Goal: Task Accomplishment & Management: Complete application form

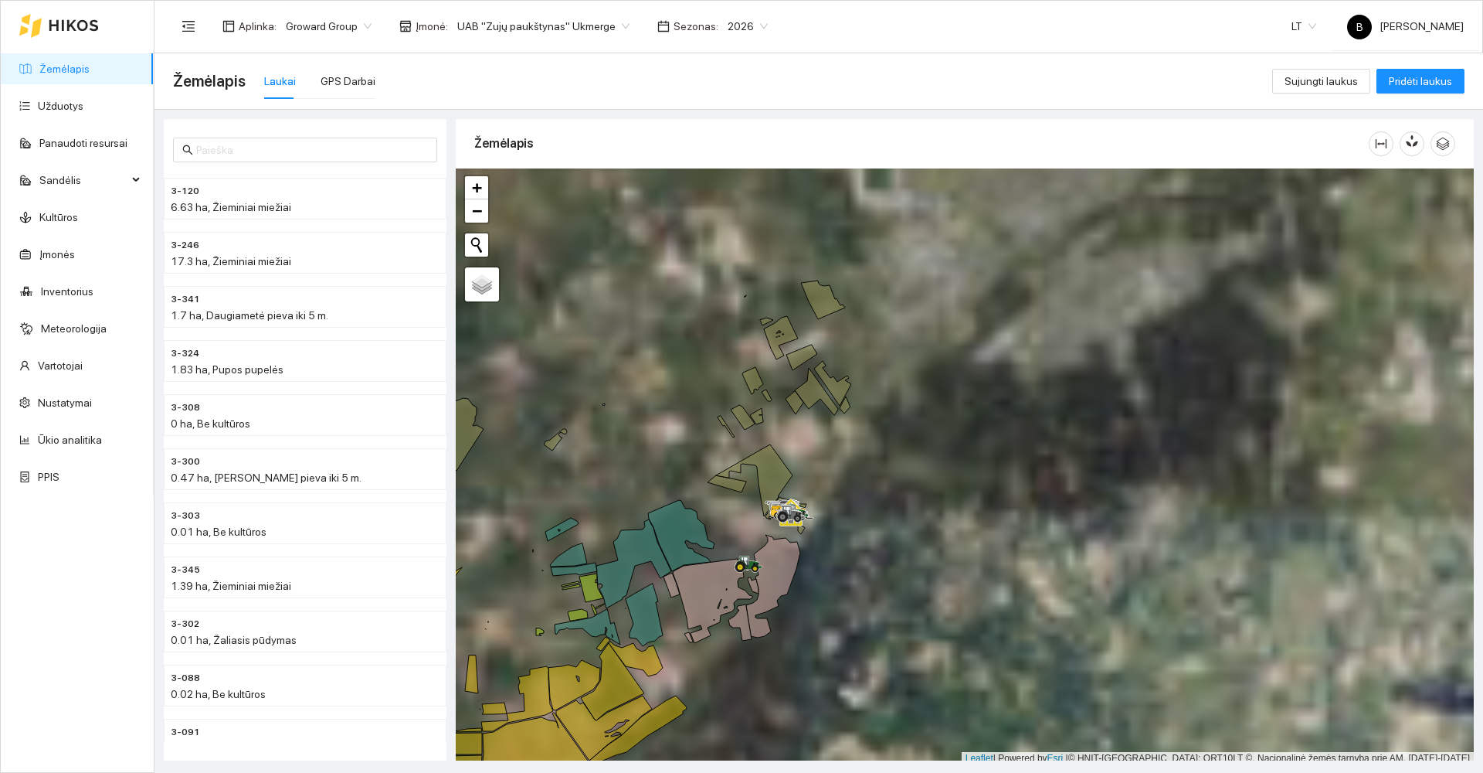
scroll to position [5, 0]
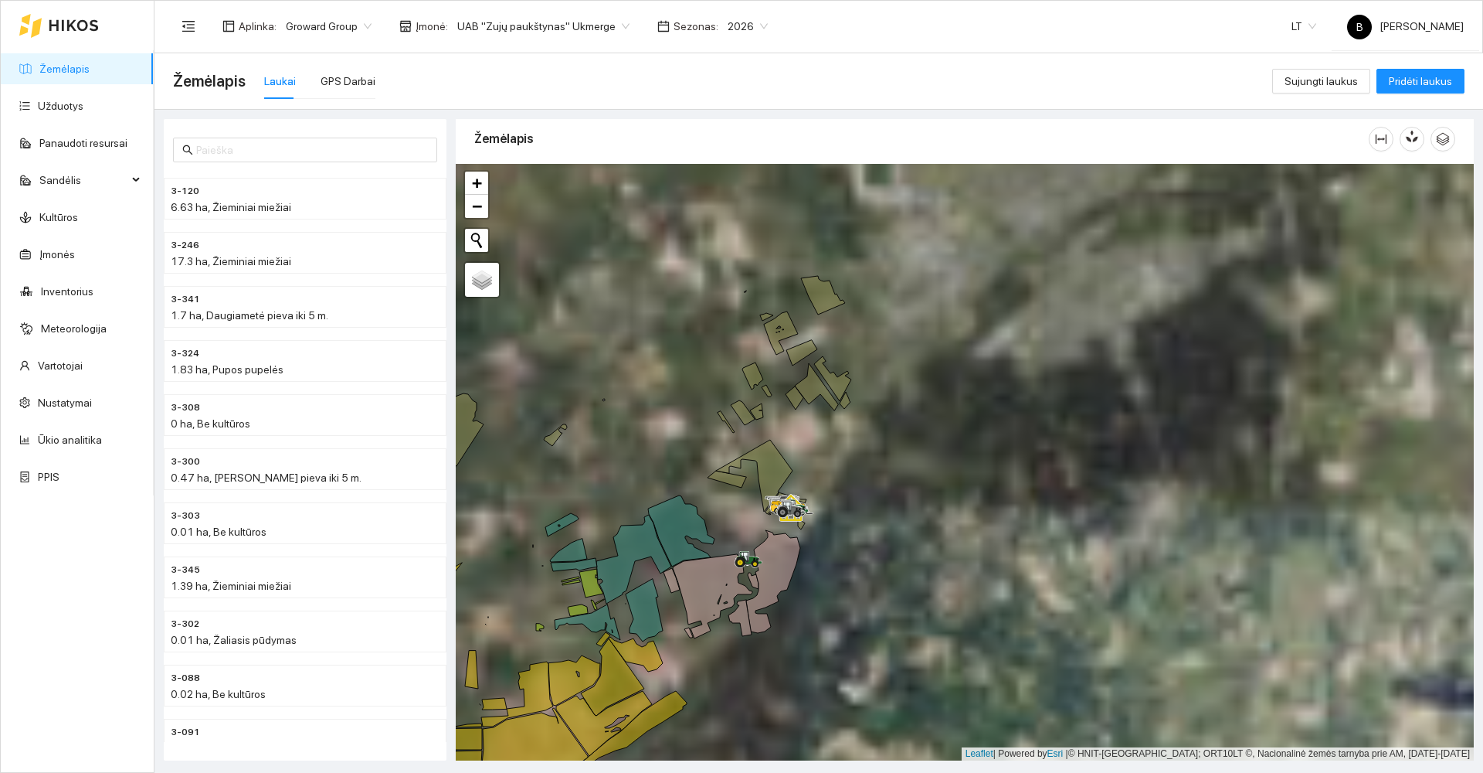
drag, startPoint x: 910, startPoint y: 488, endPoint x: 1011, endPoint y: 416, distance: 123.7
click at [1010, 417] on div at bounding box center [965, 462] width 1018 height 596
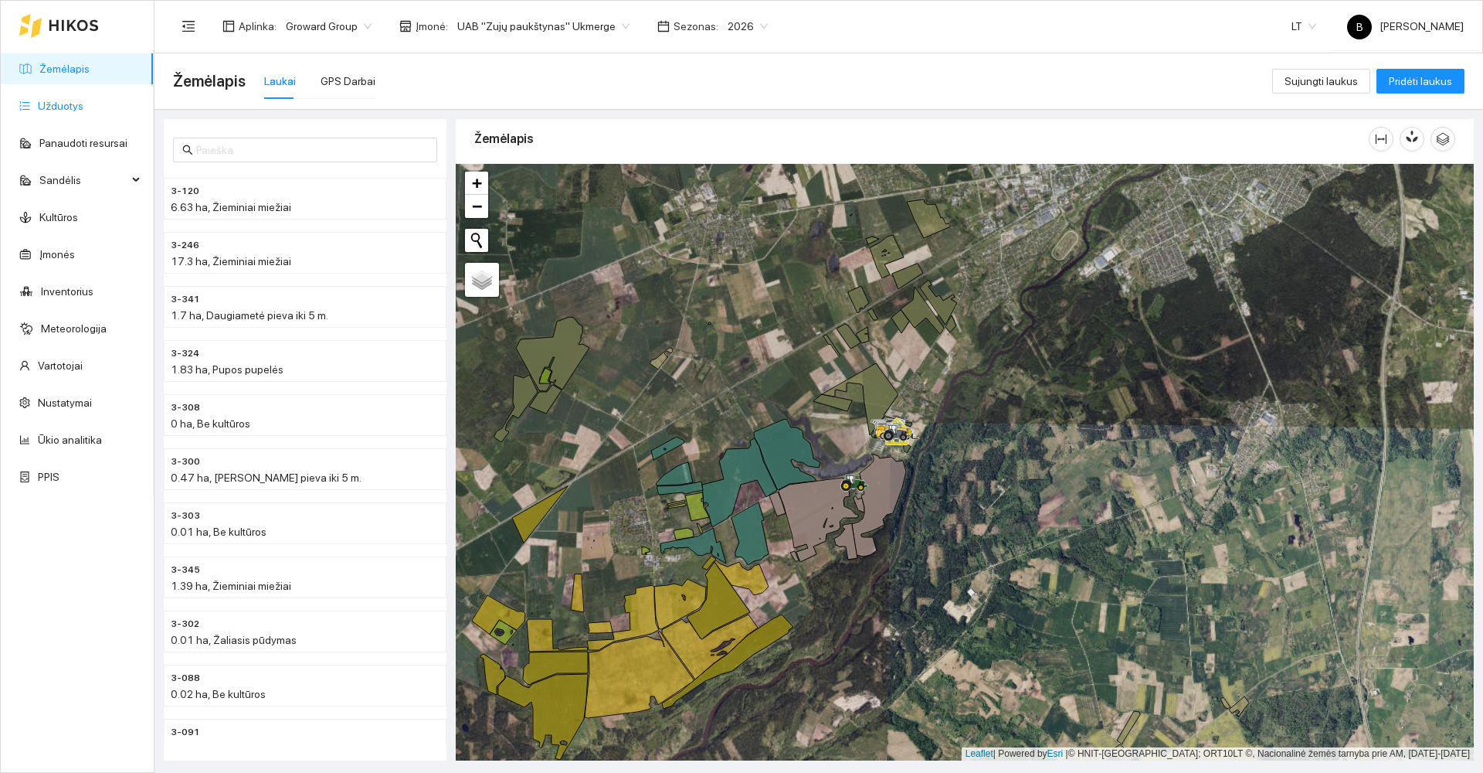
click at [56, 107] on link "Užduotys" at bounding box center [61, 106] width 46 height 12
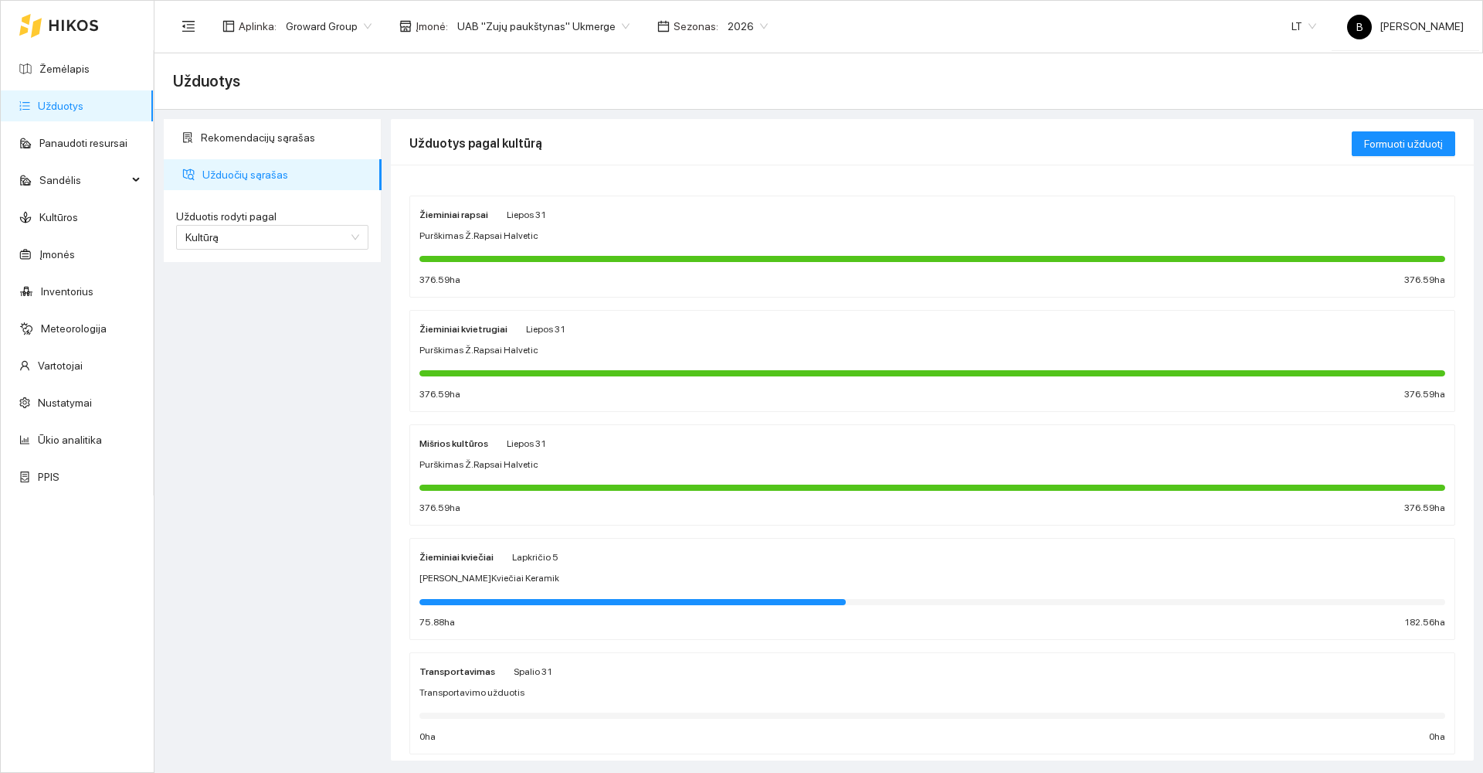
click at [684, 590] on div "Žieminiai kviečiai Lapkričio 5 Sėja Ž.Kviečiai Keramik 75.88 ha 182.56 ha" at bounding box center [933, 589] width 1026 height 82
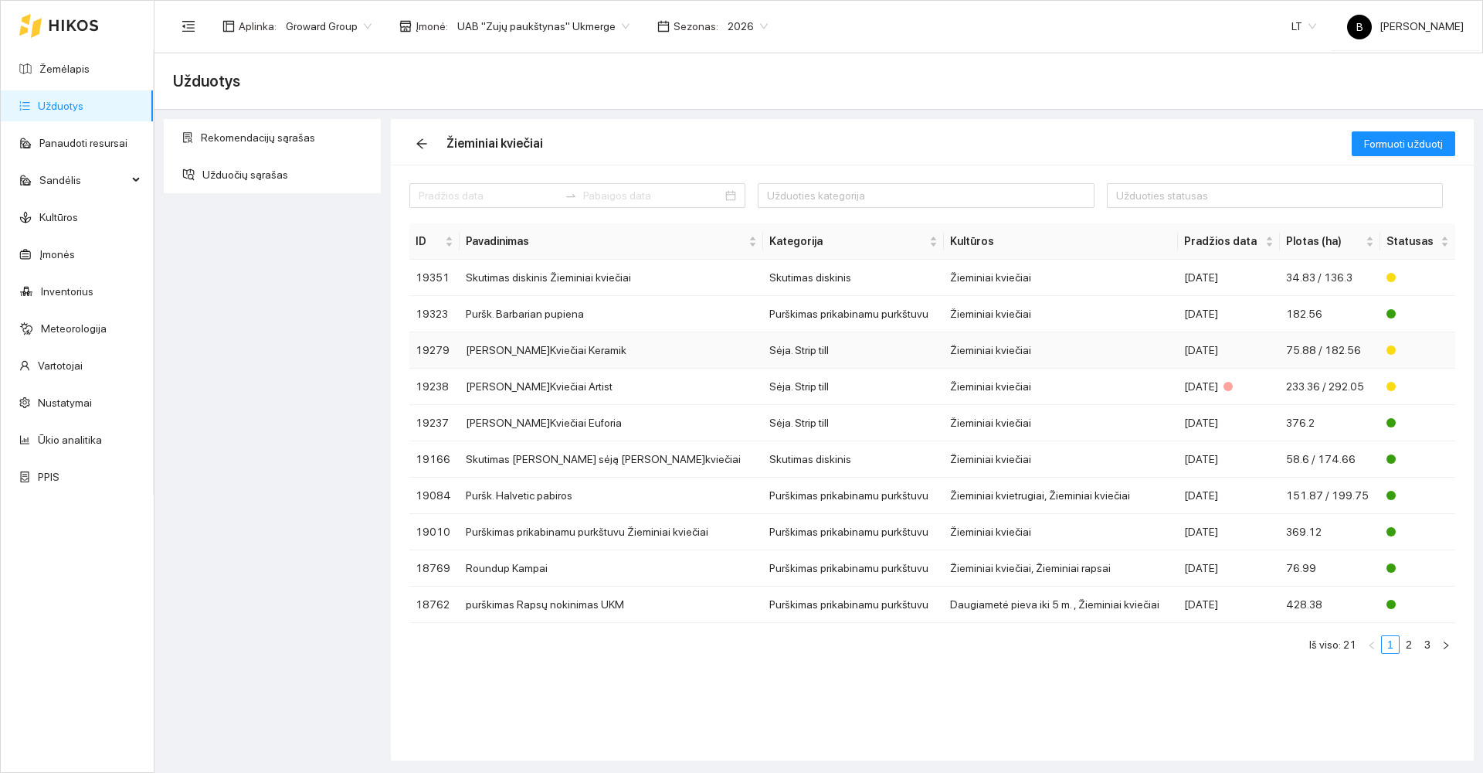
click at [657, 349] on td "[PERSON_NAME]Kviečiai Keramik" at bounding box center [612, 350] width 304 height 36
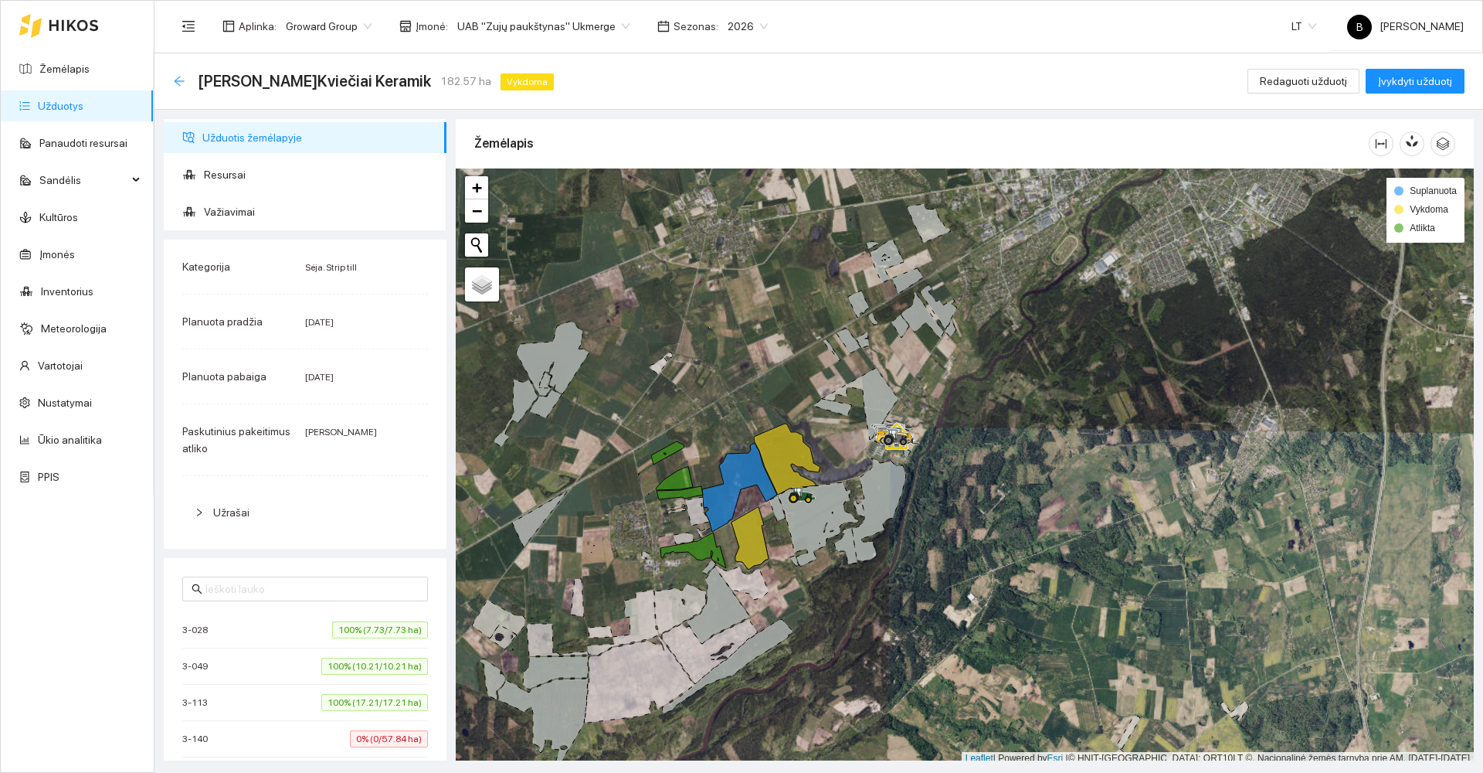
click at [174, 80] on icon "arrow-left" at bounding box center [179, 81] width 12 height 12
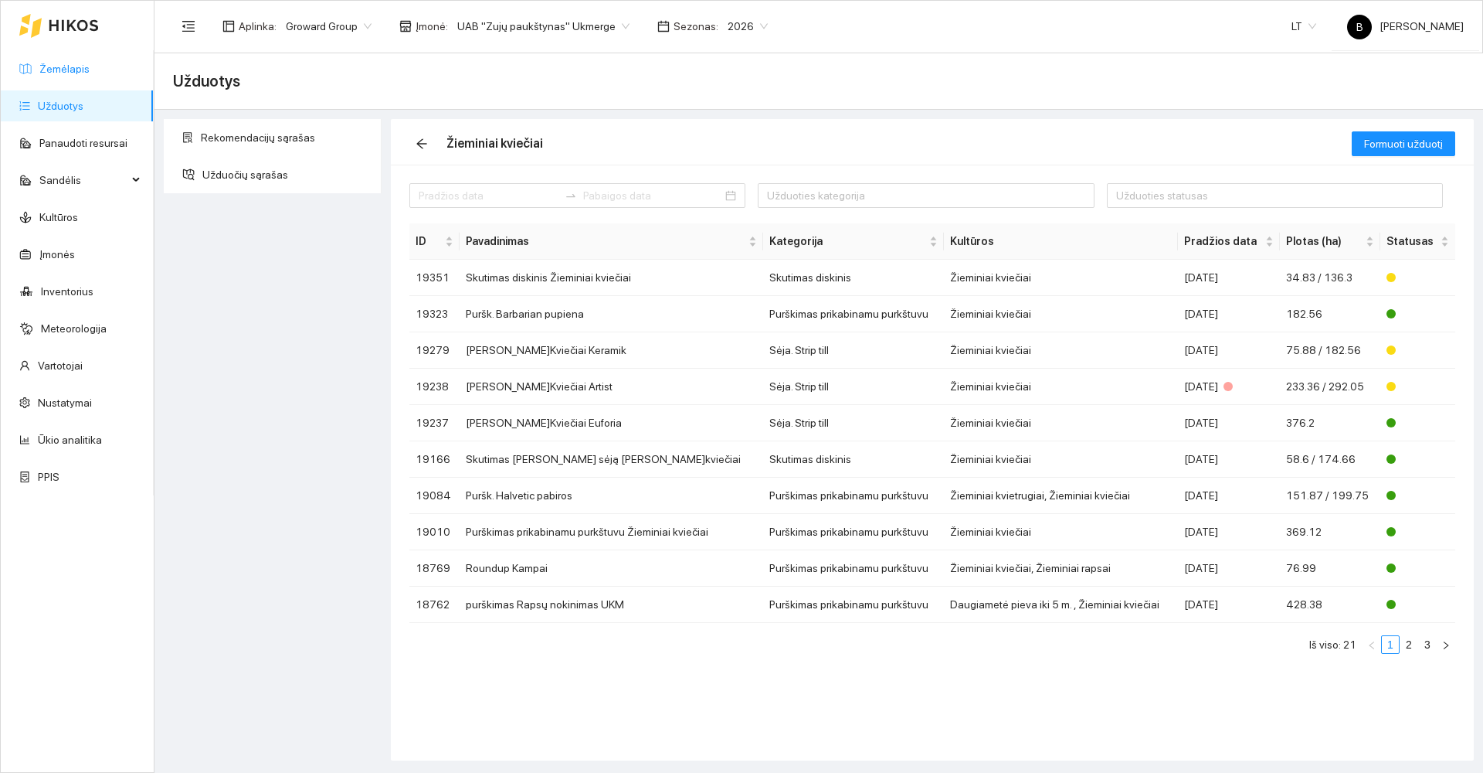
click at [39, 63] on link "Žemėlapis" at bounding box center [64, 69] width 50 height 12
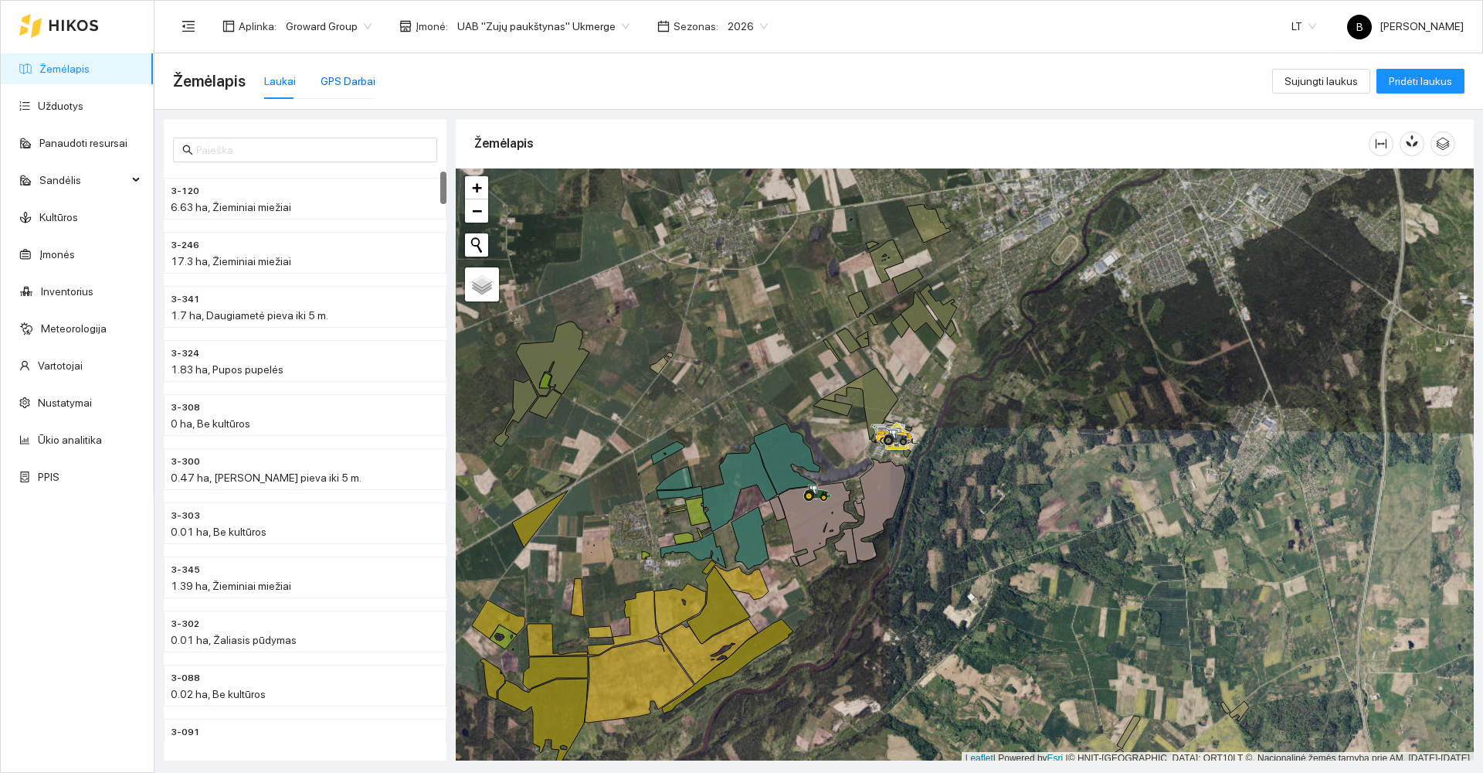
click at [345, 79] on div "GPS Darbai" at bounding box center [348, 81] width 55 height 17
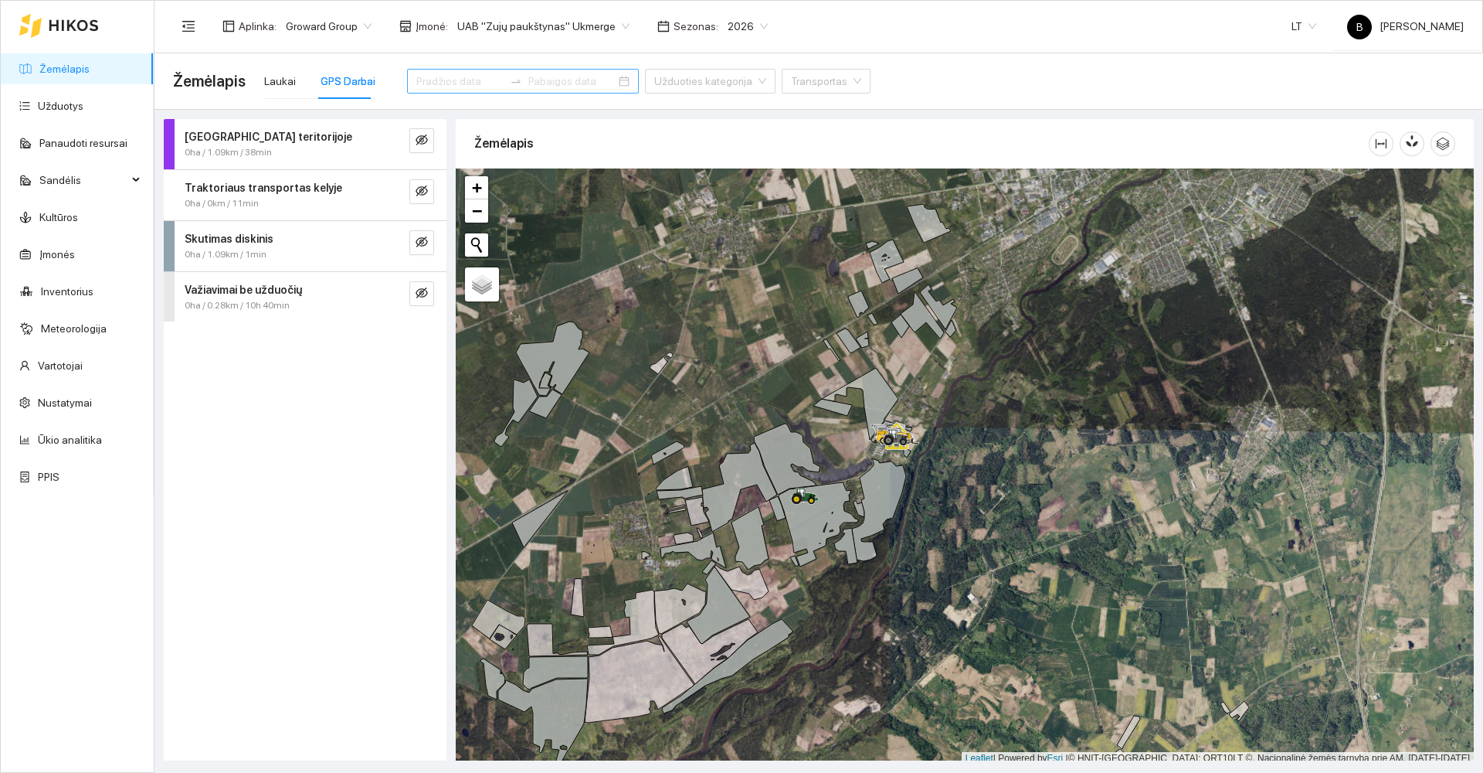
click at [442, 83] on input at bounding box center [459, 81] width 87 height 17
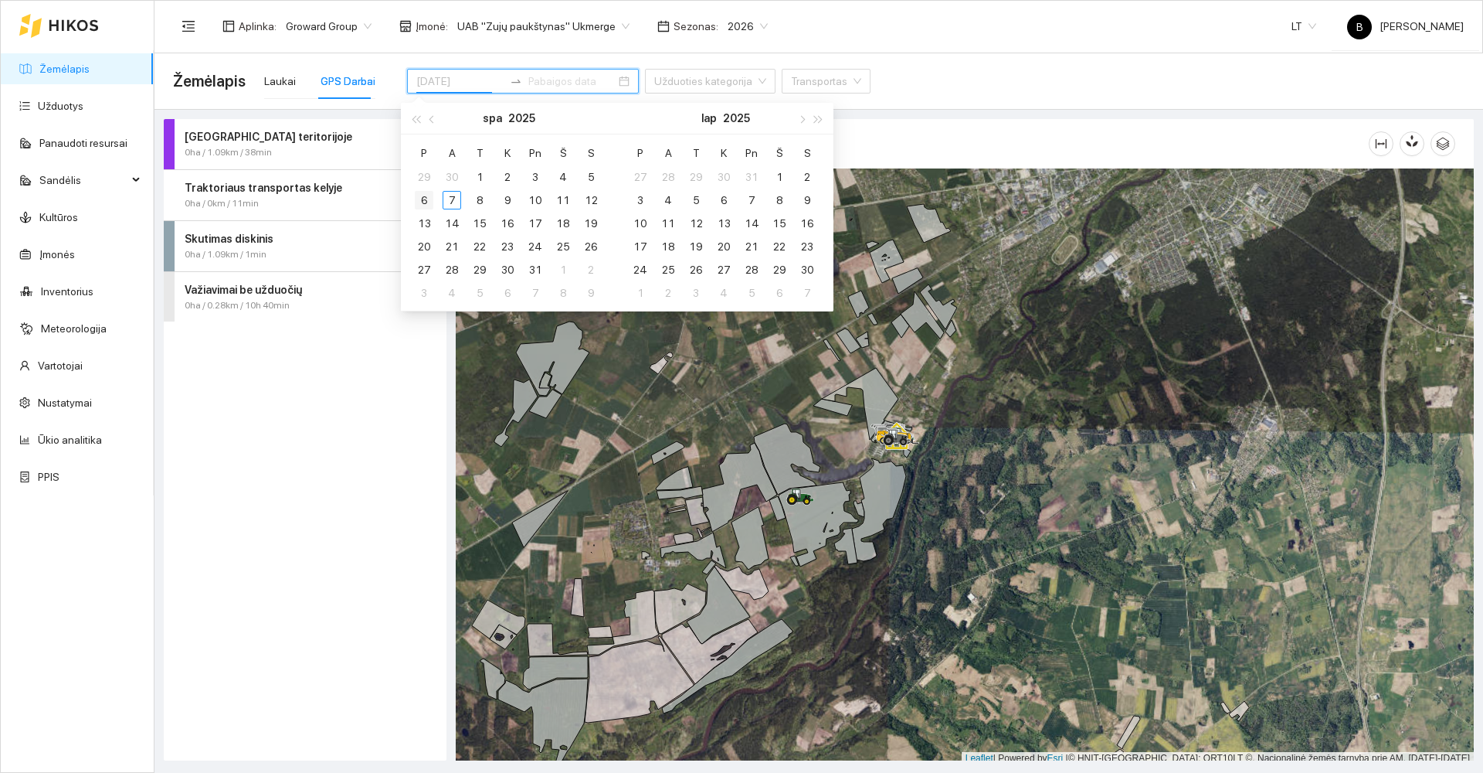
type input "[DATE]"
click at [426, 198] on div "6" at bounding box center [424, 200] width 19 height 19
type input "[DATE]"
click at [447, 202] on div "7" at bounding box center [452, 200] width 19 height 19
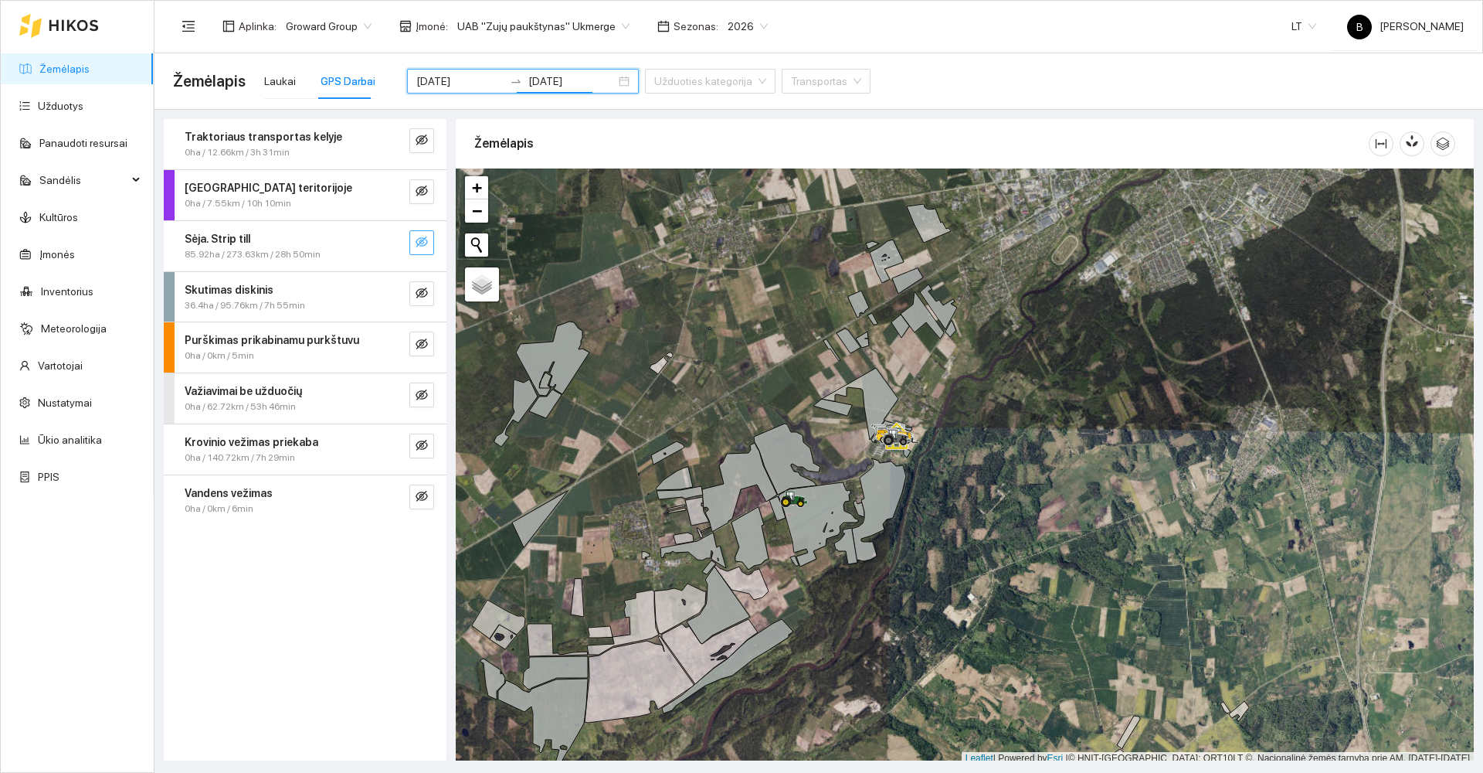
click at [421, 243] on icon "eye-invisible" at bounding box center [422, 241] width 12 height 11
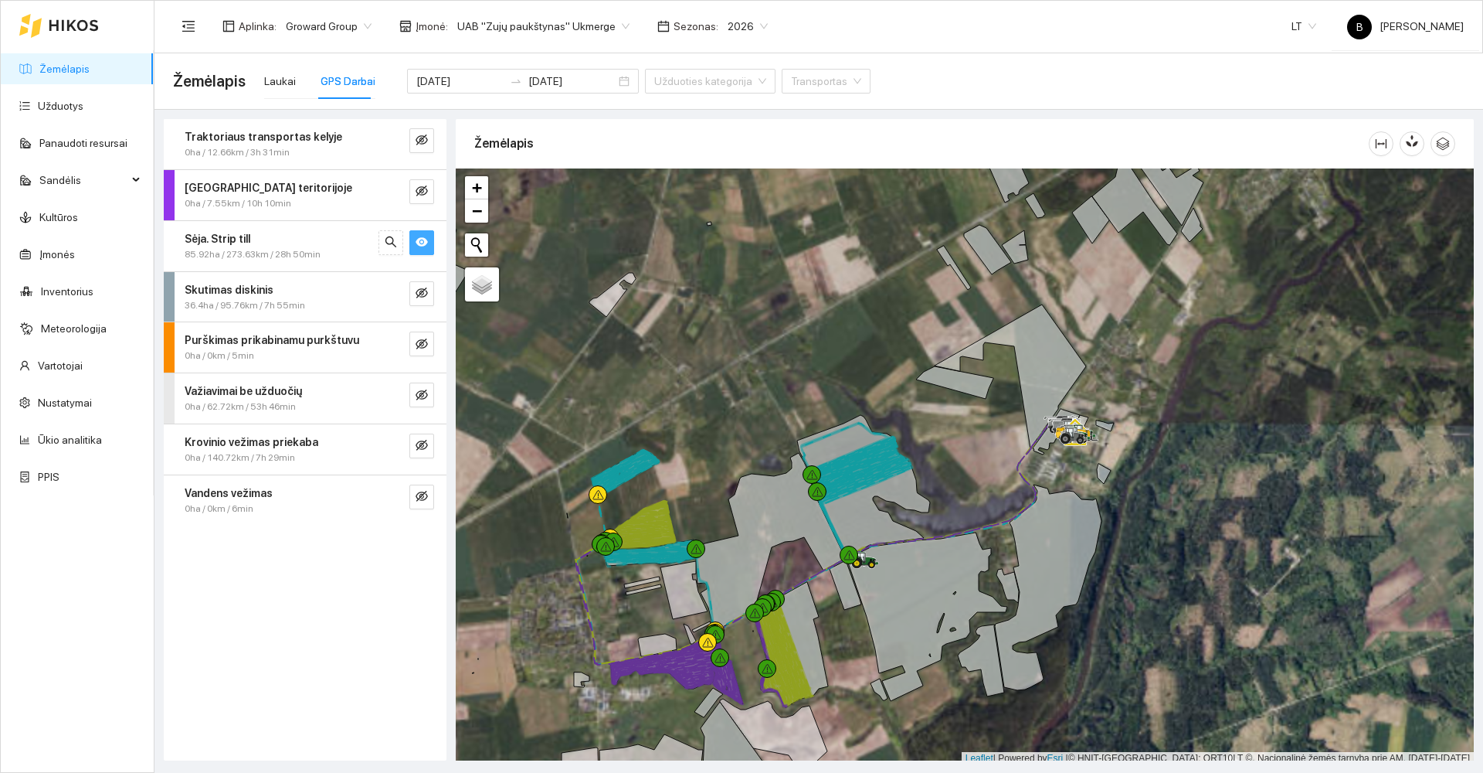
scroll to position [5, 0]
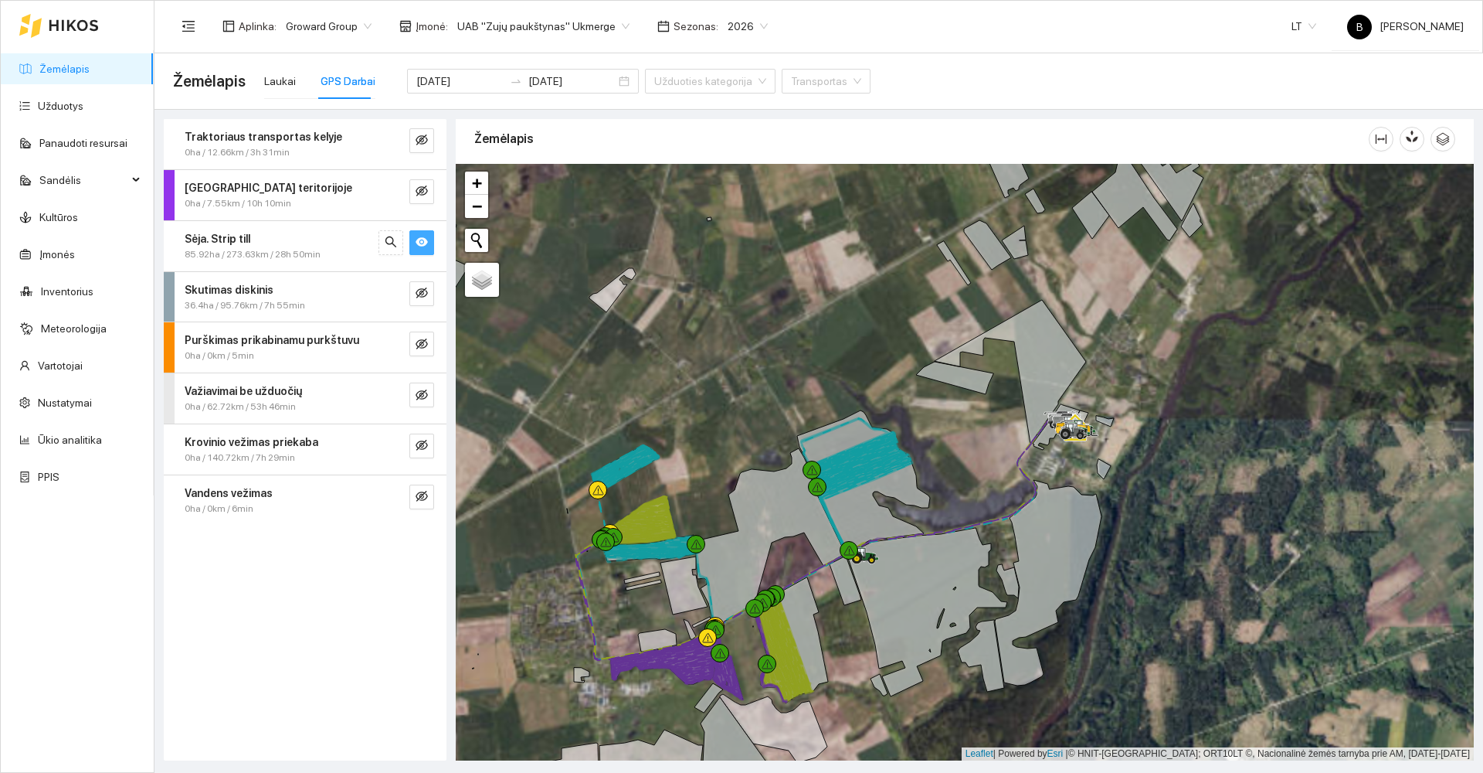
drag, startPoint x: 779, startPoint y: 451, endPoint x: 787, endPoint y: 285, distance: 166.3
click at [787, 287] on div at bounding box center [965, 462] width 1018 height 596
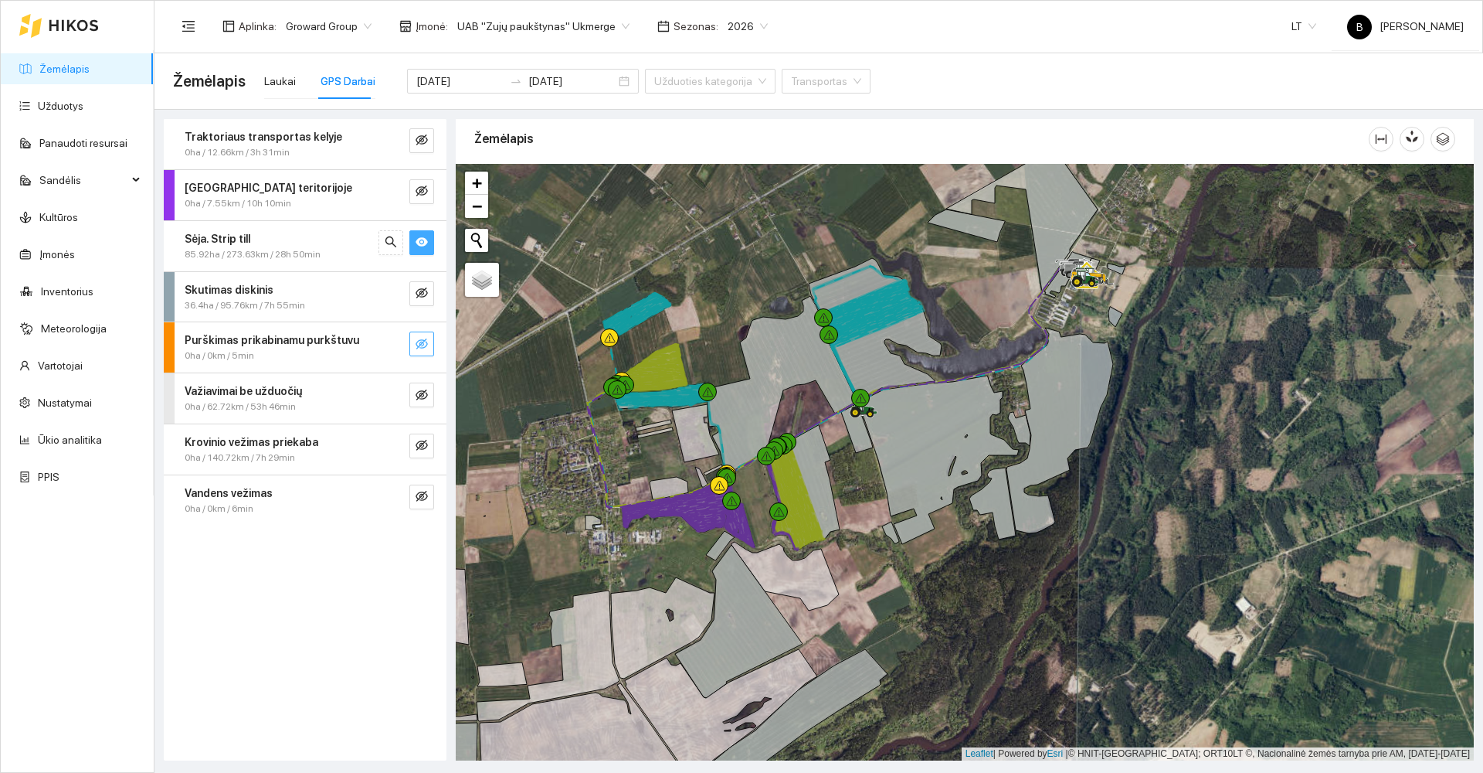
click at [423, 343] on icon "eye-invisible" at bounding box center [422, 344] width 12 height 12
click at [423, 343] on icon "eye" at bounding box center [422, 344] width 12 height 12
click at [423, 343] on icon "eye-invisible" at bounding box center [422, 344] width 12 height 12
click at [423, 343] on icon "eye" at bounding box center [422, 344] width 12 height 12
click at [66, 103] on link "Užduotys" at bounding box center [61, 106] width 46 height 12
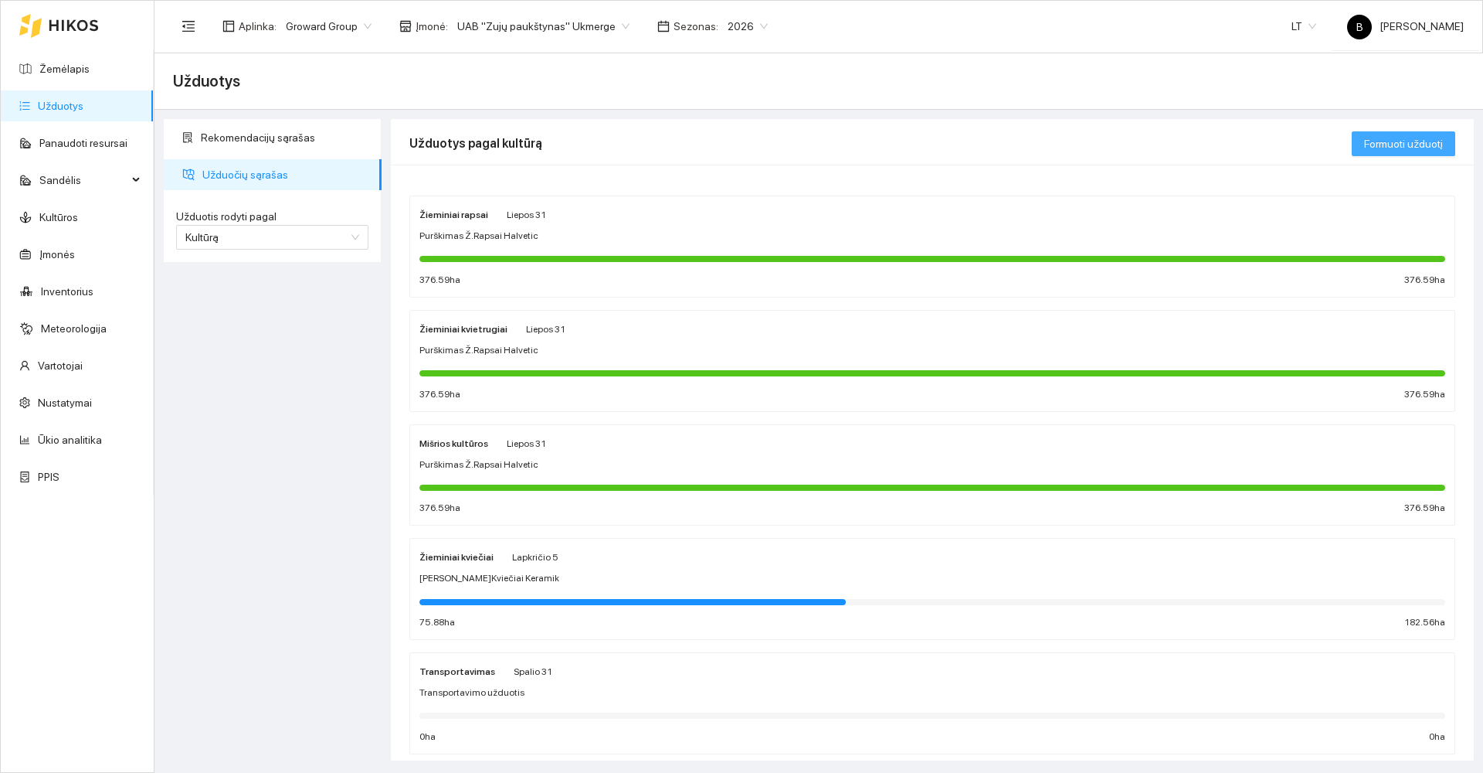
click at [1412, 143] on span "Formuoti užduotį" at bounding box center [1403, 143] width 79 height 17
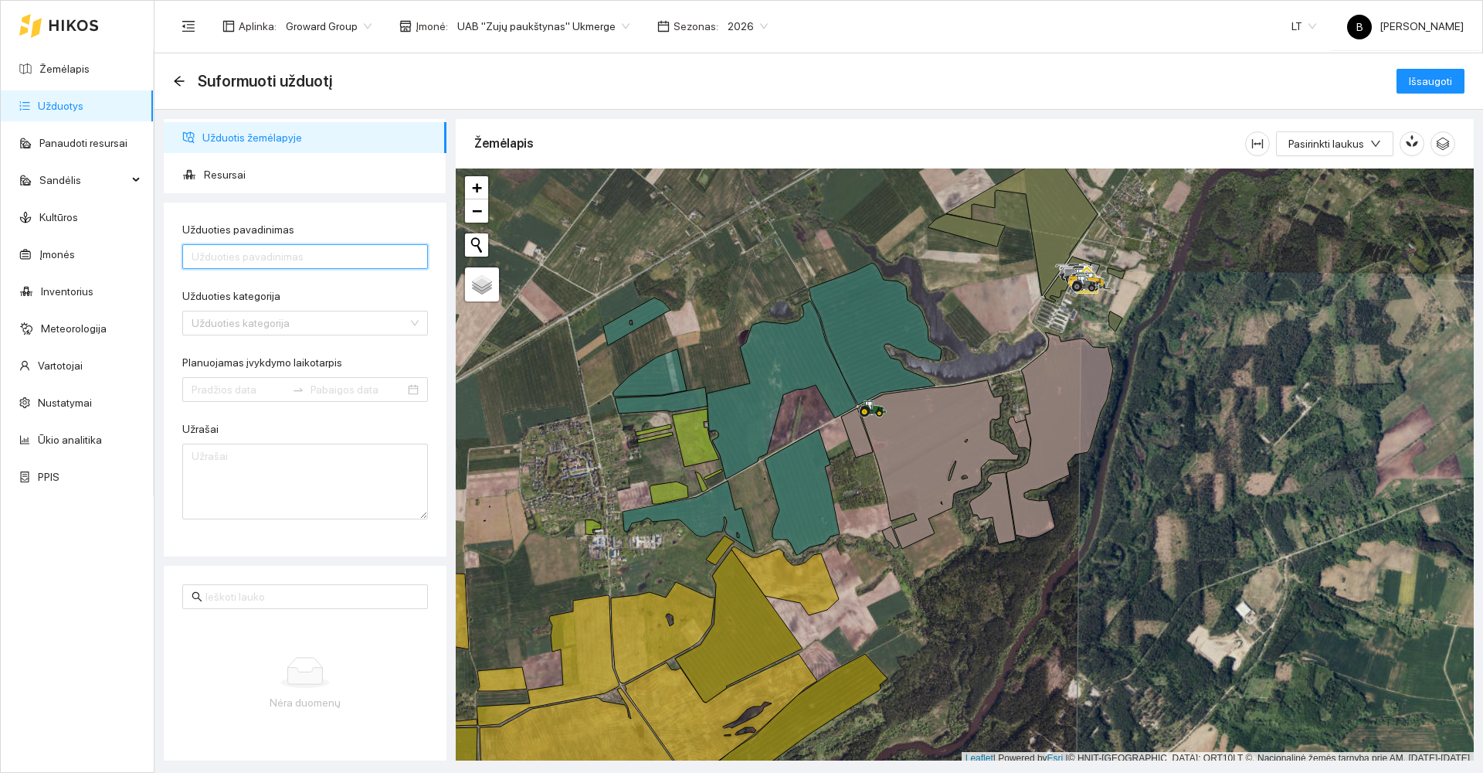
click at [327, 257] on input "Užduoties pavadinimas" at bounding box center [305, 256] width 246 height 25
type input "Puršk. Ž.Miežiai cycocel-roxy-tristar-carnadine"
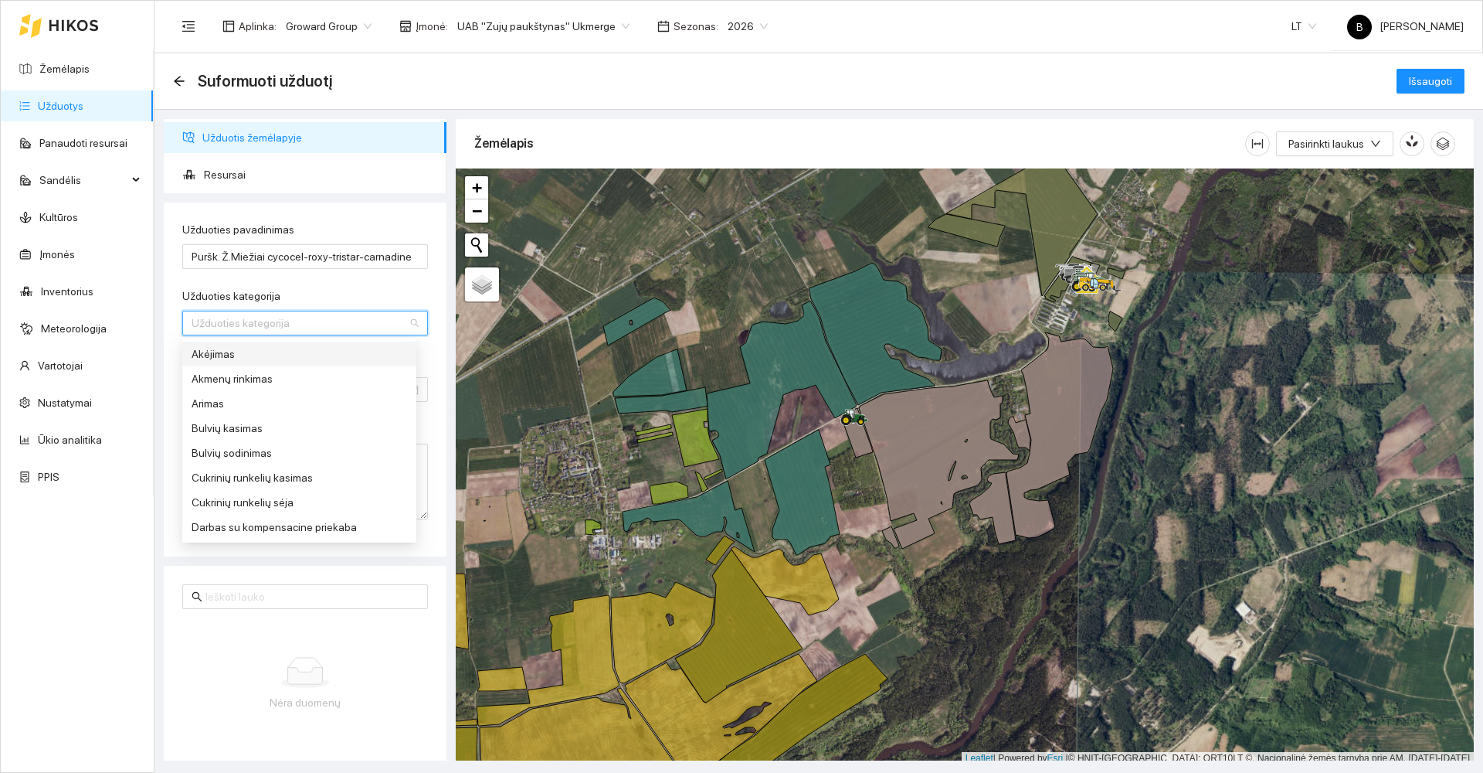
click at [323, 326] on input "Užduoties kategorija" at bounding box center [300, 322] width 216 height 23
click at [270, 354] on div "Purškimas prikabinamu purkštuvu" at bounding box center [300, 353] width 216 height 17
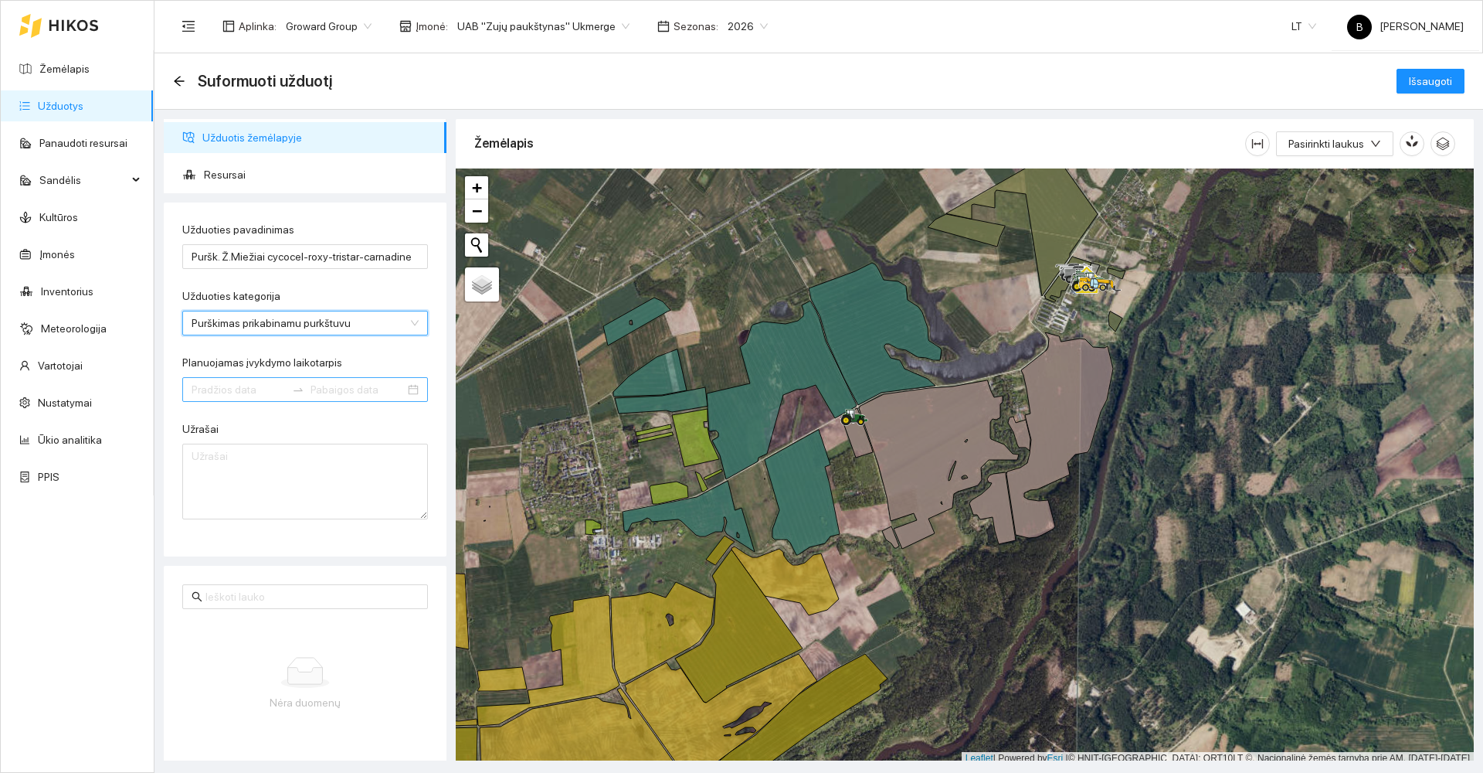
click at [242, 386] on input "Planuojamas įvykdymo laikotarpis" at bounding box center [239, 389] width 94 height 17
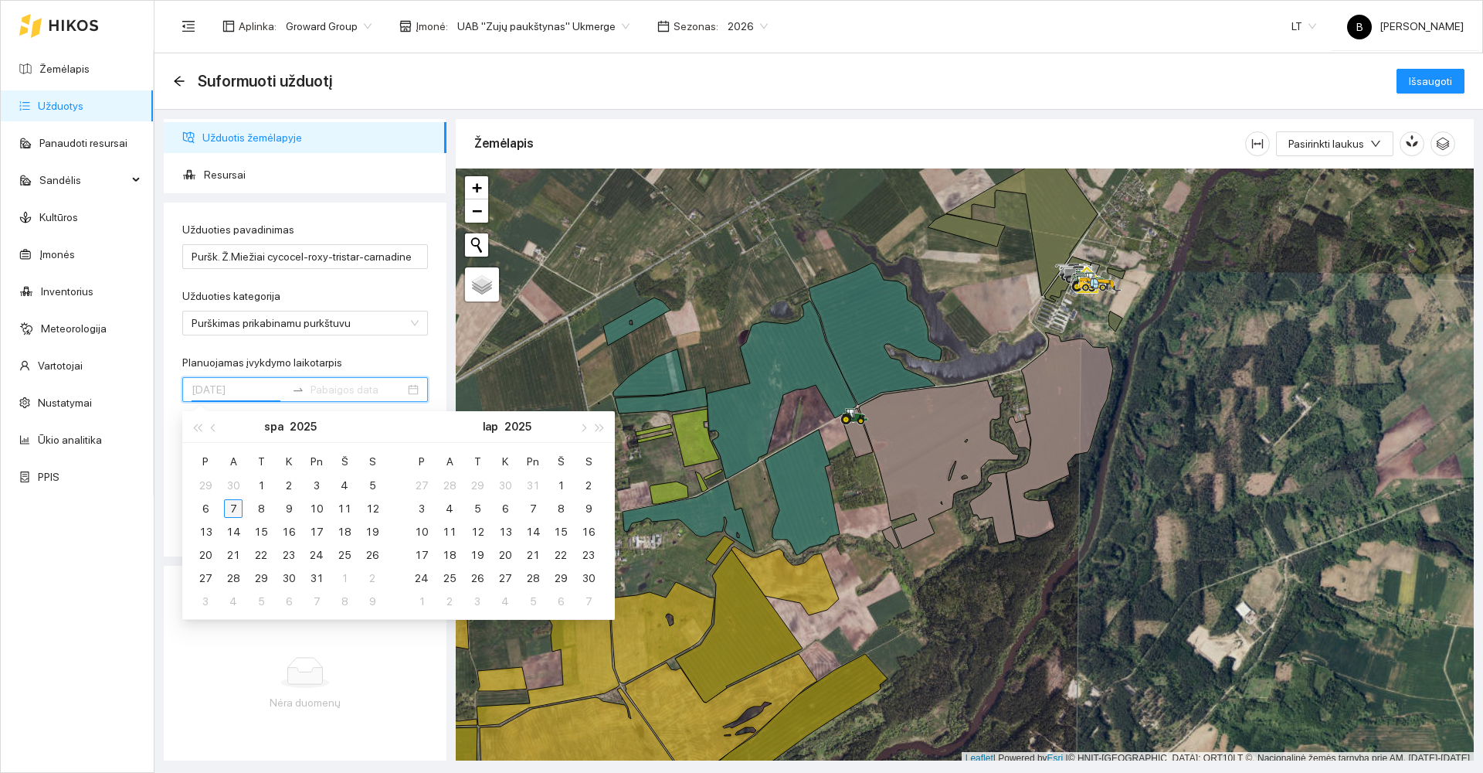
type input "[DATE]"
click at [233, 511] on div "7" at bounding box center [233, 508] width 19 height 19
type input "[DATE]"
click at [311, 576] on div "31" at bounding box center [317, 578] width 19 height 19
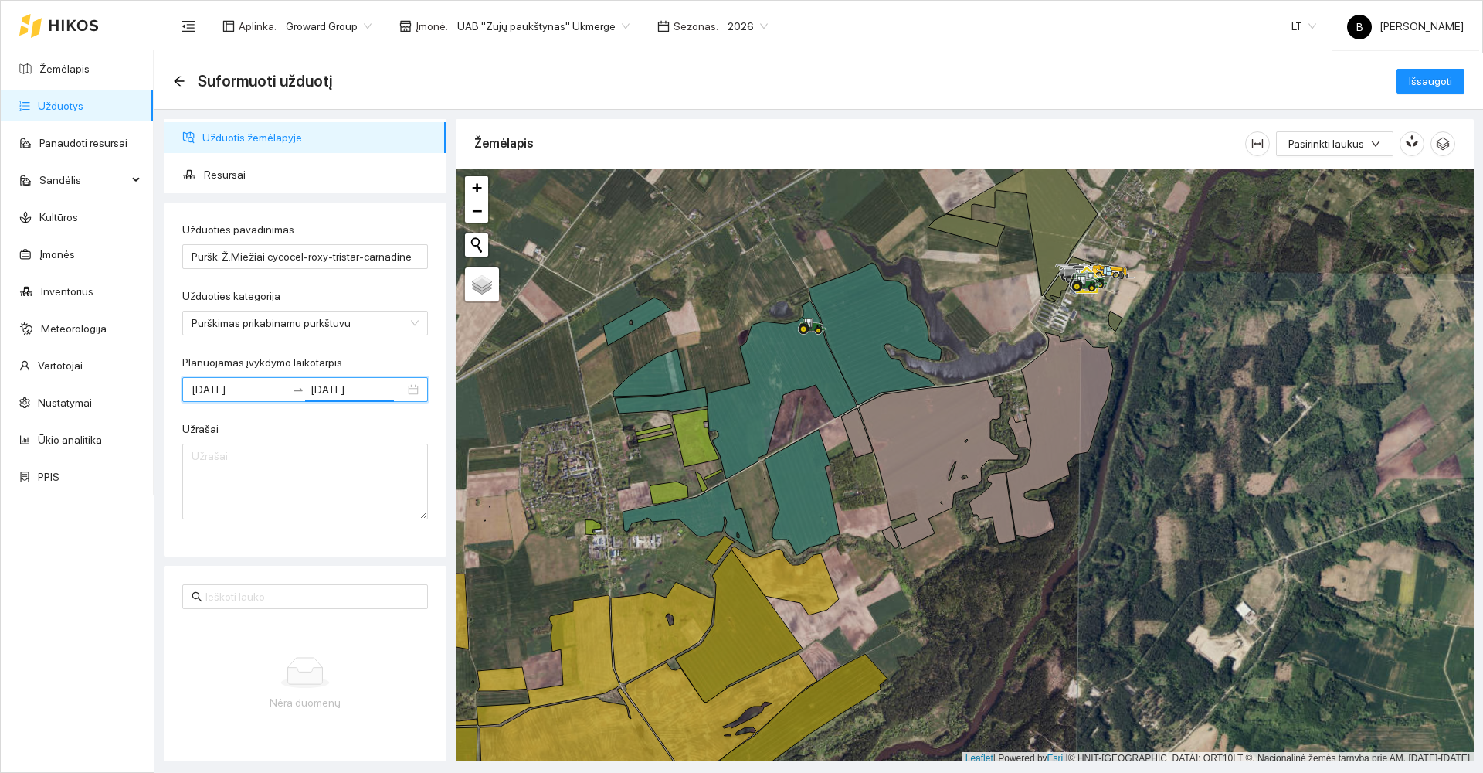
click at [425, 352] on div "Užduoties pavadinimas Puršk. Ž.Miežiai cycocel-roxy-tristar-carnadine Užduoties…" at bounding box center [305, 379] width 283 height 354
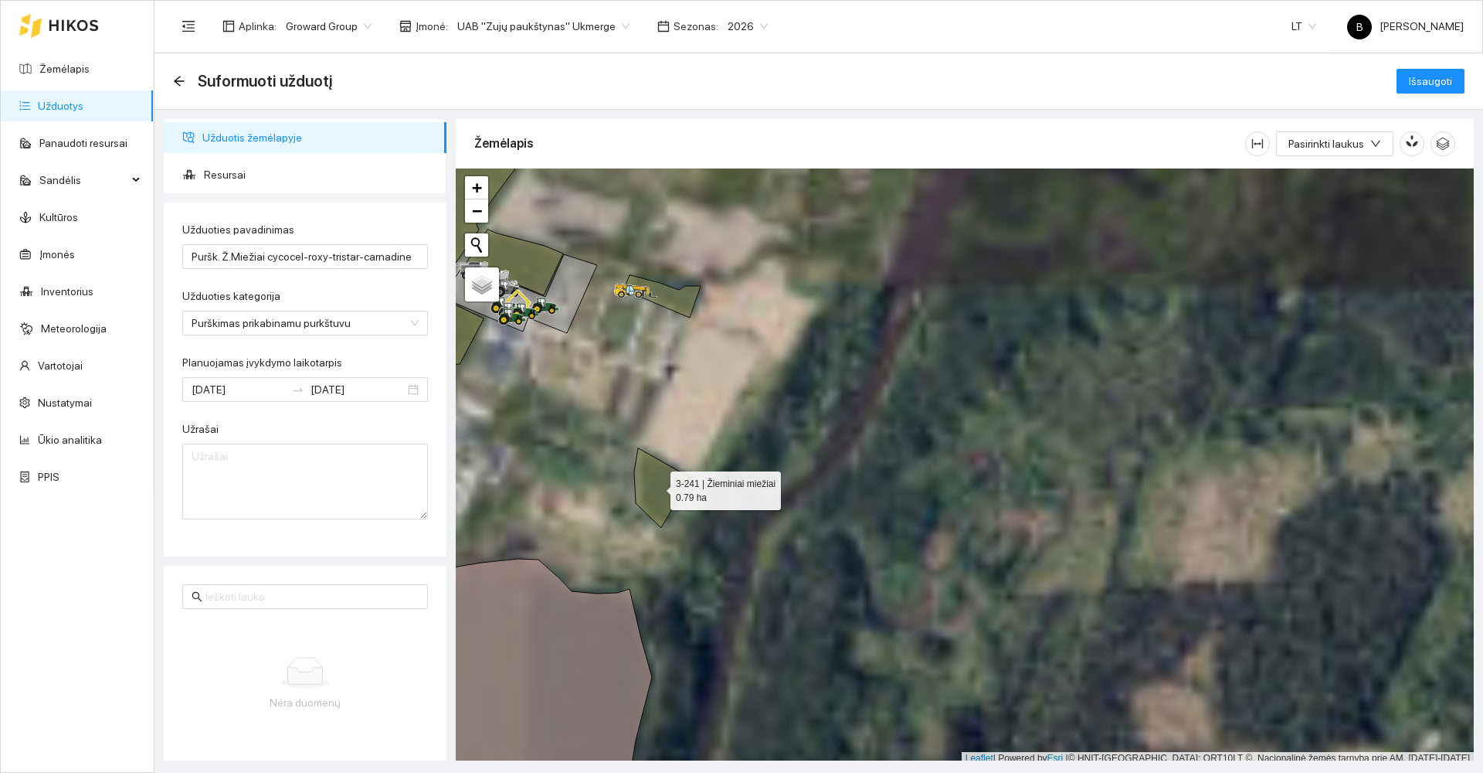
click at [661, 494] on icon at bounding box center [662, 488] width 56 height 80
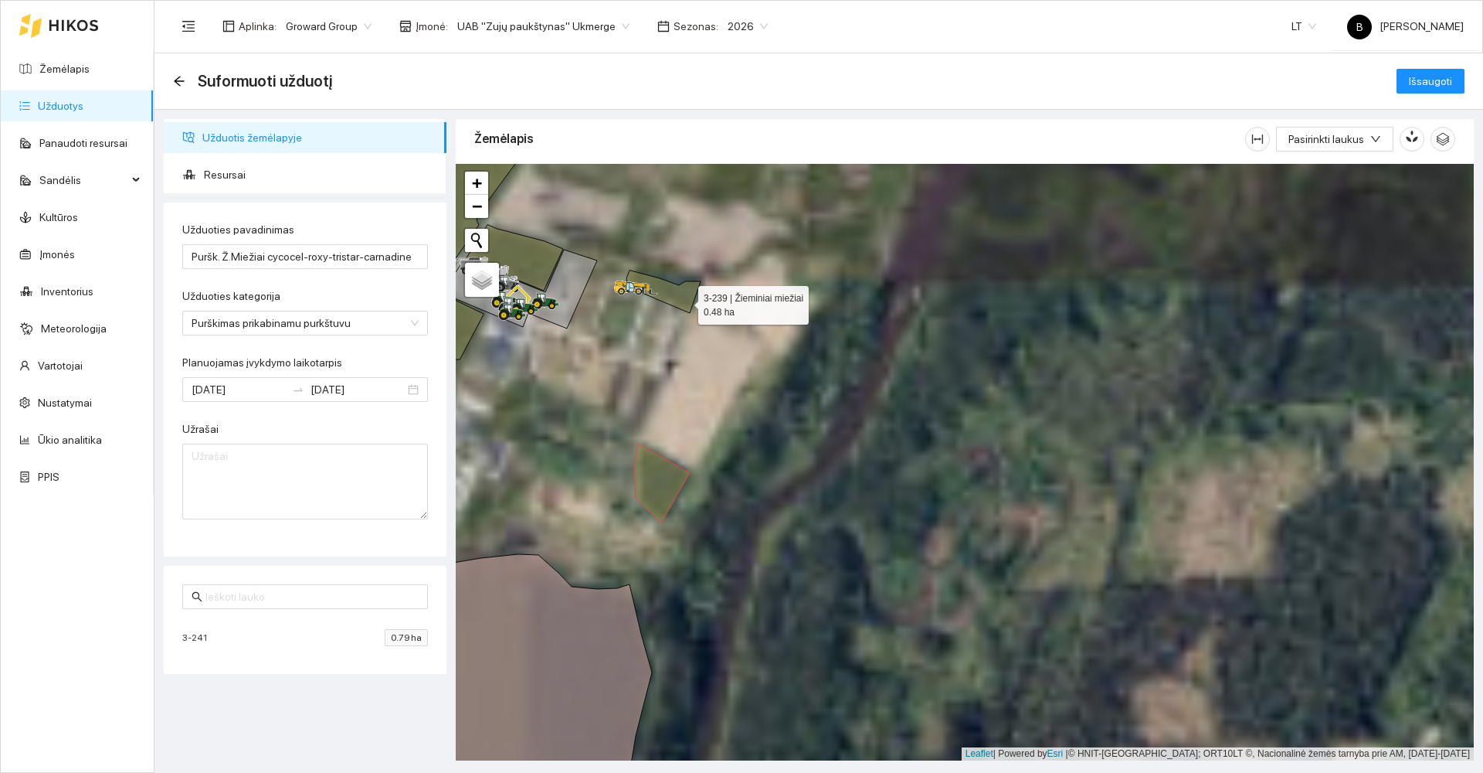
click at [685, 301] on icon at bounding box center [664, 291] width 74 height 42
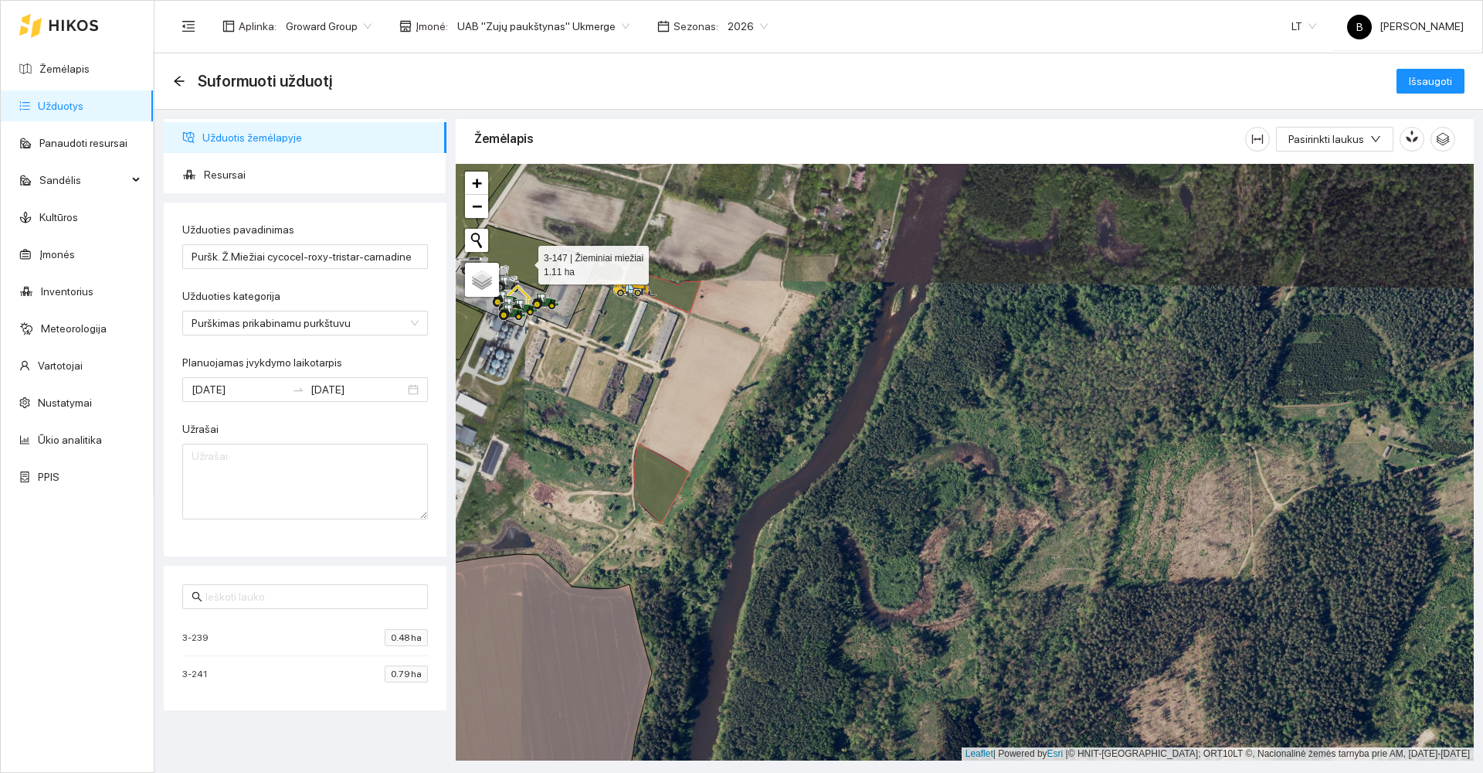
drag, startPoint x: 525, startPoint y: 261, endPoint x: 654, endPoint y: 274, distance: 130.4
click at [526, 260] on icon at bounding box center [514, 258] width 97 height 66
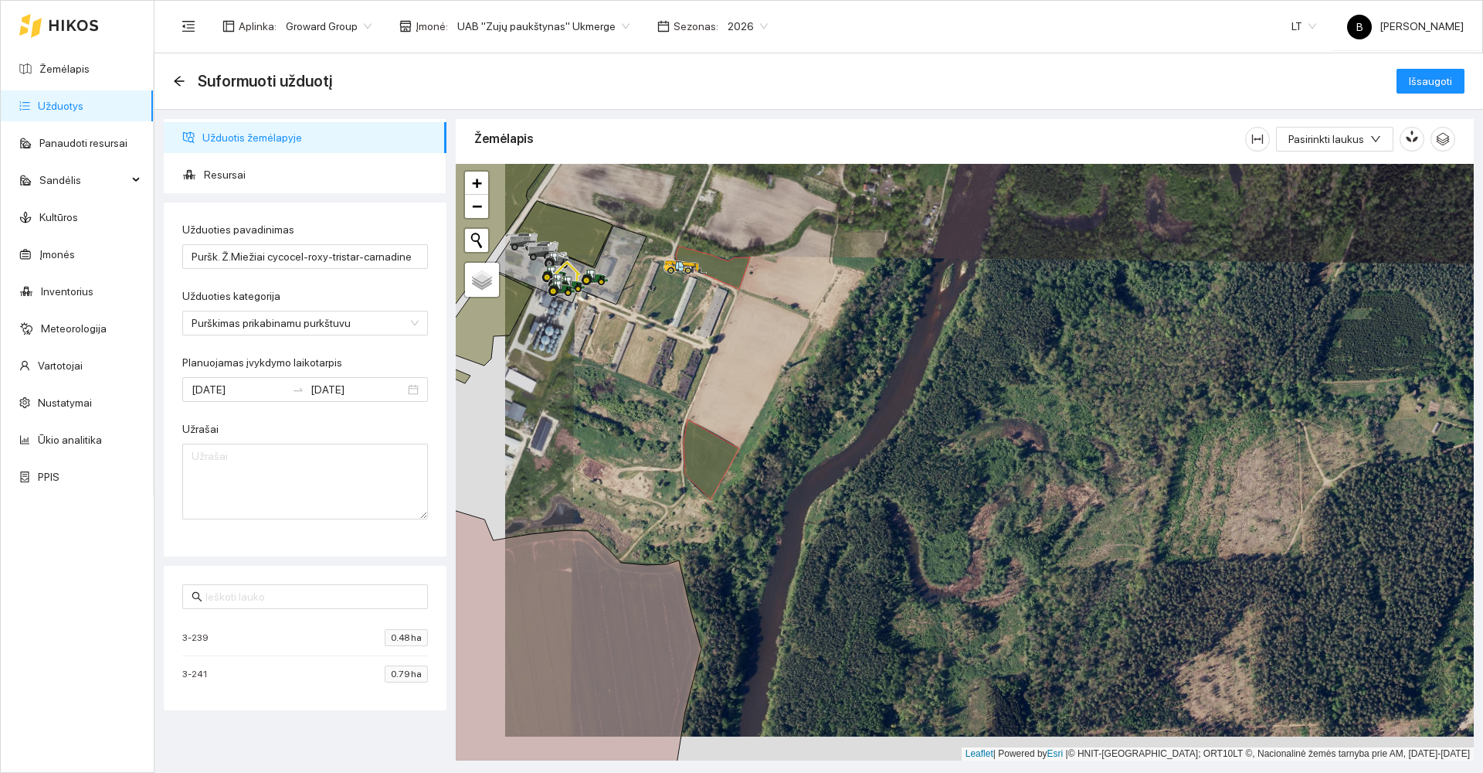
drag, startPoint x: 787, startPoint y: 389, endPoint x: 1020, endPoint y: 321, distance: 243.0
click at [1020, 321] on div at bounding box center [965, 462] width 1018 height 596
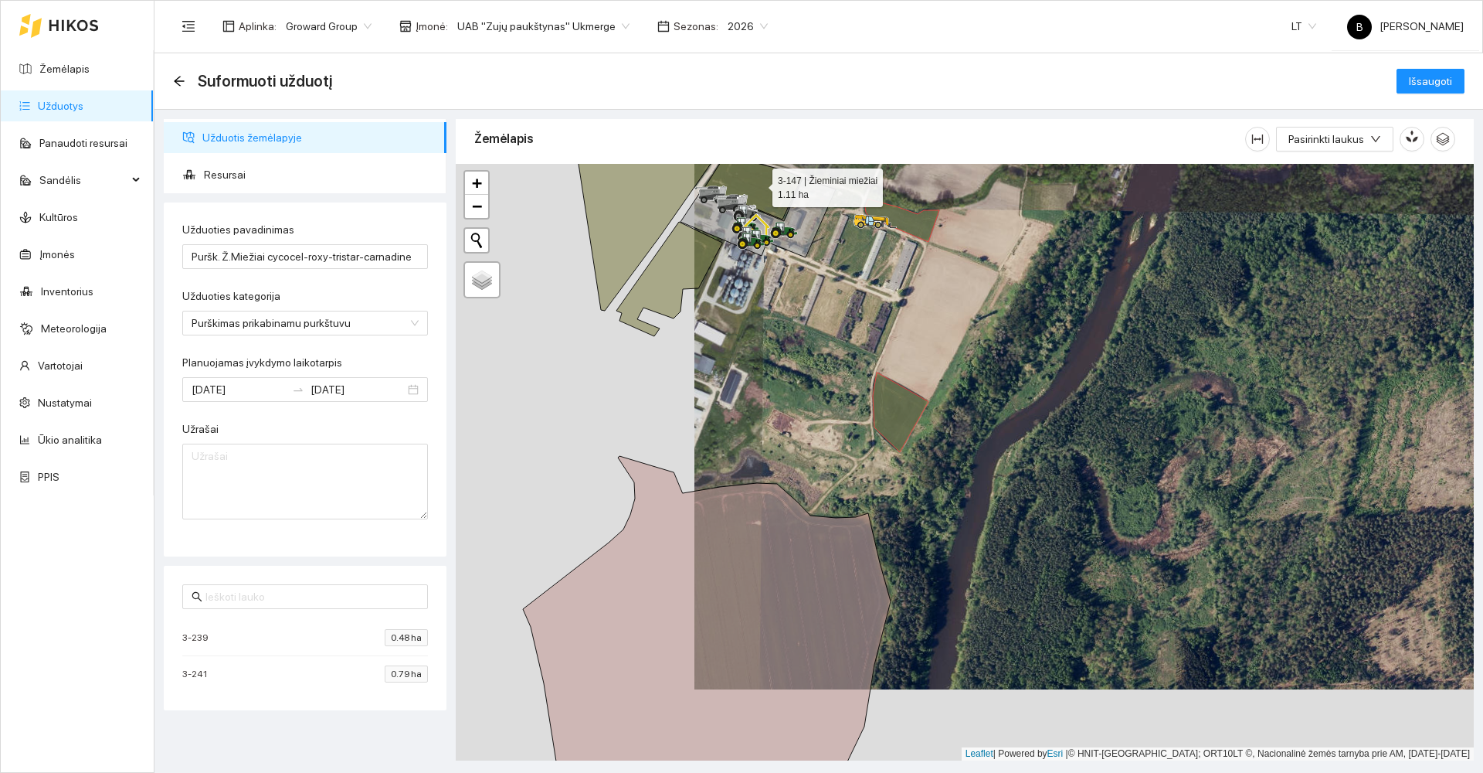
click at [759, 184] on icon at bounding box center [753, 187] width 97 height 66
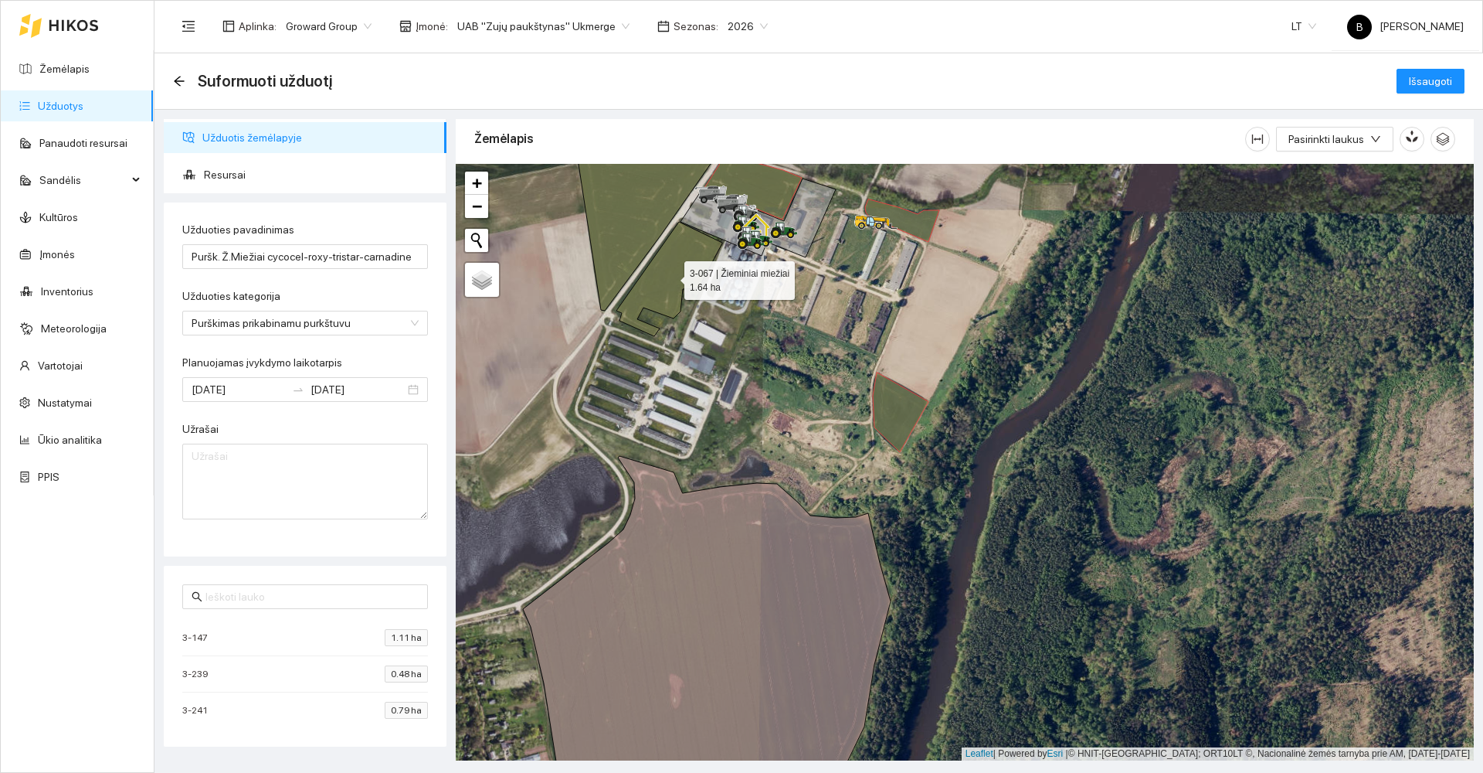
click at [661, 275] on icon at bounding box center [670, 279] width 106 height 114
click at [625, 216] on icon at bounding box center [657, 207] width 177 height 207
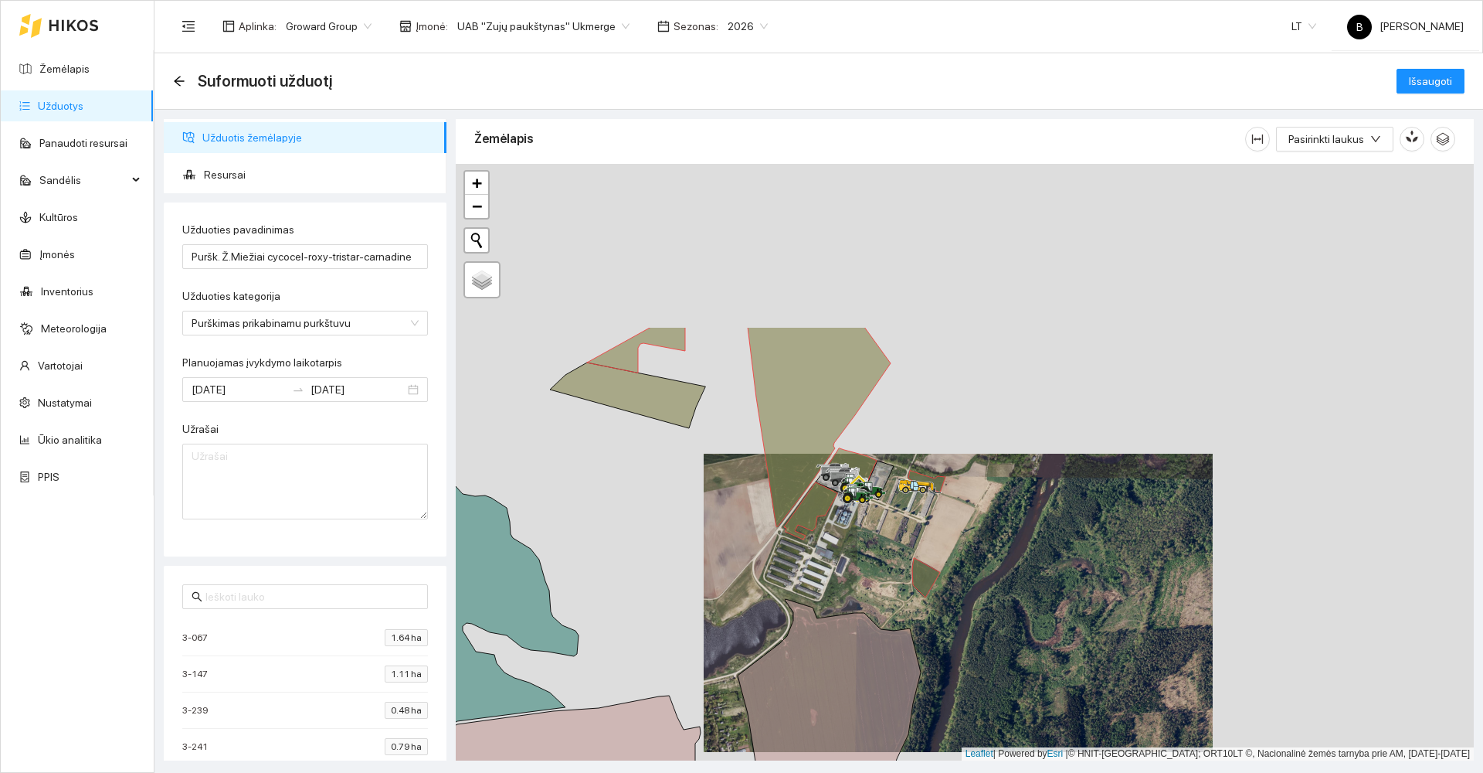
drag, startPoint x: 919, startPoint y: 348, endPoint x: 890, endPoint y: 605, distance: 258.9
click at [891, 608] on div at bounding box center [965, 462] width 1018 height 596
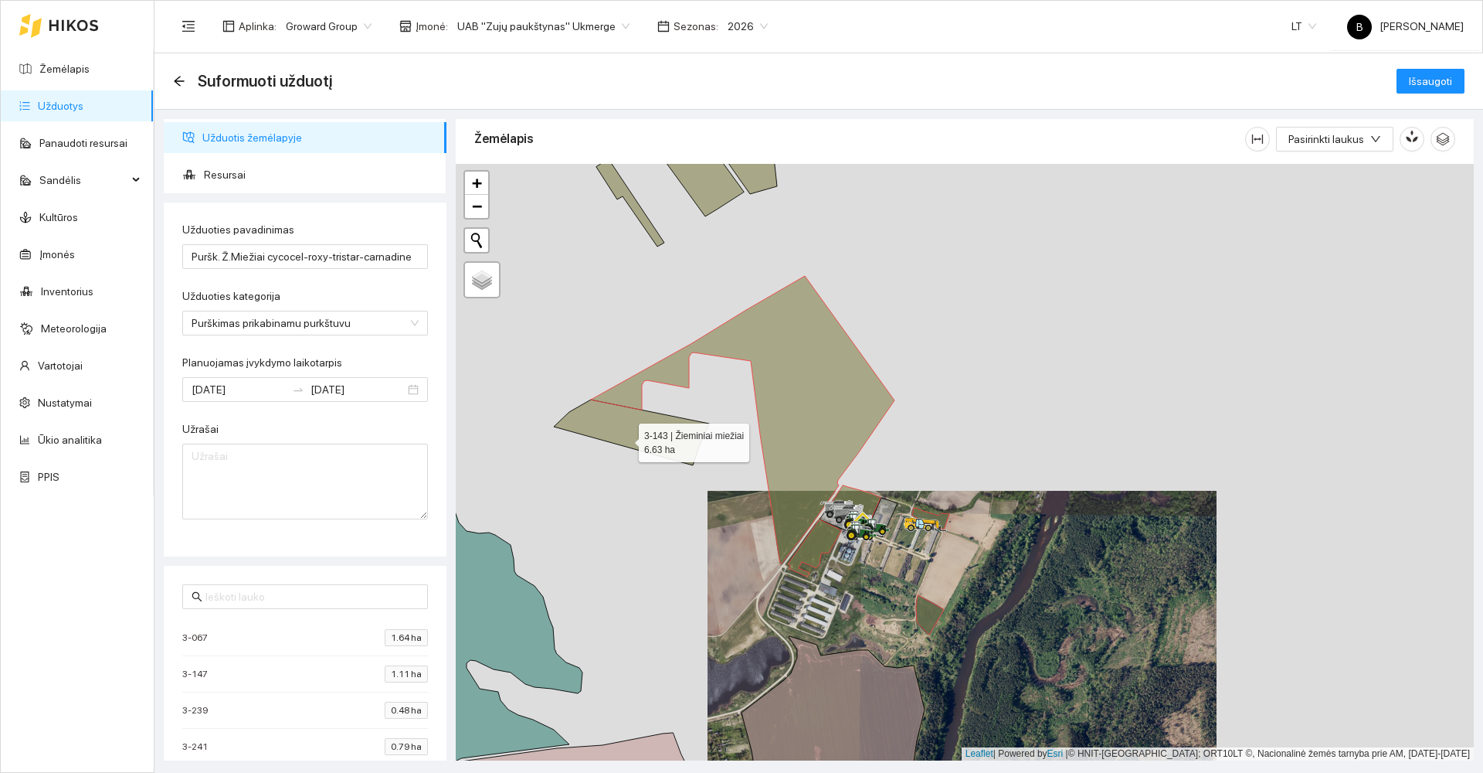
click at [627, 436] on icon at bounding box center [631, 432] width 155 height 66
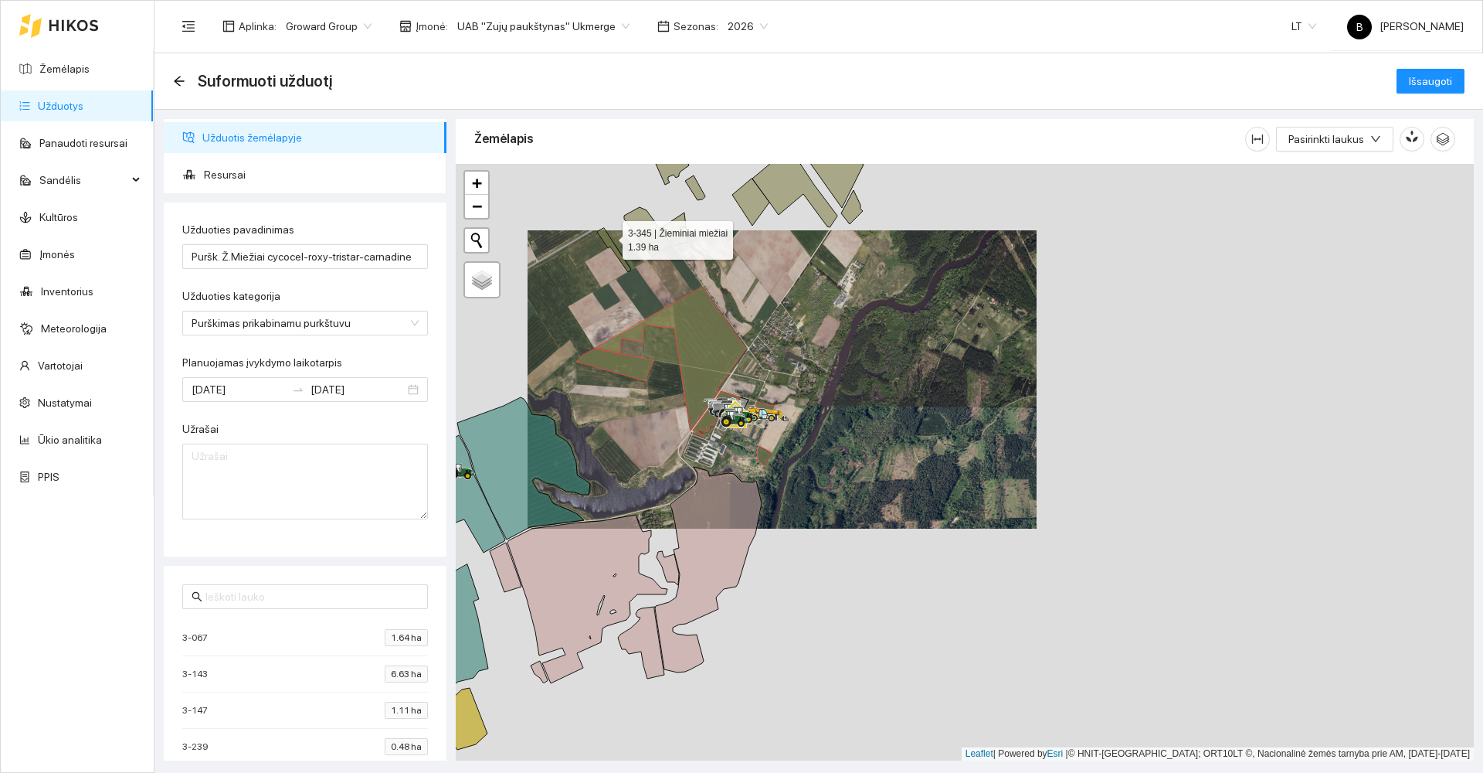
click at [608, 236] on icon at bounding box center [614, 250] width 34 height 44
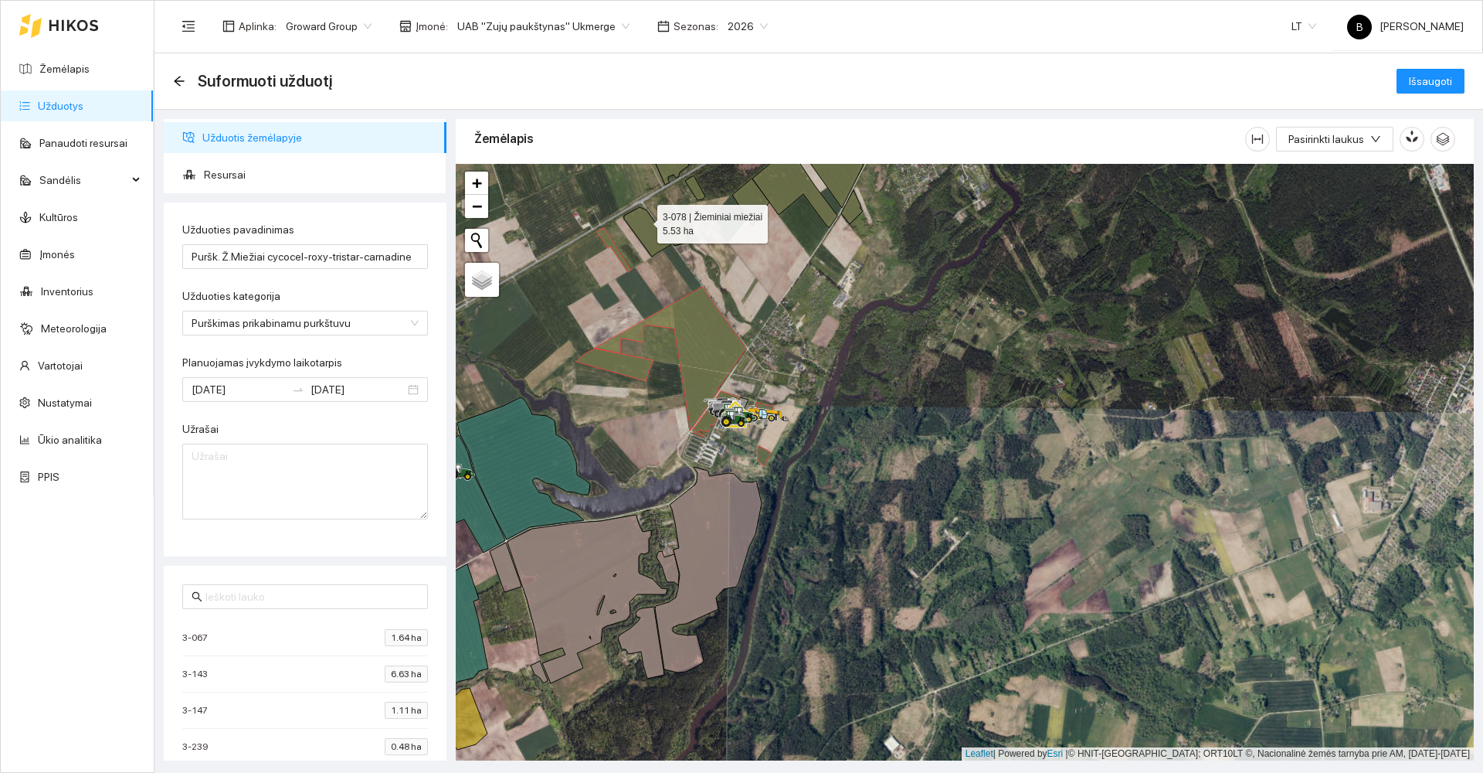
click at [644, 221] on icon at bounding box center [647, 231] width 47 height 49
click at [672, 235] on icon at bounding box center [675, 228] width 26 height 33
click at [699, 191] on icon at bounding box center [695, 187] width 20 height 25
click at [752, 209] on icon at bounding box center [750, 201] width 37 height 47
drag, startPoint x: 790, startPoint y: 185, endPoint x: 798, endPoint y: 183, distance: 8.1
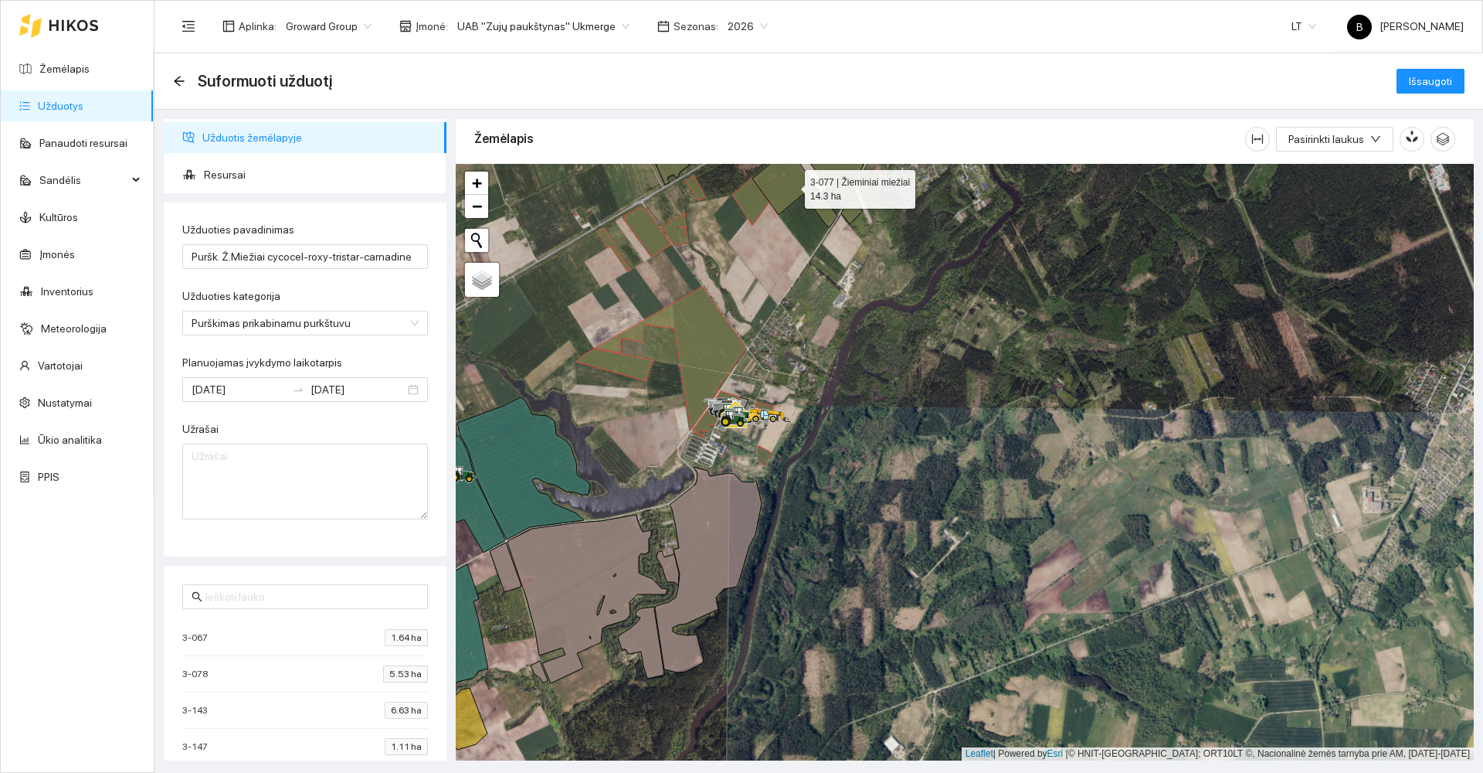
click at [790, 185] on icon at bounding box center [795, 179] width 85 height 95
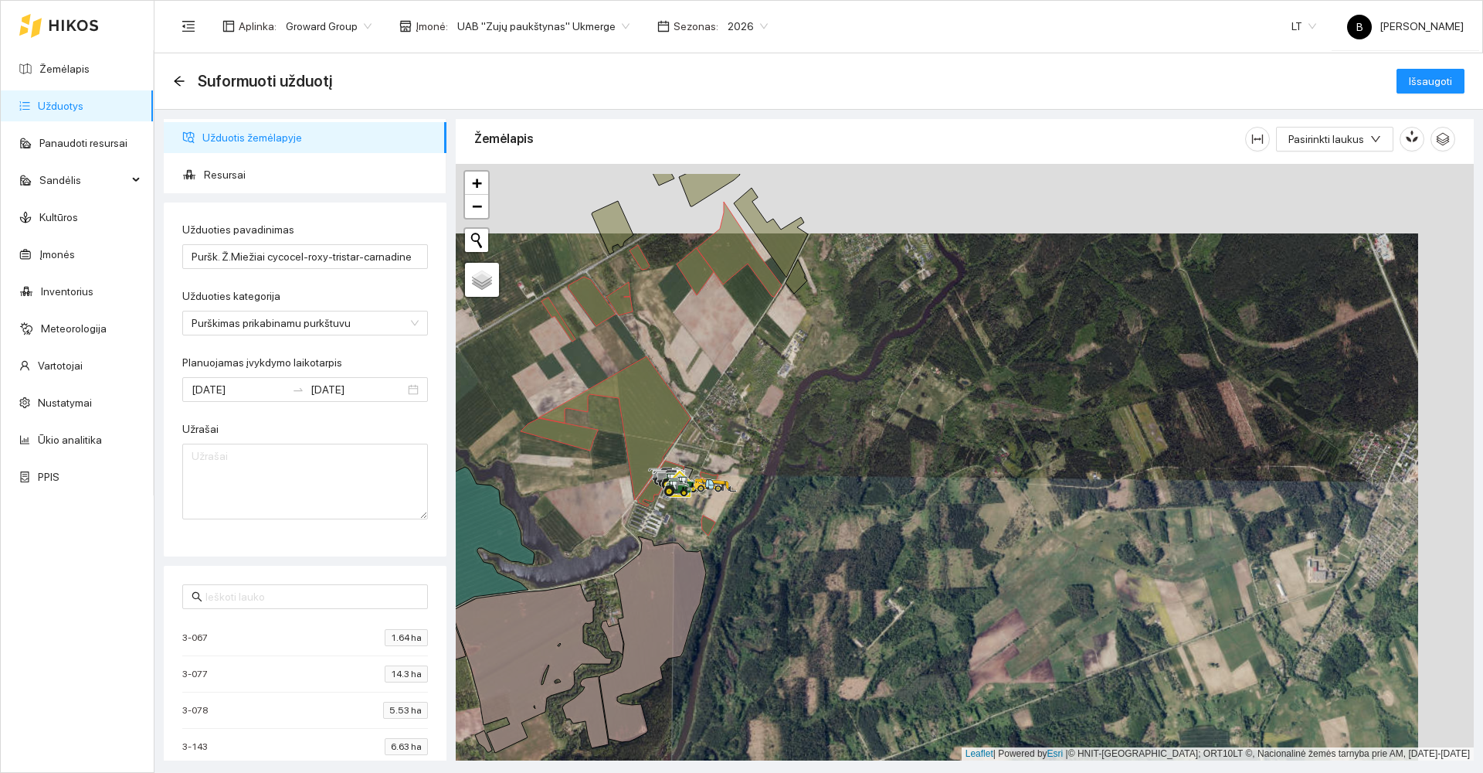
drag, startPoint x: 807, startPoint y: 330, endPoint x: 739, endPoint y: 445, distance: 134.1
click at [739, 447] on div at bounding box center [965, 462] width 1018 height 596
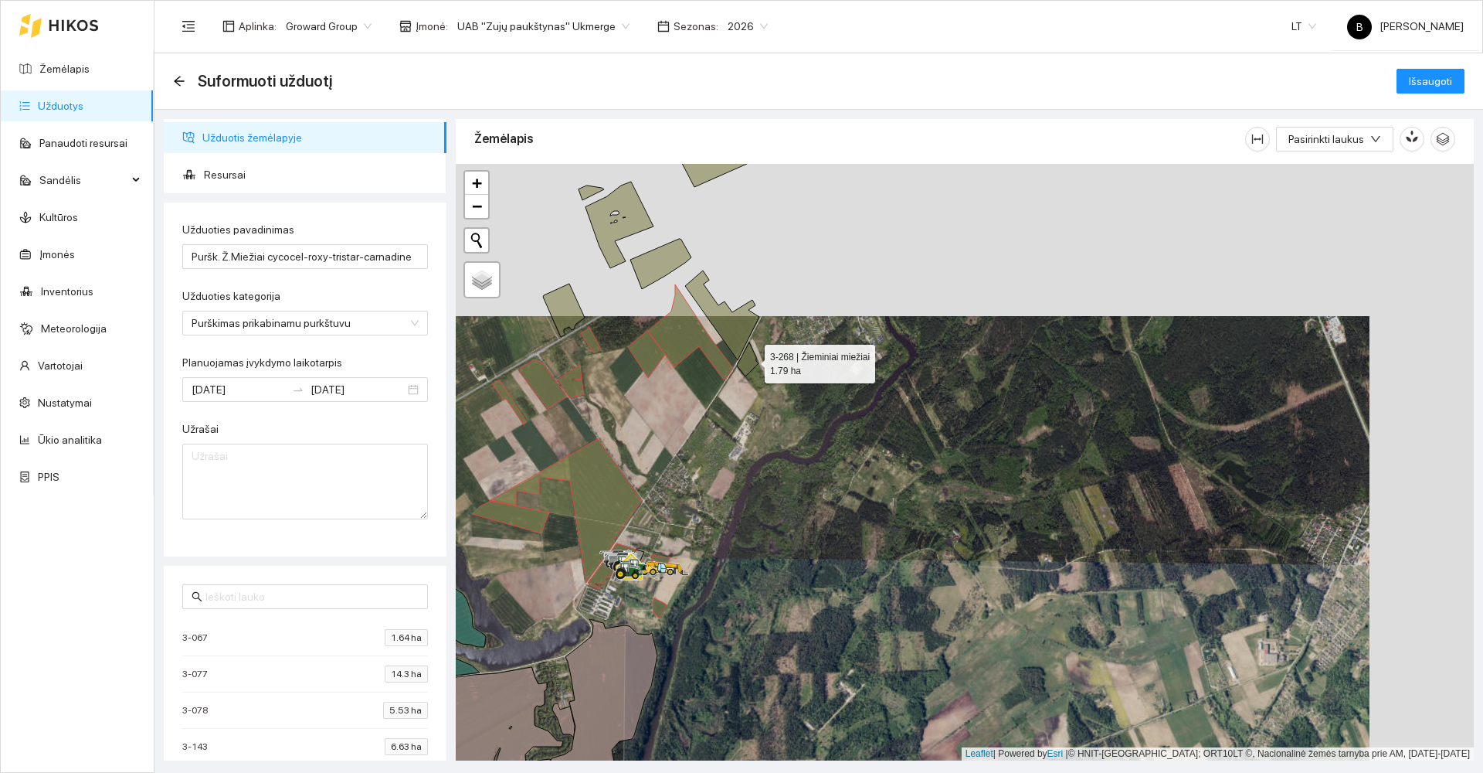
click at [751, 360] on icon at bounding box center [748, 359] width 22 height 34
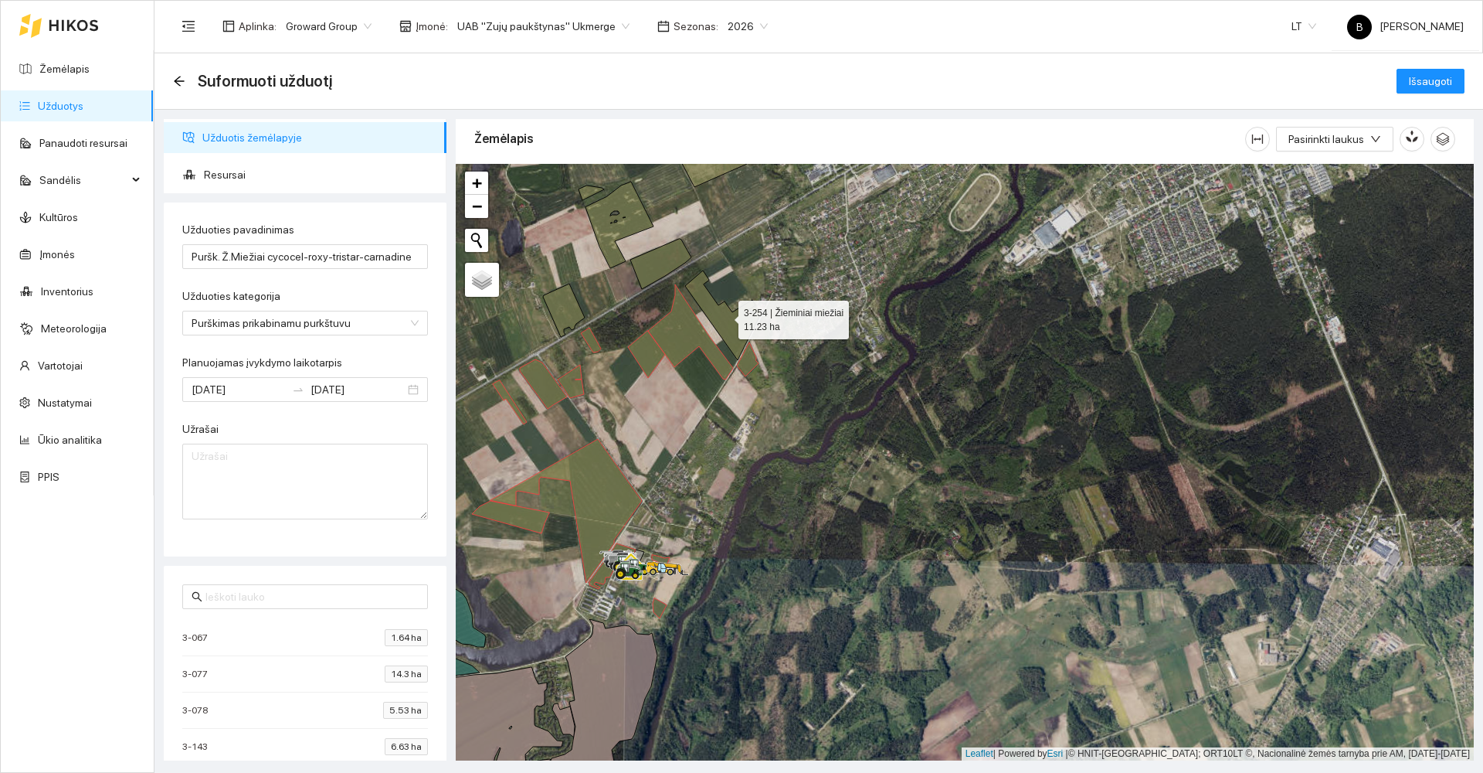
click at [743, 326] on icon at bounding box center [722, 315] width 74 height 90
drag, startPoint x: 659, startPoint y: 261, endPoint x: 630, endPoint y: 242, distance: 34.5
click at [658, 260] on icon at bounding box center [660, 264] width 61 height 50
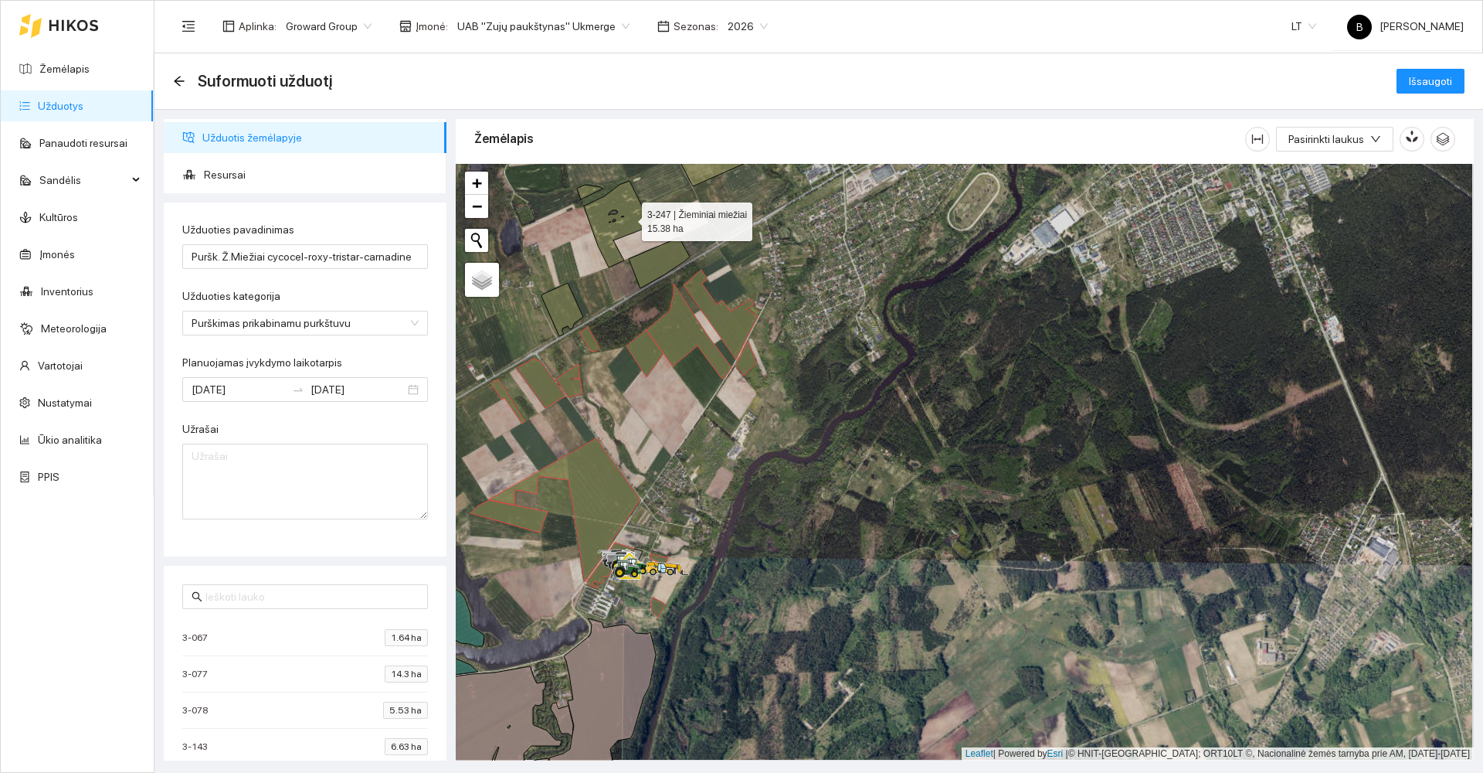
click at [629, 218] on icon at bounding box center [614, 224] width 75 height 87
drag, startPoint x: 564, startPoint y: 305, endPoint x: 571, endPoint y: 299, distance: 9.3
click at [566, 303] on icon at bounding box center [563, 309] width 42 height 53
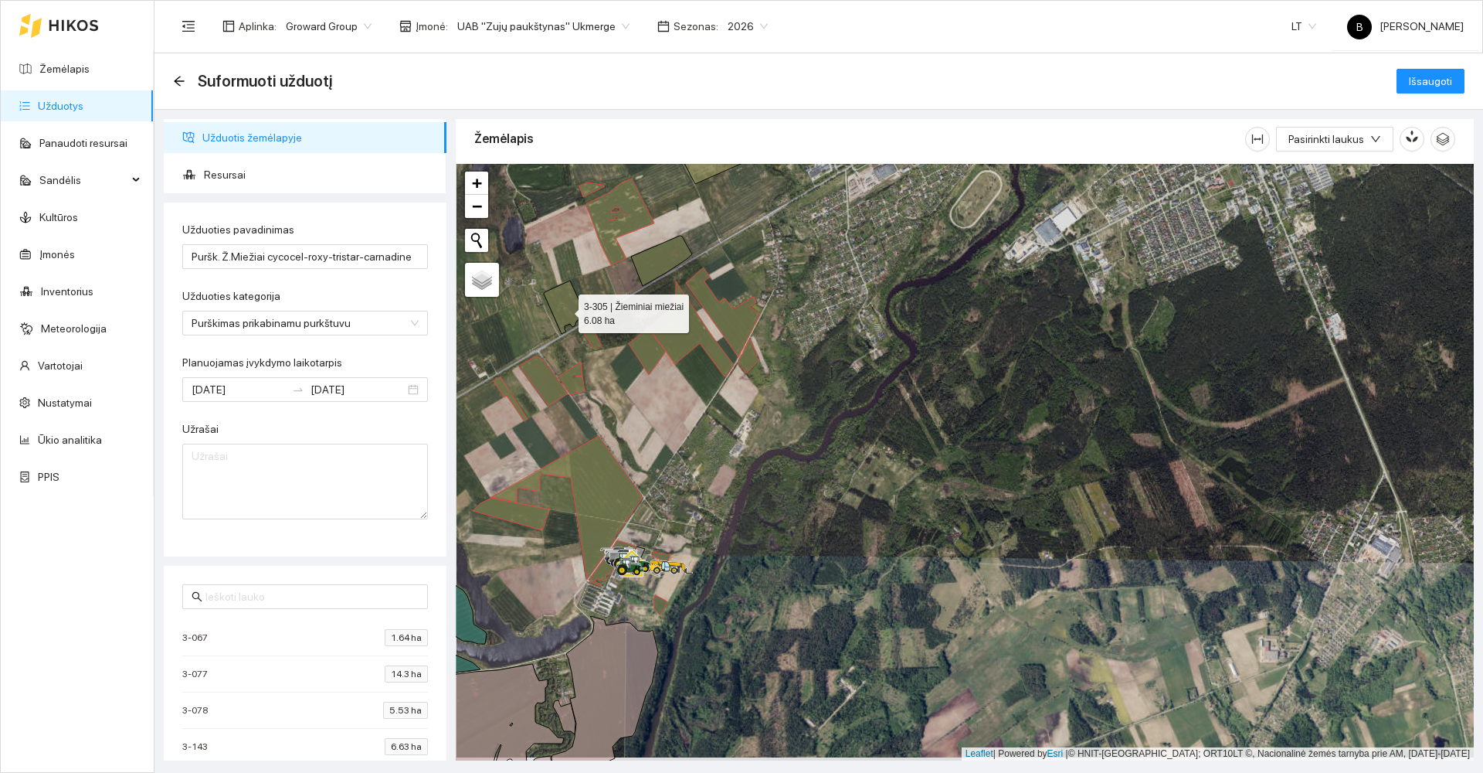
click at [565, 310] on icon at bounding box center [565, 306] width 42 height 53
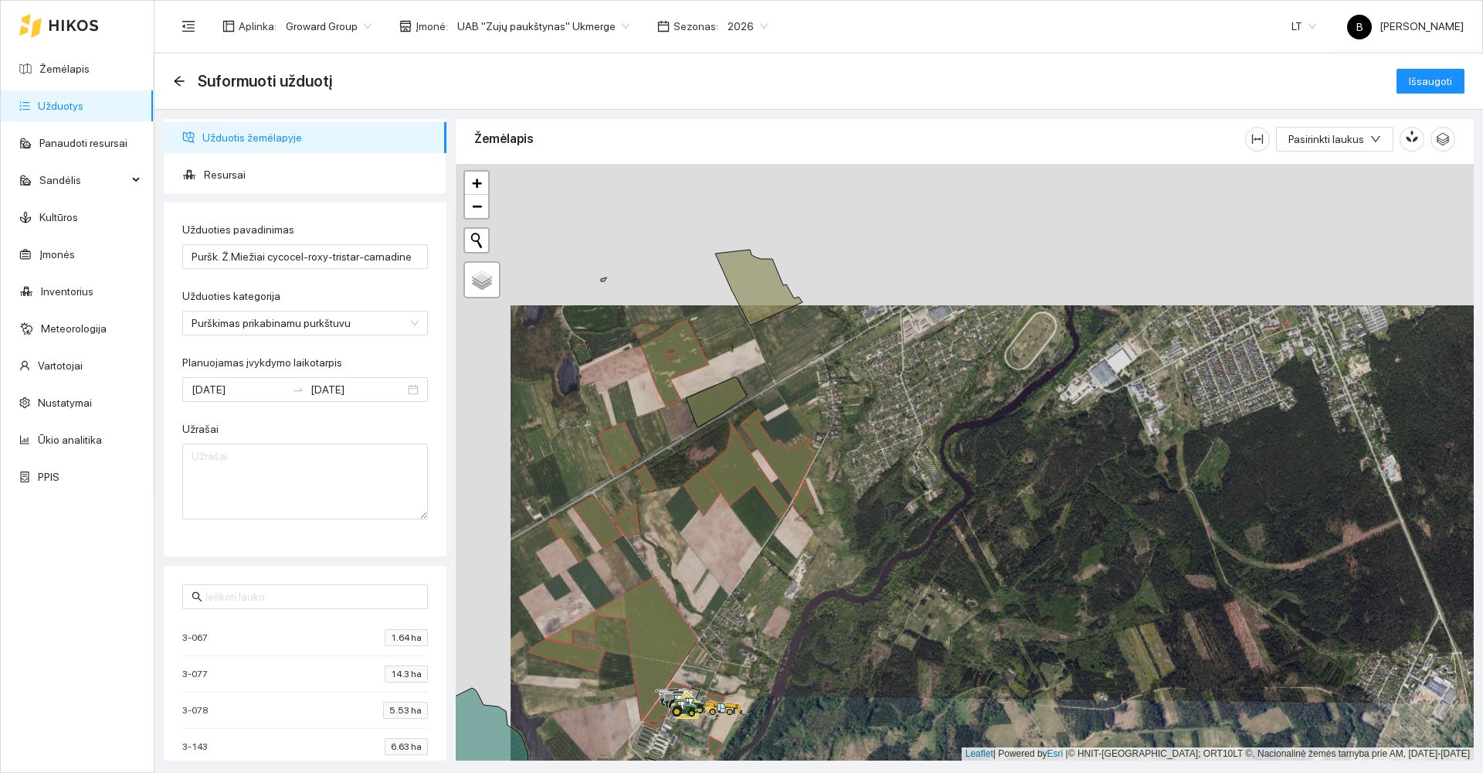
drag, startPoint x: 602, startPoint y: 291, endPoint x: 637, endPoint y: 500, distance: 211.5
click at [636, 501] on div at bounding box center [965, 462] width 1018 height 596
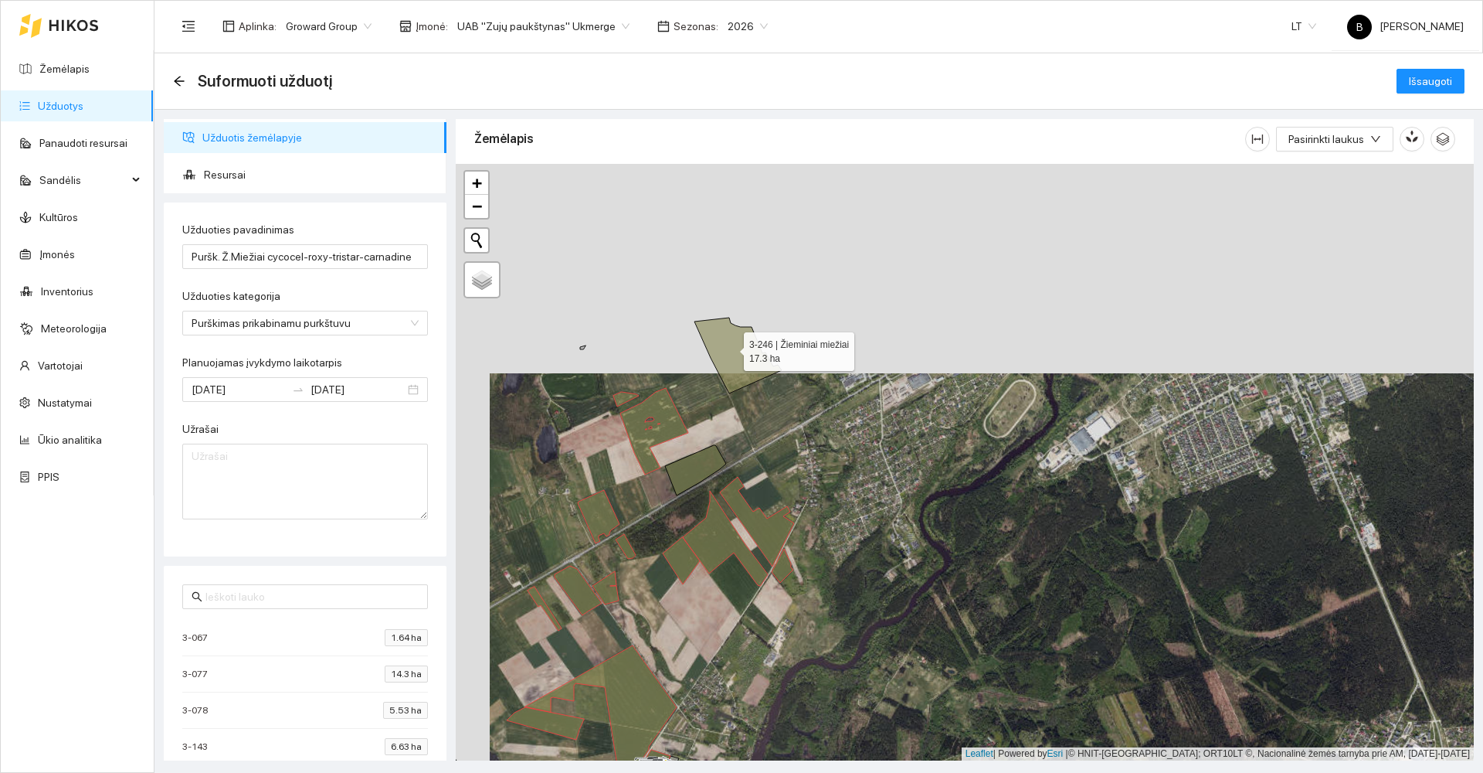
click at [730, 348] on icon at bounding box center [738, 356] width 87 height 76
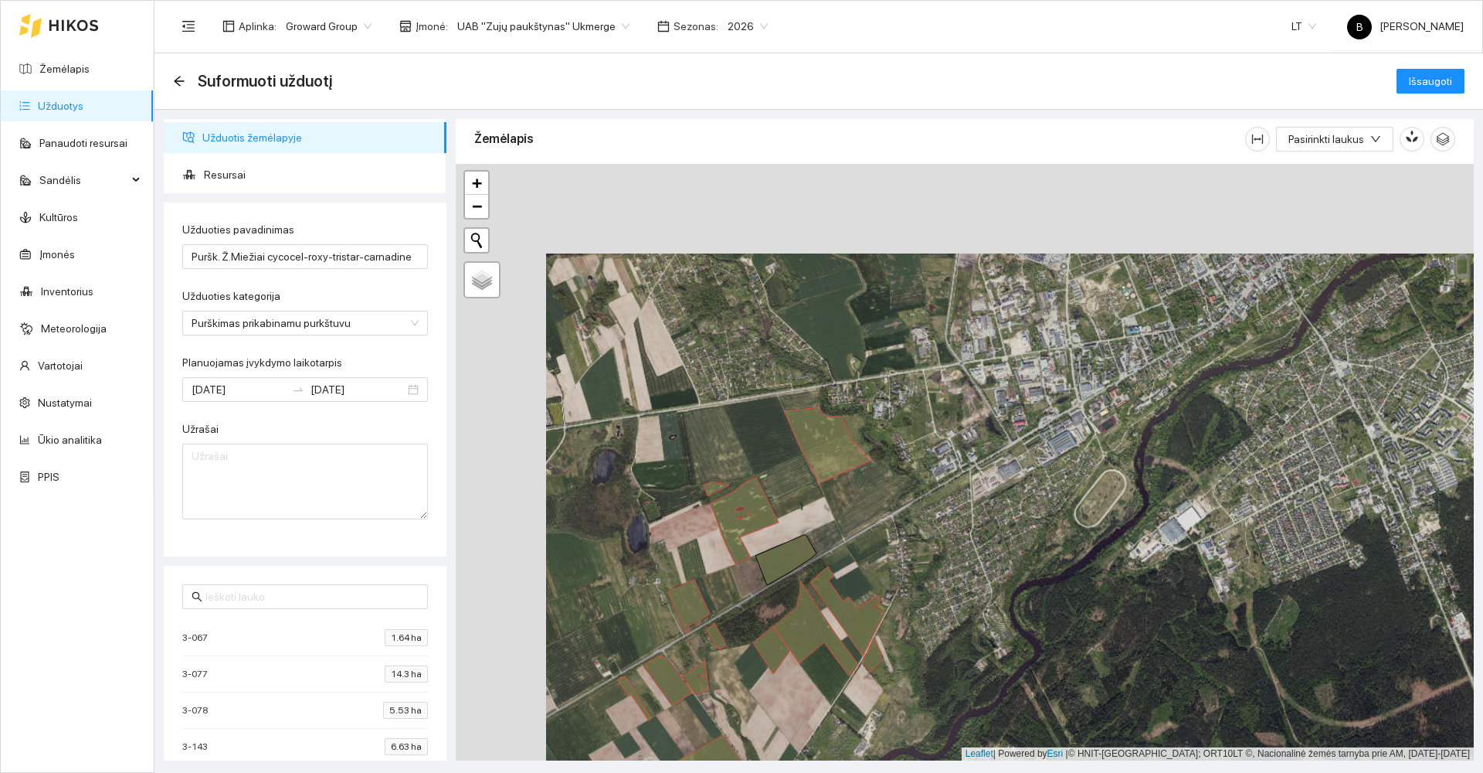
drag, startPoint x: 628, startPoint y: 314, endPoint x: 729, endPoint y: 416, distance: 144.2
click at [733, 420] on div at bounding box center [965, 462] width 1018 height 596
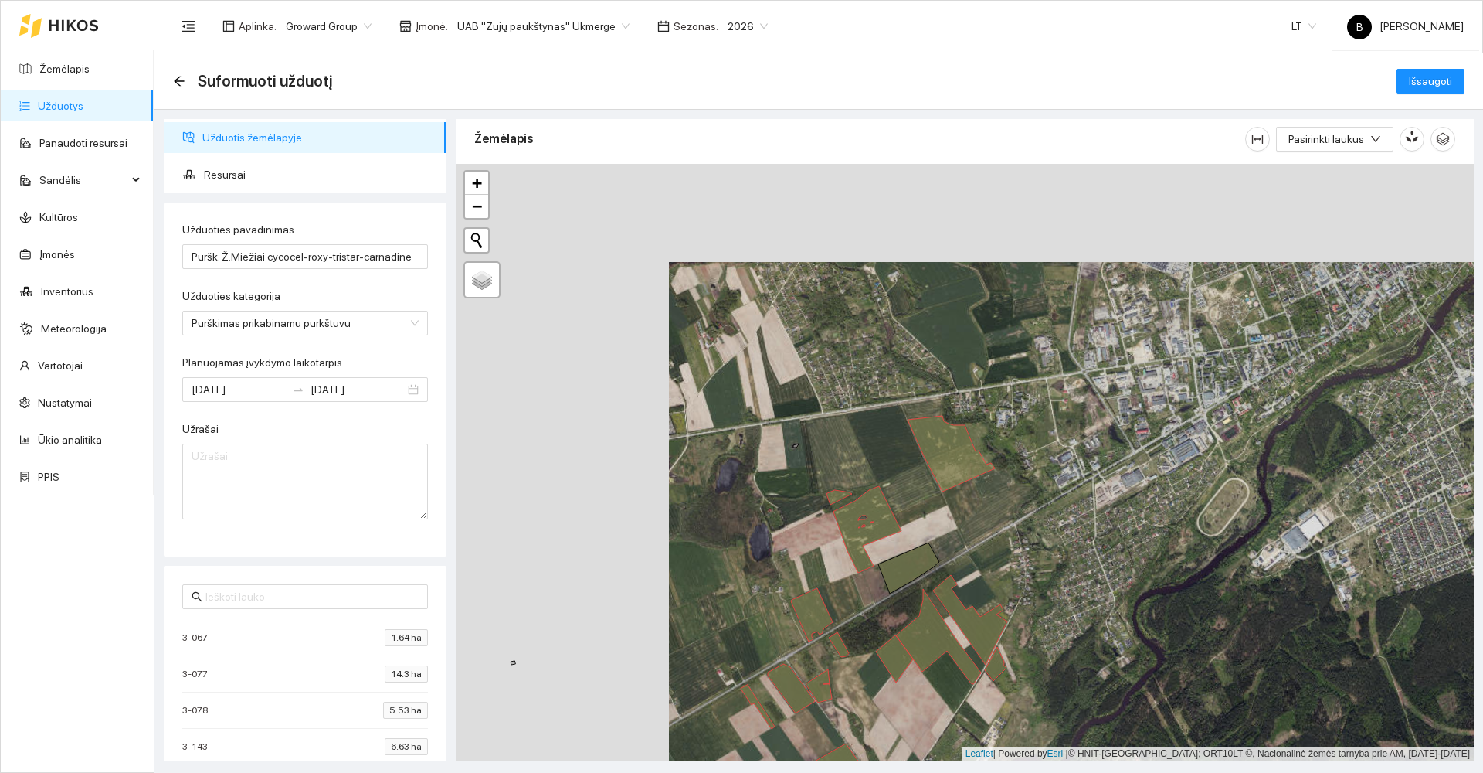
drag, startPoint x: 727, startPoint y: 399, endPoint x: 893, endPoint y: 387, distance: 166.6
click at [893, 387] on div at bounding box center [965, 462] width 1018 height 596
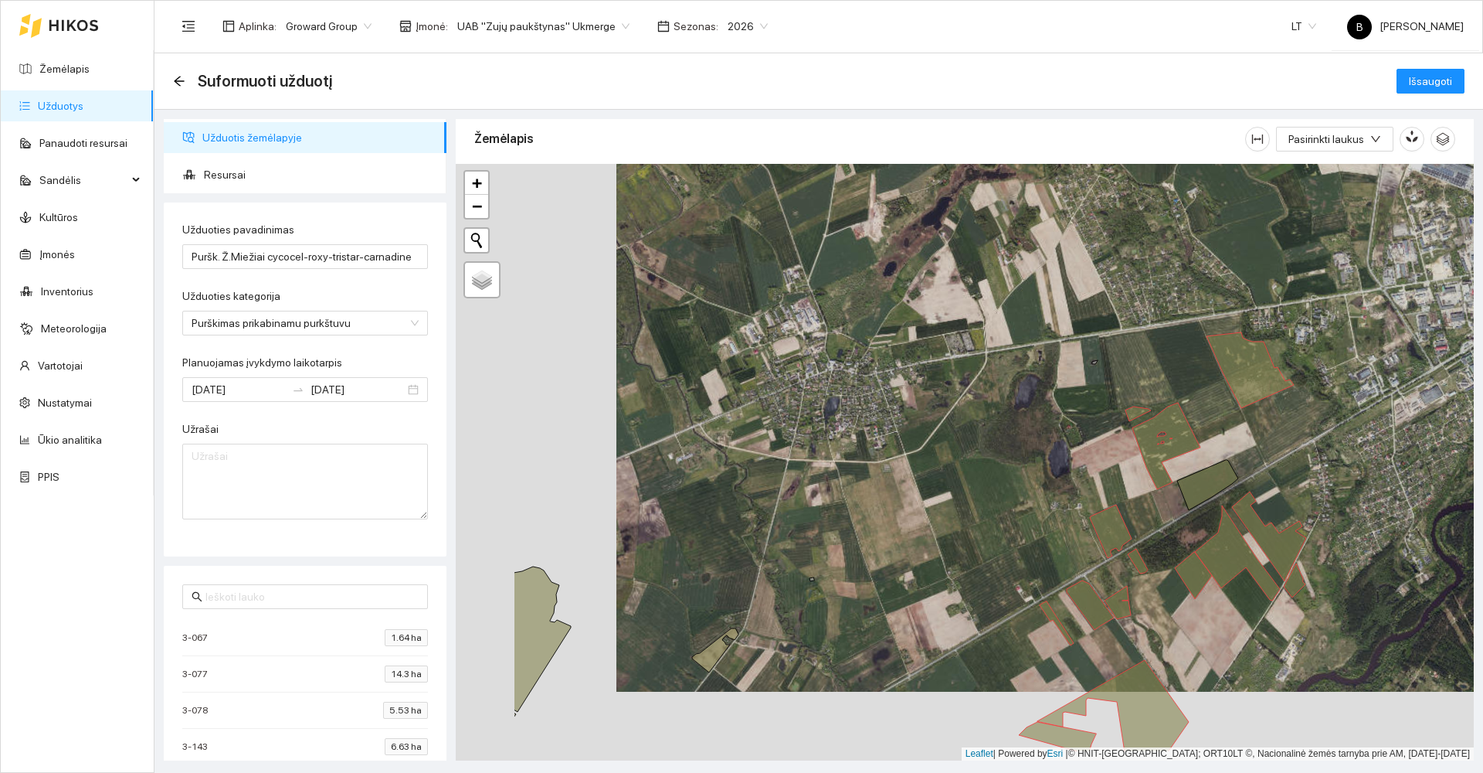
drag, startPoint x: 721, startPoint y: 467, endPoint x: 968, endPoint y: 218, distance: 351.3
click at [966, 229] on div at bounding box center [965, 462] width 1018 height 596
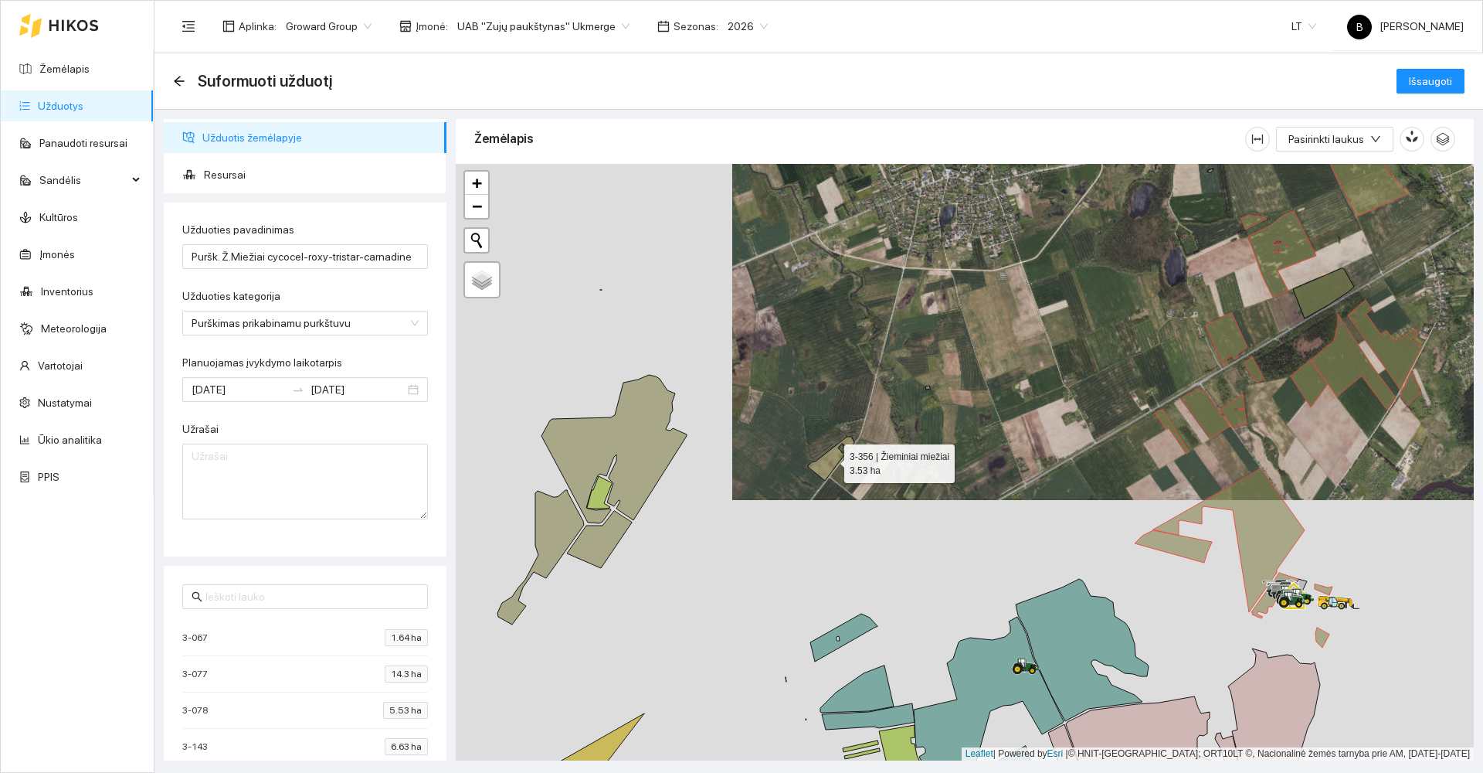
click at [821, 464] on icon at bounding box center [831, 459] width 46 height 44
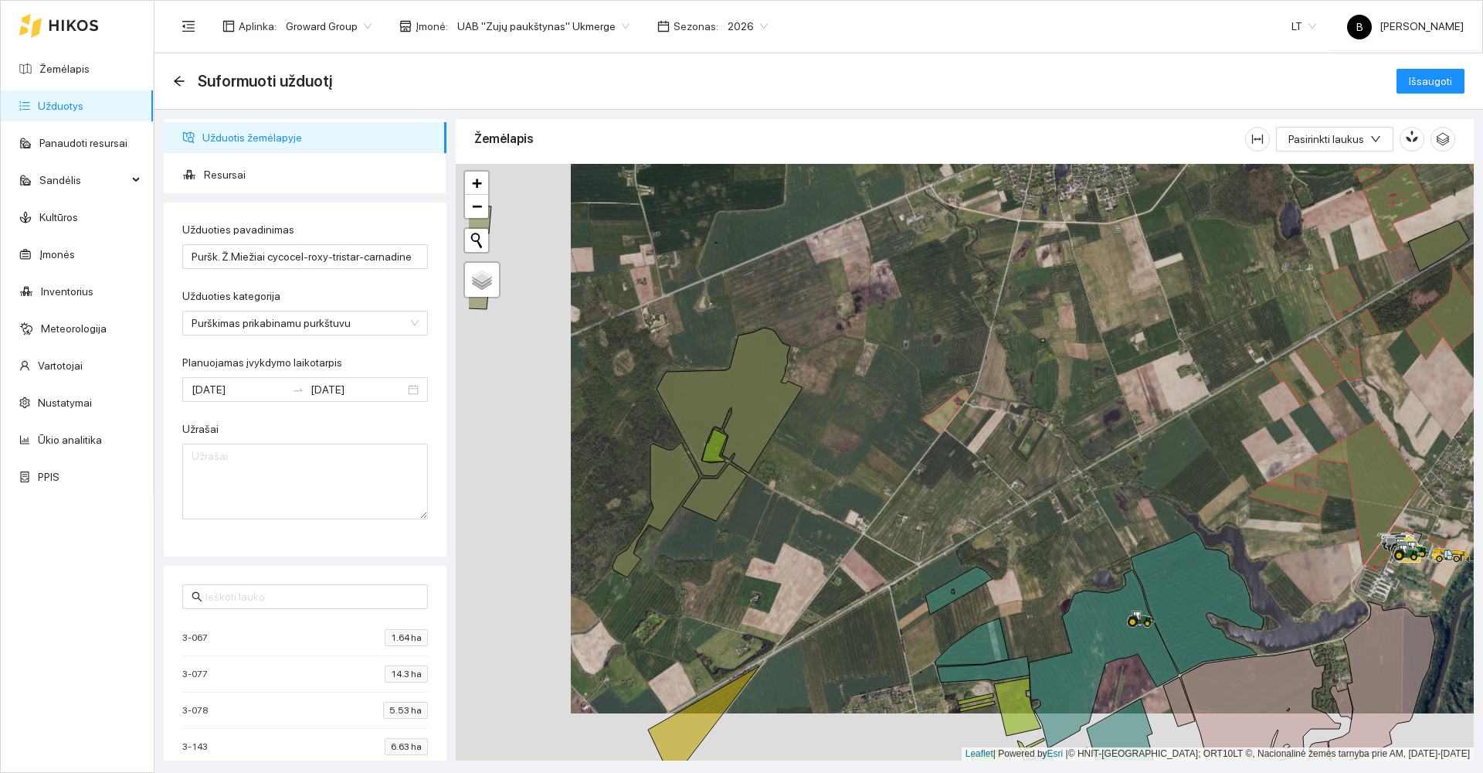
drag, startPoint x: 732, startPoint y: 451, endPoint x: 890, endPoint y: 361, distance: 181.7
click at [889, 361] on div at bounding box center [965, 462] width 1018 height 596
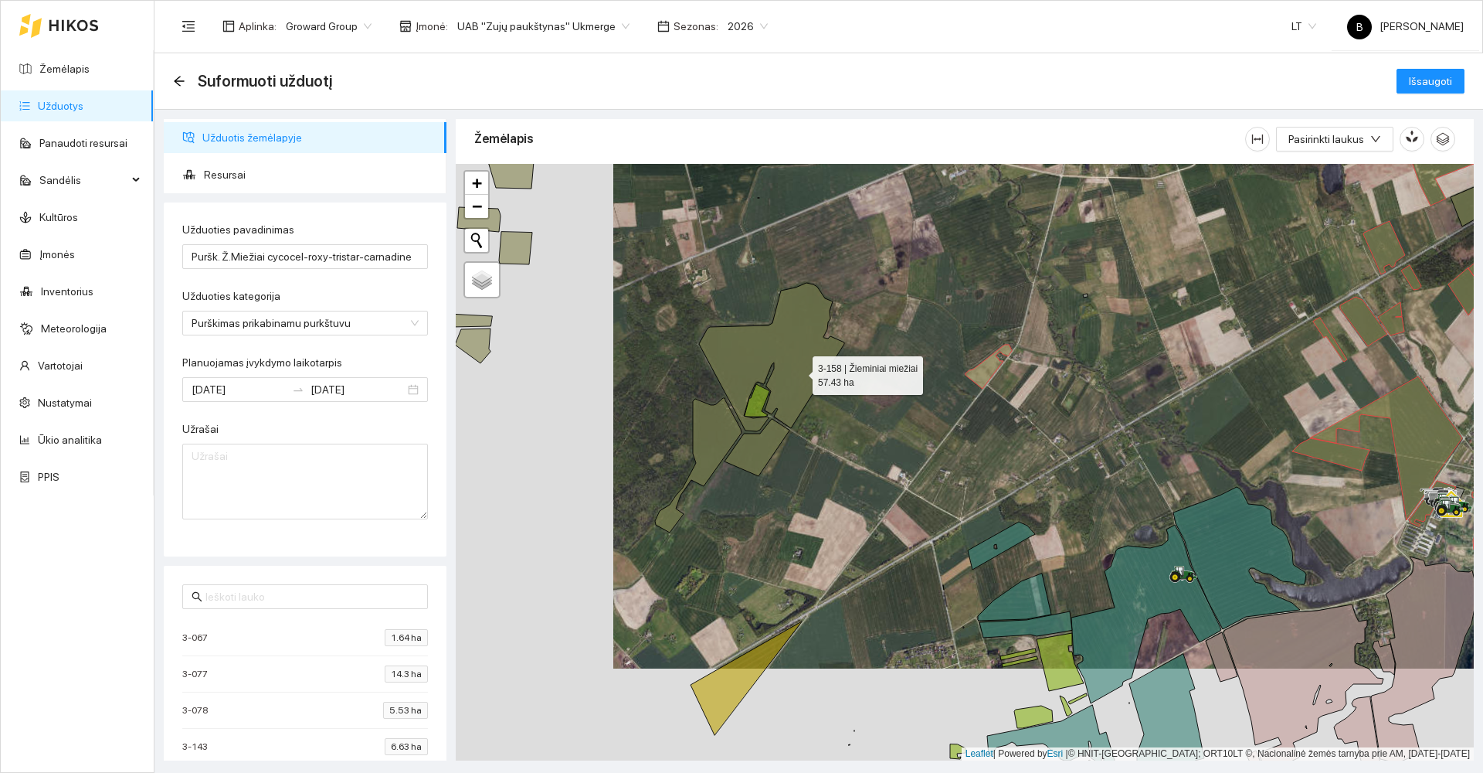
click at [799, 372] on icon at bounding box center [771, 357] width 145 height 148
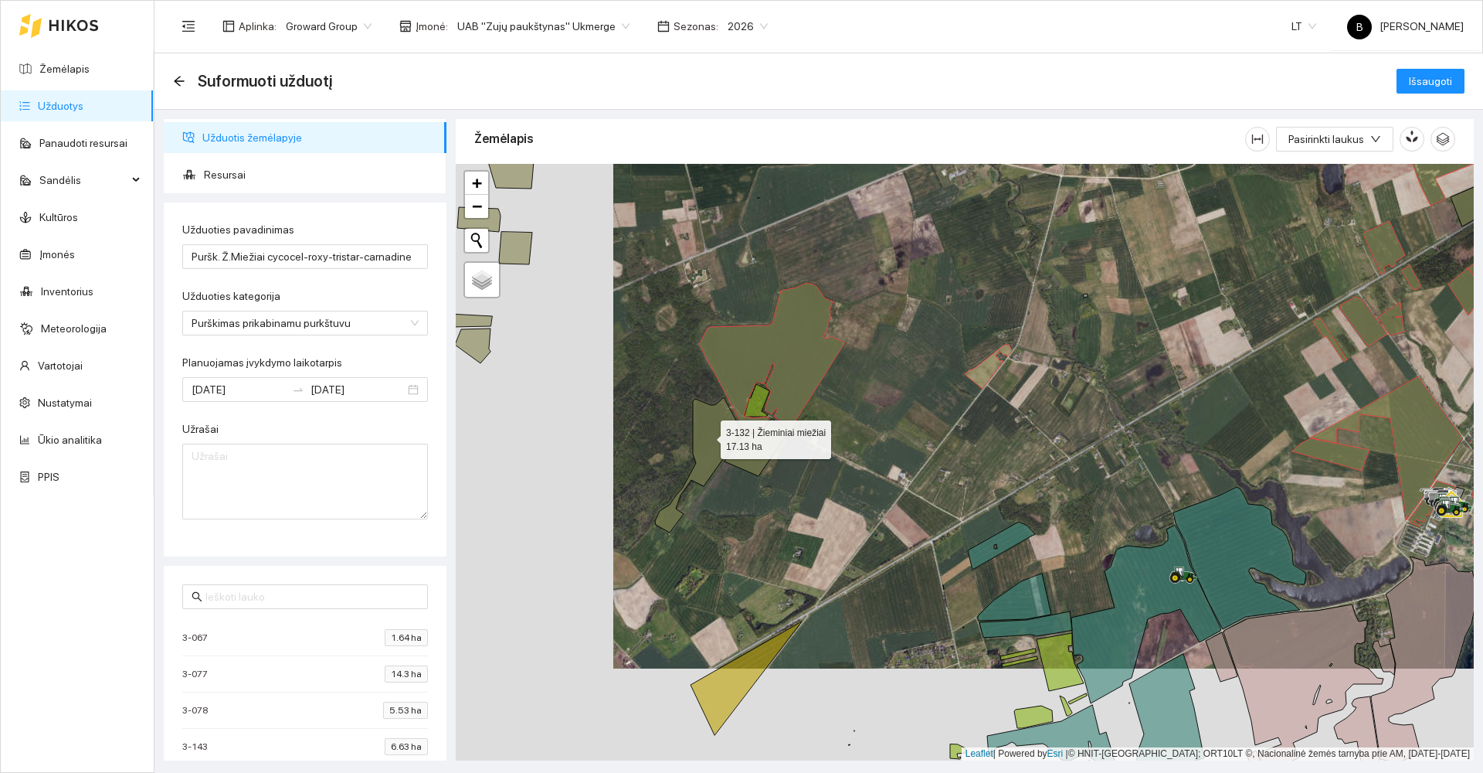
drag, startPoint x: 707, startPoint y: 436, endPoint x: 722, endPoint y: 441, distance: 16.4
click at [708, 436] on icon at bounding box center [698, 465] width 87 height 134
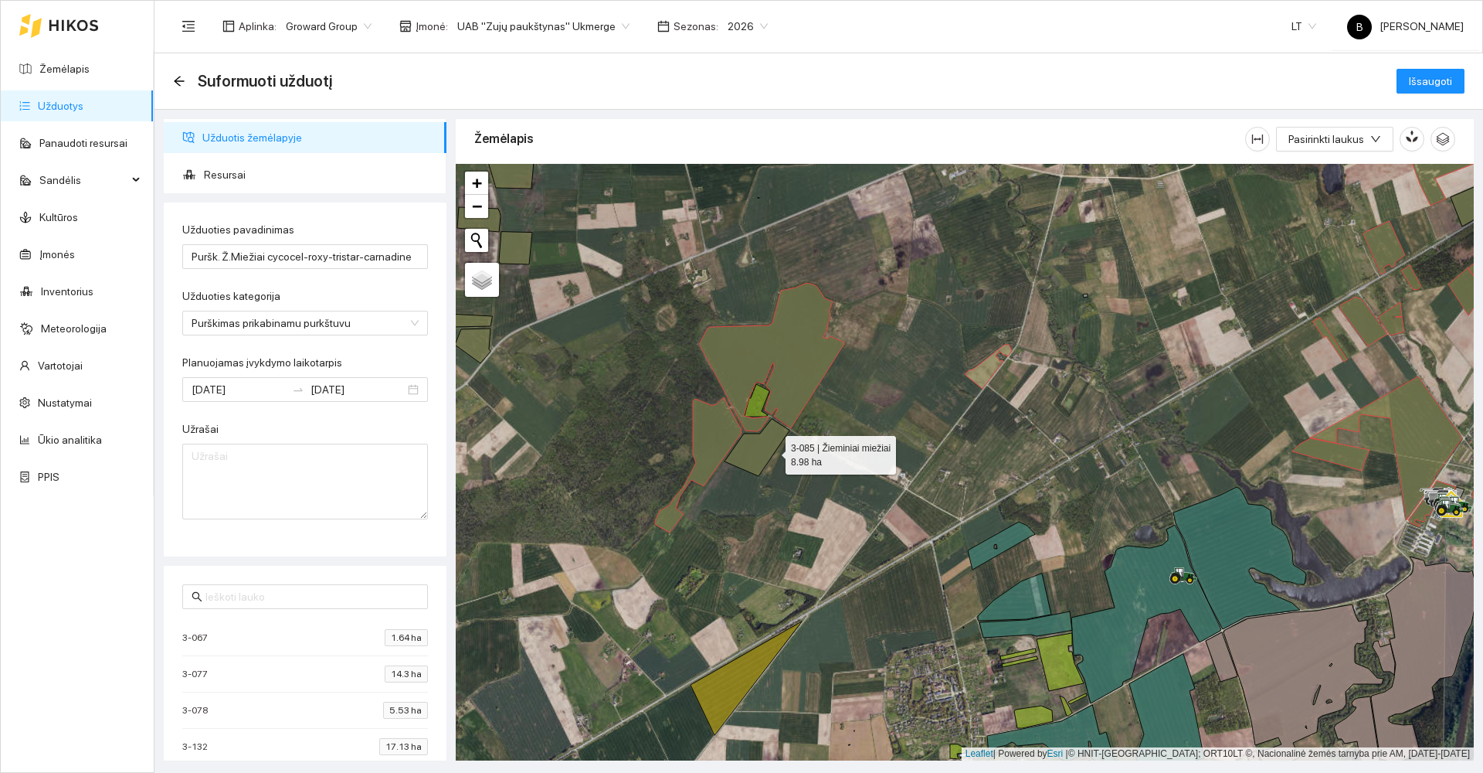
click at [772, 451] on icon at bounding box center [757, 447] width 65 height 57
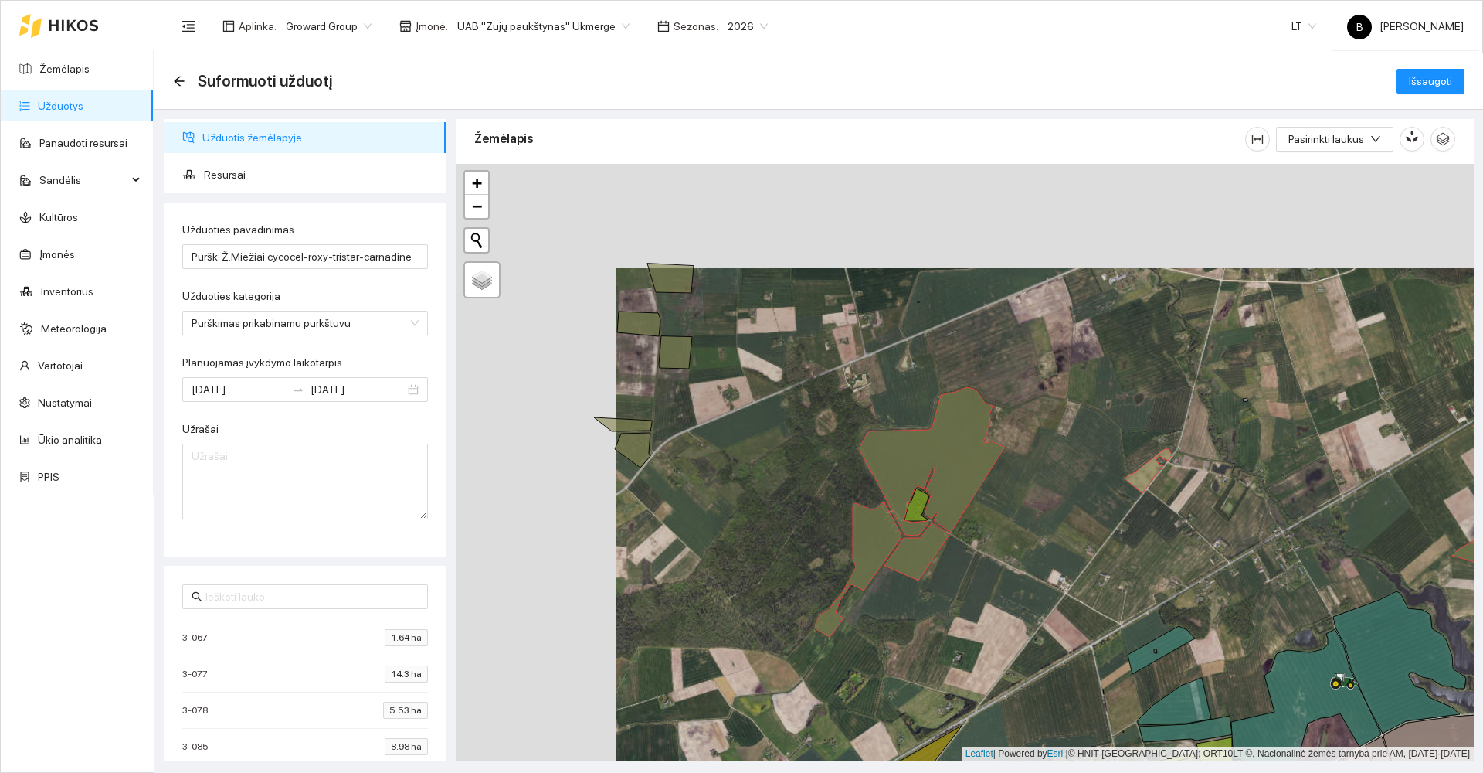
drag, startPoint x: 592, startPoint y: 417, endPoint x: 727, endPoint y: 496, distance: 156.5
click at [739, 509] on div at bounding box center [965, 462] width 1018 height 596
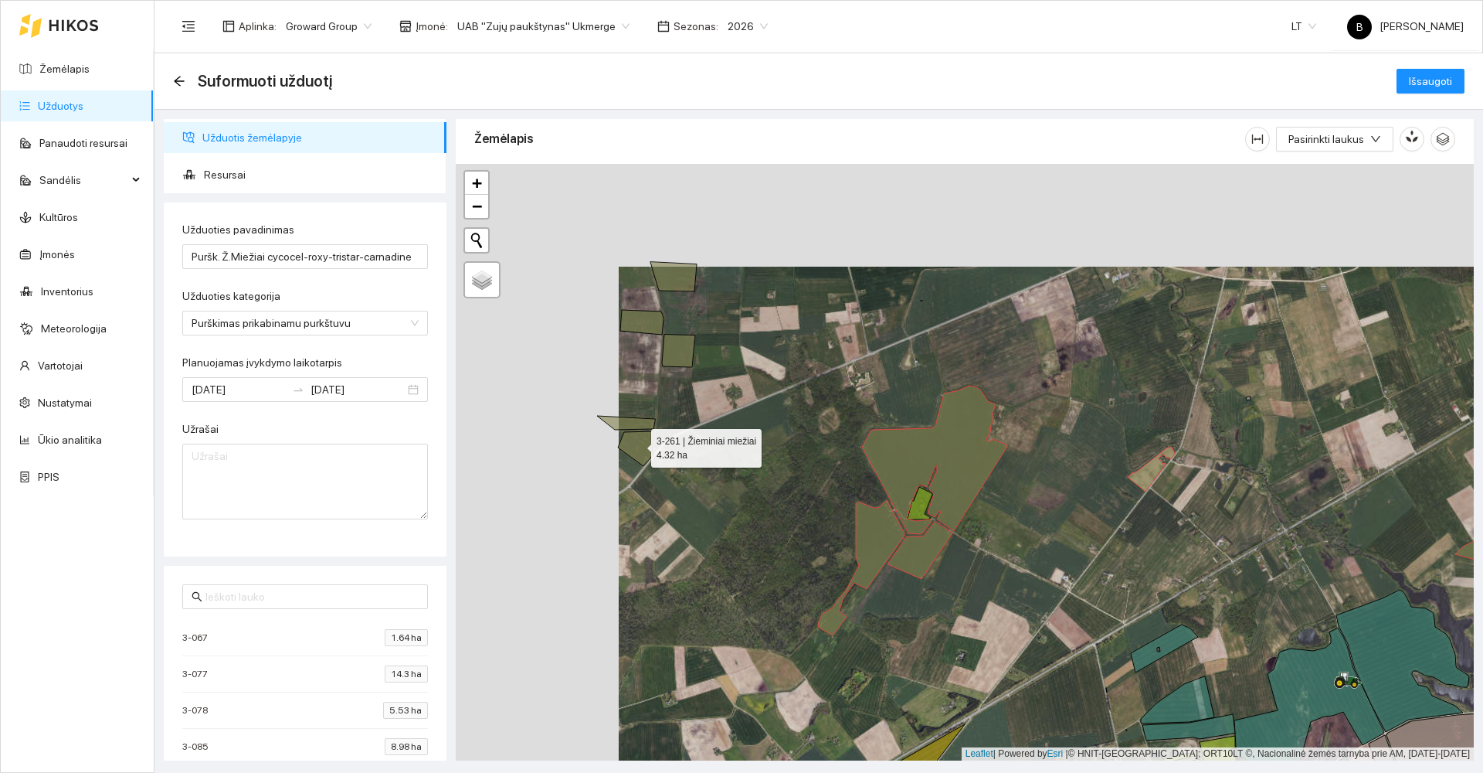
click at [637, 444] on icon at bounding box center [636, 448] width 36 height 35
click at [626, 423] on icon at bounding box center [626, 423] width 58 height 14
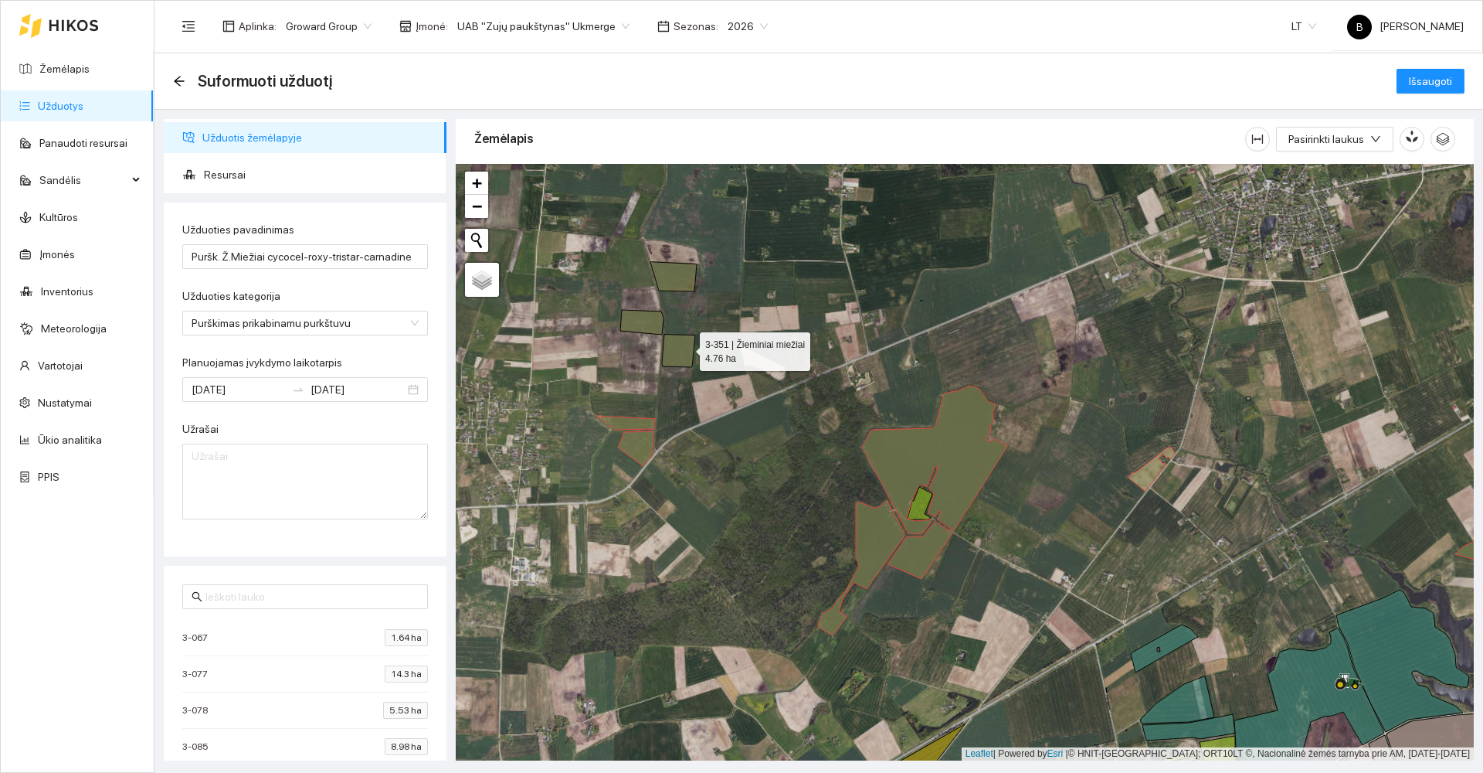
click at [685, 347] on icon at bounding box center [678, 351] width 33 height 32
click at [635, 317] on icon at bounding box center [641, 322] width 43 height 25
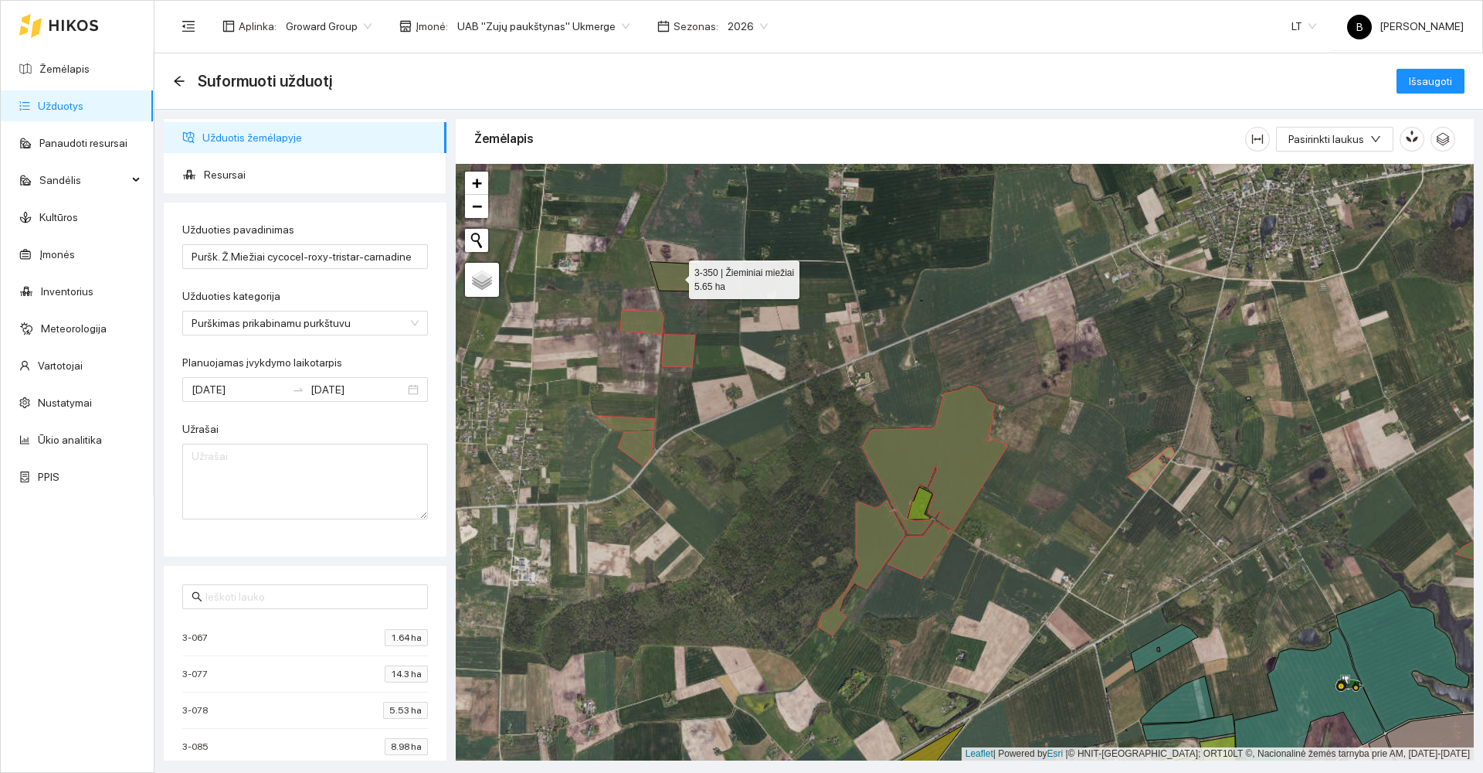
click at [681, 278] on icon at bounding box center [674, 276] width 46 height 29
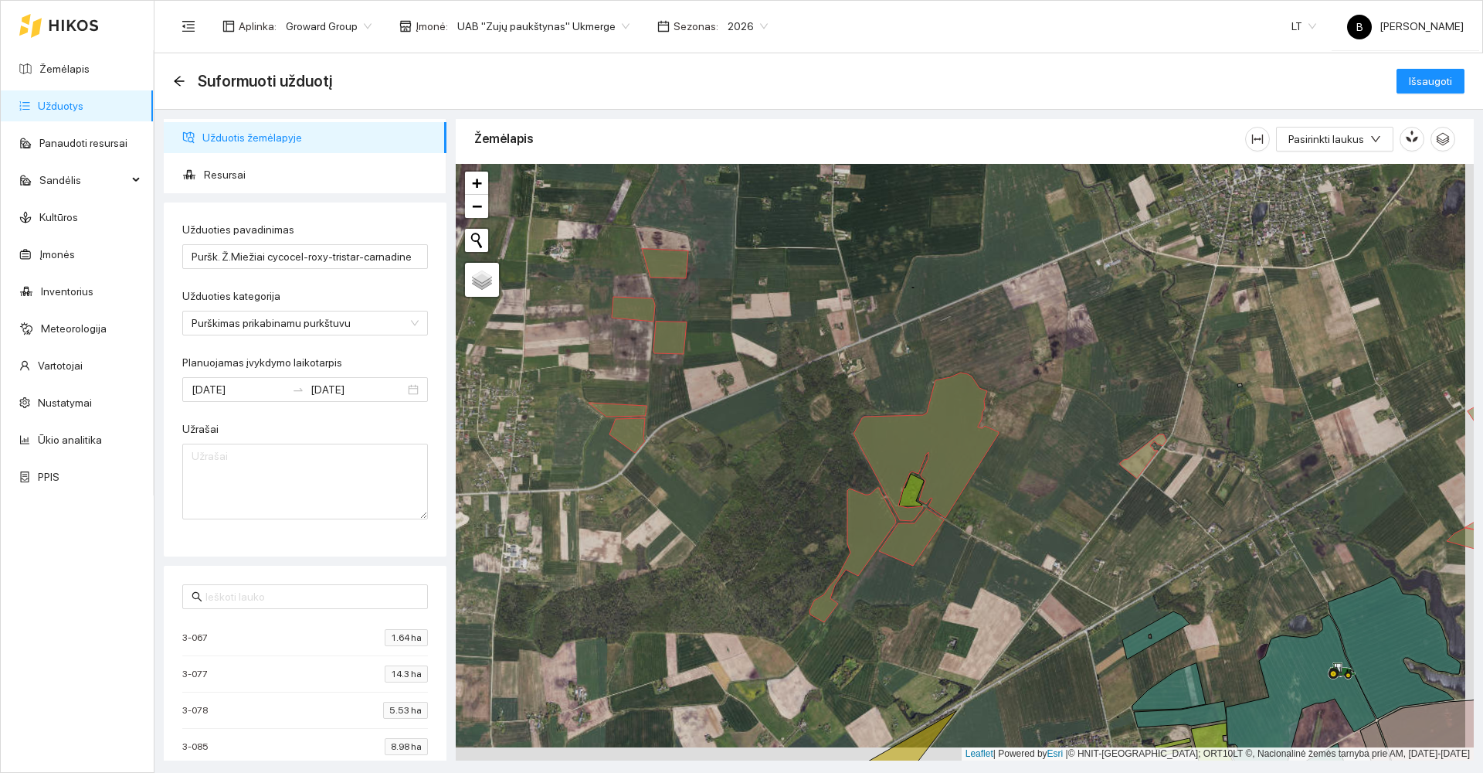
drag, startPoint x: 798, startPoint y: 510, endPoint x: 686, endPoint y: 380, distance: 171.5
click at [688, 380] on div at bounding box center [965, 462] width 1018 height 596
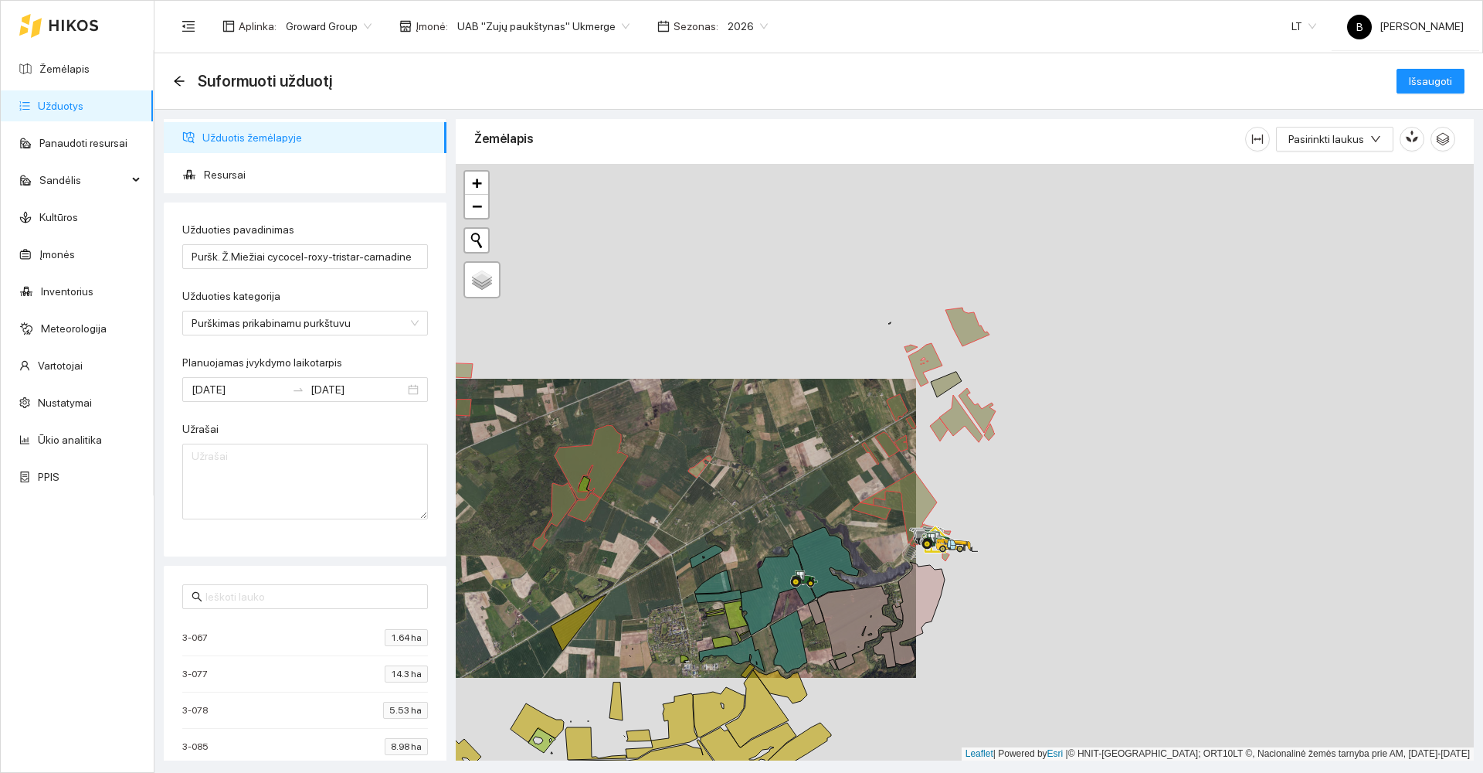
drag, startPoint x: 1014, startPoint y: 317, endPoint x: 630, endPoint y: 473, distance: 415.2
click at [607, 489] on div at bounding box center [965, 462] width 1018 height 596
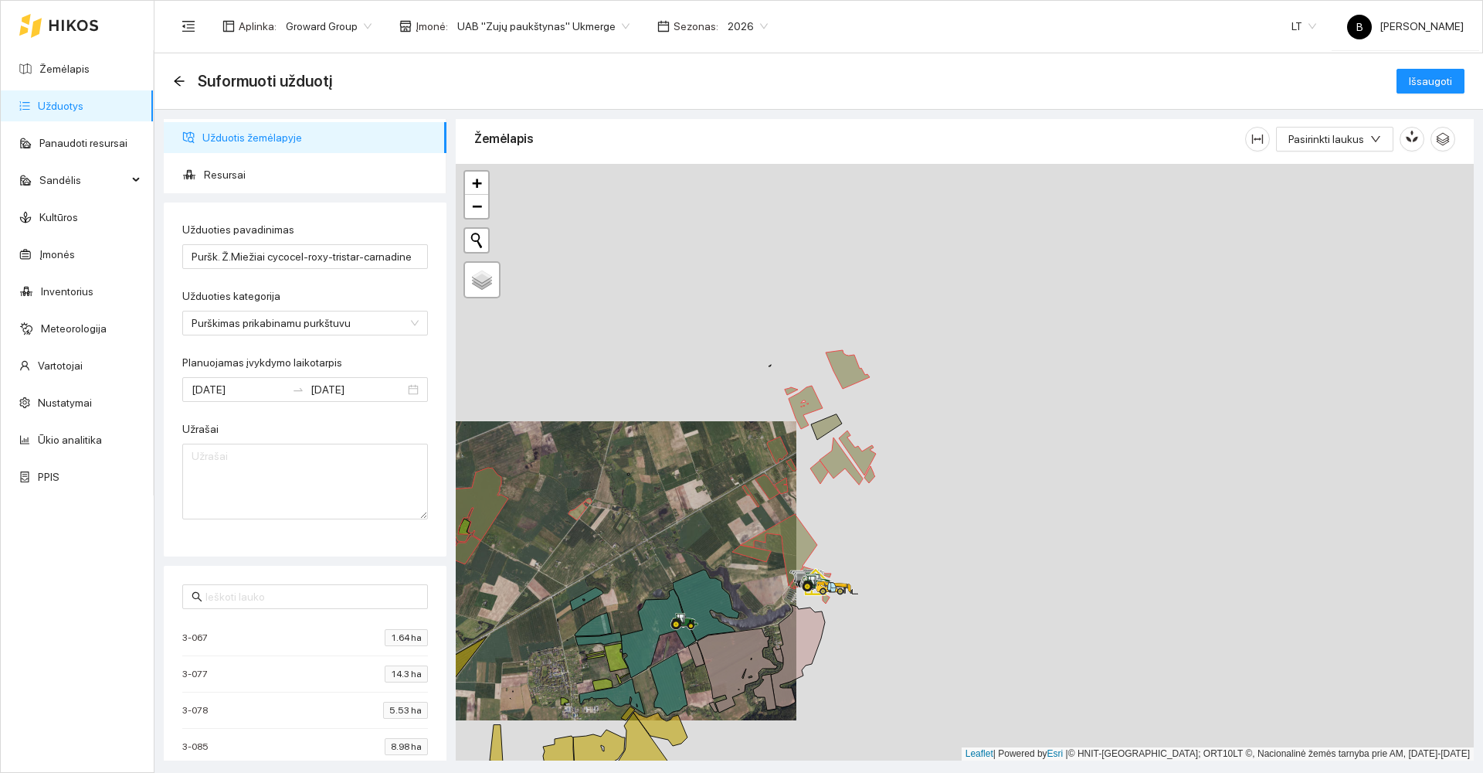
drag, startPoint x: 970, startPoint y: 374, endPoint x: 753, endPoint y: 437, distance: 226.7
click at [757, 439] on div at bounding box center [965, 462] width 1018 height 596
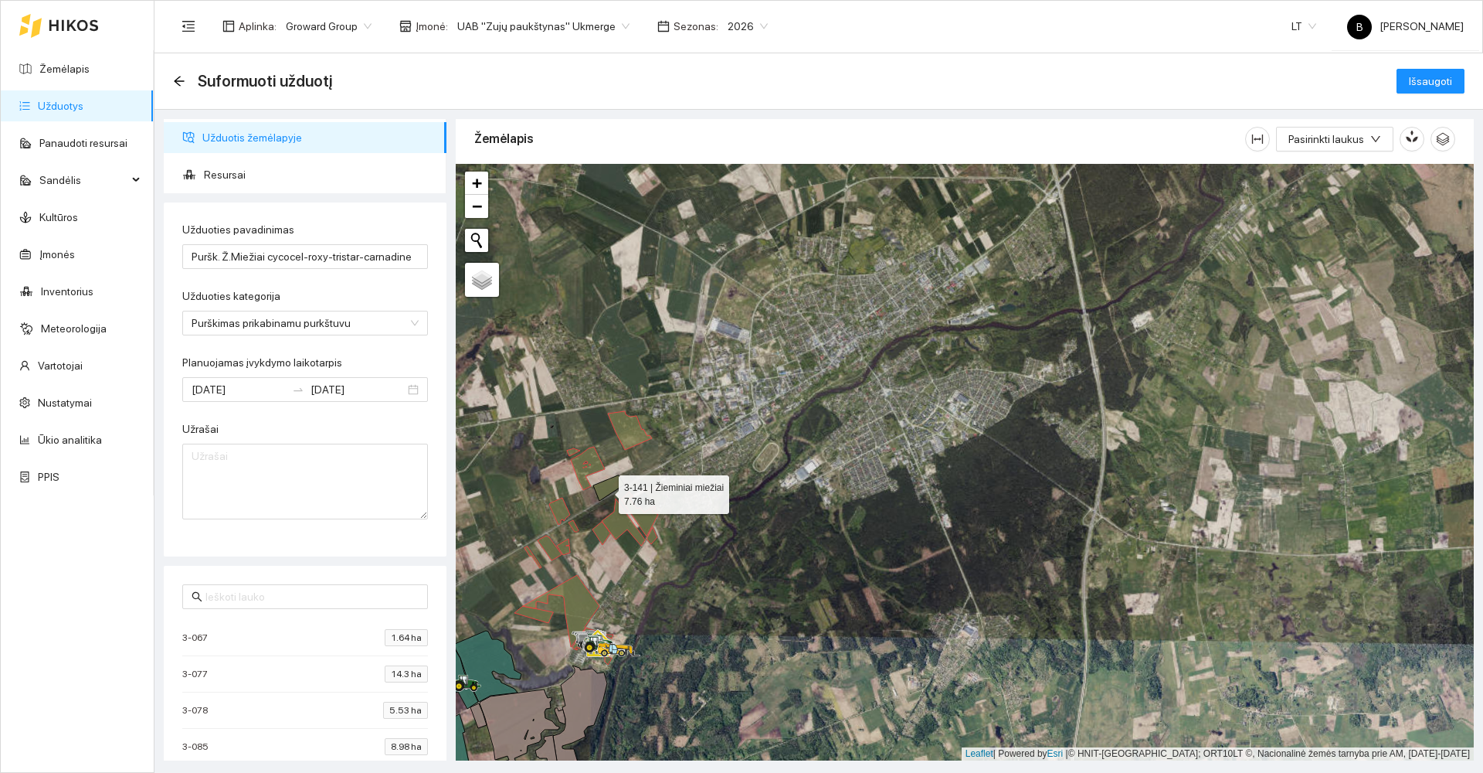
click at [605, 491] on icon at bounding box center [608, 487] width 31 height 25
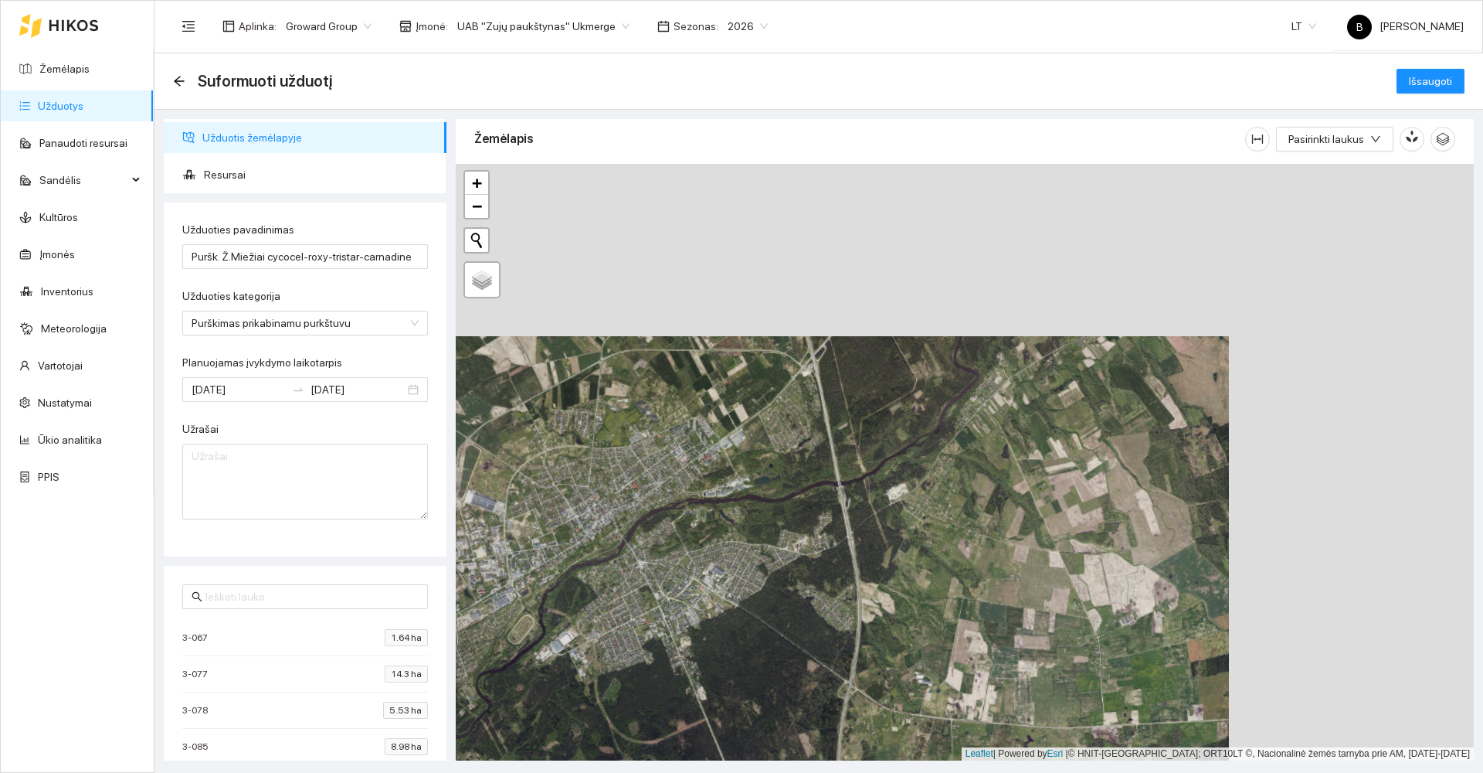
drag, startPoint x: 855, startPoint y: 418, endPoint x: 756, endPoint y: 546, distance: 161.5
click at [756, 546] on div at bounding box center [965, 462] width 1018 height 596
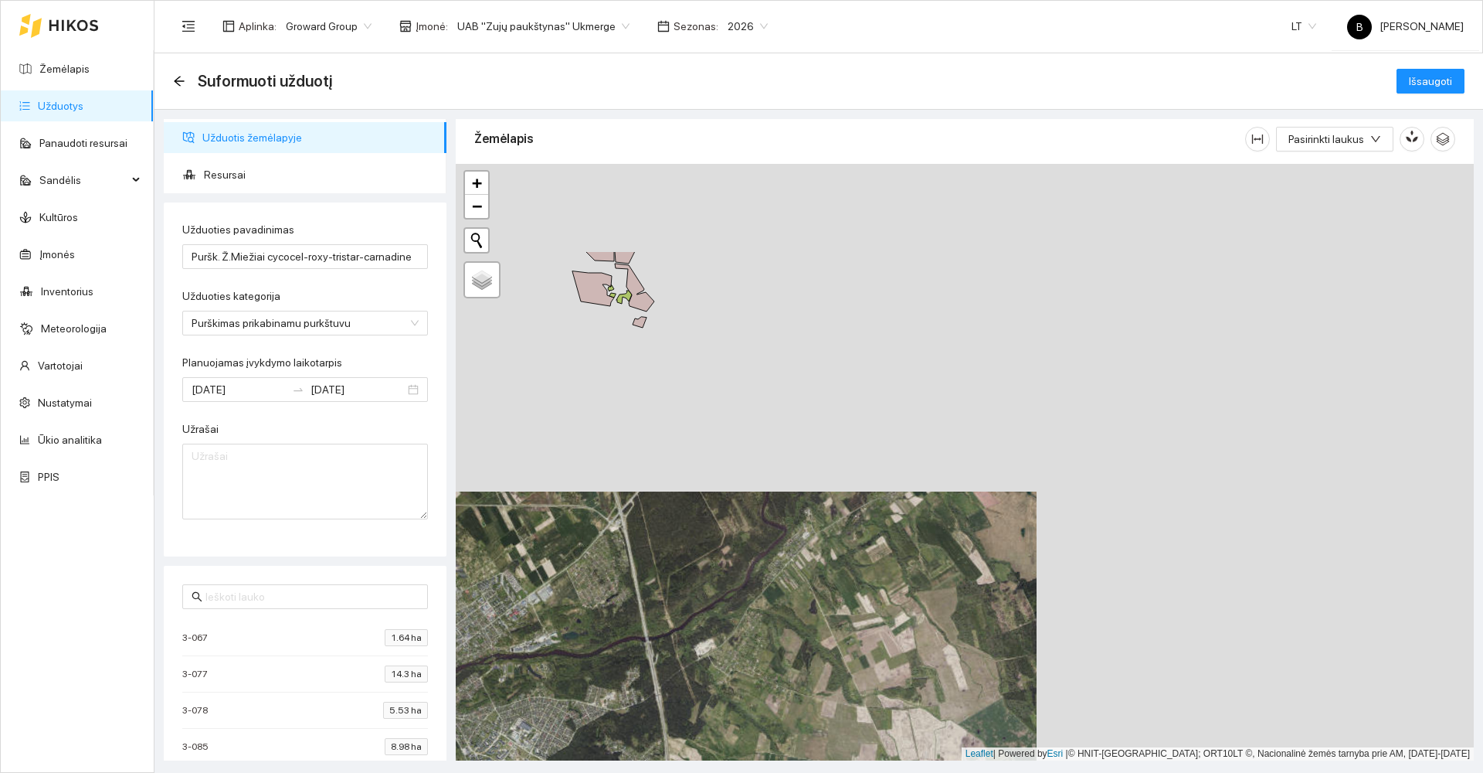
drag, startPoint x: 783, startPoint y: 359, endPoint x: 641, endPoint y: 415, distance: 152.7
click at [642, 416] on div at bounding box center [965, 462] width 1018 height 596
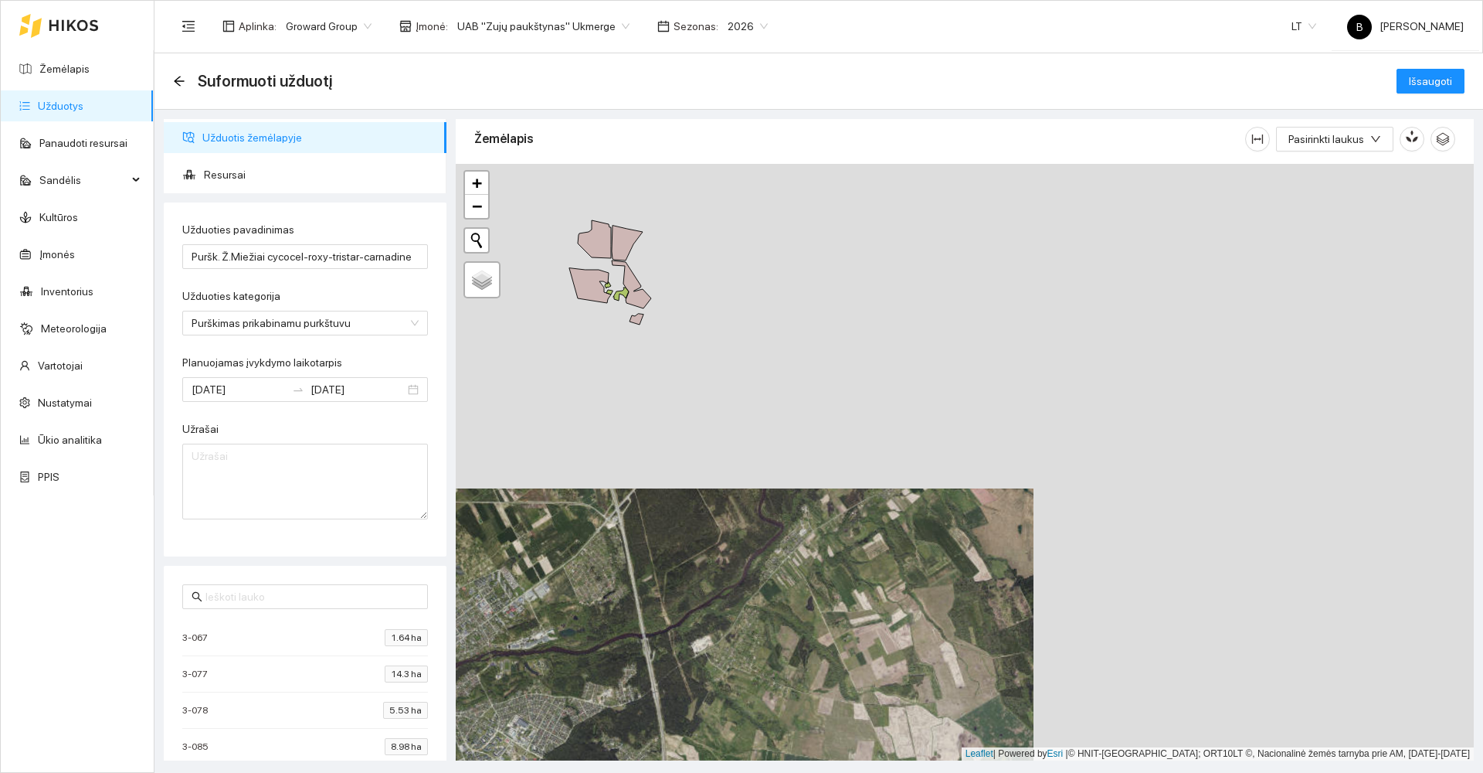
drag, startPoint x: 811, startPoint y: 343, endPoint x: 595, endPoint y: 325, distance: 217.1
click at [596, 325] on div at bounding box center [965, 462] width 1018 height 596
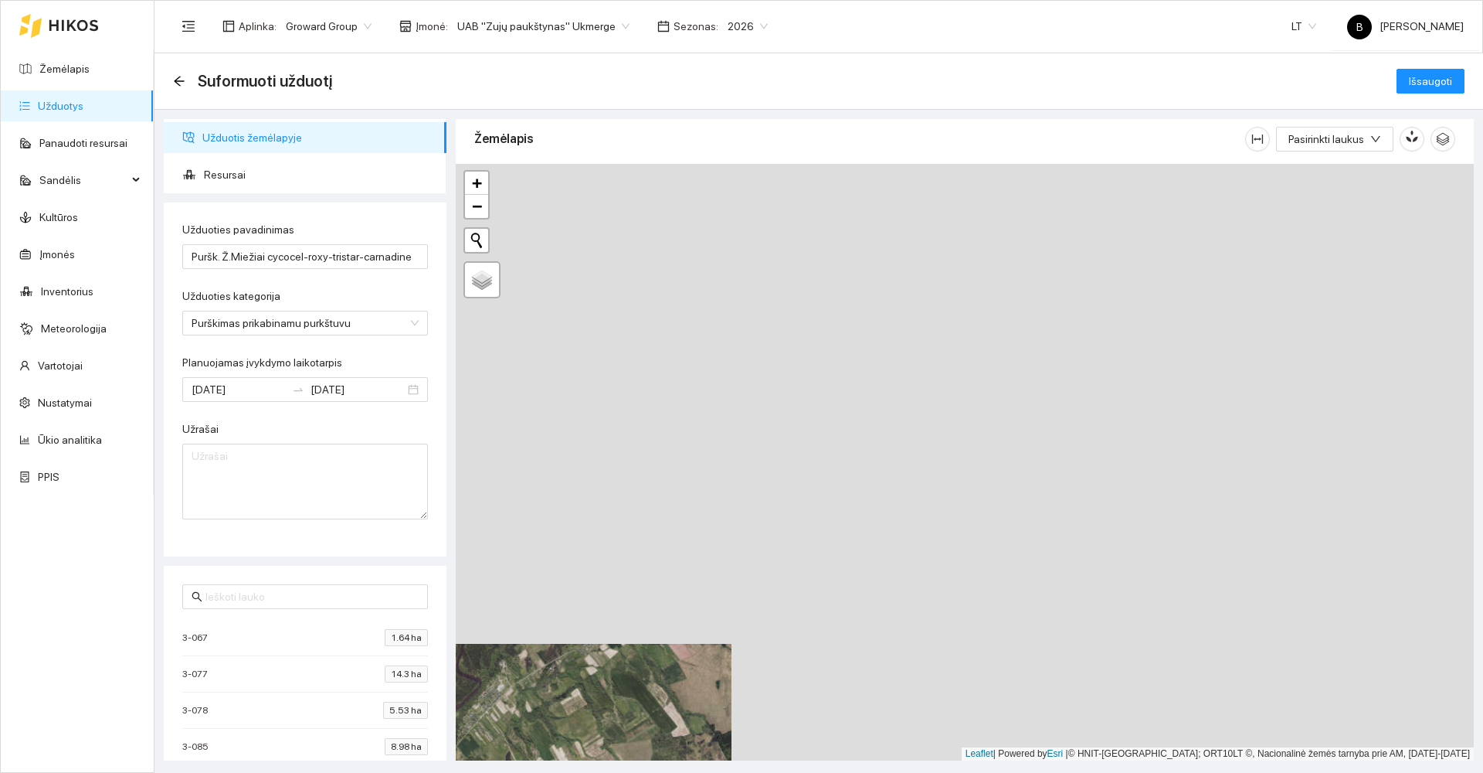
drag, startPoint x: 962, startPoint y: 321, endPoint x: 878, endPoint y: 492, distance: 190.4
click at [877, 493] on div at bounding box center [965, 462] width 1018 height 596
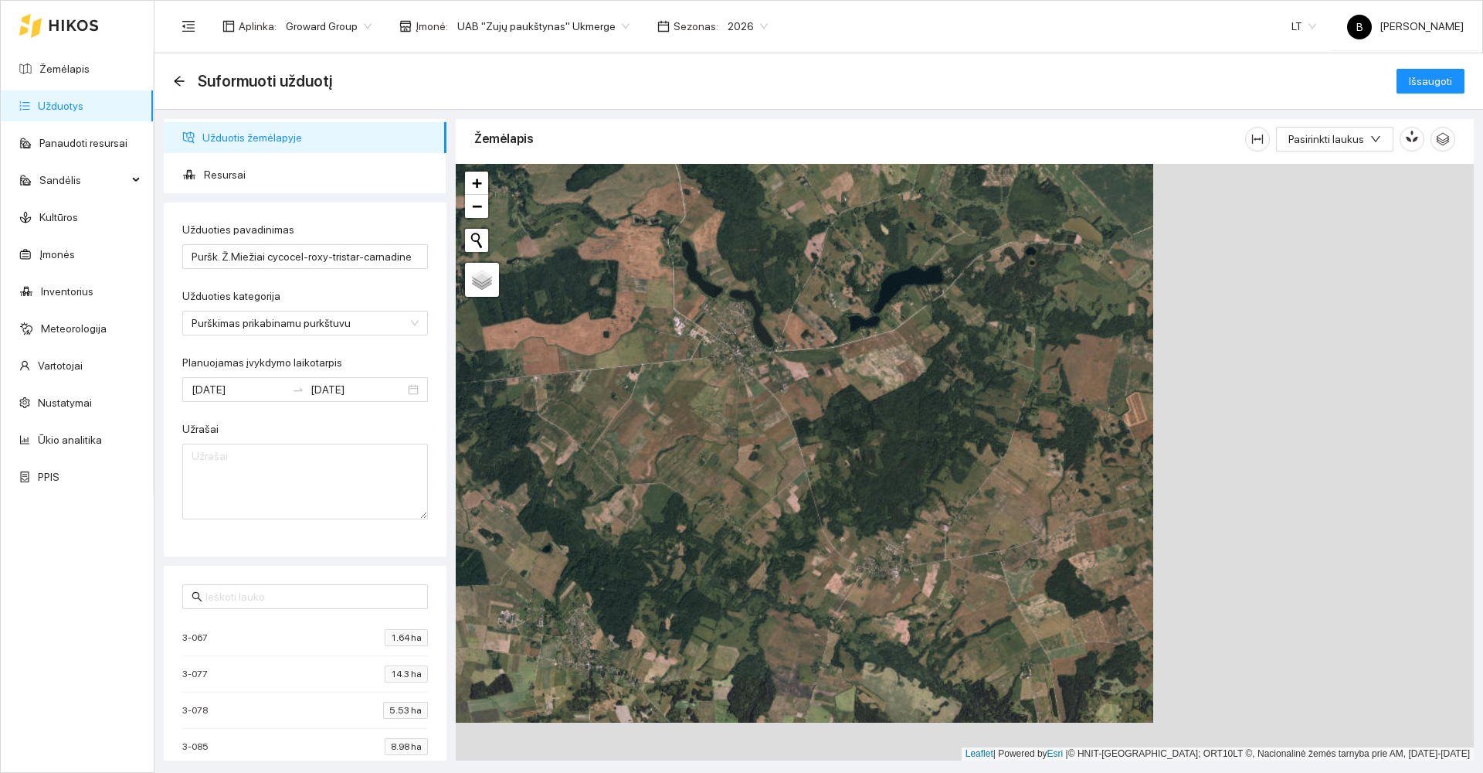
drag, startPoint x: 1008, startPoint y: 450, endPoint x: 685, endPoint y: 412, distance: 324.5
click at [686, 413] on div at bounding box center [965, 462] width 1018 height 596
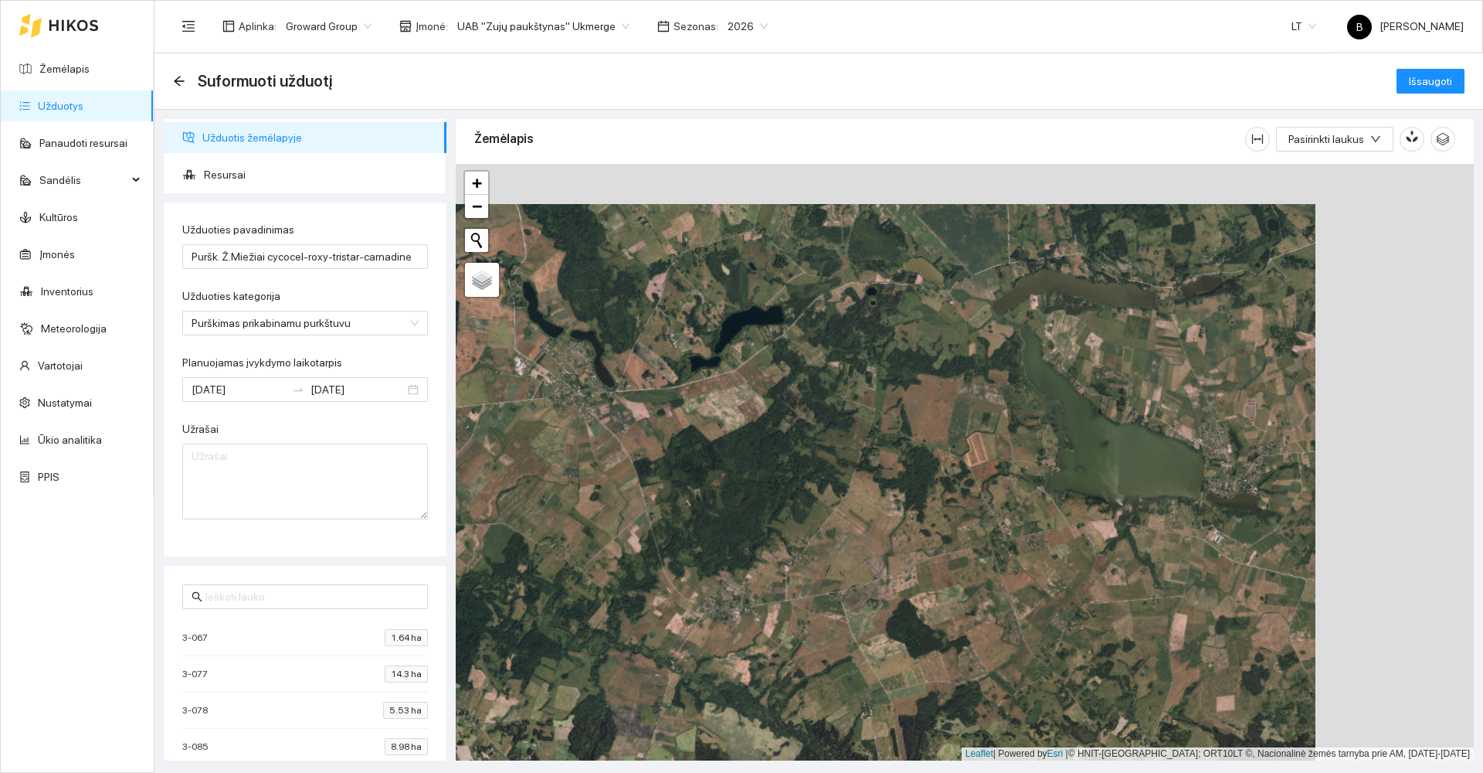
drag, startPoint x: 934, startPoint y: 423, endPoint x: 779, endPoint y: 462, distance: 160.2
click at [779, 462] on div at bounding box center [965, 462] width 1018 height 596
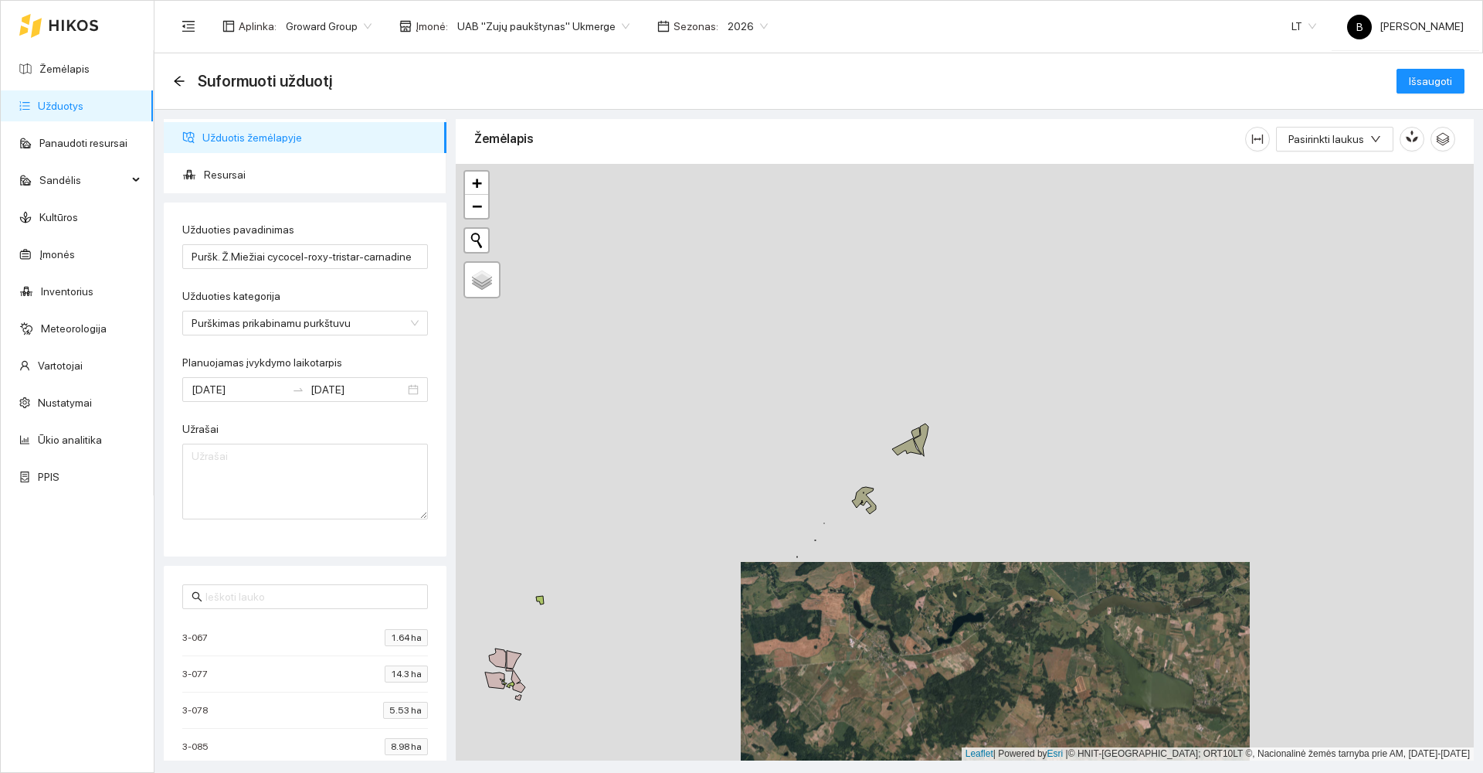
drag, startPoint x: 829, startPoint y: 256, endPoint x: 954, endPoint y: 516, distance: 288.9
click at [954, 516] on div at bounding box center [965, 462] width 1018 height 596
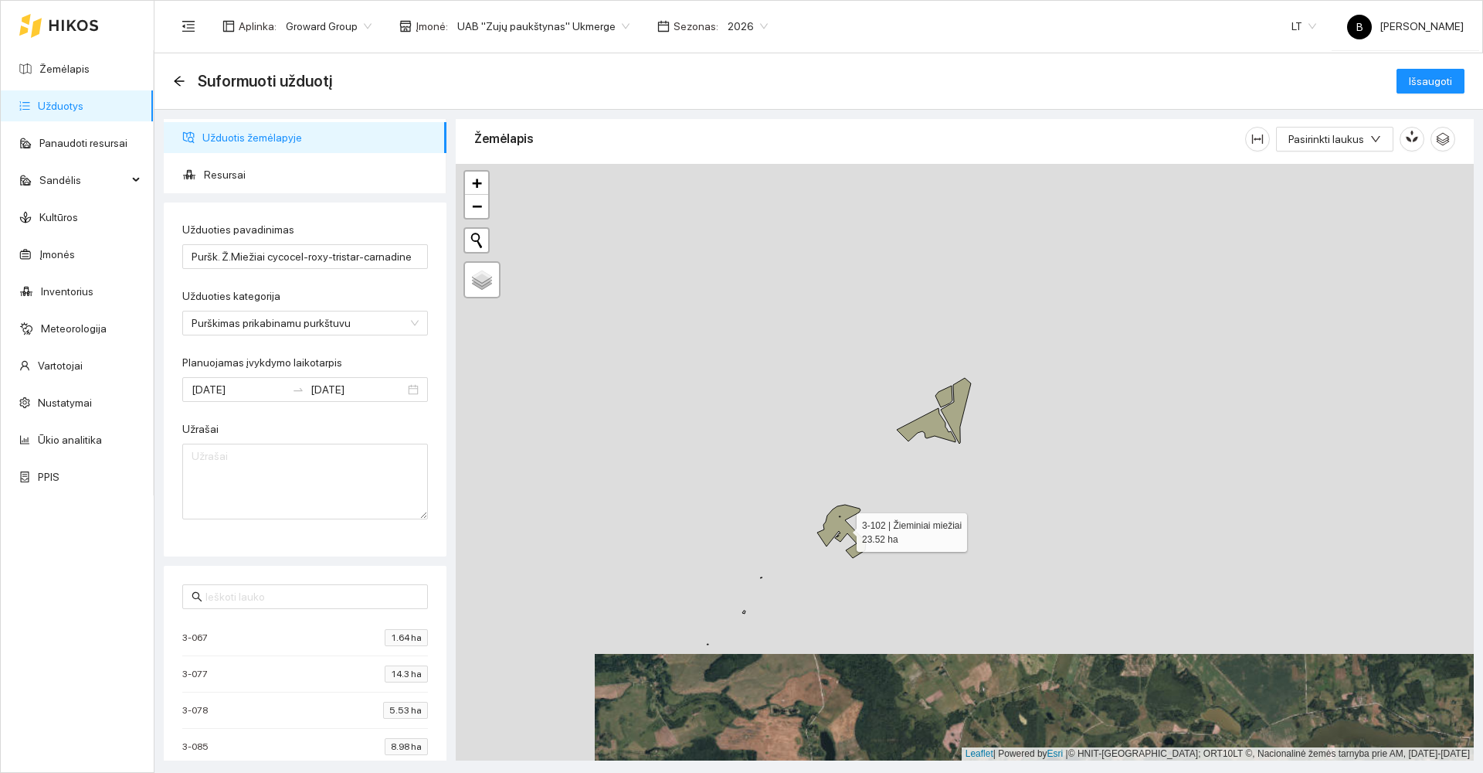
click at [837, 523] on icon at bounding box center [841, 531] width 49 height 53
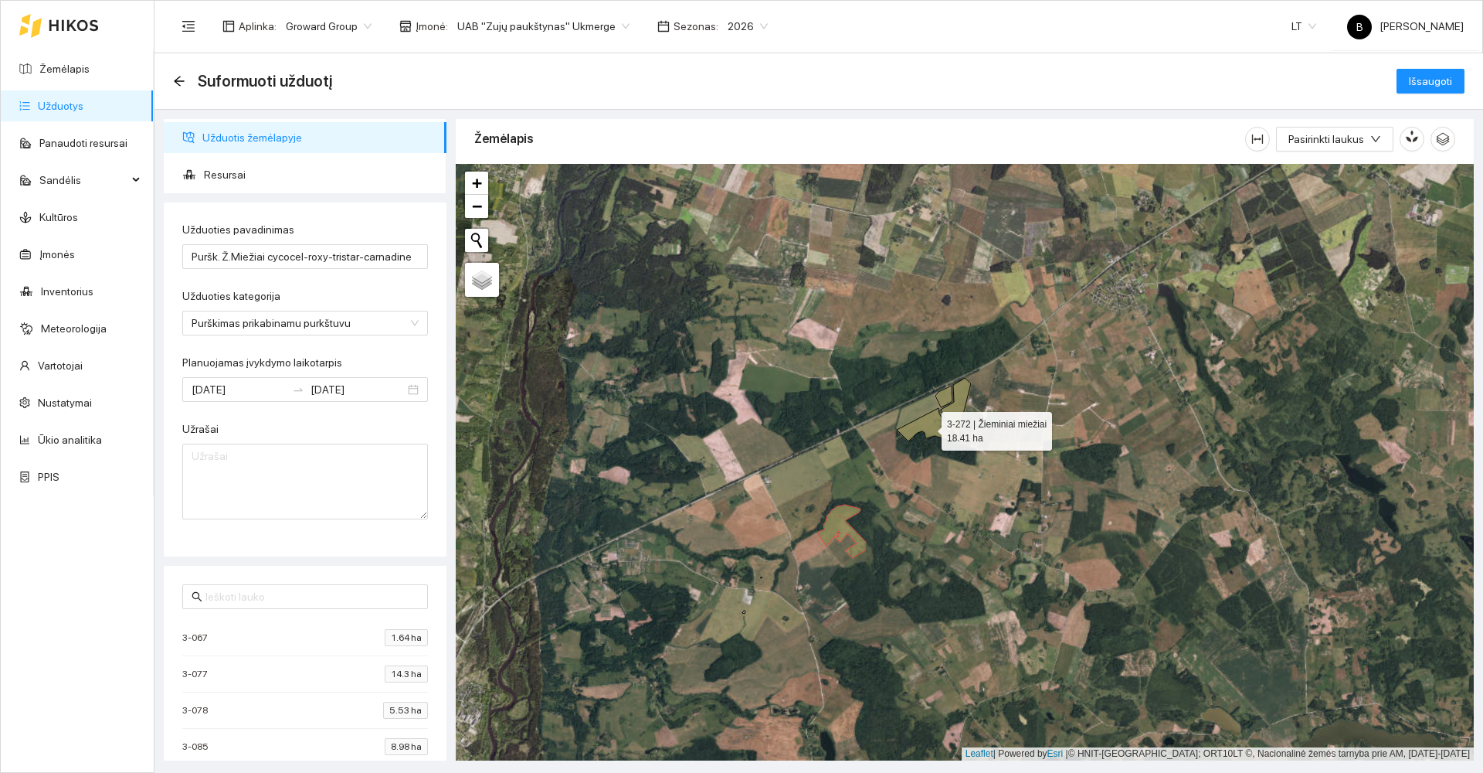
click at [934, 427] on icon at bounding box center [926, 425] width 59 height 34
click at [956, 410] on icon at bounding box center [956, 411] width 30 height 66
click at [941, 399] on icon at bounding box center [944, 397] width 17 height 22
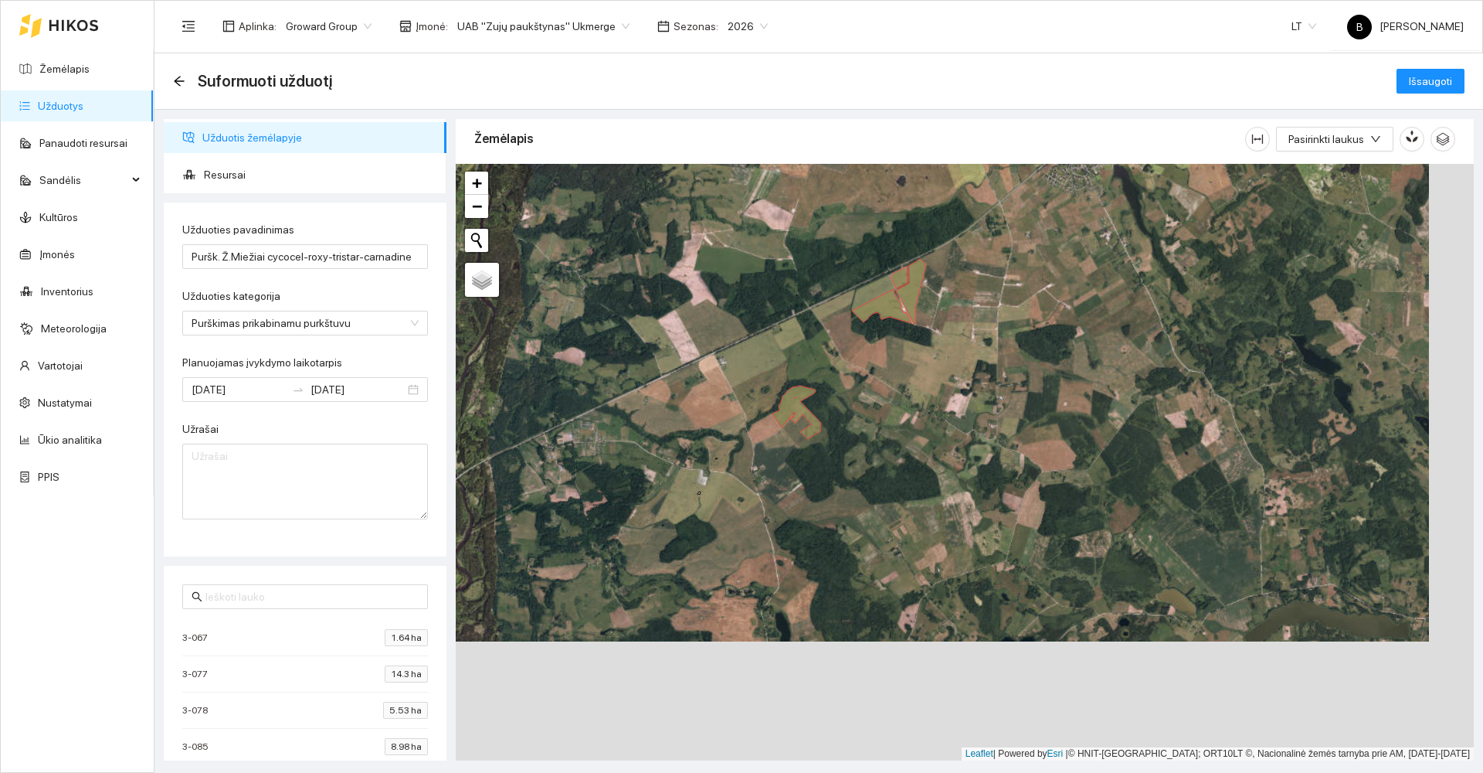
drag, startPoint x: 911, startPoint y: 560, endPoint x: 838, endPoint y: 394, distance: 181.3
click at [841, 399] on div at bounding box center [965, 462] width 1018 height 596
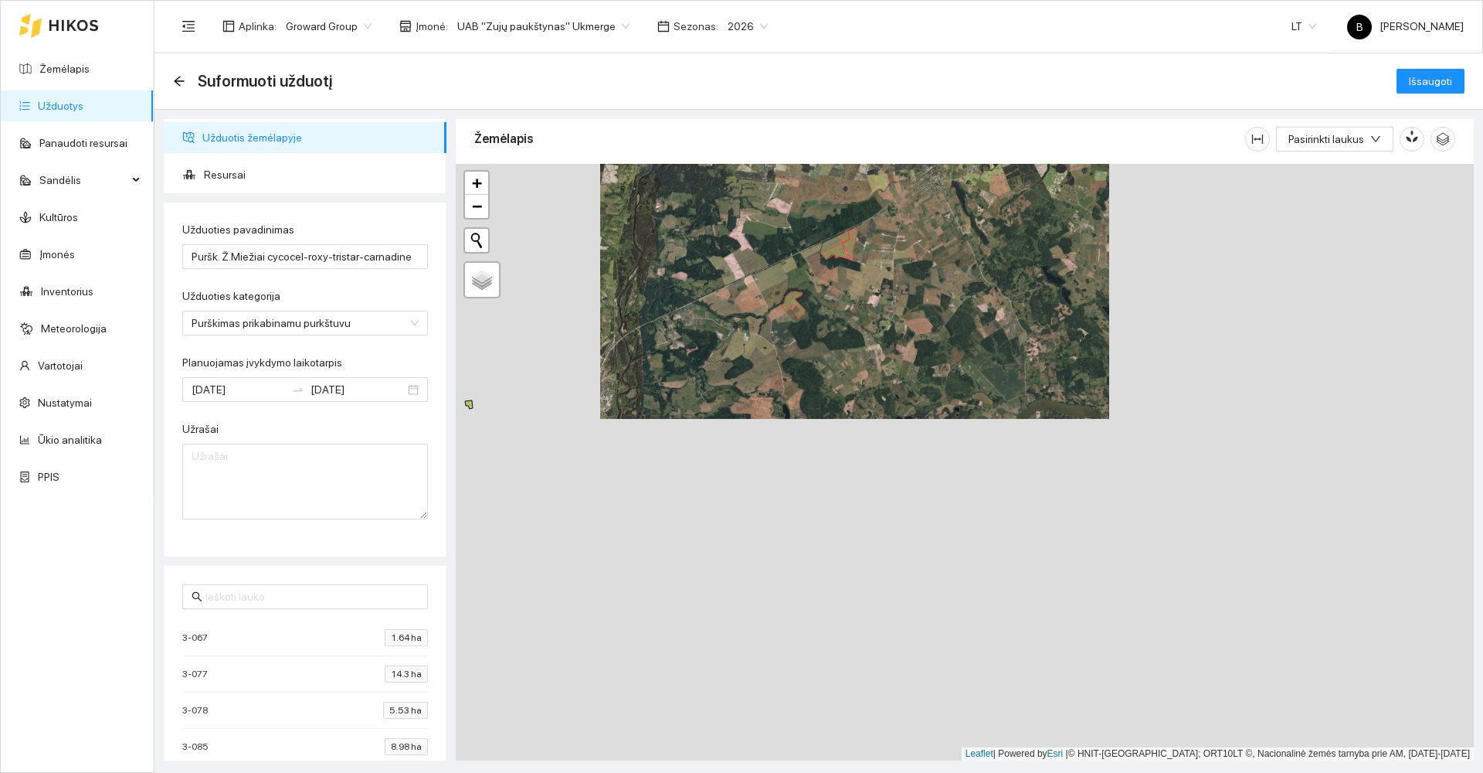
drag, startPoint x: 622, startPoint y: 576, endPoint x: 610, endPoint y: 510, distance: 67.6
click at [610, 510] on div at bounding box center [965, 462] width 1018 height 596
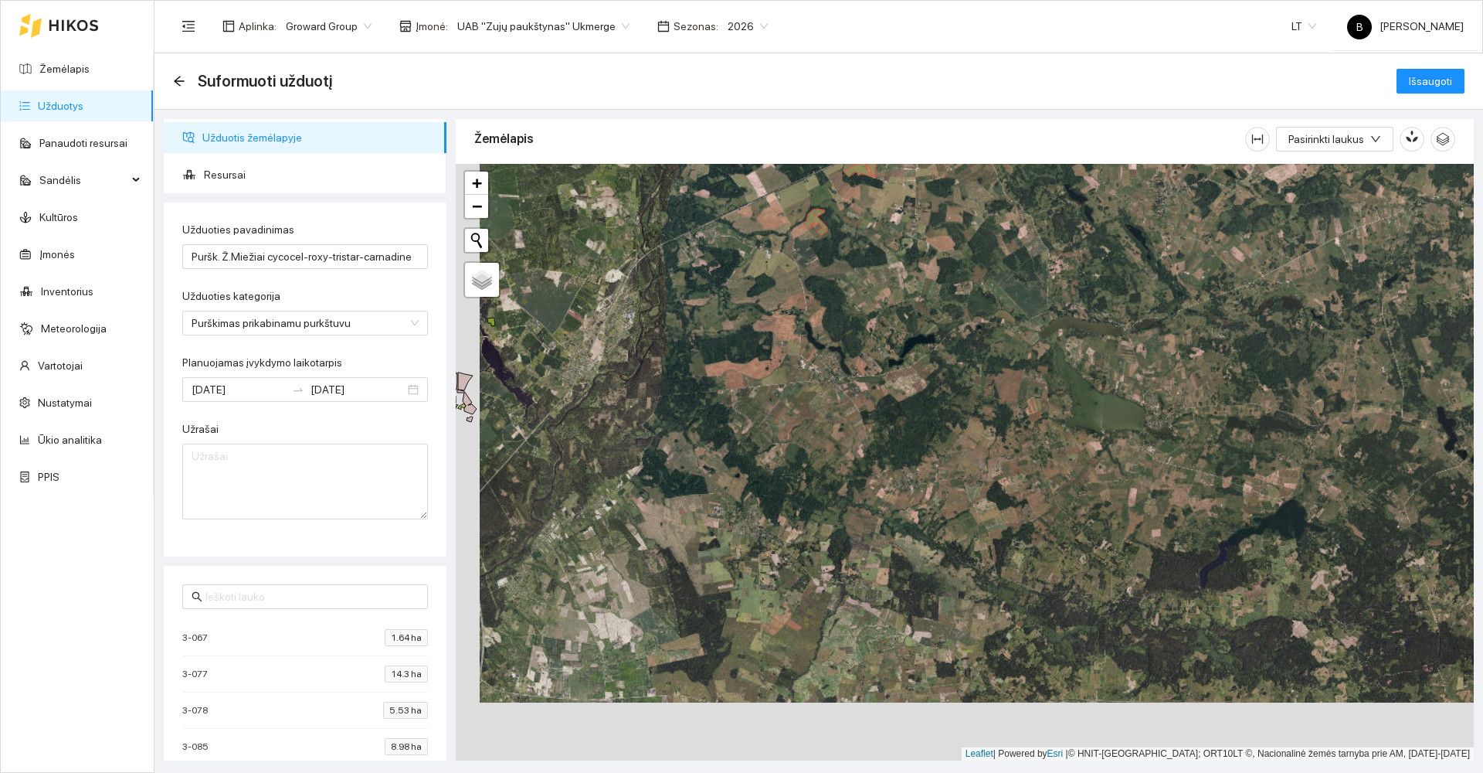
drag, startPoint x: 784, startPoint y: 515, endPoint x: 817, endPoint y: 371, distance: 148.3
click at [824, 382] on div at bounding box center [965, 462] width 1018 height 596
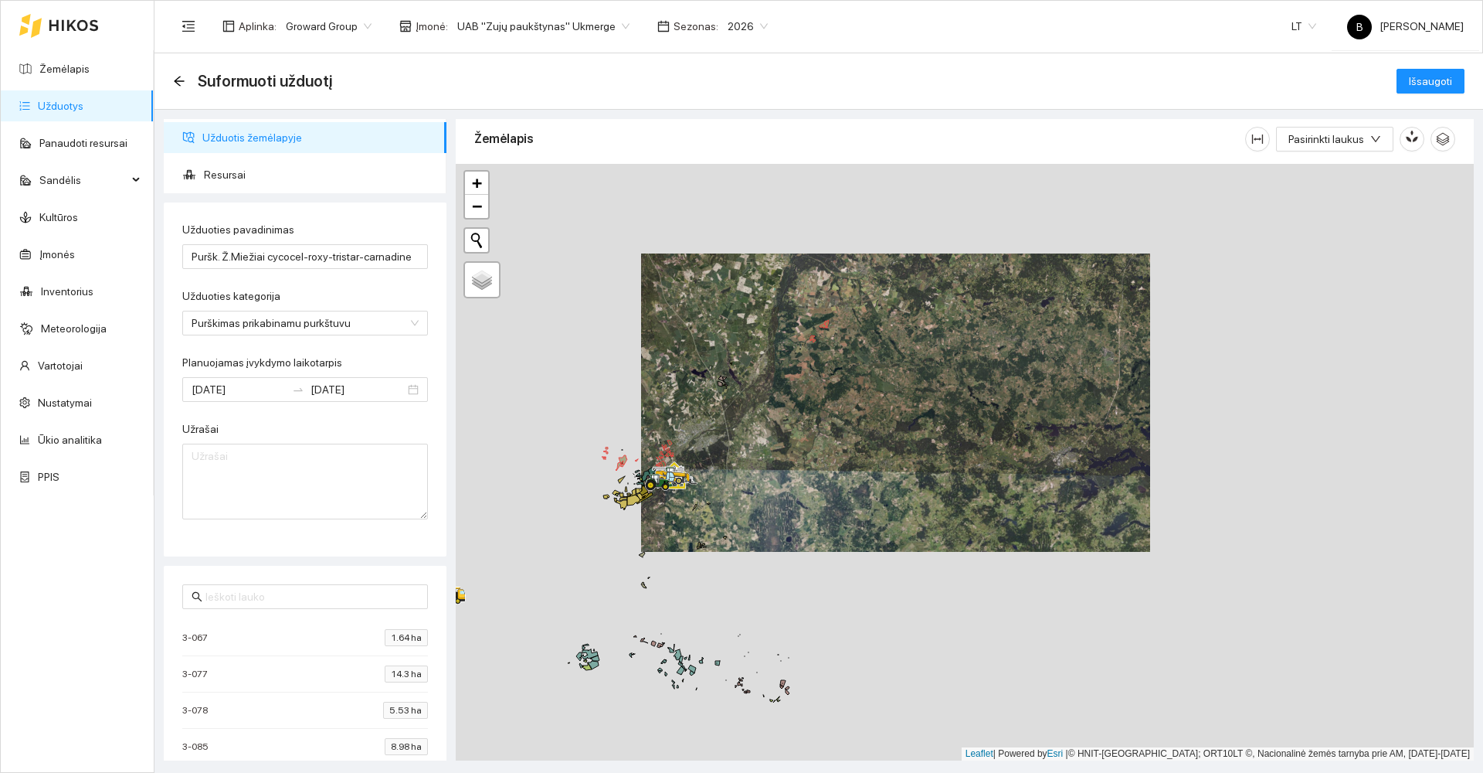
drag, startPoint x: 787, startPoint y: 517, endPoint x: 814, endPoint y: 433, distance: 88.5
click at [812, 435] on div at bounding box center [965, 462] width 1018 height 596
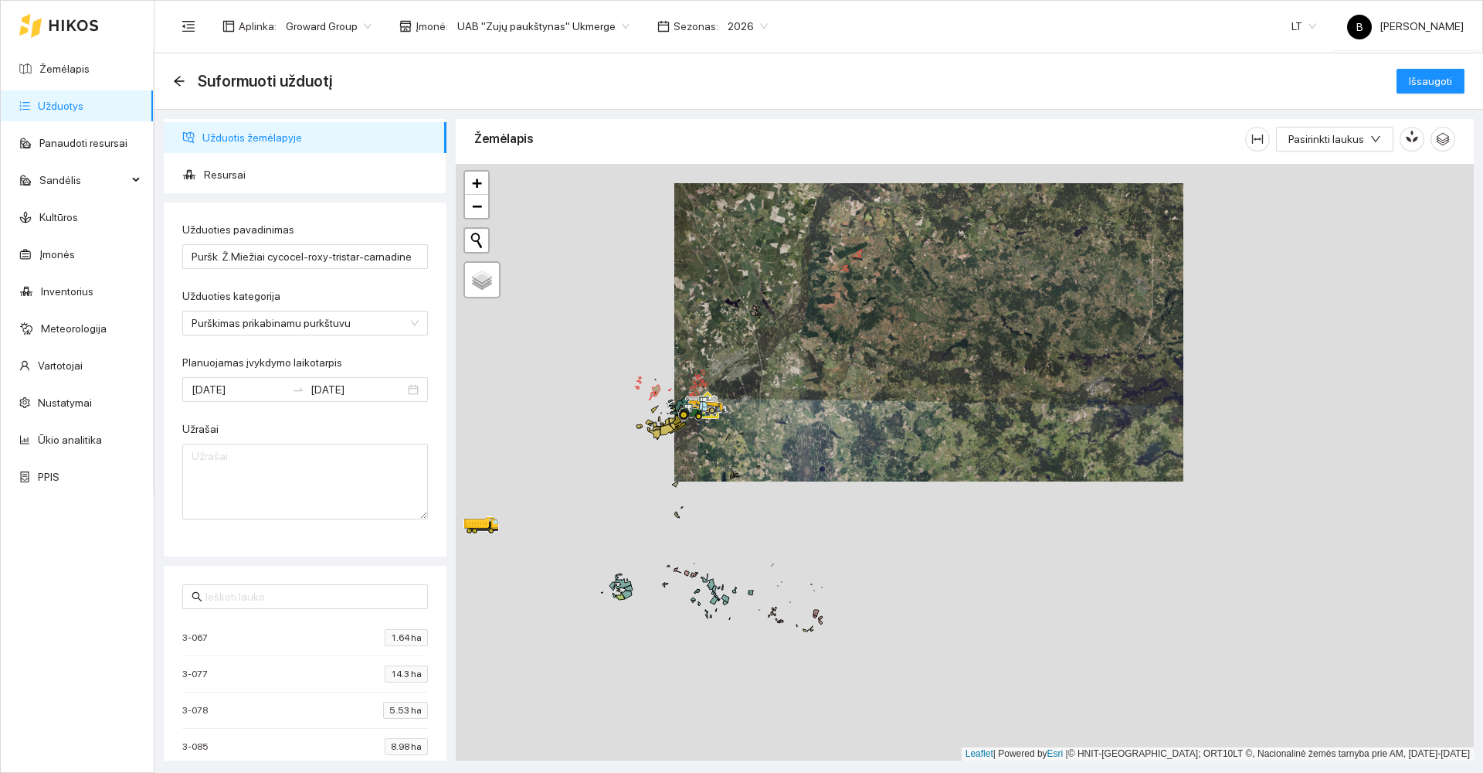
drag, startPoint x: 772, startPoint y: 532, endPoint x: 835, endPoint y: 473, distance: 86.9
click at [845, 477] on div at bounding box center [965, 462] width 1018 height 596
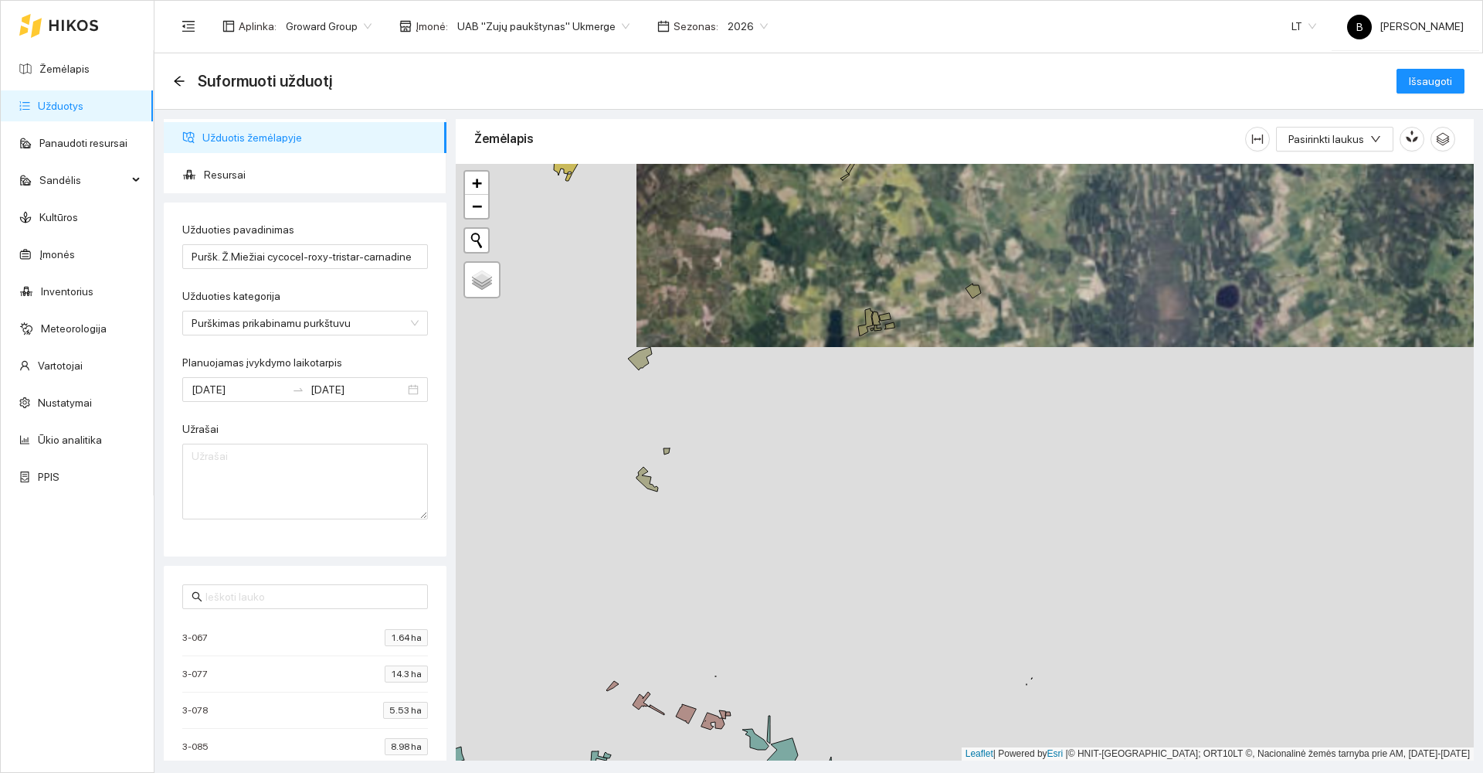
drag, startPoint x: 794, startPoint y: 439, endPoint x: 887, endPoint y: 511, distance: 117.3
click at [887, 511] on div at bounding box center [965, 462] width 1018 height 596
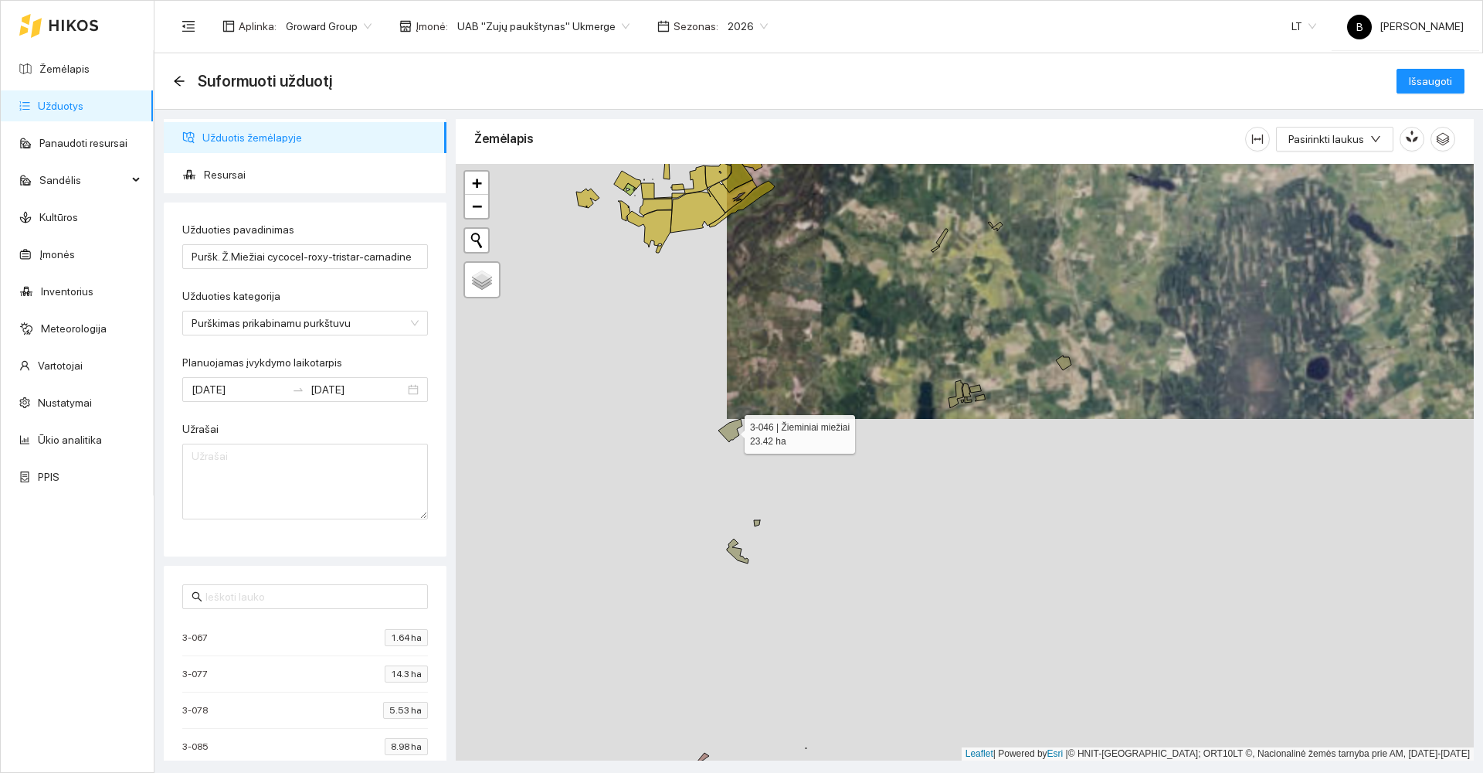
click at [728, 431] on icon at bounding box center [731, 430] width 24 height 23
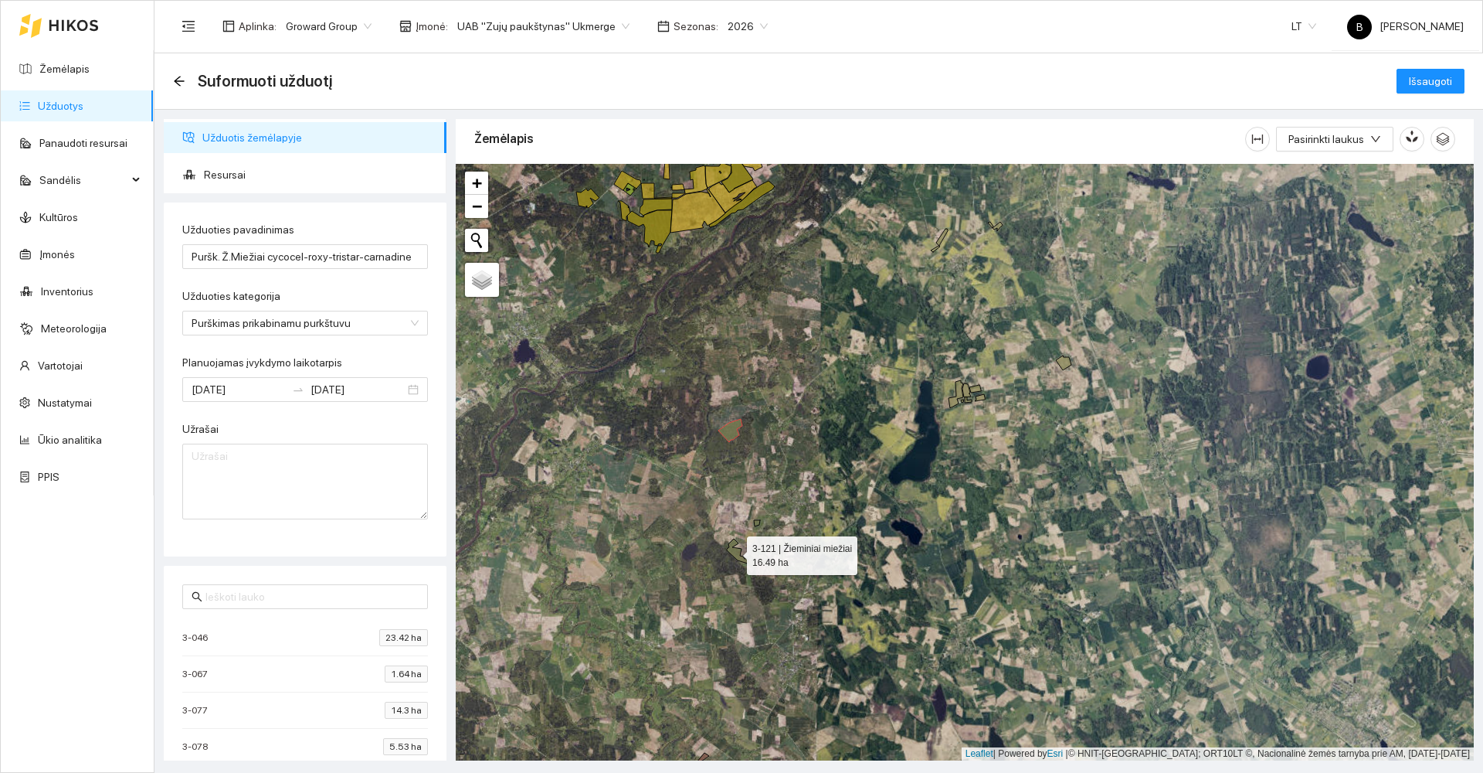
click at [733, 552] on icon at bounding box center [738, 551] width 22 height 25
click at [757, 523] on icon at bounding box center [757, 523] width 6 height 6
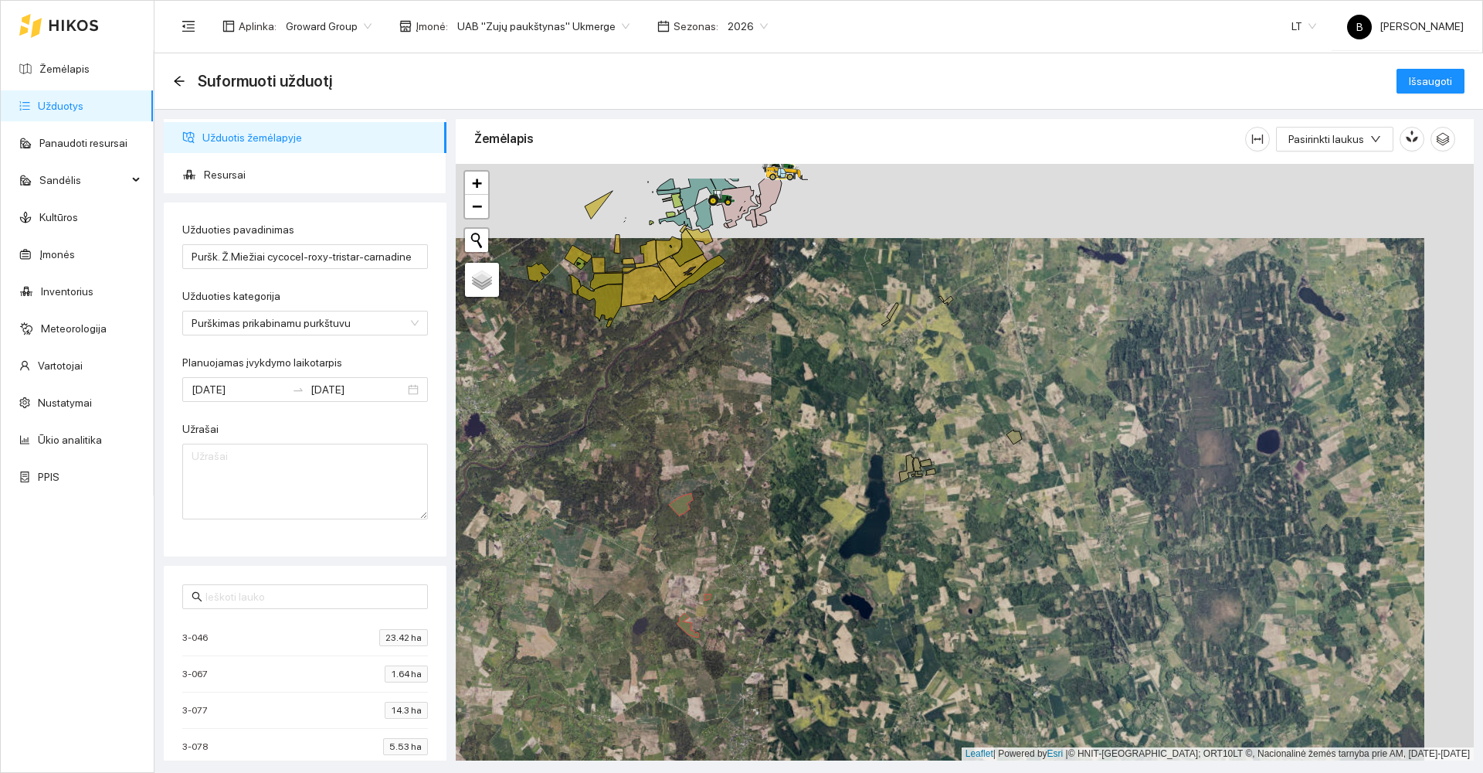
drag, startPoint x: 986, startPoint y: 425, endPoint x: 936, endPoint y: 499, distance: 89.1
click at [936, 499] on div at bounding box center [965, 462] width 1018 height 596
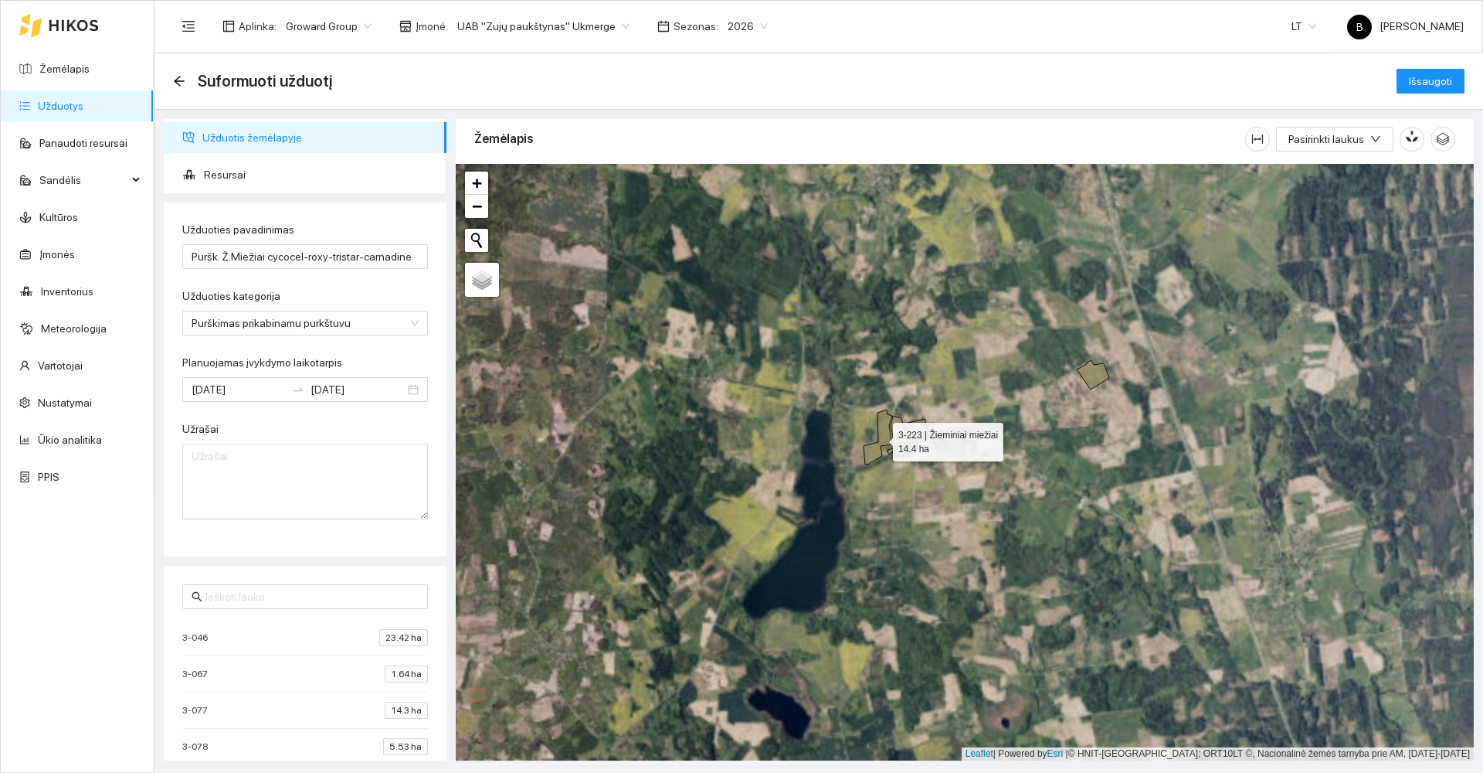
click at [881, 427] on icon at bounding box center [878, 437] width 29 height 55
click at [899, 429] on icon at bounding box center [899, 430] width 17 height 28
click at [890, 451] on icon at bounding box center [891, 451] width 6 height 6
click at [899, 450] on icon at bounding box center [902, 449] width 15 height 12
click at [926, 443] on icon at bounding box center [926, 444] width 22 height 15
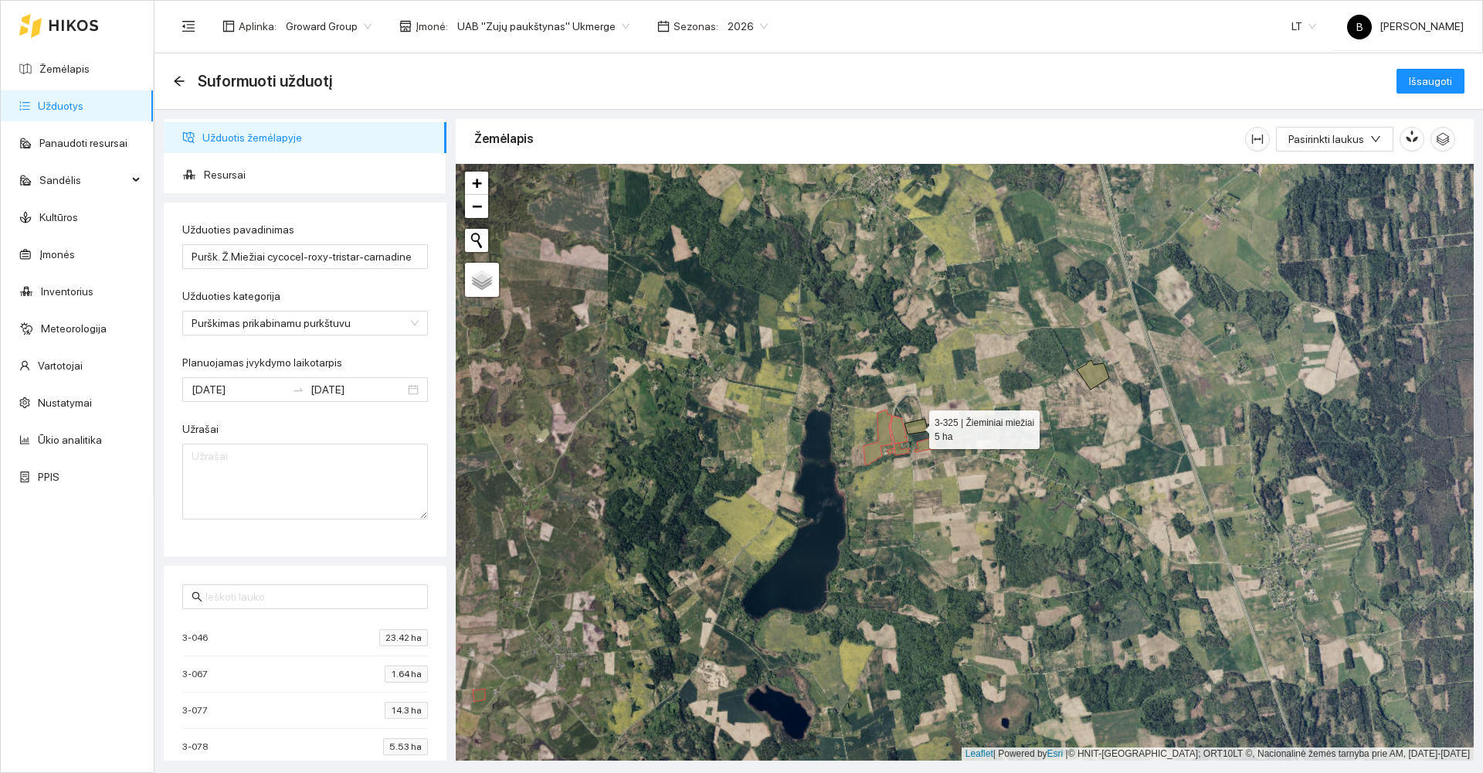
click at [916, 426] on icon at bounding box center [916, 426] width 23 height 15
click at [1085, 370] on icon at bounding box center [1093, 374] width 32 height 29
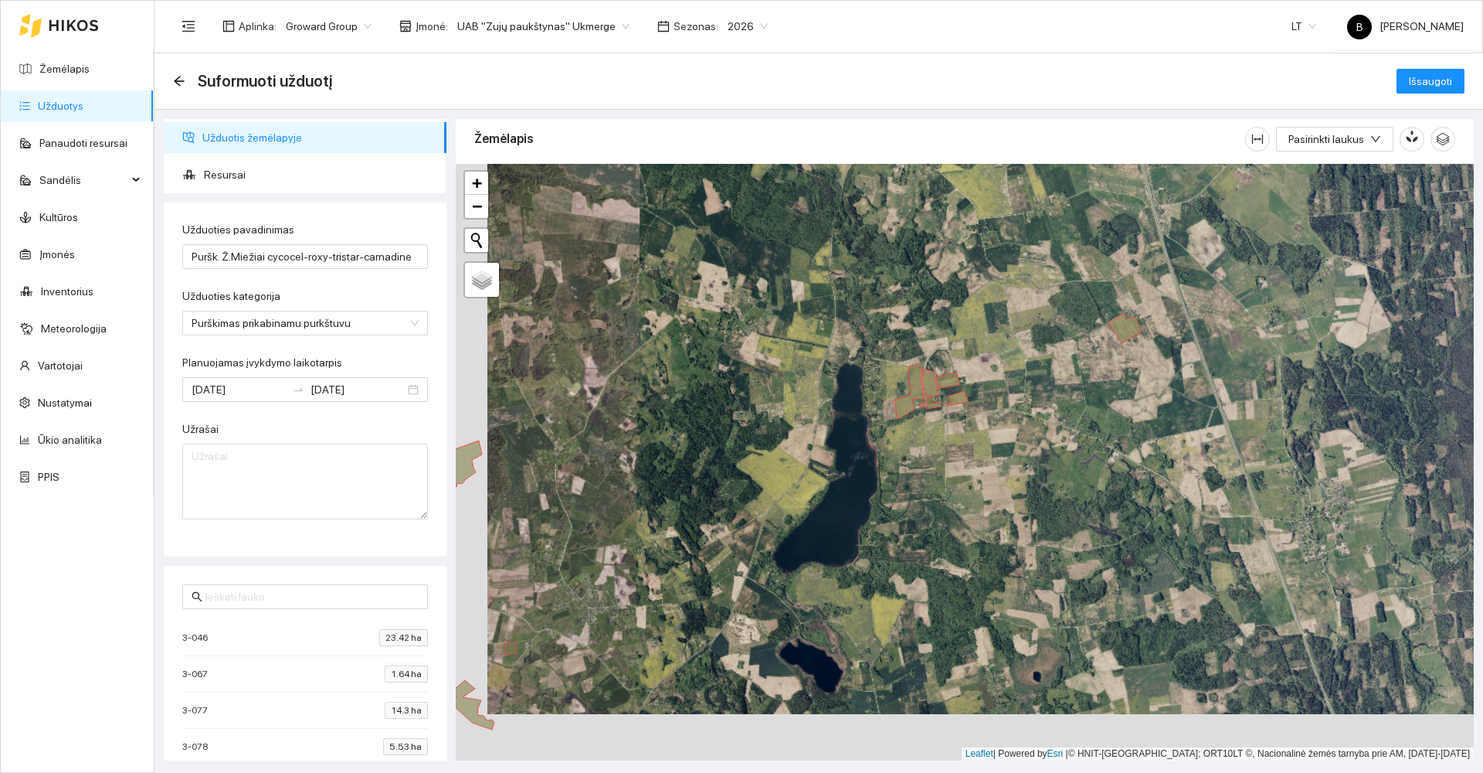
drag, startPoint x: 960, startPoint y: 536, endPoint x: 1062, endPoint y: 396, distance: 173.7
click at [1060, 400] on div at bounding box center [965, 462] width 1018 height 596
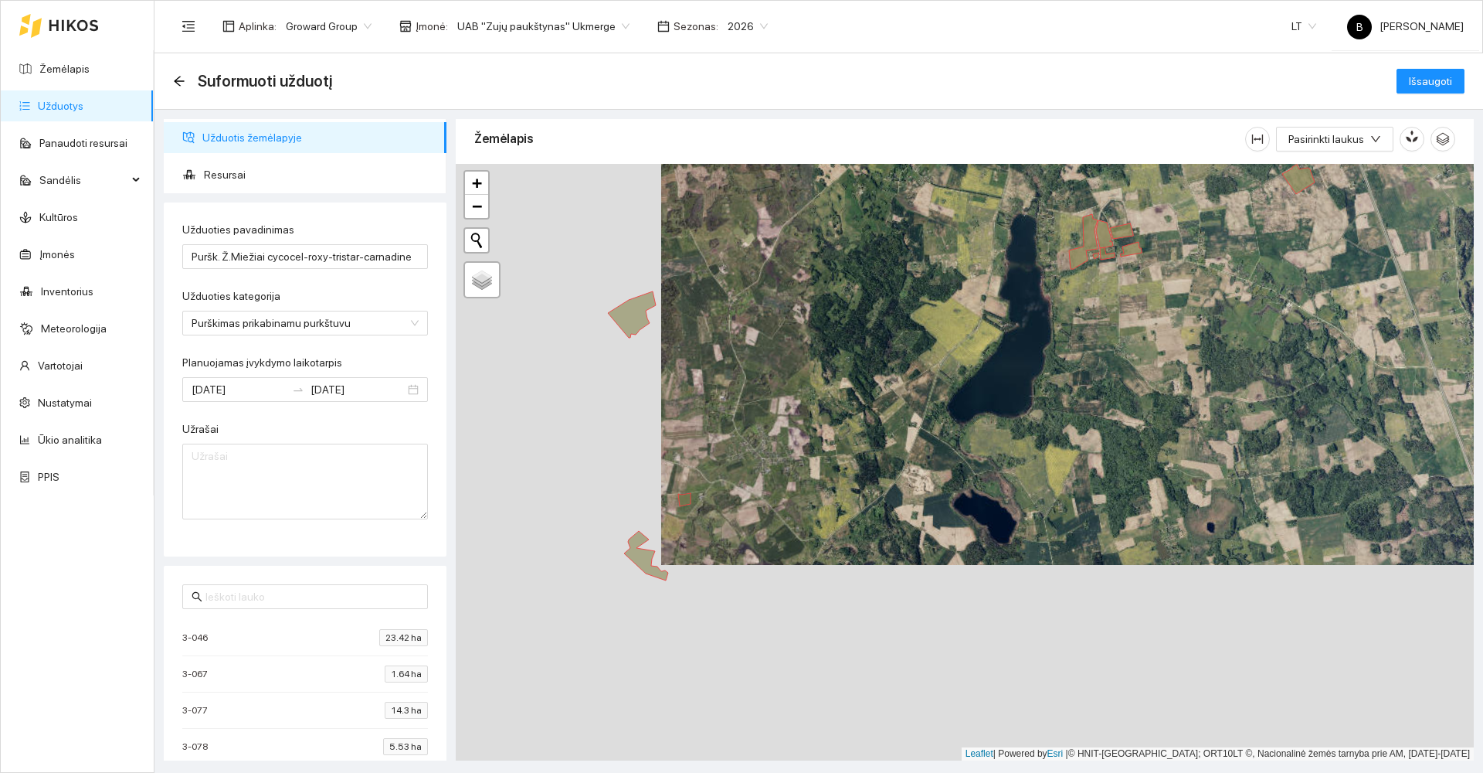
drag, startPoint x: 752, startPoint y: 432, endPoint x: 814, endPoint y: 413, distance: 65.3
click at [814, 413] on div at bounding box center [965, 462] width 1018 height 596
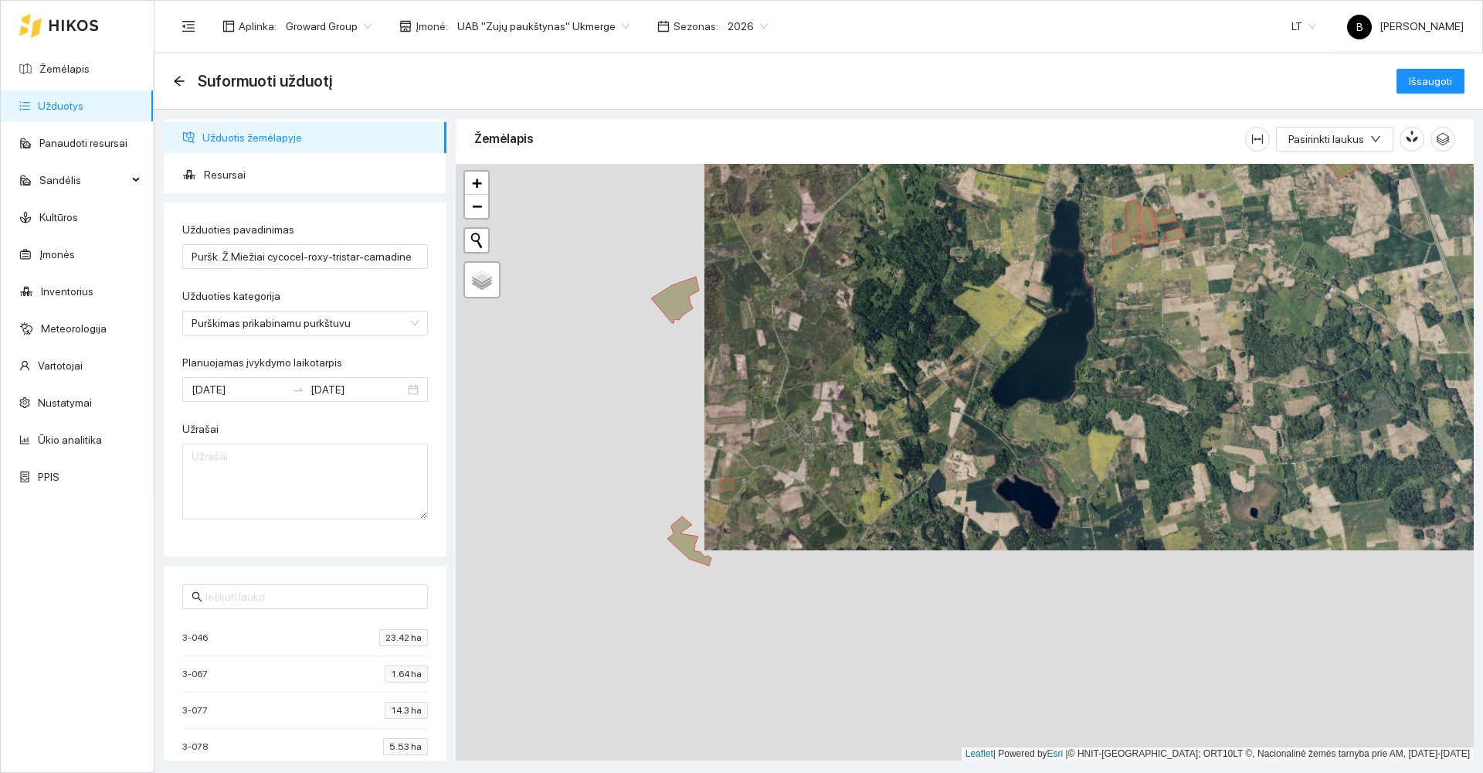
drag, startPoint x: 831, startPoint y: 472, endPoint x: 922, endPoint y: 383, distance: 126.8
click at [919, 387] on div at bounding box center [965, 462] width 1018 height 596
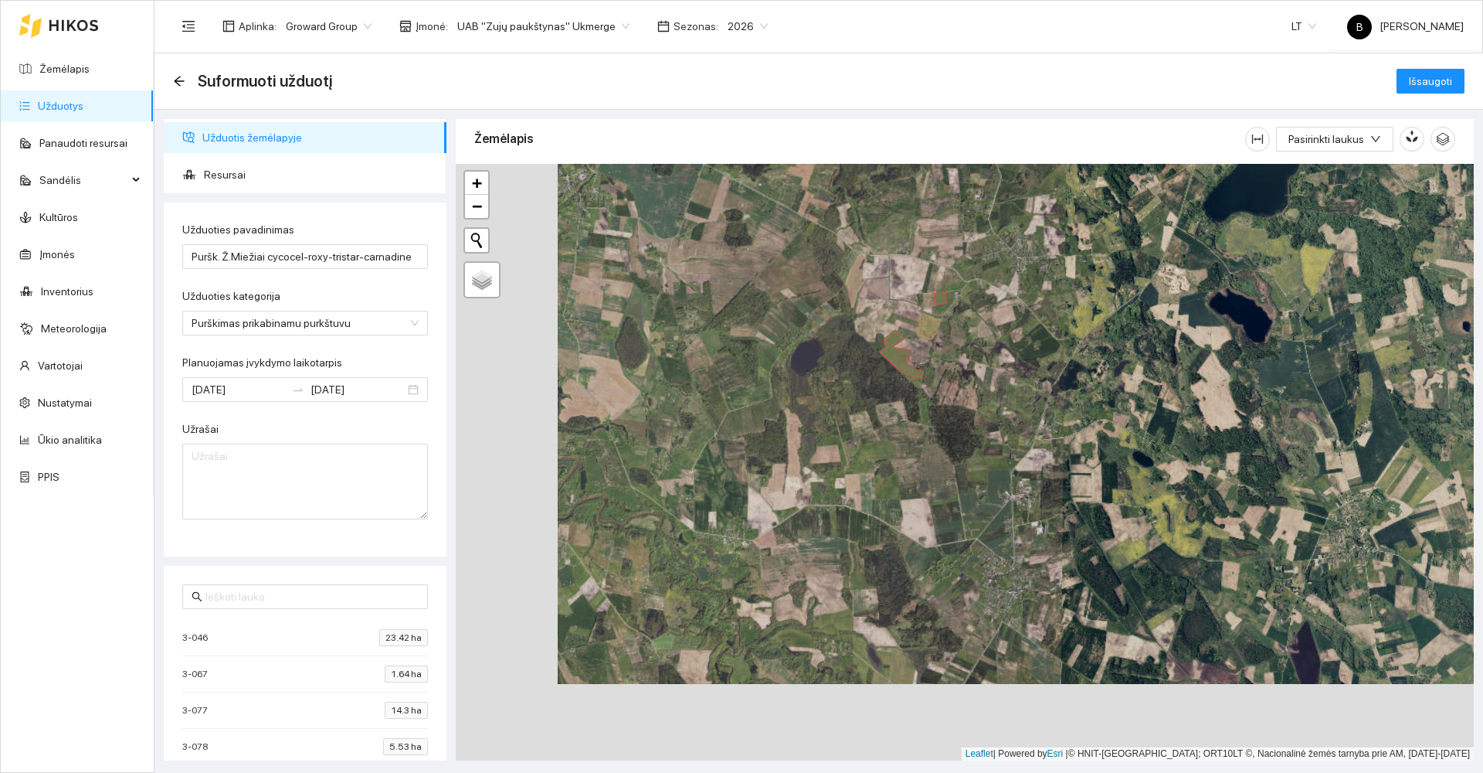
drag, startPoint x: 765, startPoint y: 557, endPoint x: 924, endPoint y: 423, distance: 208.3
click at [930, 428] on div at bounding box center [965, 462] width 1018 height 596
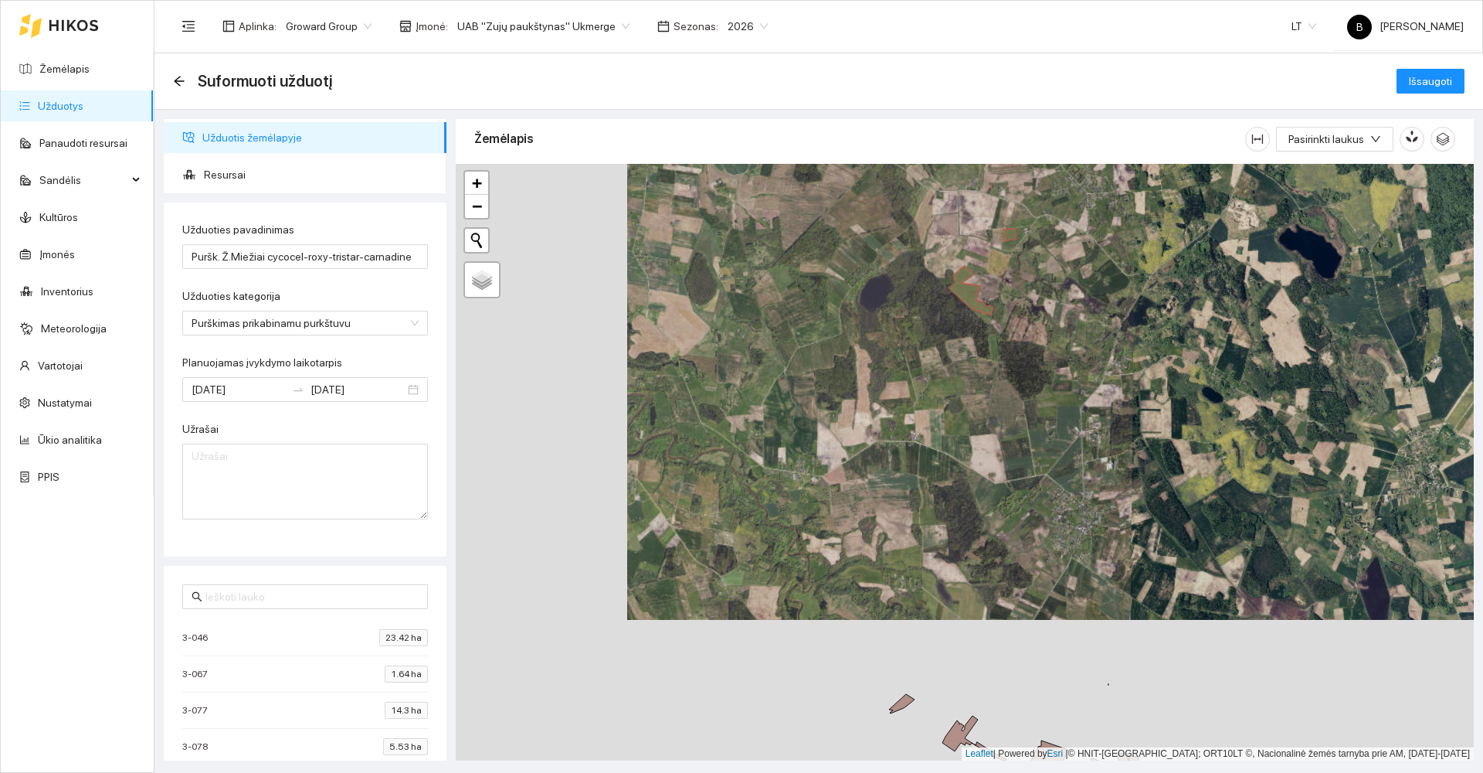
drag, startPoint x: 905, startPoint y: 540, endPoint x: 905, endPoint y: 398, distance: 142.2
click at [906, 403] on div at bounding box center [965, 462] width 1018 height 596
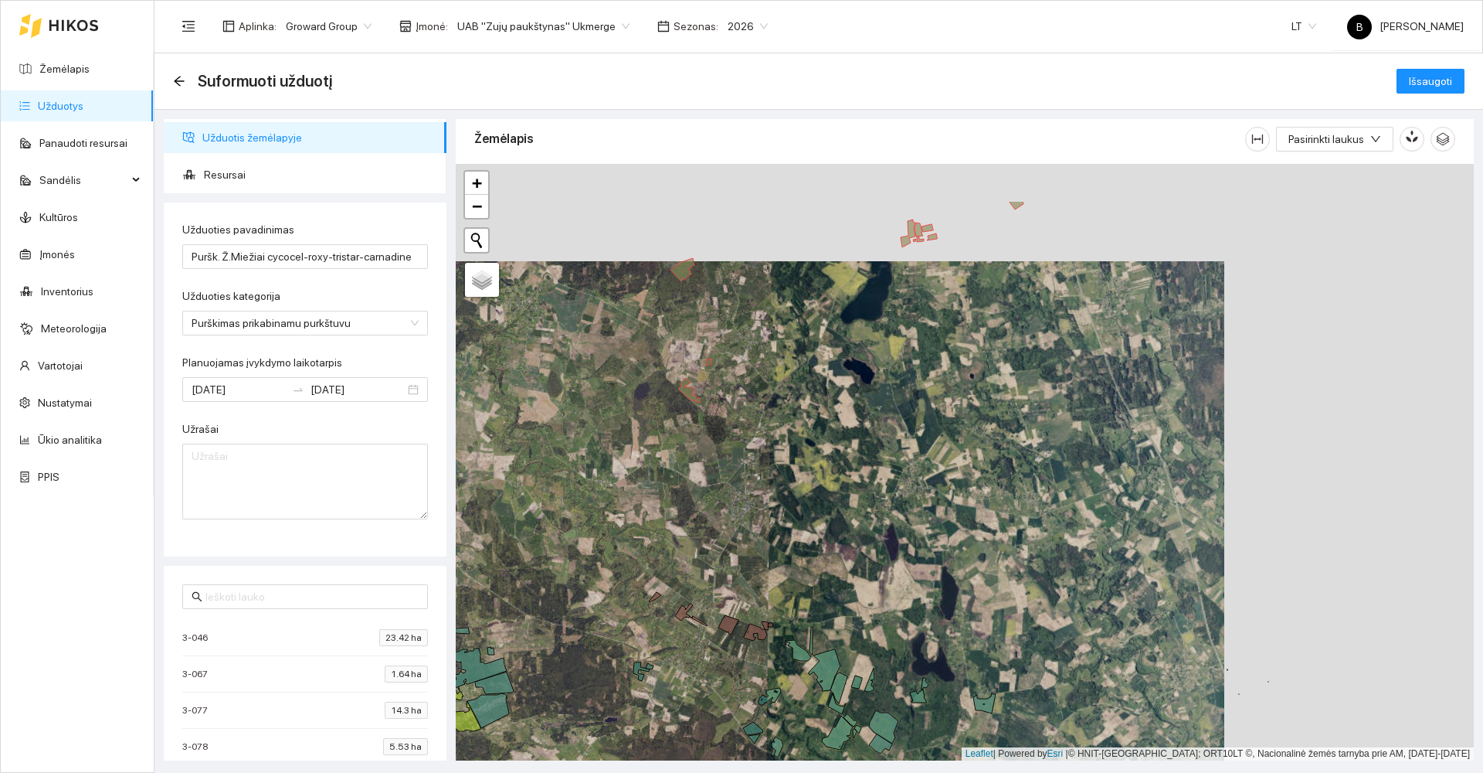
drag, startPoint x: 980, startPoint y: 461, endPoint x: 745, endPoint y: 563, distance: 256.8
click at [745, 563] on div at bounding box center [965, 462] width 1018 height 596
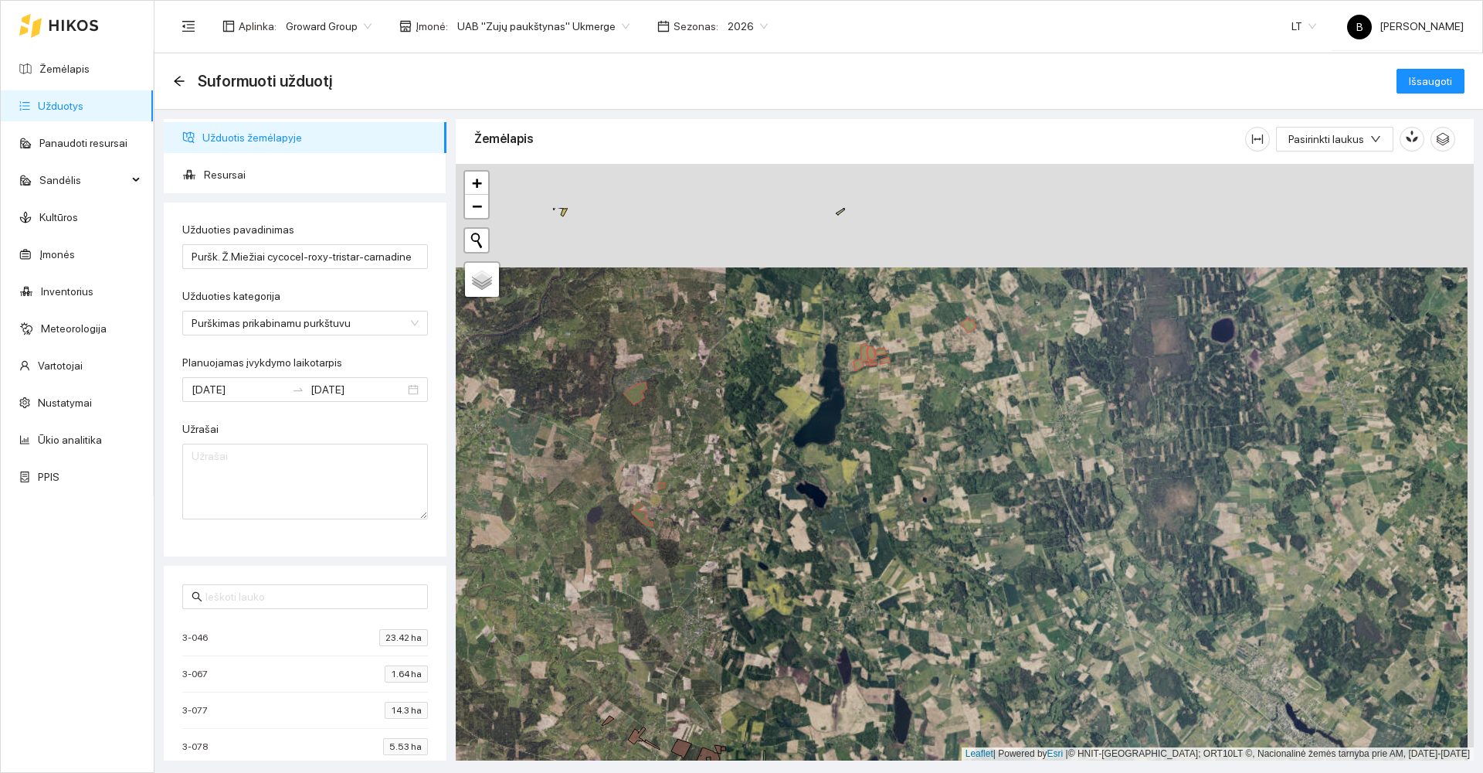
drag, startPoint x: 781, startPoint y: 433, endPoint x: 784, endPoint y: 576, distance: 143.0
click at [784, 576] on div at bounding box center [965, 462] width 1018 height 596
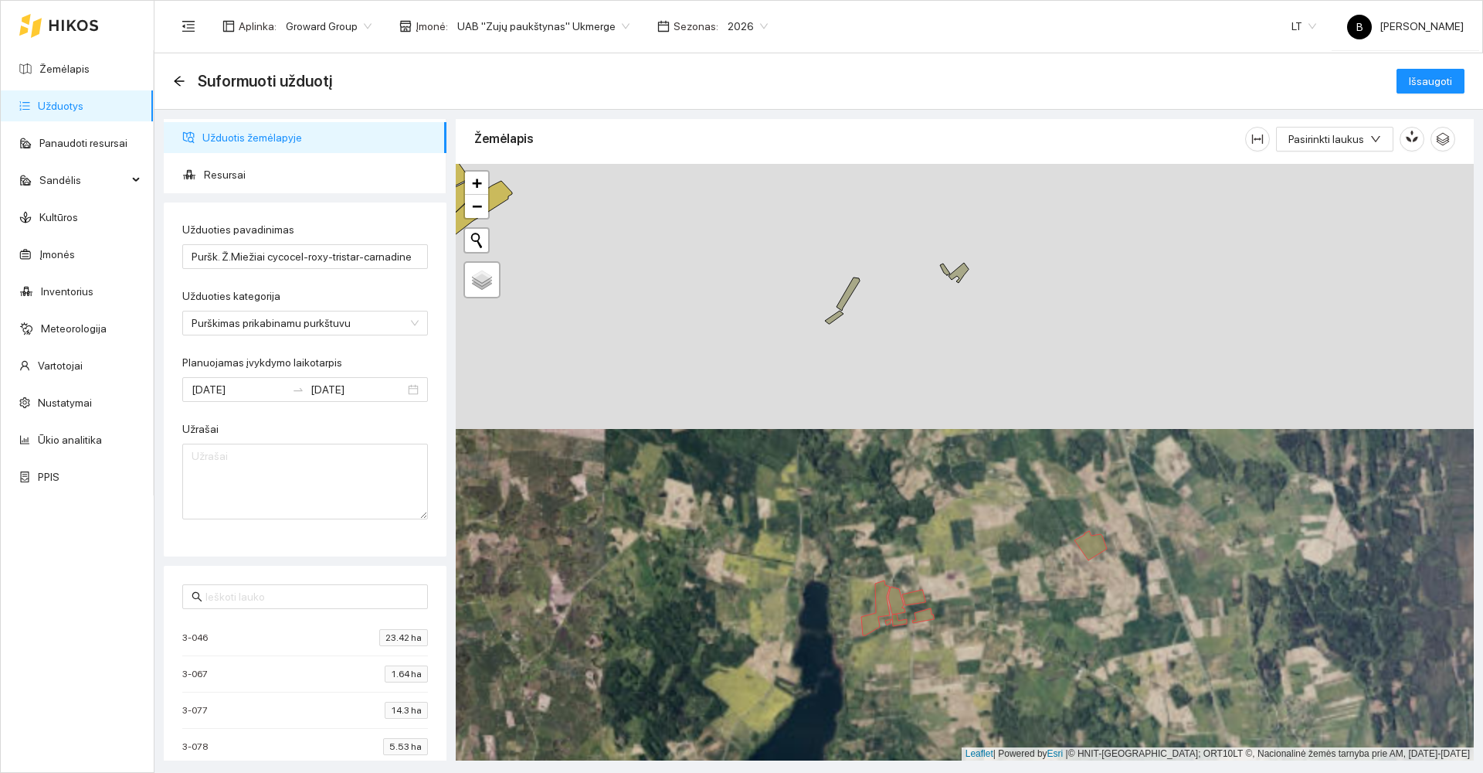
drag, startPoint x: 881, startPoint y: 348, endPoint x: 834, endPoint y: 556, distance: 213.1
click at [834, 556] on div at bounding box center [965, 462] width 1018 height 596
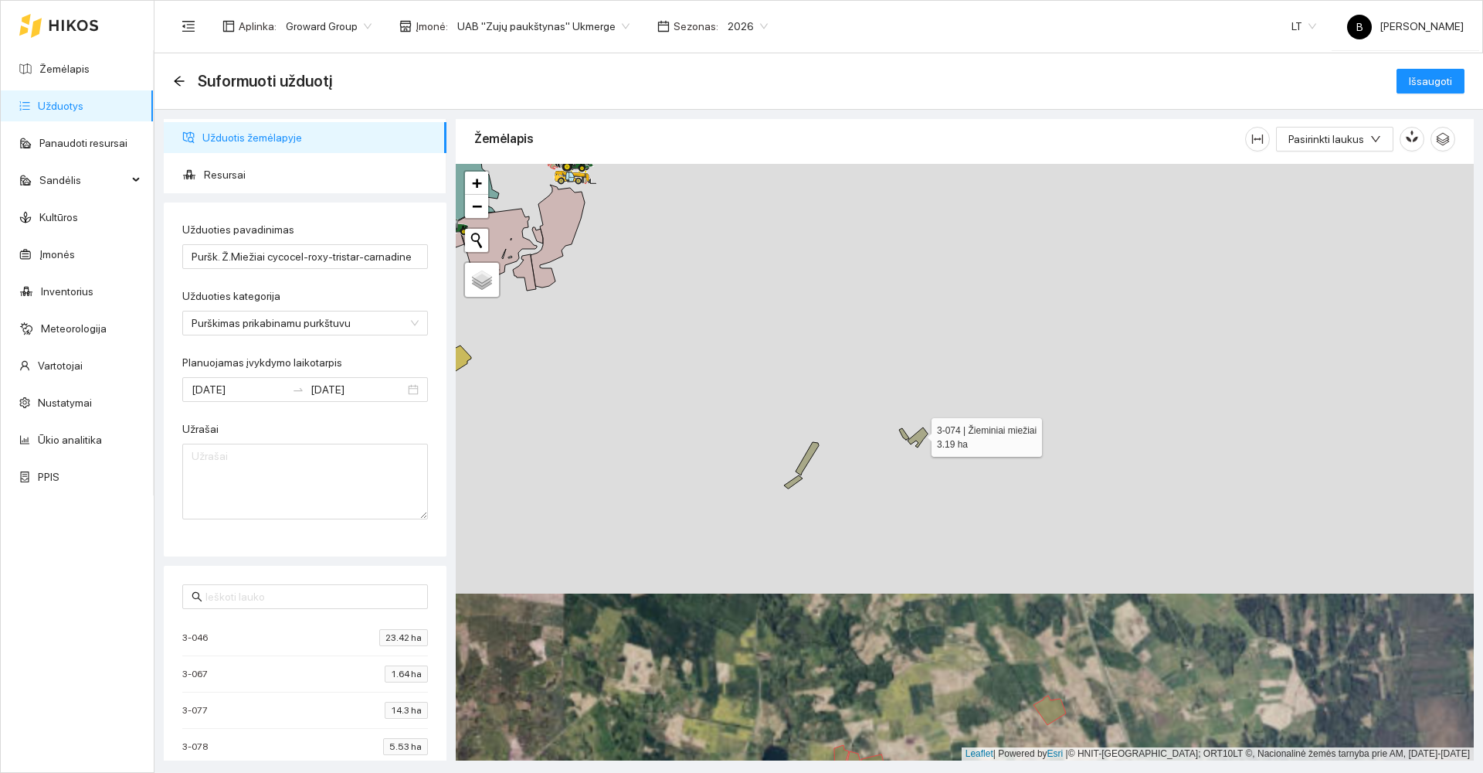
click at [918, 433] on icon at bounding box center [918, 437] width 20 height 20
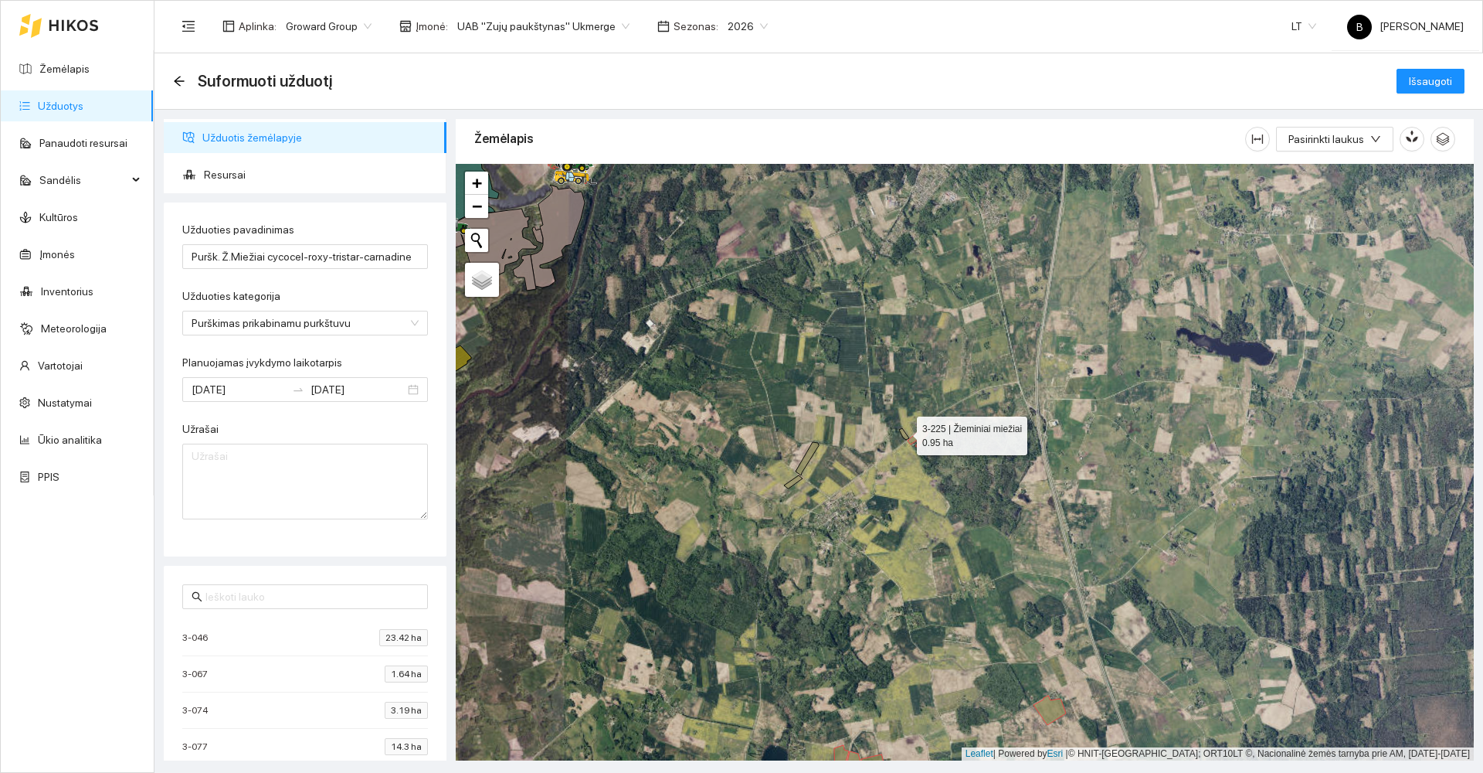
click at [903, 432] on icon at bounding box center [904, 434] width 10 height 12
click at [807, 455] on icon at bounding box center [807, 458] width 23 height 33
click at [794, 481] on icon at bounding box center [793, 481] width 19 height 13
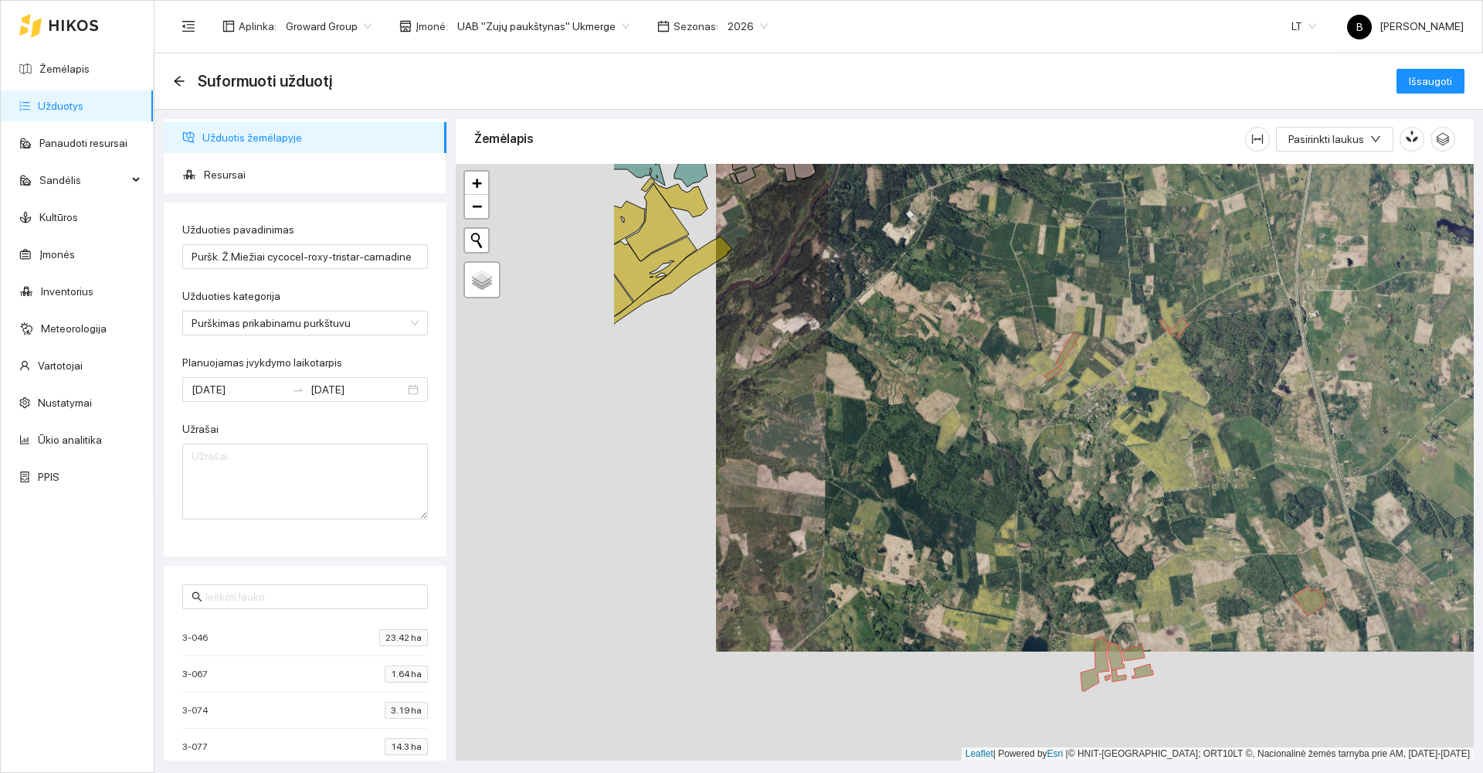
drag, startPoint x: 702, startPoint y: 600, endPoint x: 956, endPoint y: 483, distance: 280.0
click at [956, 483] on div at bounding box center [965, 462] width 1018 height 596
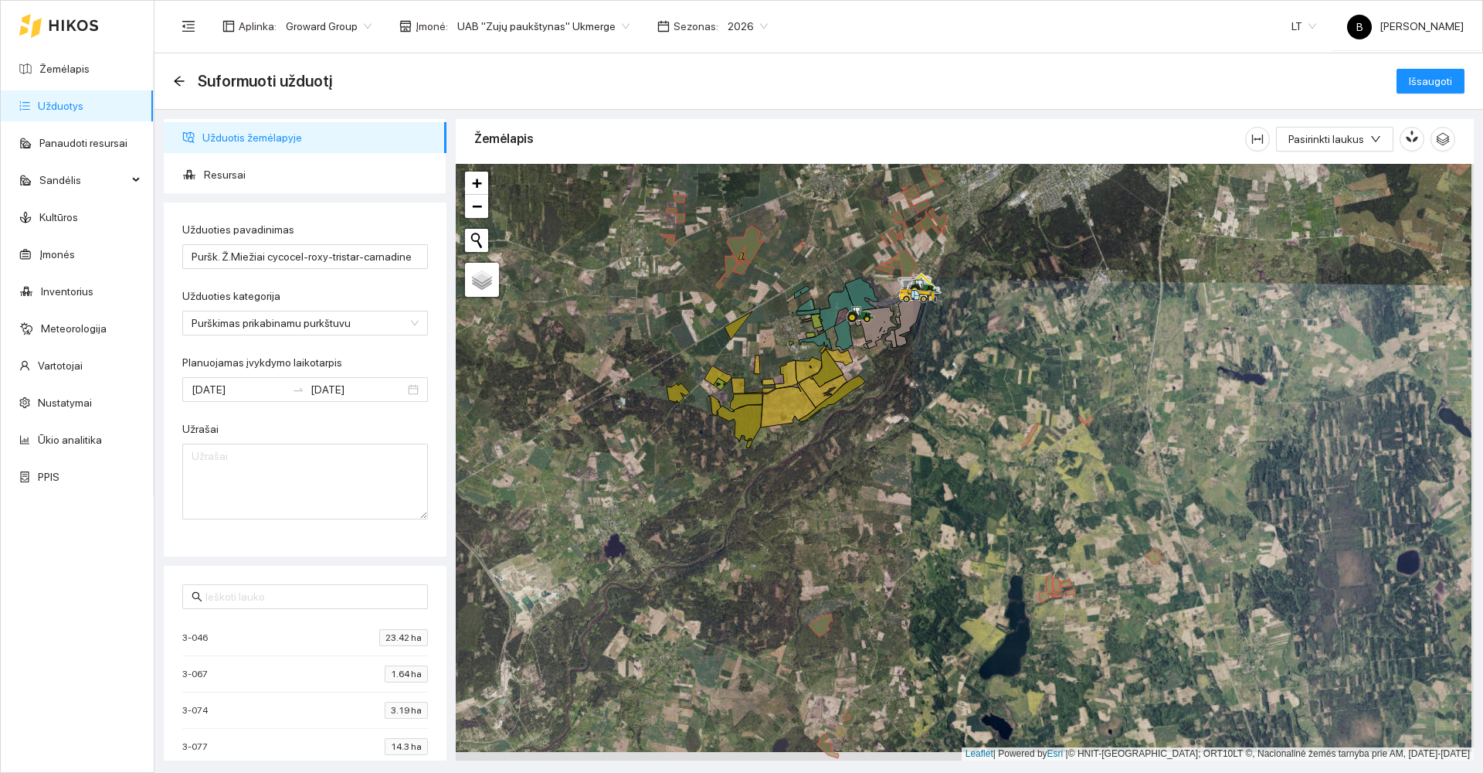
drag, startPoint x: 932, startPoint y: 543, endPoint x: 920, endPoint y: 460, distance: 83.5
click at [920, 466] on div at bounding box center [965, 462] width 1018 height 596
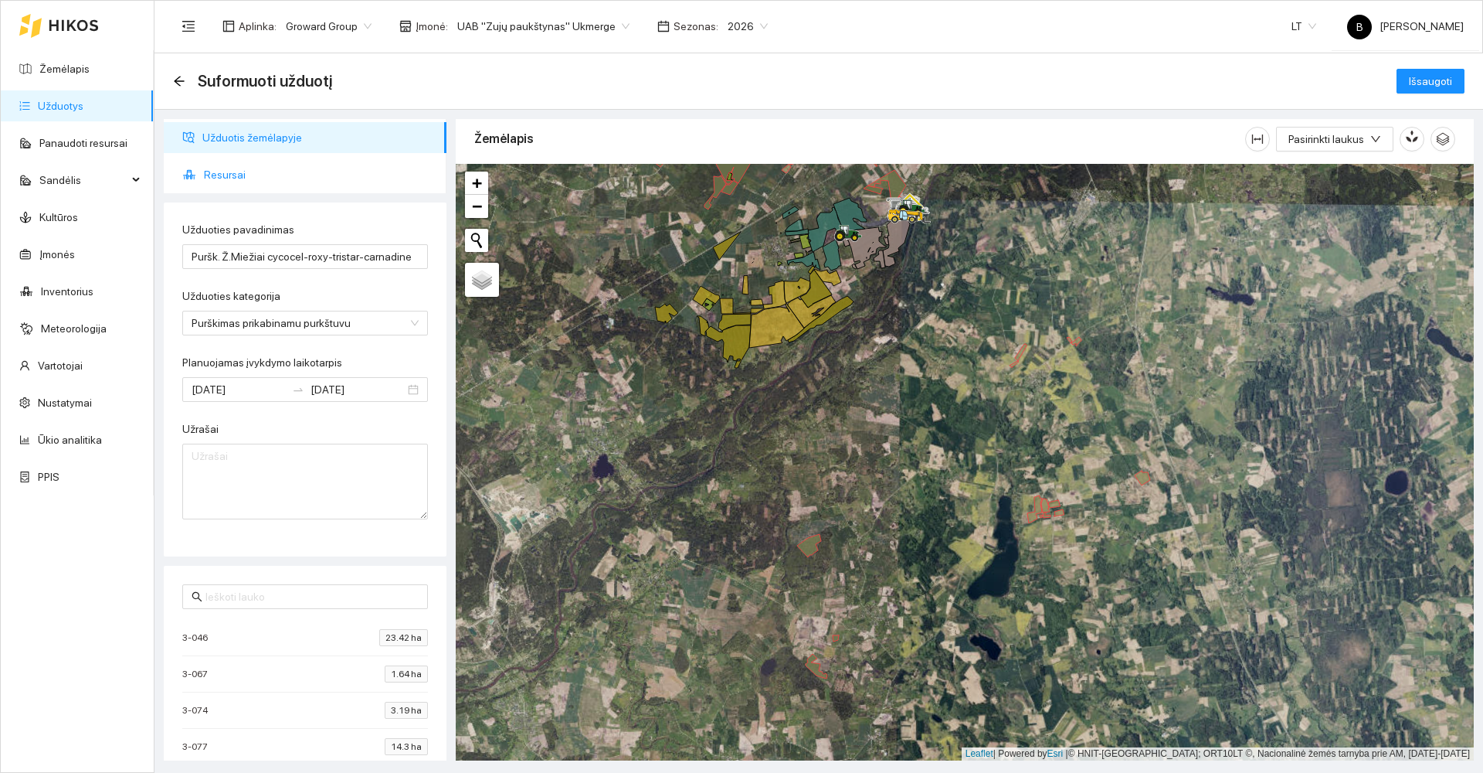
click at [226, 170] on span "Resursai" at bounding box center [319, 174] width 230 height 31
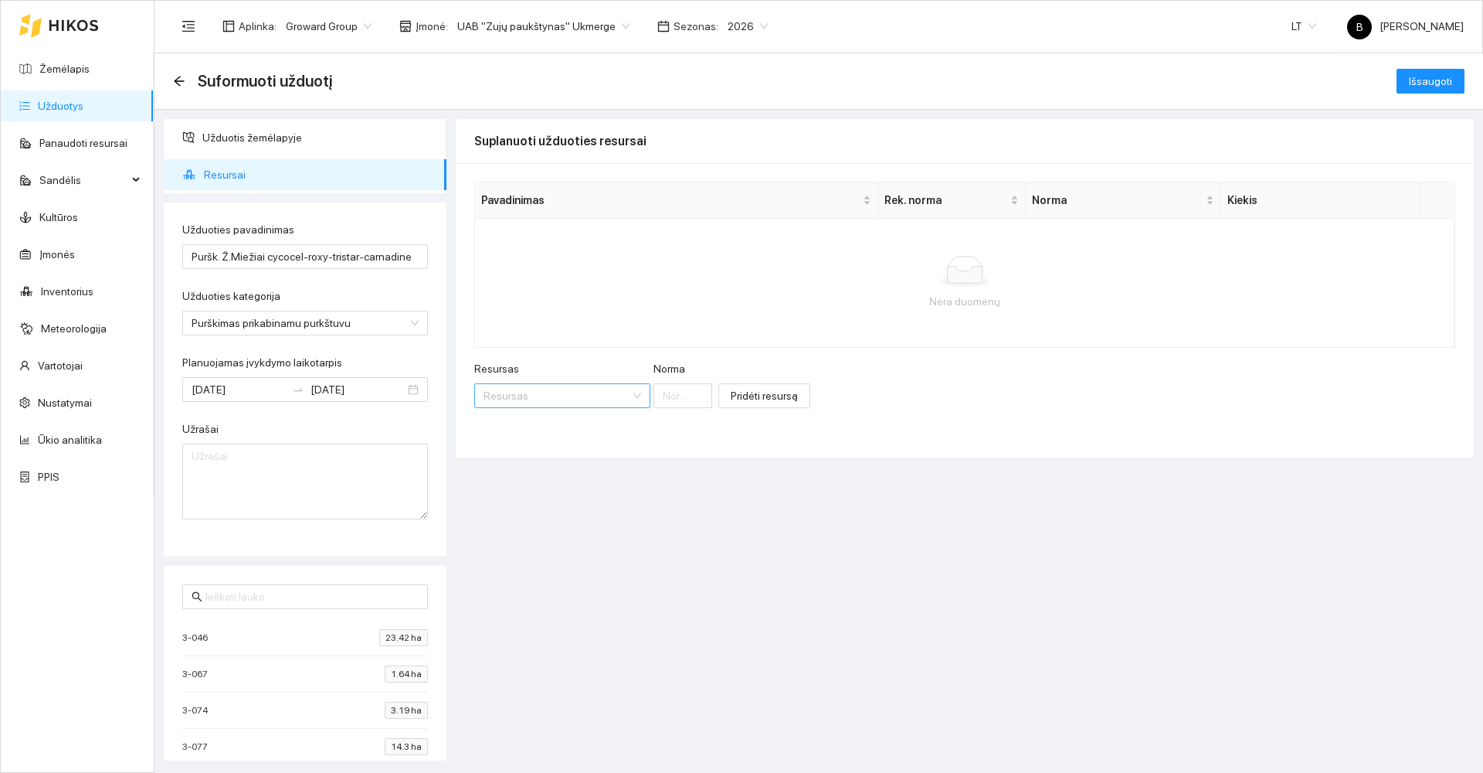
click at [559, 403] on input "Resursas" at bounding box center [557, 395] width 147 height 23
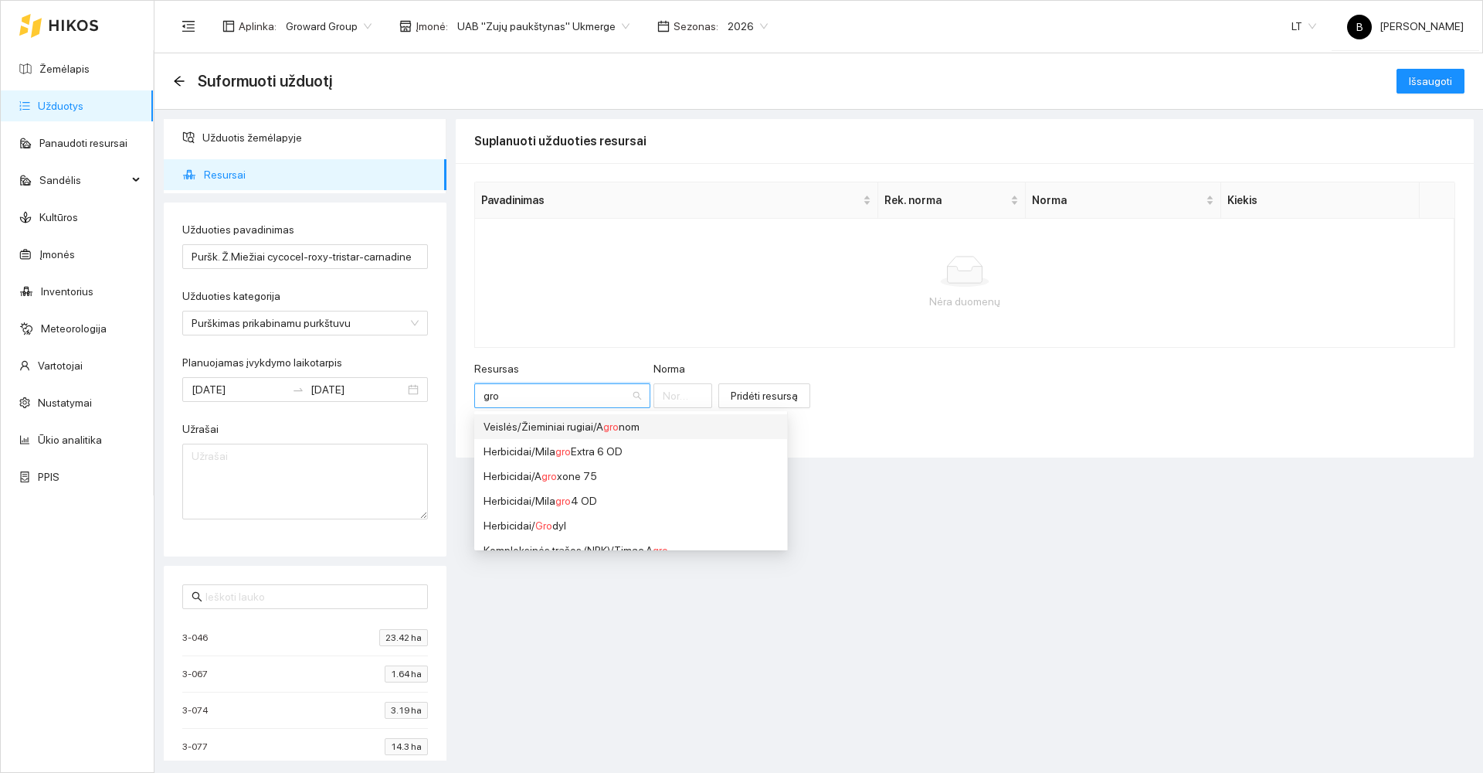
type input "grow"
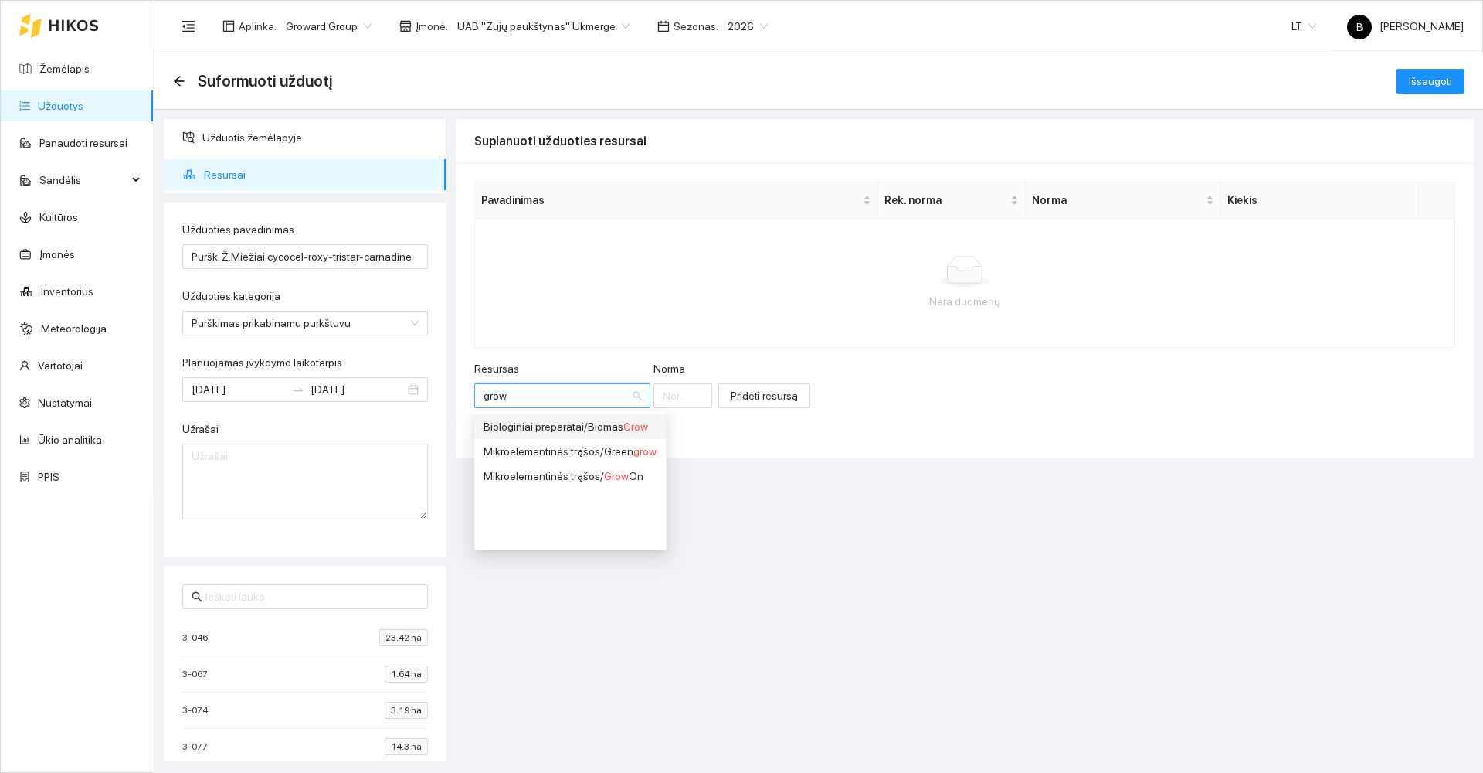
click at [600, 427] on div "Biologiniai preparatai / Biomas Grow" at bounding box center [570, 426] width 173 height 17
type input "1"
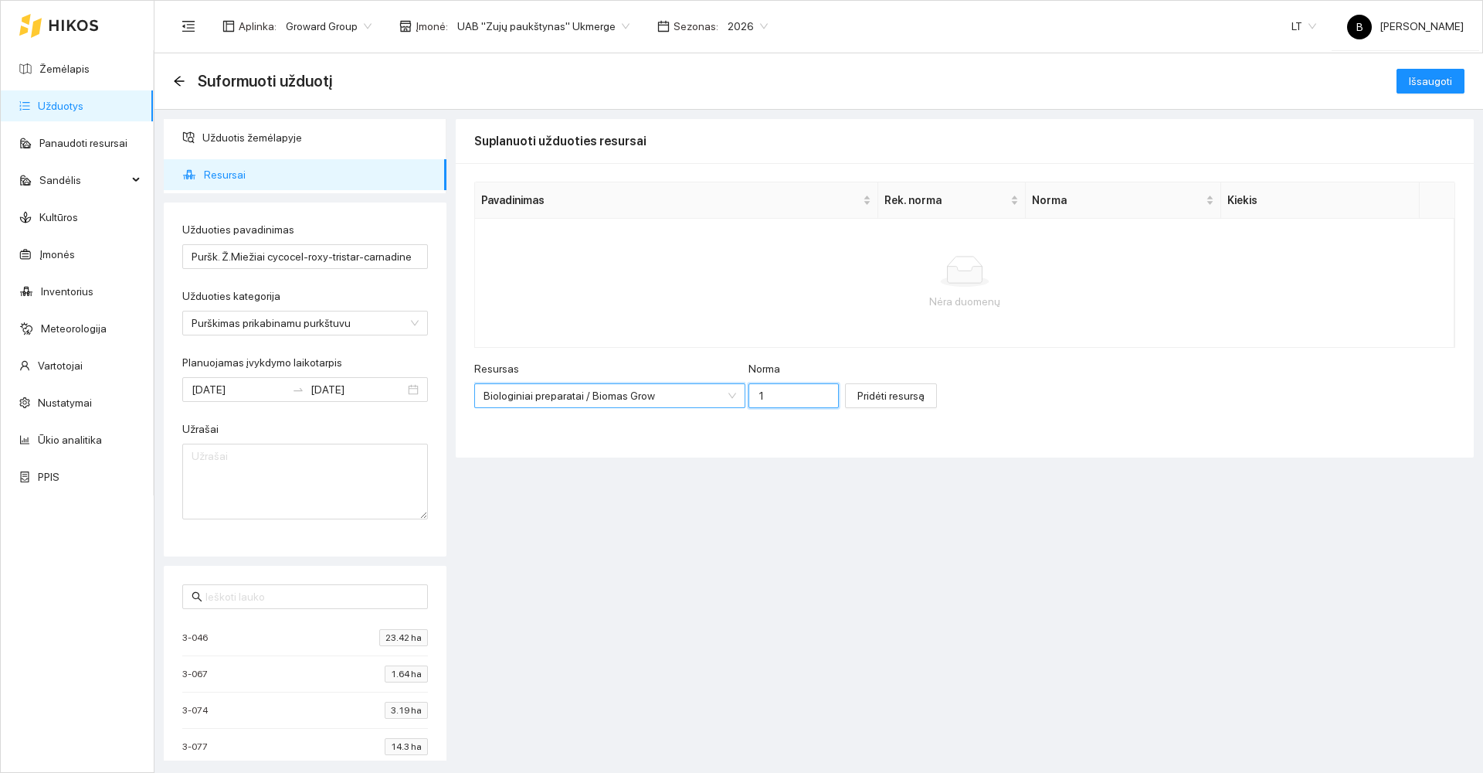
click at [754, 399] on input "1" at bounding box center [794, 395] width 90 height 25
type input "0.1"
click at [858, 390] on span "Pridėti resursą" at bounding box center [891, 395] width 67 height 17
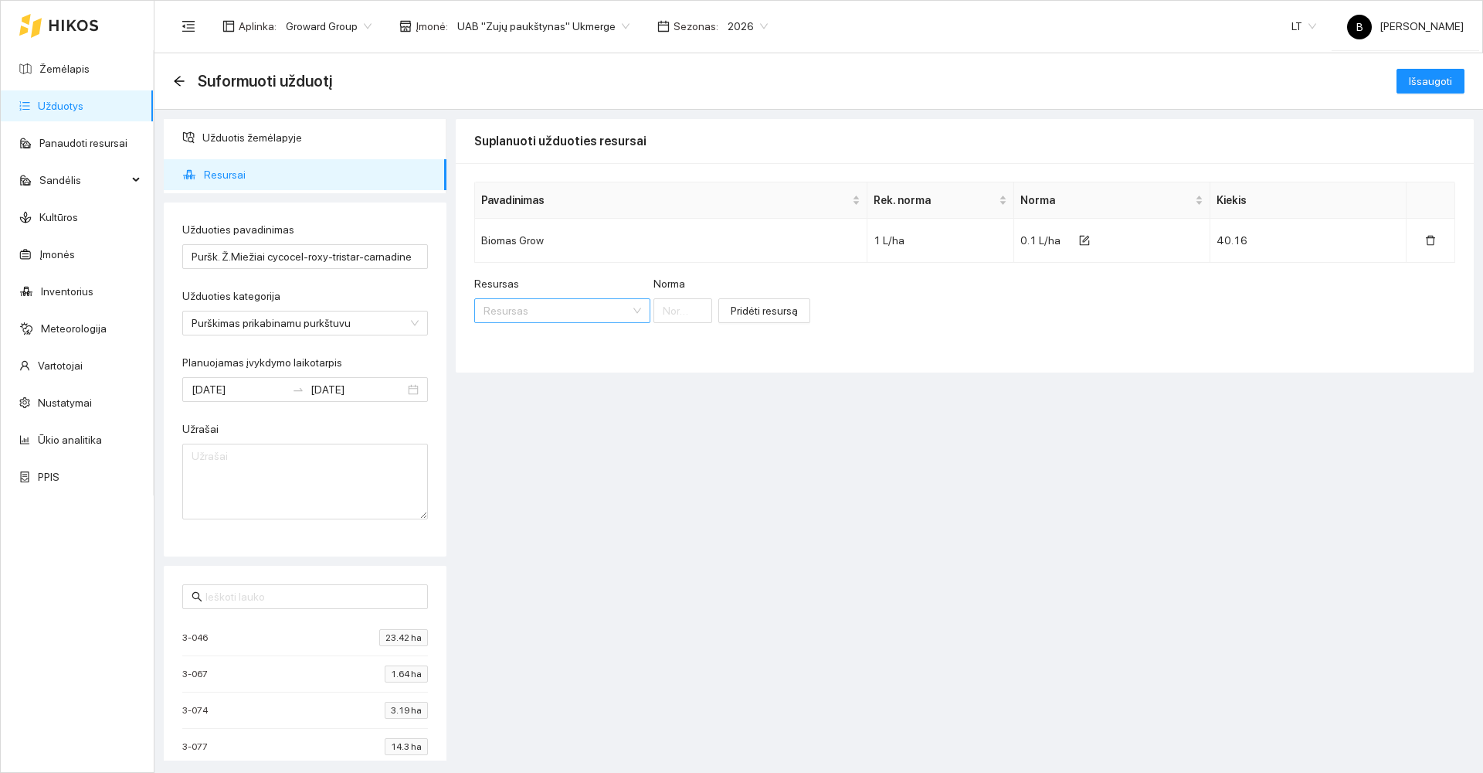
click at [554, 309] on input "Resursas" at bounding box center [557, 310] width 147 height 23
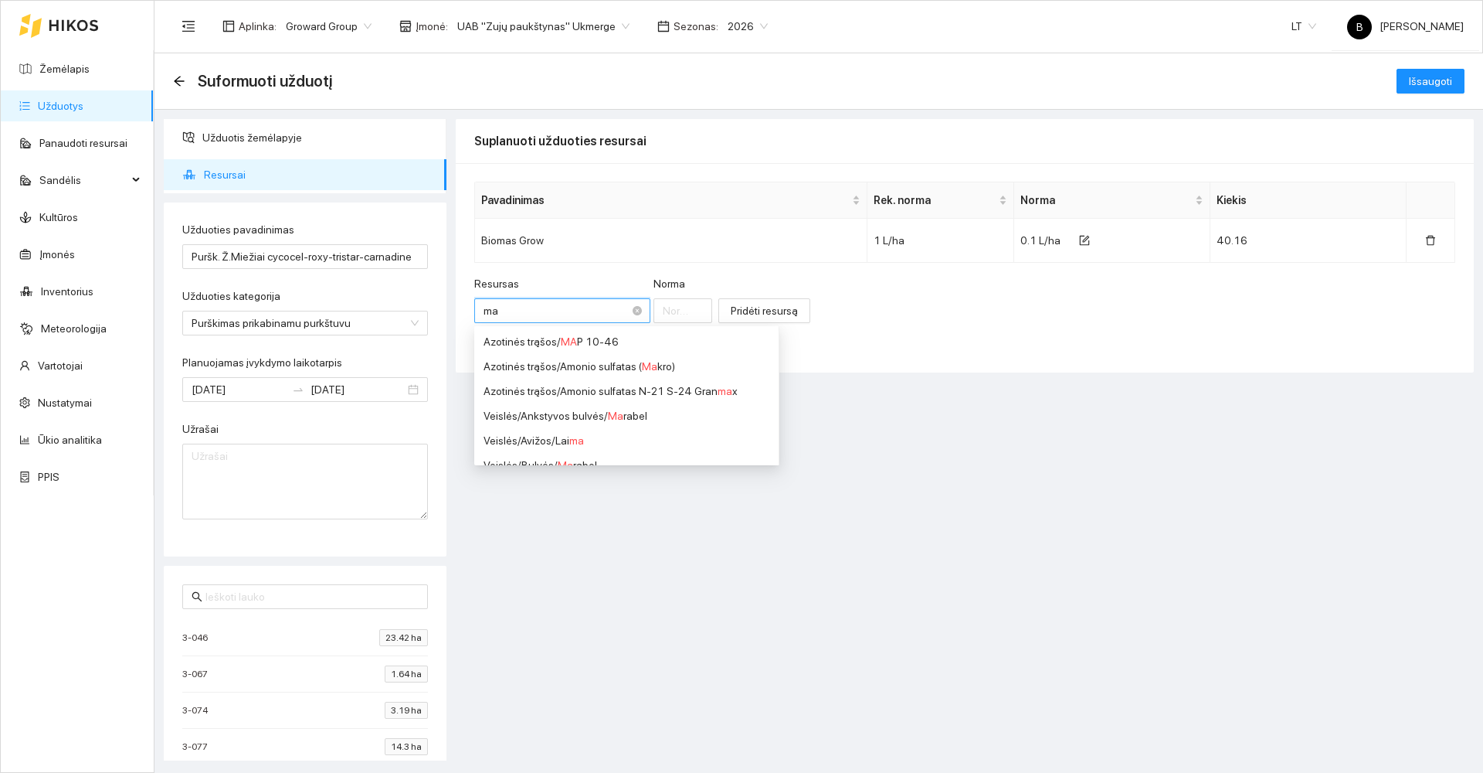
type input "map"
click at [625, 394] on div "Fosforo trąšos (P) / MAP 12-61" at bounding box center [577, 390] width 186 height 17
type input "1"
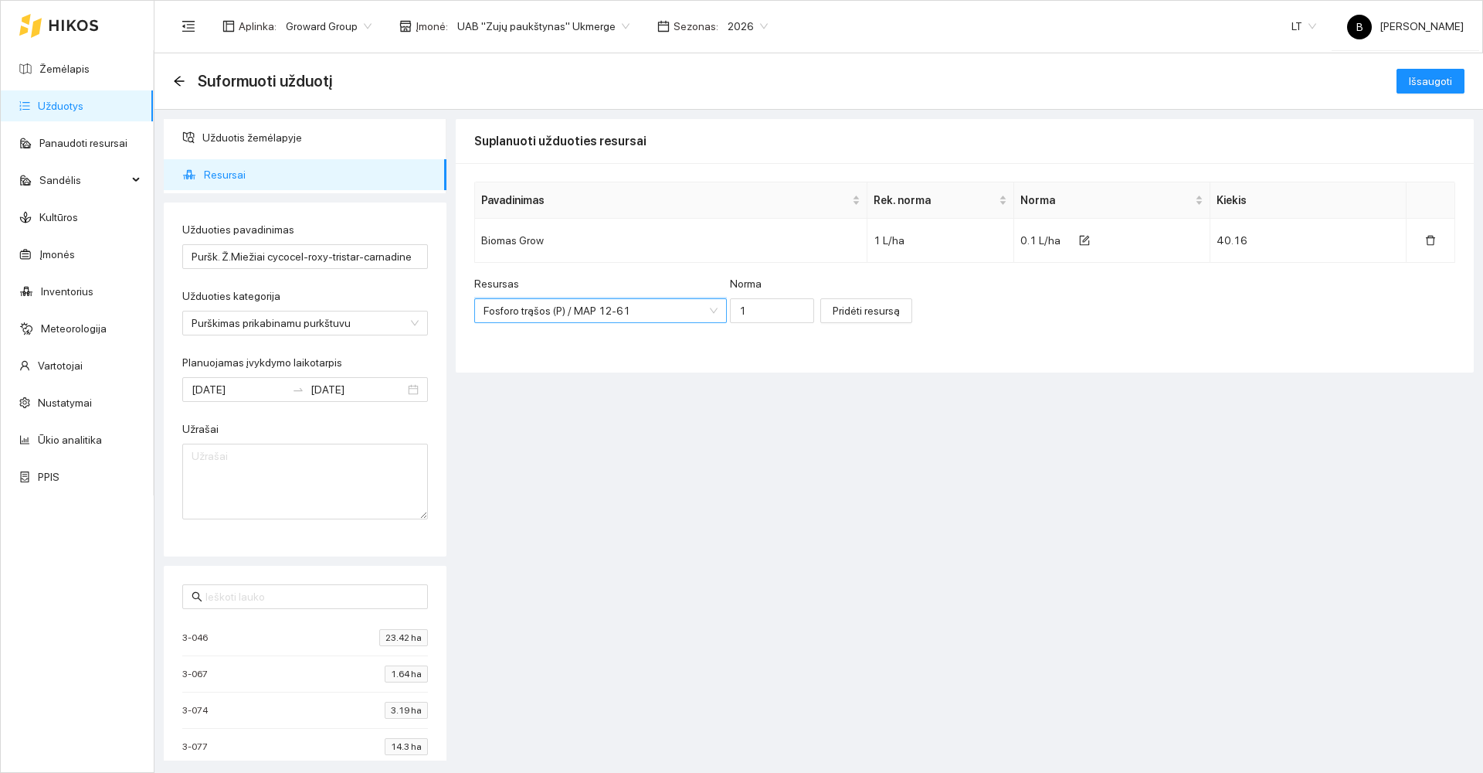
scroll to position [185, 0]
click at [837, 314] on span "Pridėti resursą" at bounding box center [866, 310] width 67 height 17
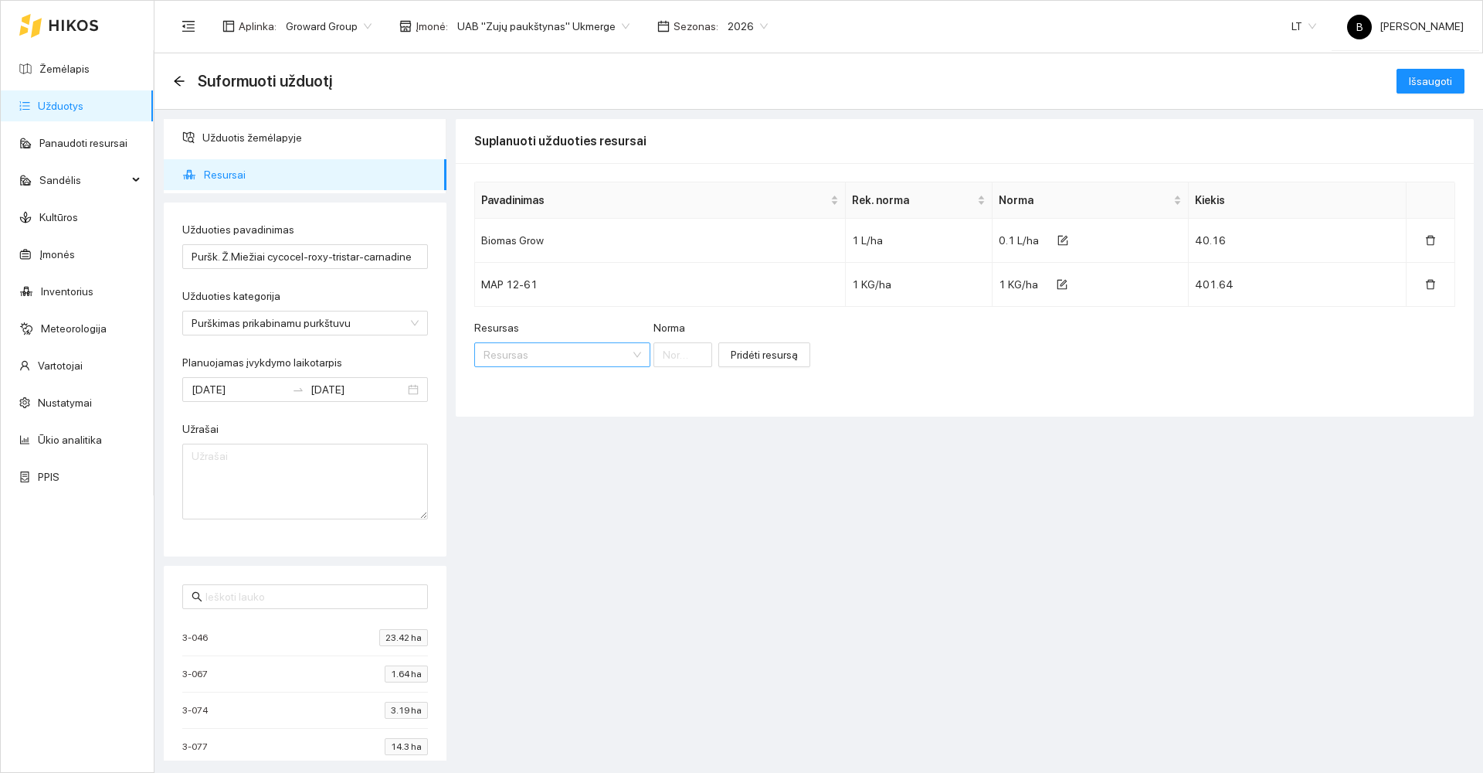
click at [549, 361] on input "Resursas" at bounding box center [557, 354] width 147 height 23
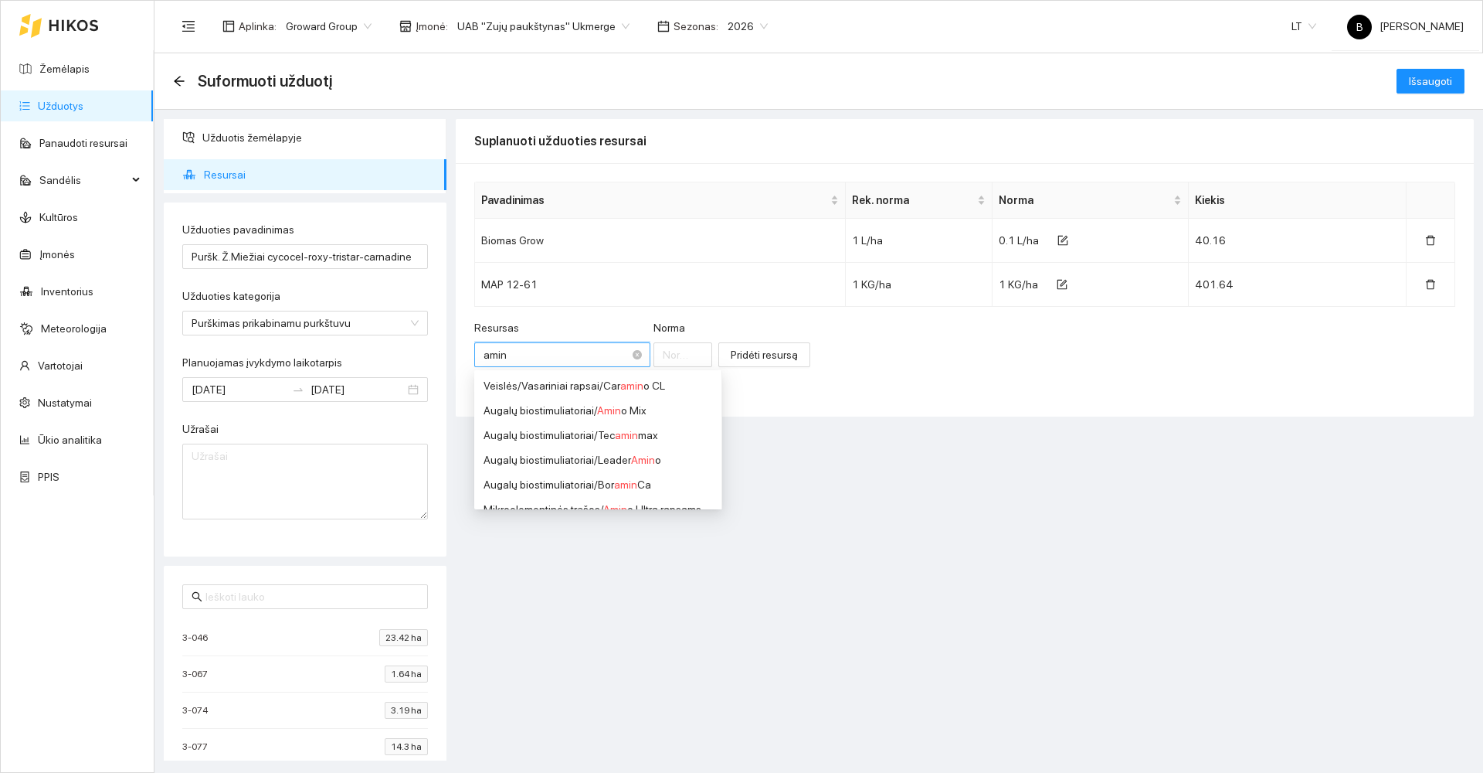
type input "amino"
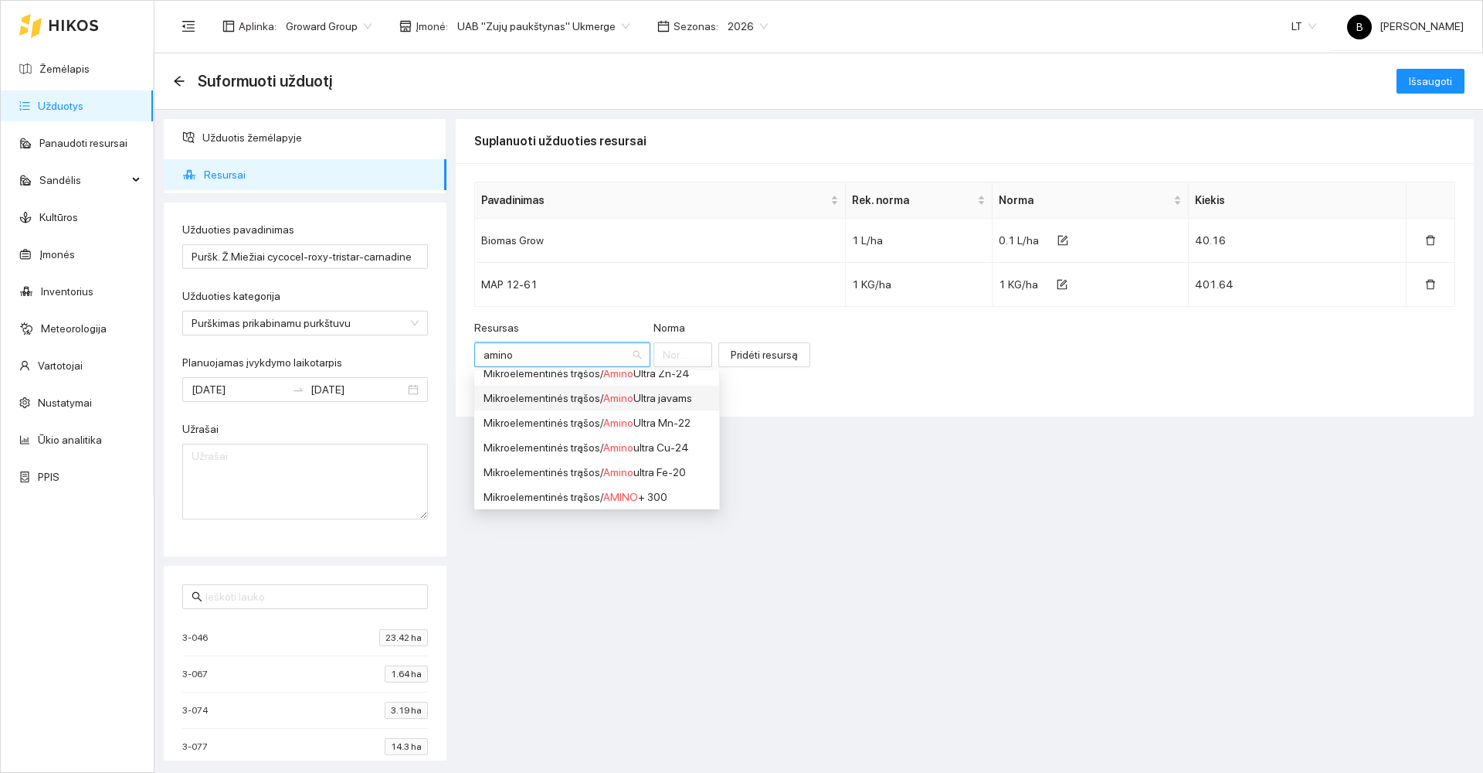
click at [666, 396] on div "Mikroelementinės trąšos / Amino Ultra javams" at bounding box center [597, 397] width 226 height 17
type input "1"
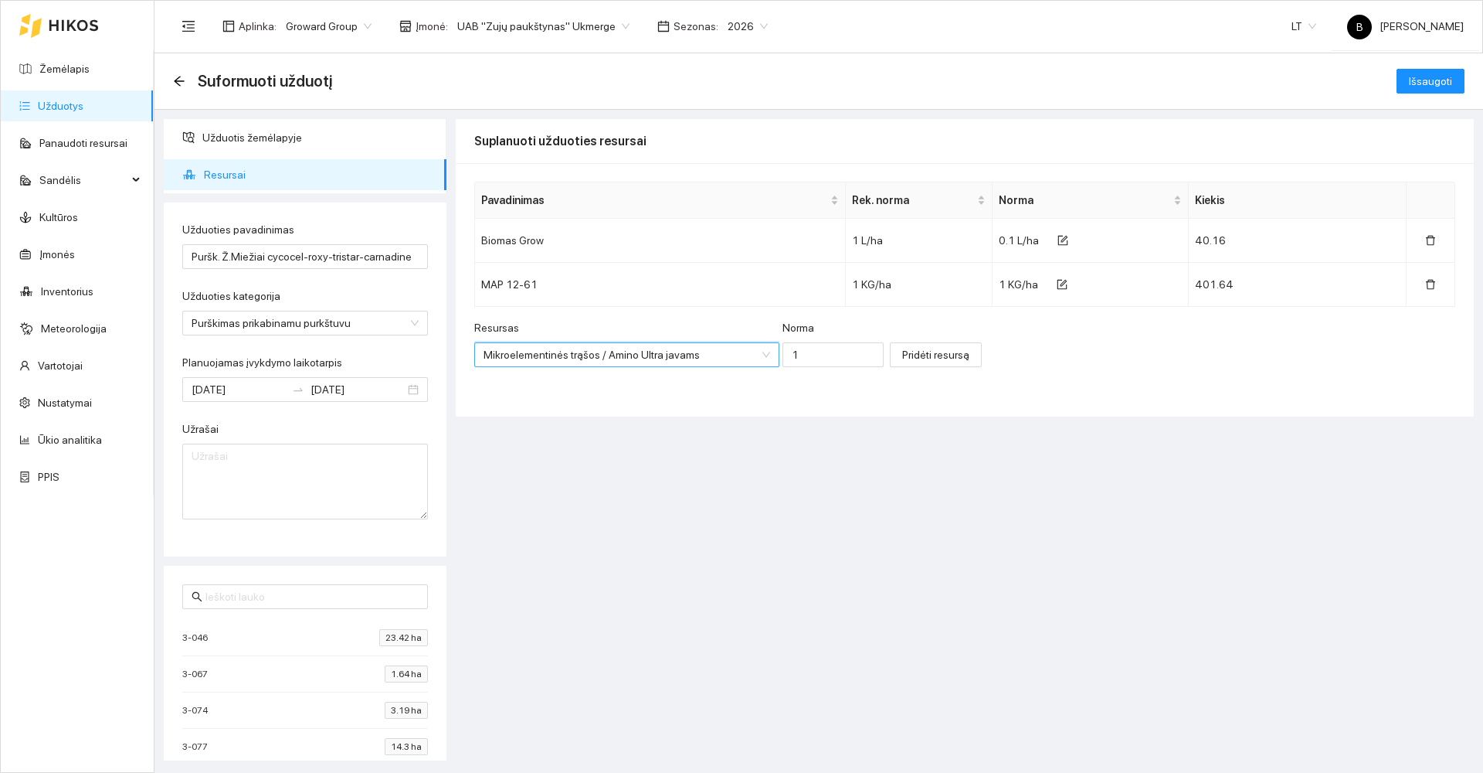
scroll to position [0, 0]
click at [804, 358] on input "1" at bounding box center [834, 354] width 102 height 25
type input "0.5"
click at [902, 350] on span "Pridėti resursą" at bounding box center [935, 354] width 67 height 17
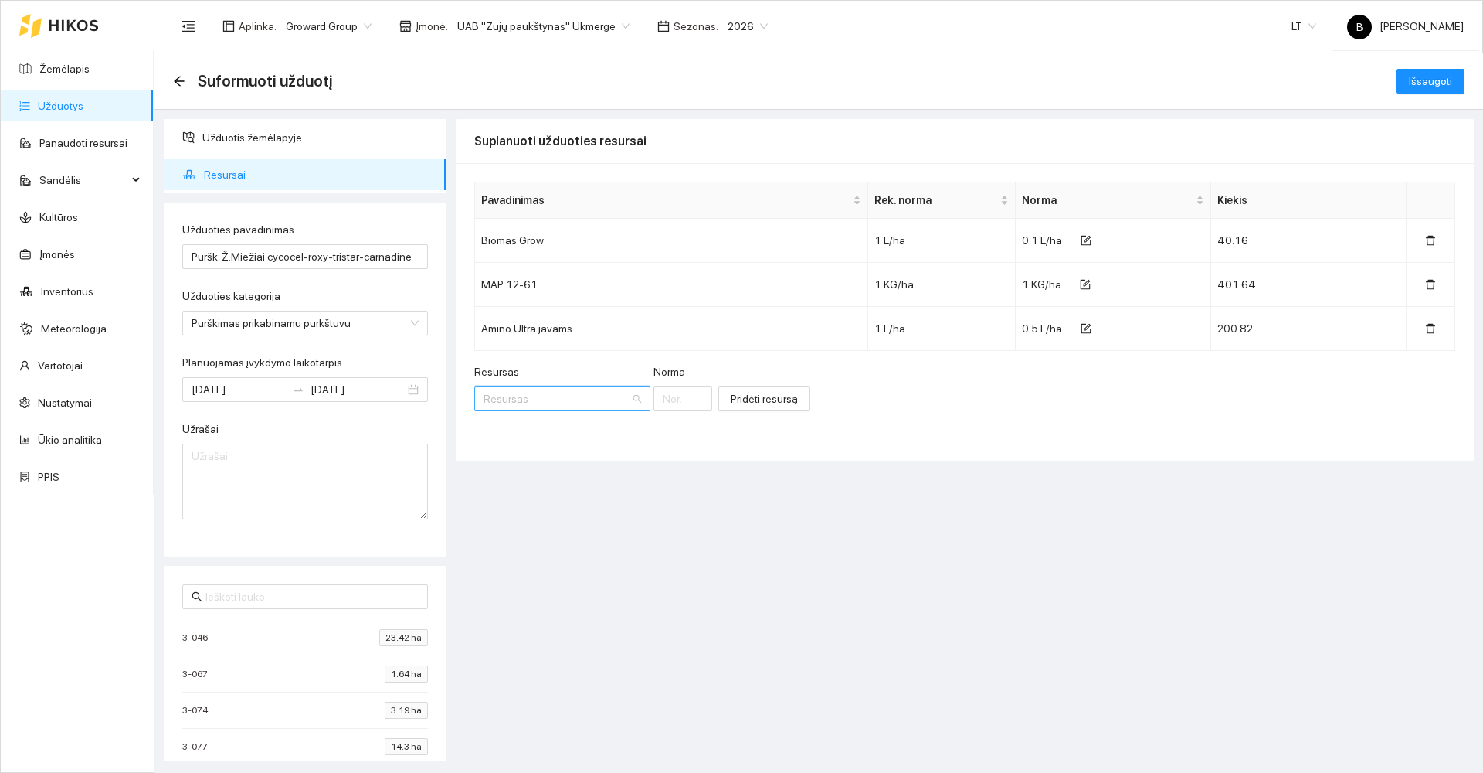
click at [549, 402] on input "Resursas" at bounding box center [557, 398] width 147 height 23
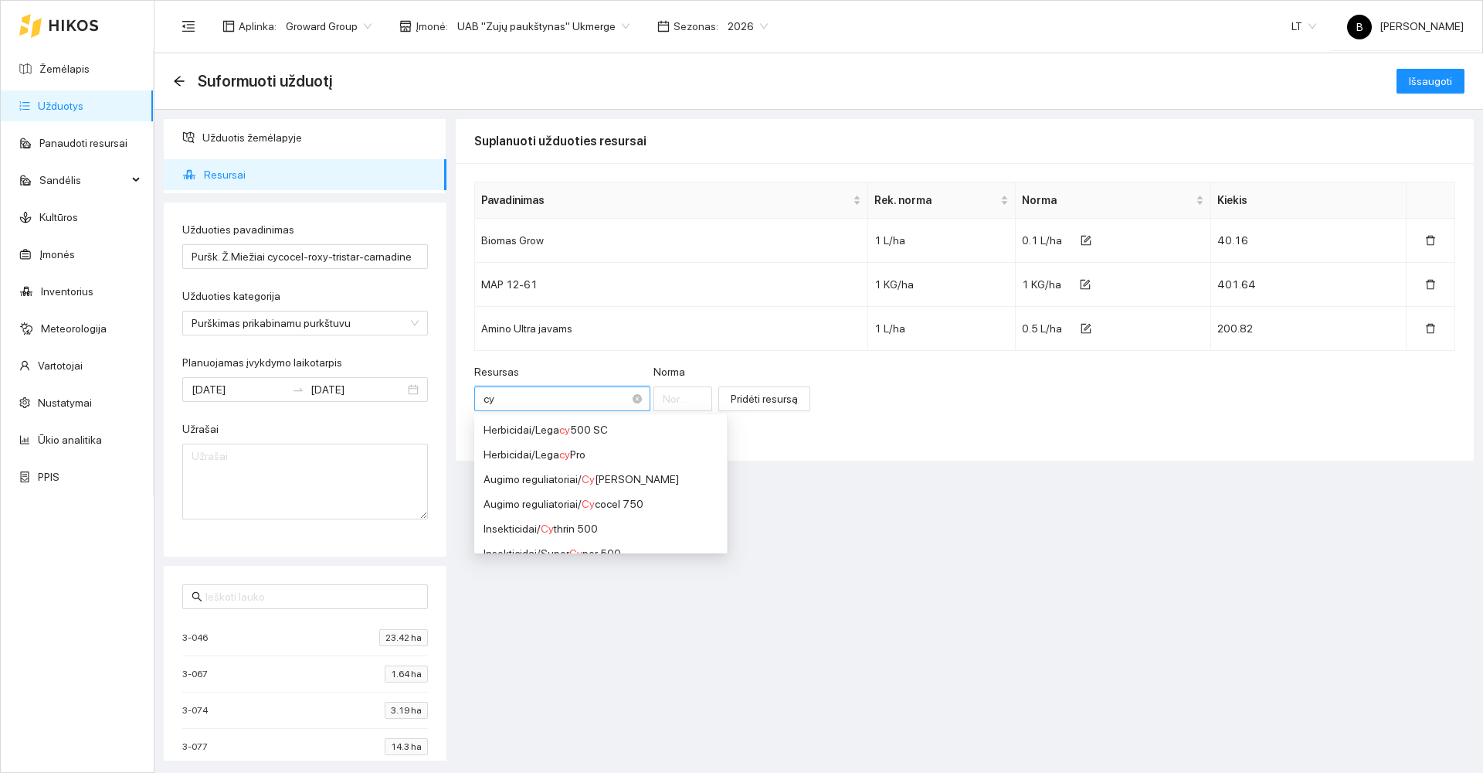
type input "cyc"
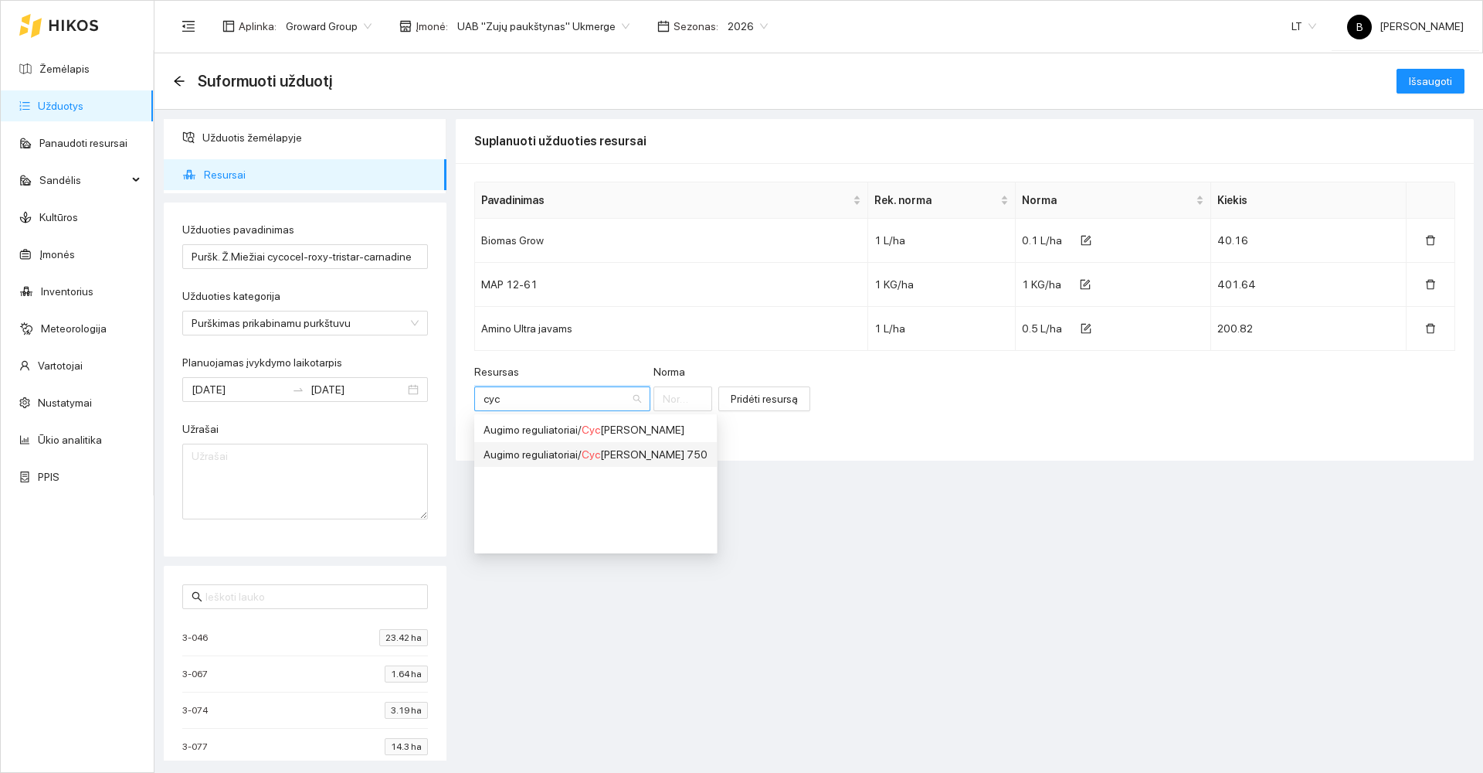
click at [606, 449] on div "Augimo reguliatoriai / Cyc [PERSON_NAME] 750" at bounding box center [596, 454] width 224 height 17
type input "1"
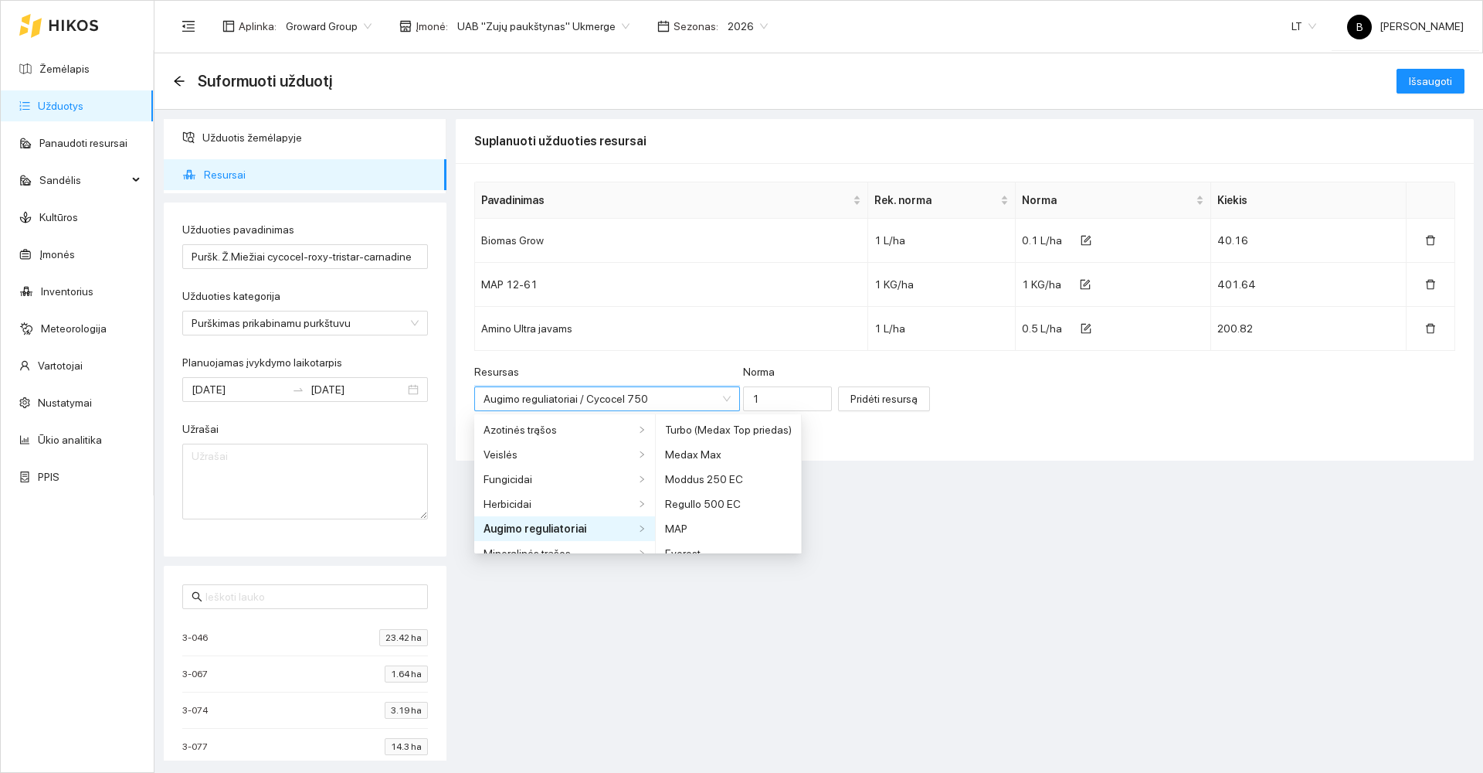
scroll to position [1051, 0]
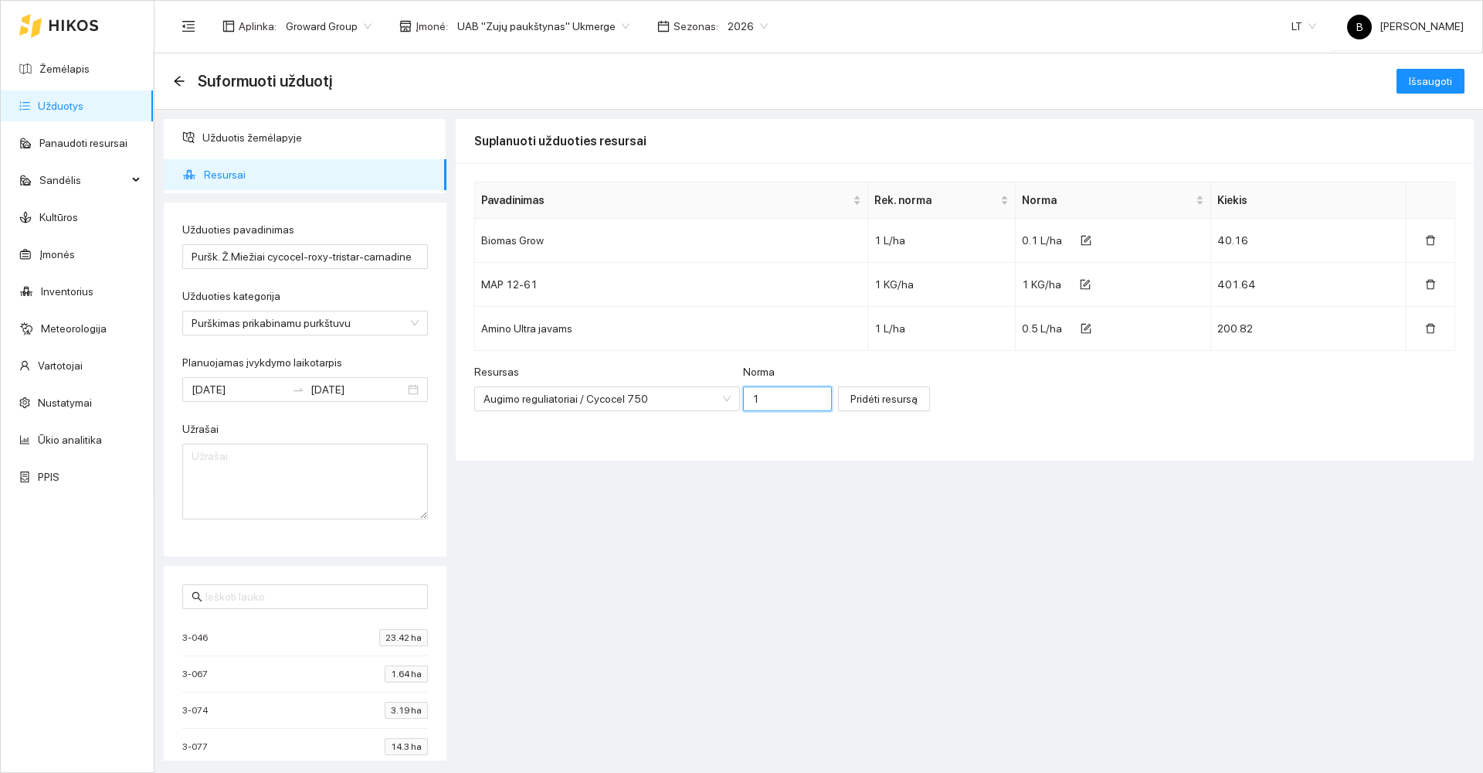
click at [766, 397] on input "1" at bounding box center [787, 398] width 89 height 25
type input "0.5"
click at [851, 397] on span "Pridėti resursą" at bounding box center [884, 398] width 67 height 17
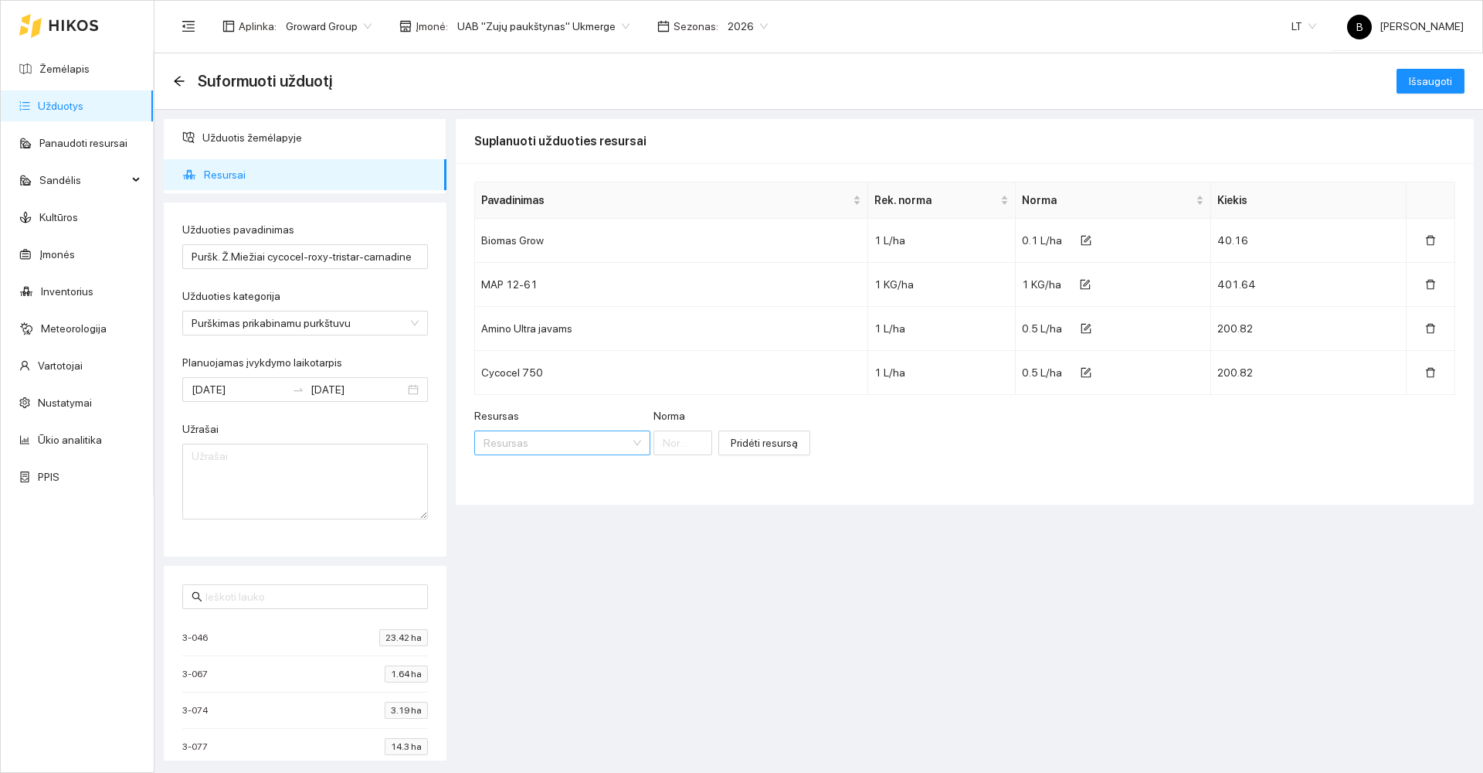
click at [549, 440] on input "Resursas" at bounding box center [557, 442] width 147 height 23
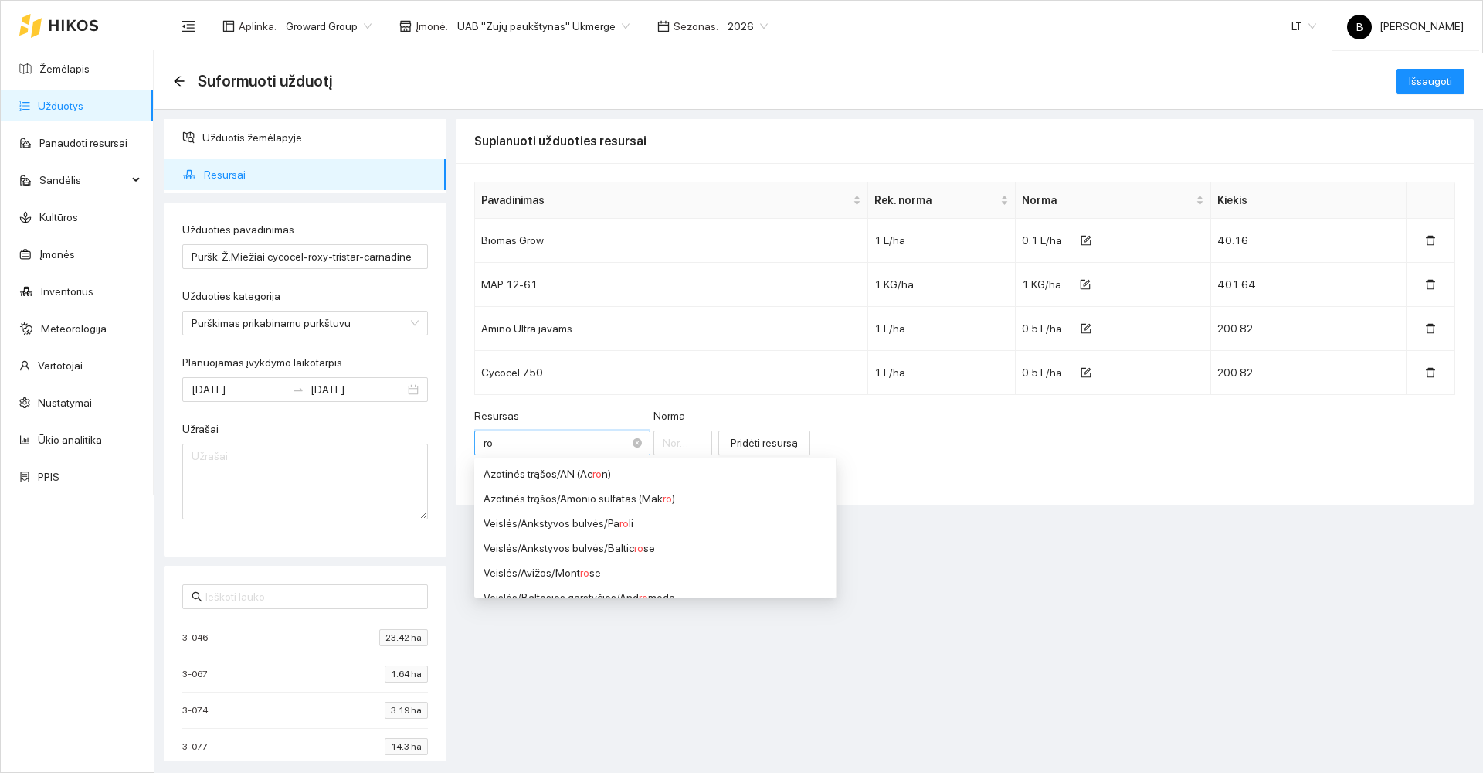
type input "rox"
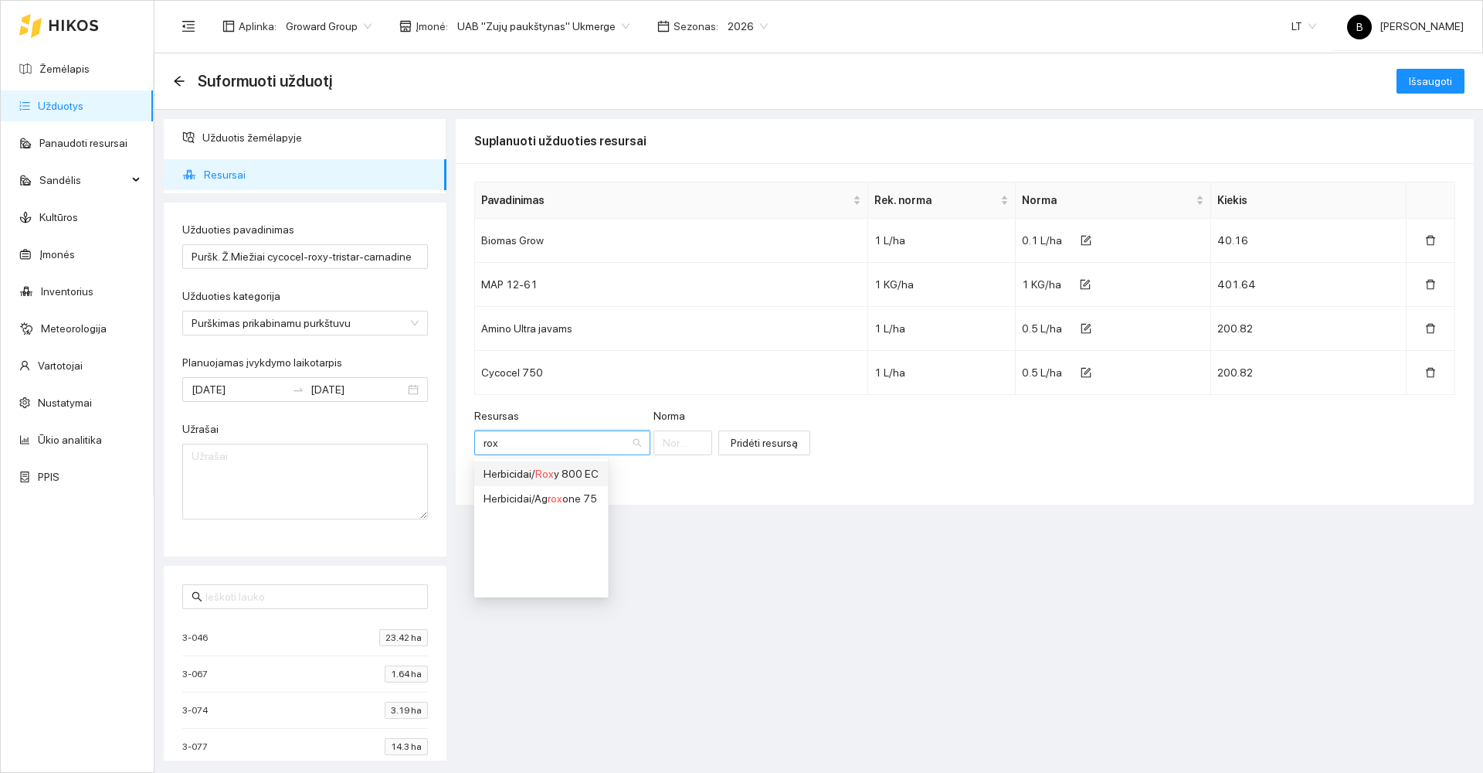
click at [543, 470] on span "Rox" at bounding box center [544, 473] width 19 height 12
type input "1"
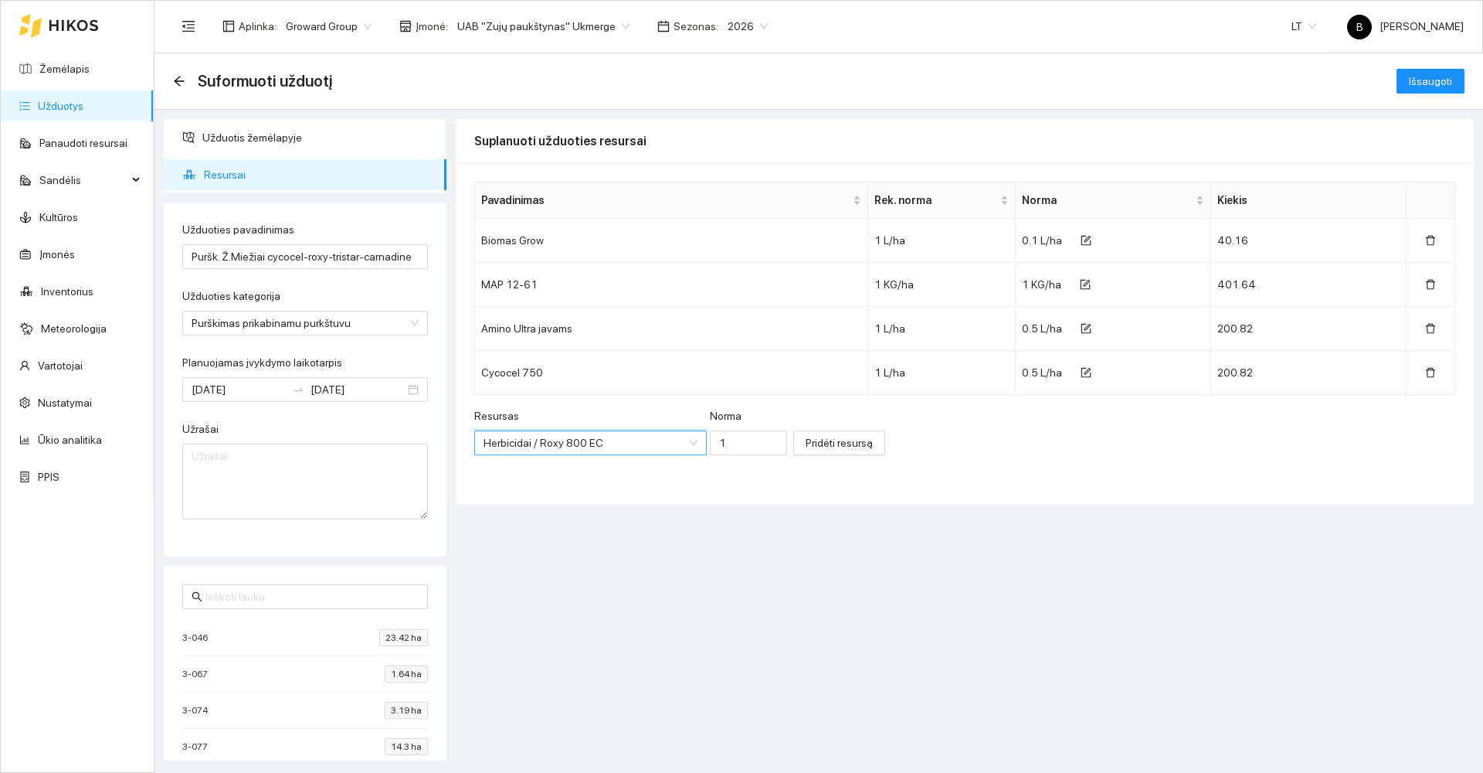
scroll to position [4290, 0]
click at [722, 441] on input "1" at bounding box center [748, 442] width 77 height 25
type input "3"
click at [806, 443] on span "Pridėti resursą" at bounding box center [839, 442] width 67 height 17
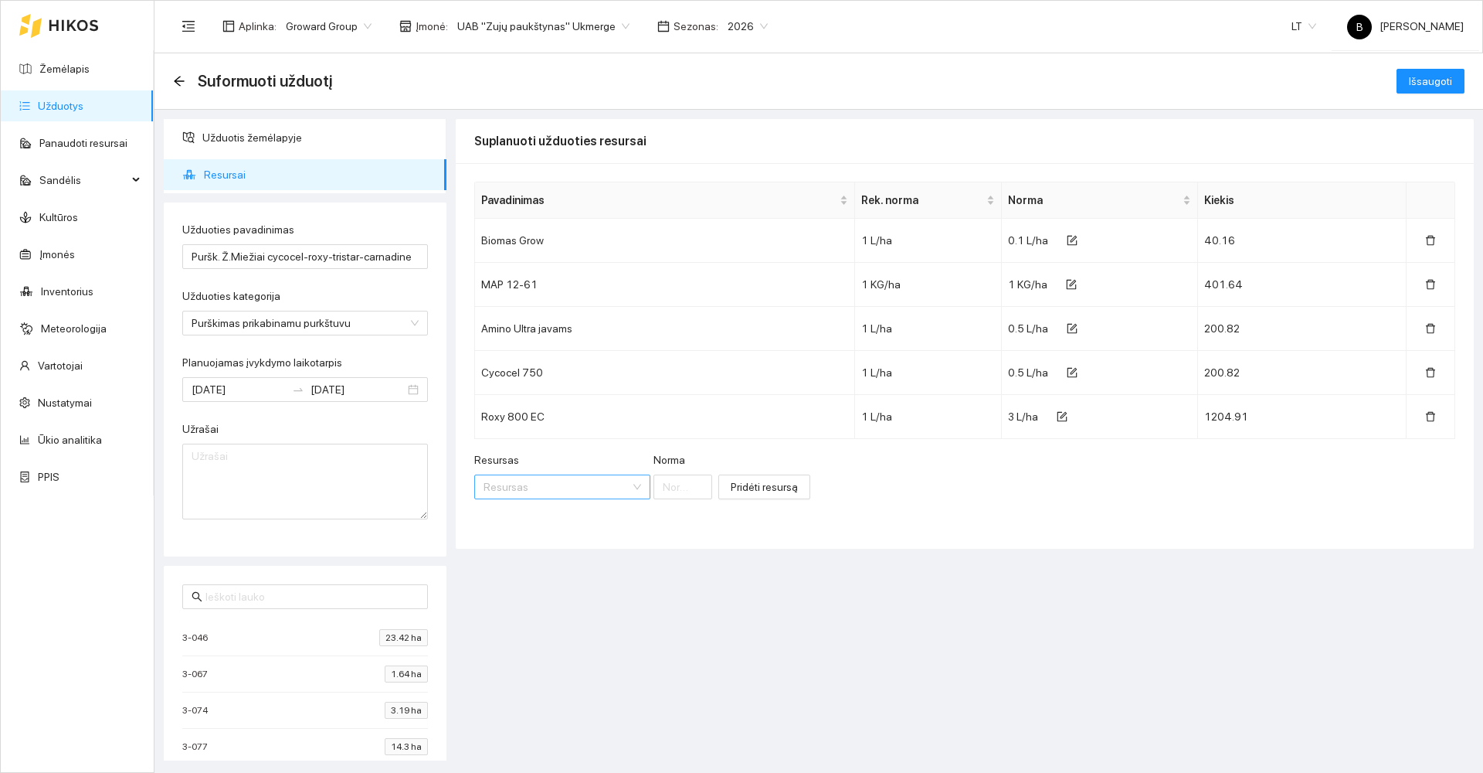
click at [532, 479] on input "Resursas" at bounding box center [557, 486] width 147 height 23
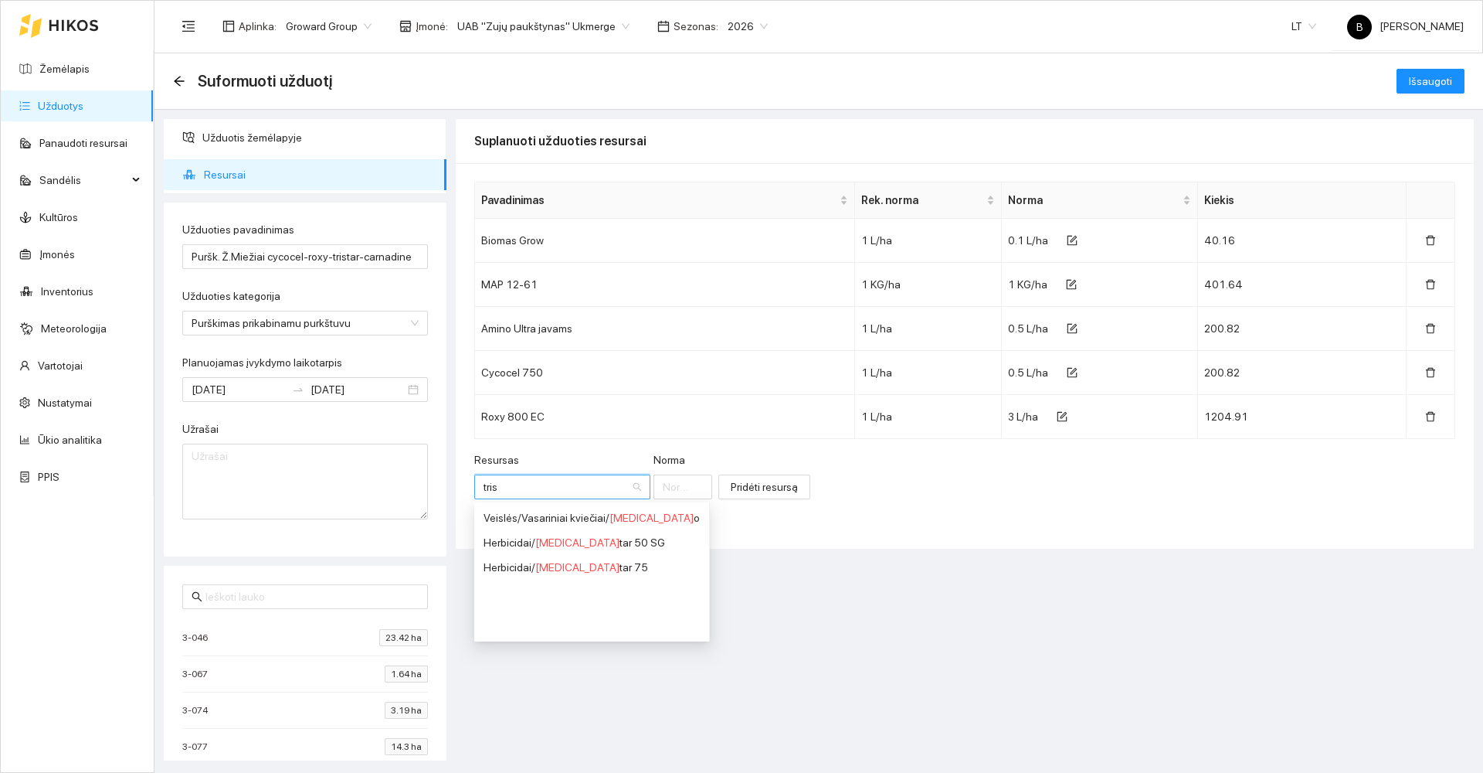
type input "tris"
type input "trist"
click at [576, 522] on div "Herbicidai / Trist ar 50 SG" at bounding box center [541, 517] width 114 height 17
type input "1"
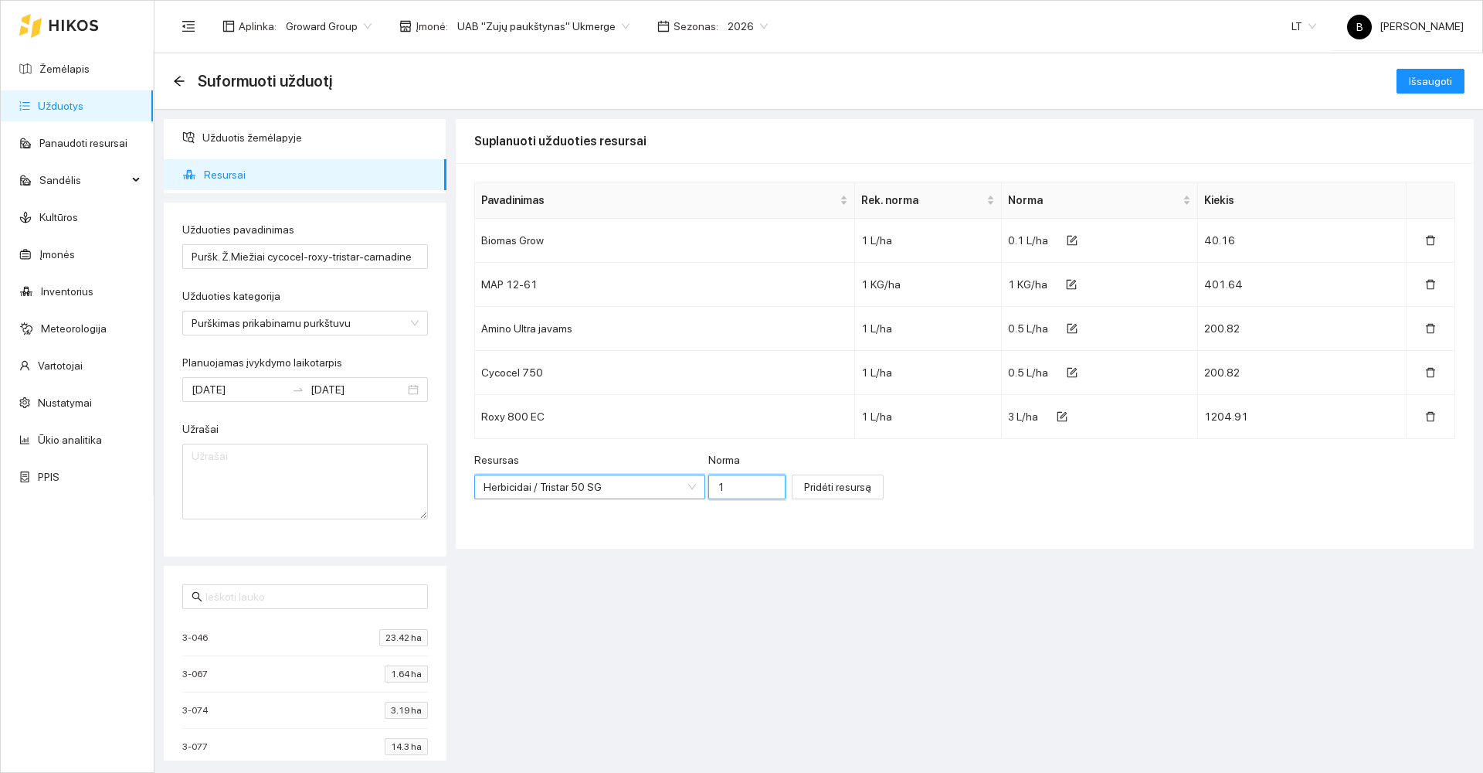
click at [727, 487] on input "1" at bounding box center [747, 486] width 77 height 25
type input "0.015"
click at [804, 489] on span "Pridėti resursą" at bounding box center [837, 486] width 67 height 17
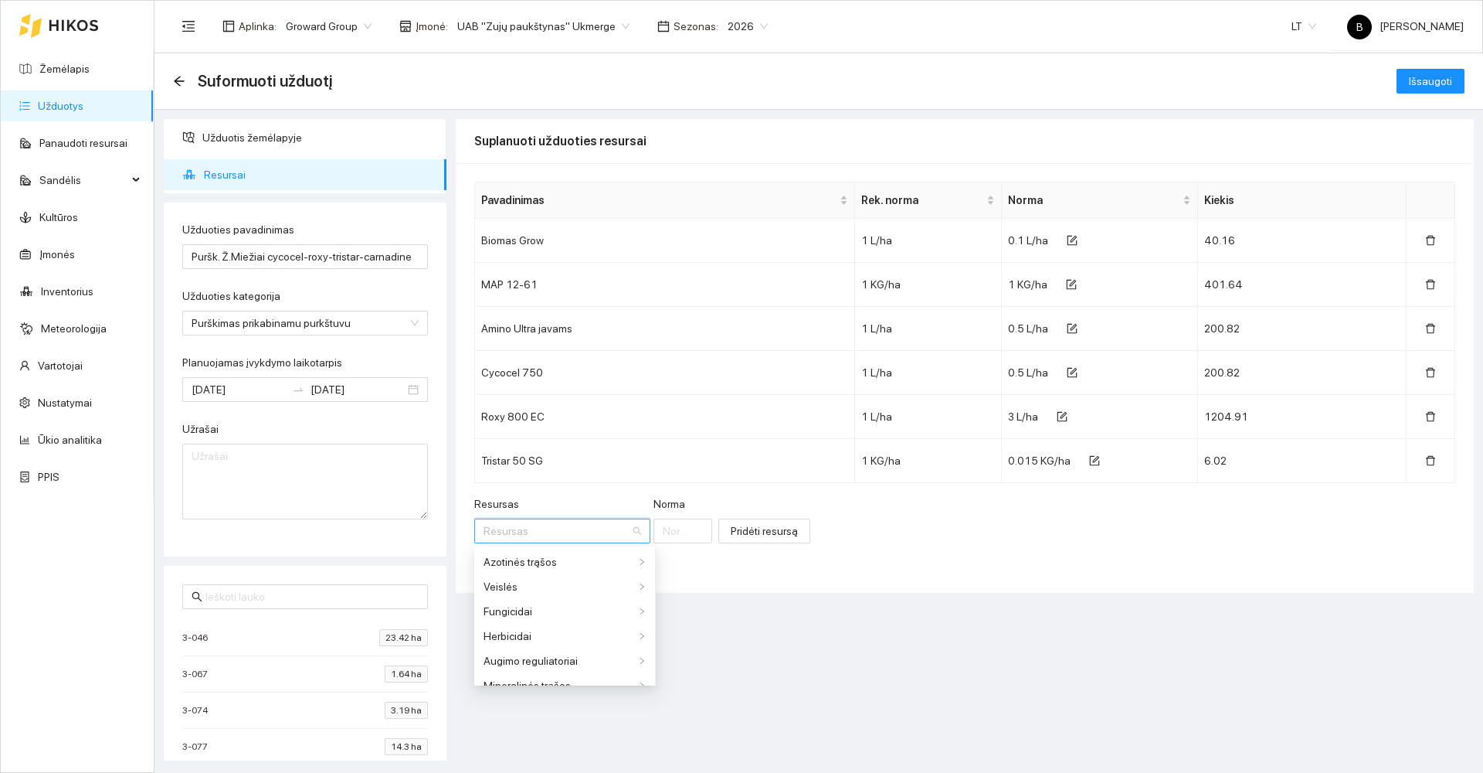
click at [517, 525] on input "Resursas" at bounding box center [557, 530] width 147 height 23
type input "carn"
click at [559, 587] on span "Carn" at bounding box center [552, 586] width 23 height 12
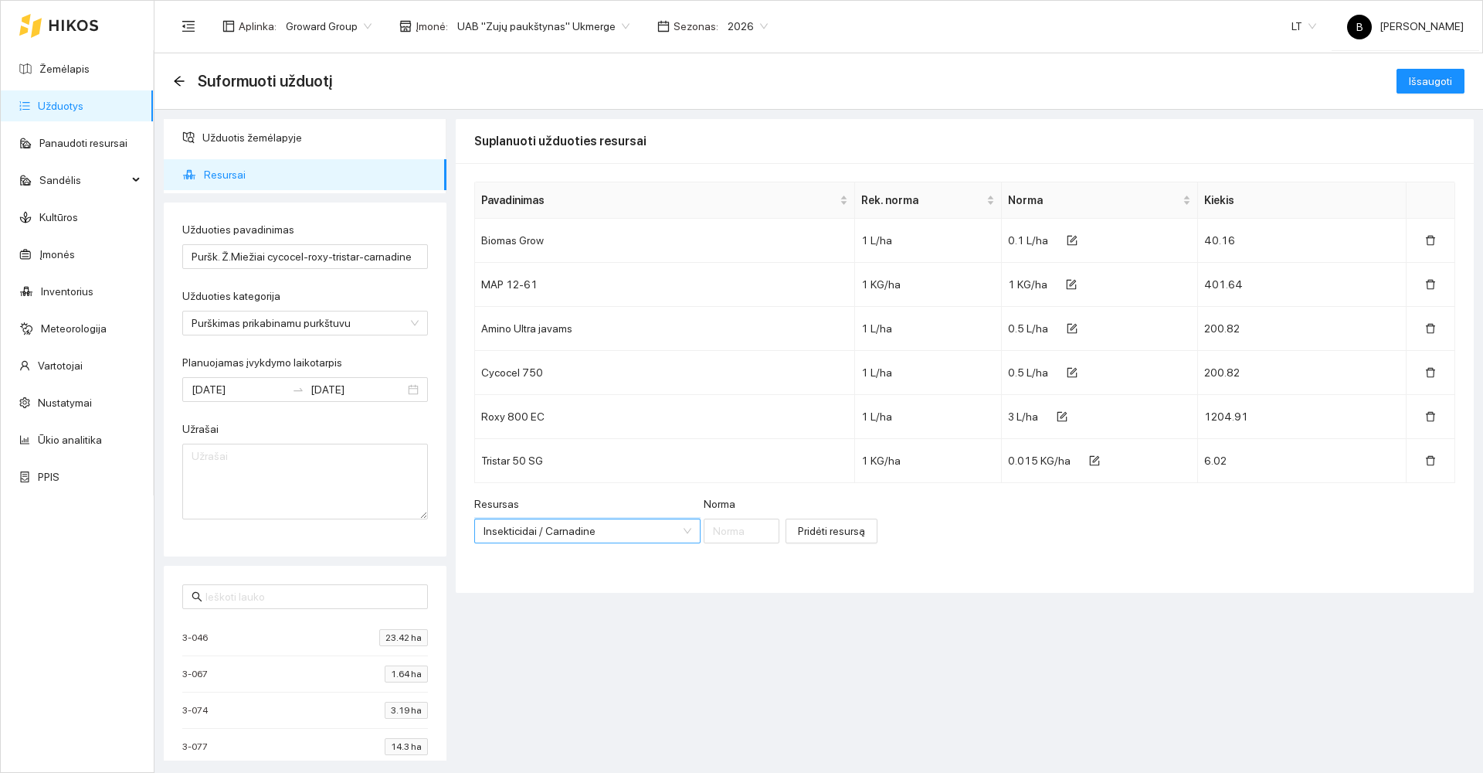
scroll to position [0, 0]
click at [721, 532] on input "Norma" at bounding box center [742, 530] width 76 height 25
type input "0.1"
click at [819, 532] on span "Pridėti resursą" at bounding box center [831, 530] width 67 height 17
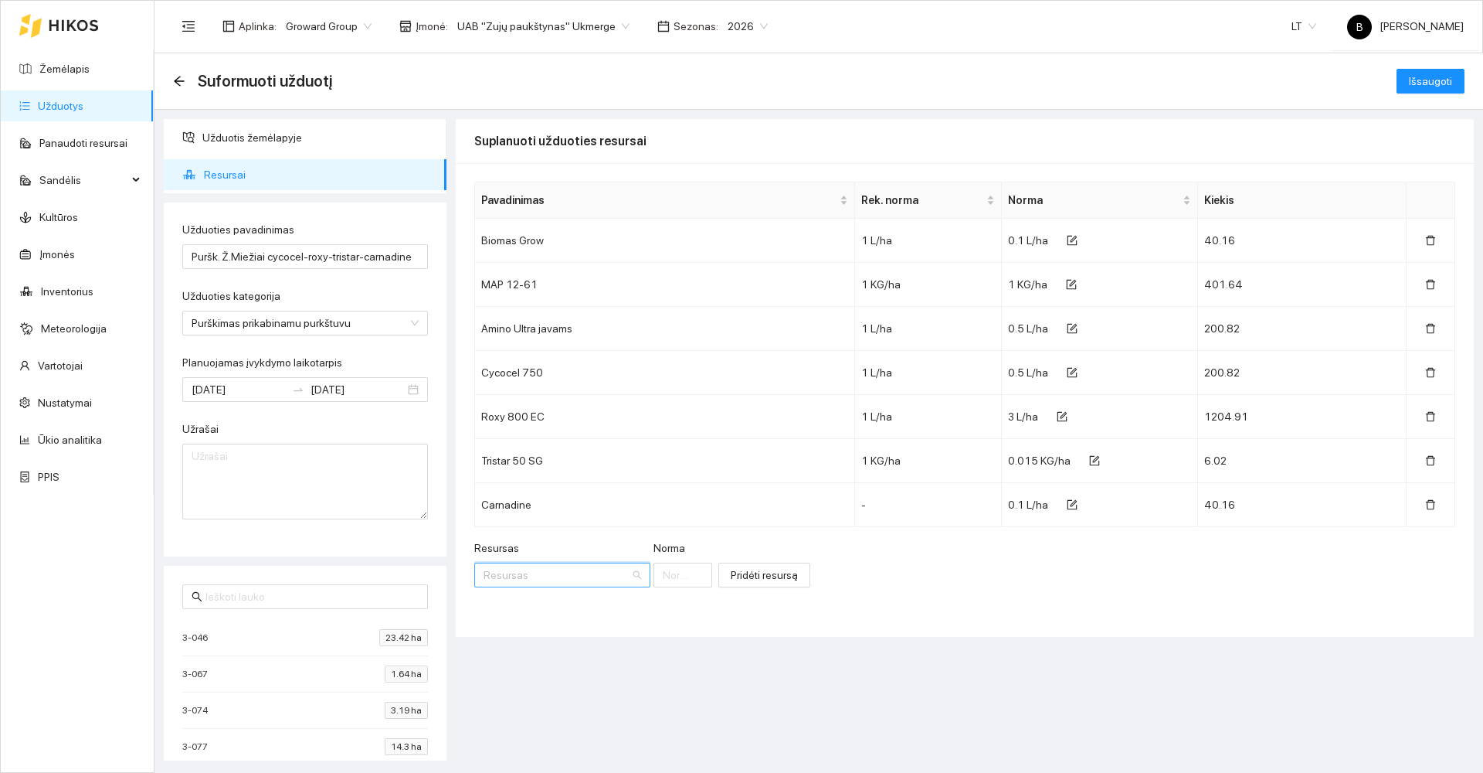
click at [525, 581] on input "Resursas" at bounding box center [557, 574] width 147 height 23
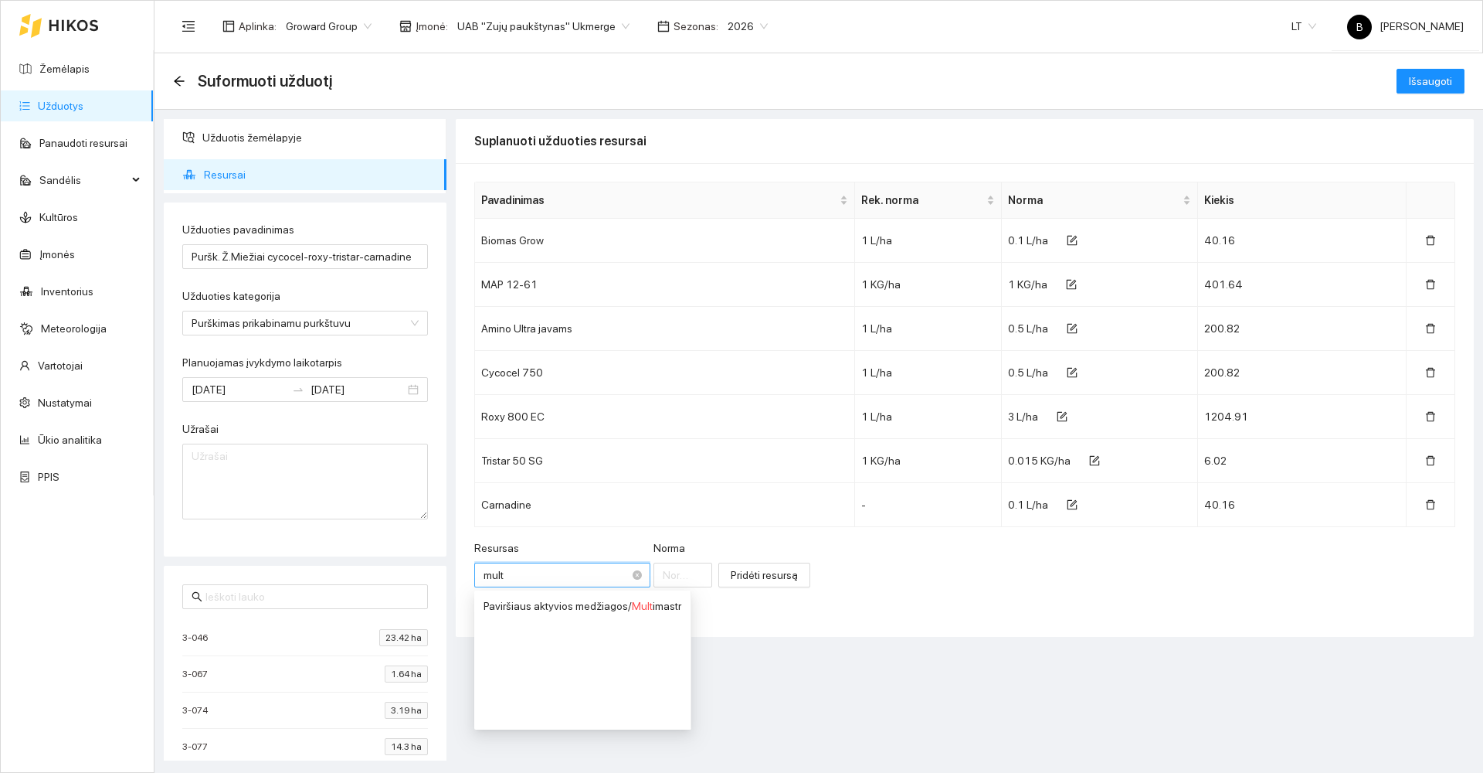
type input "multi"
click at [662, 601] on div "Paviršiaus aktyvios medžiagos / Multi mastr" at bounding box center [583, 605] width 198 height 17
type input "1"
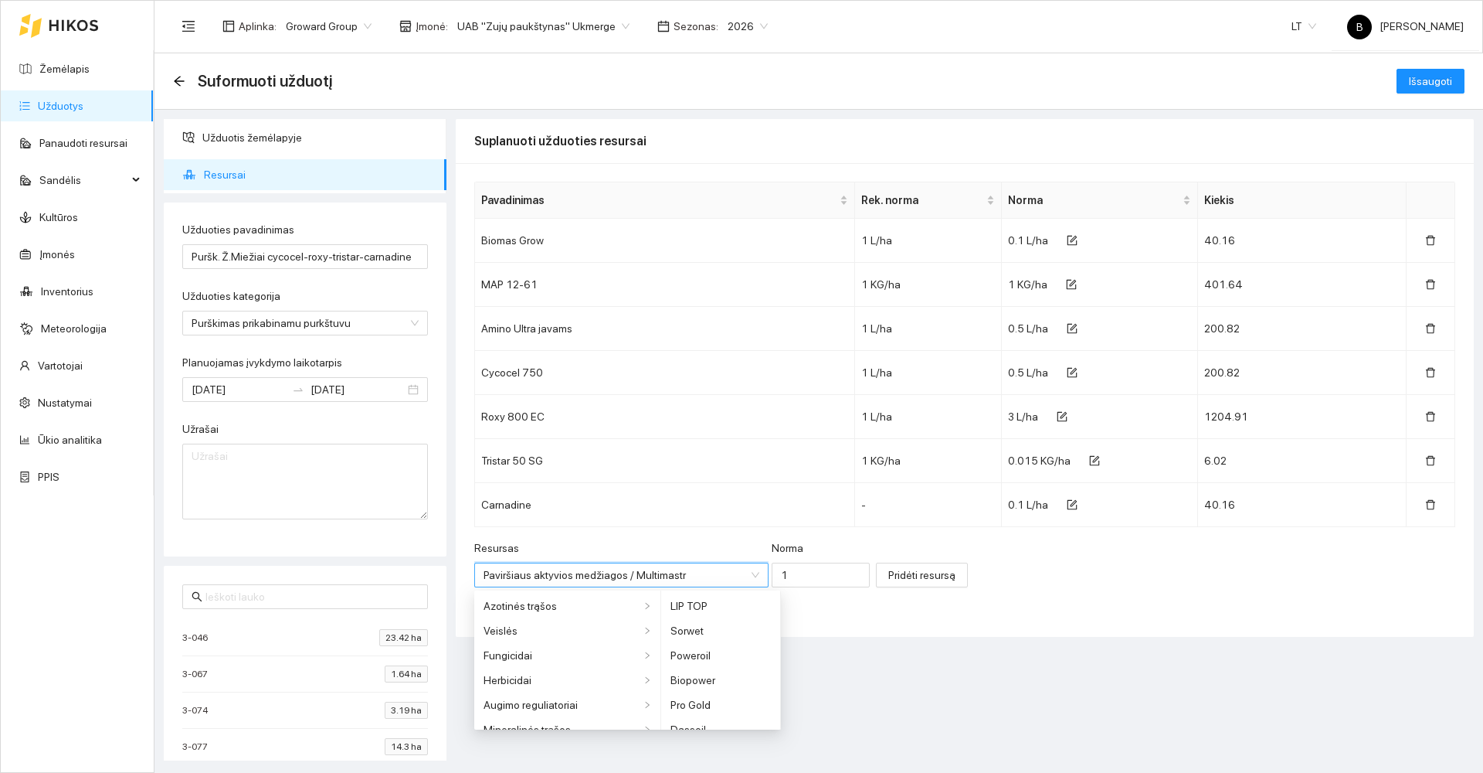
scroll to position [359, 0]
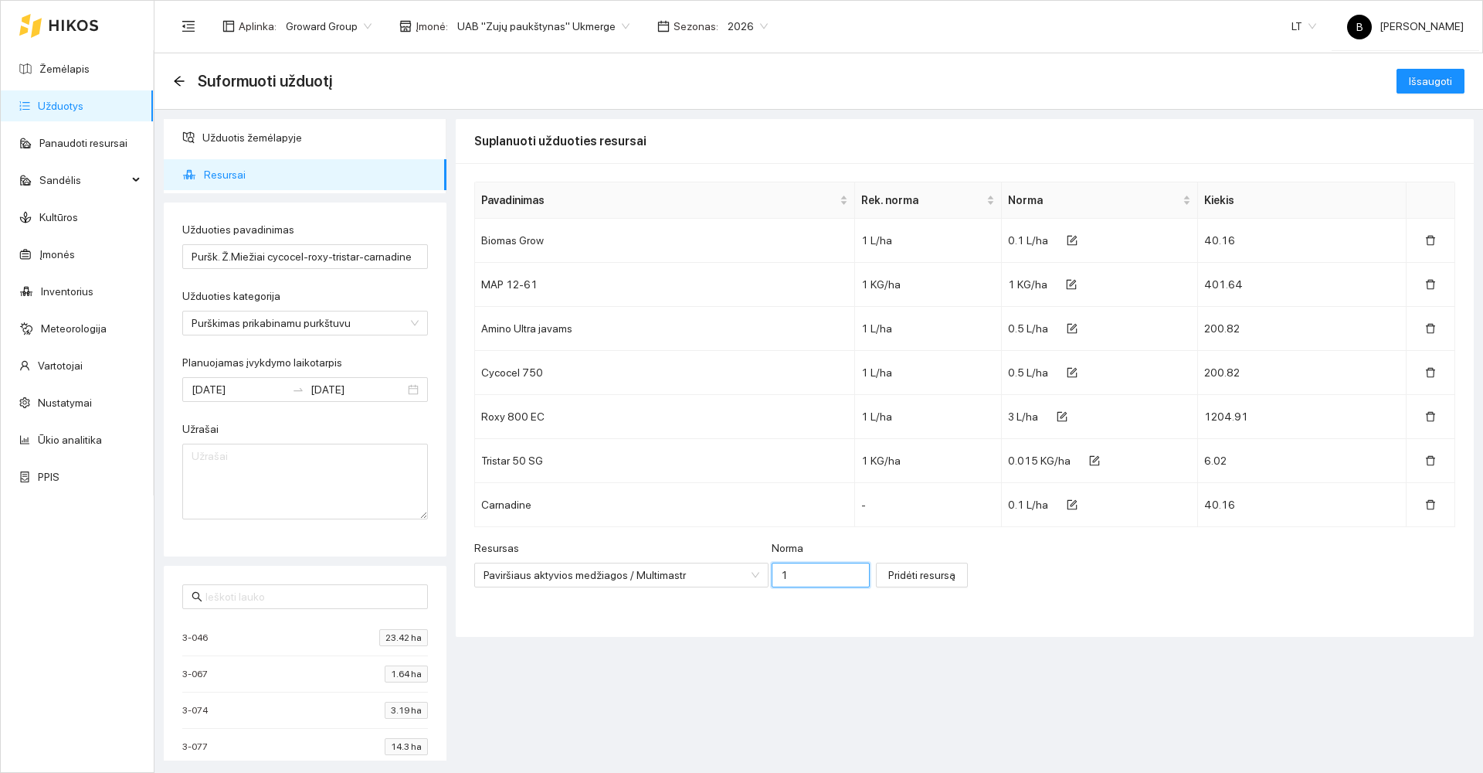
click at [773, 574] on input "1" at bounding box center [821, 574] width 98 height 25
type input "0.1"
click at [889, 581] on span "Pridėti resursą" at bounding box center [922, 574] width 67 height 17
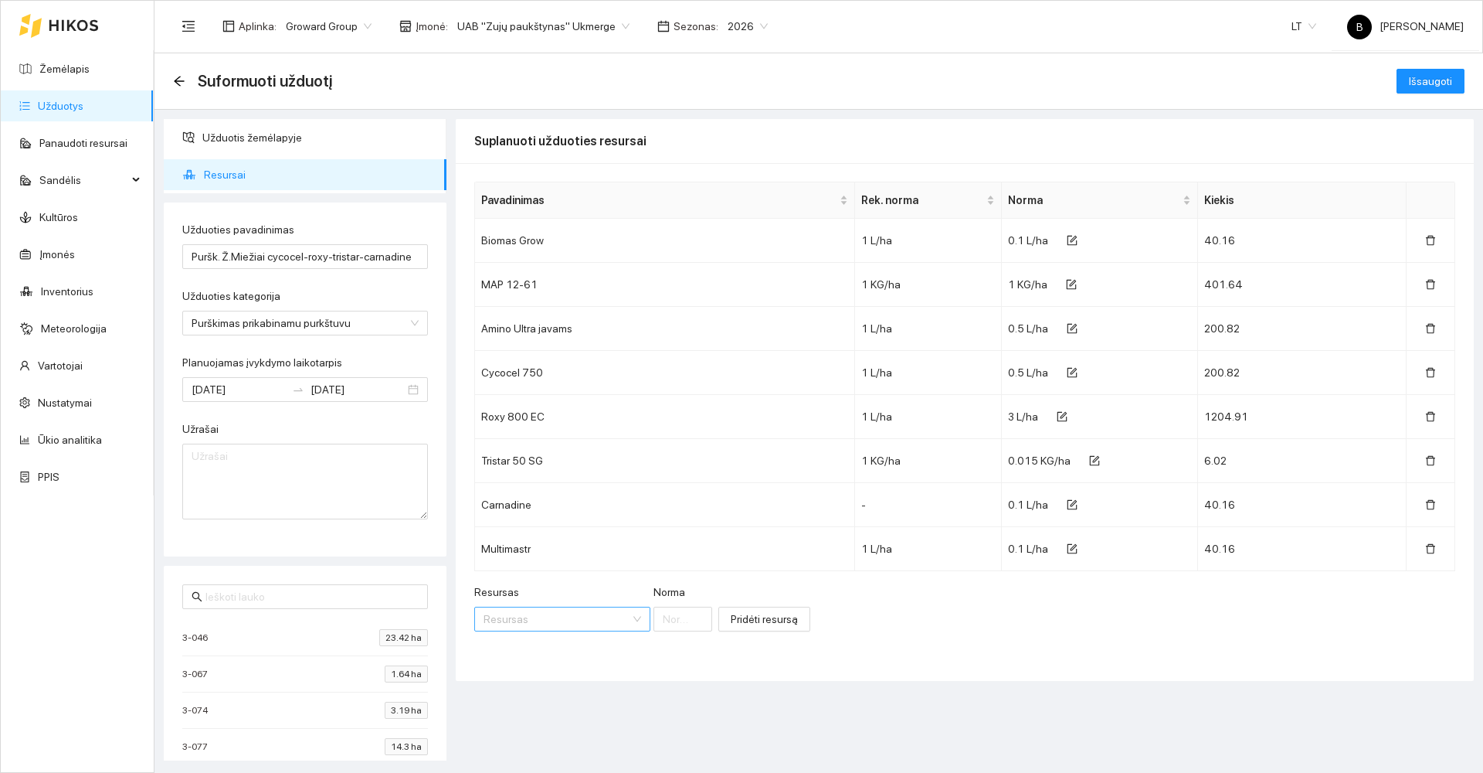
click at [533, 618] on input "Resursas" at bounding box center [557, 618] width 147 height 23
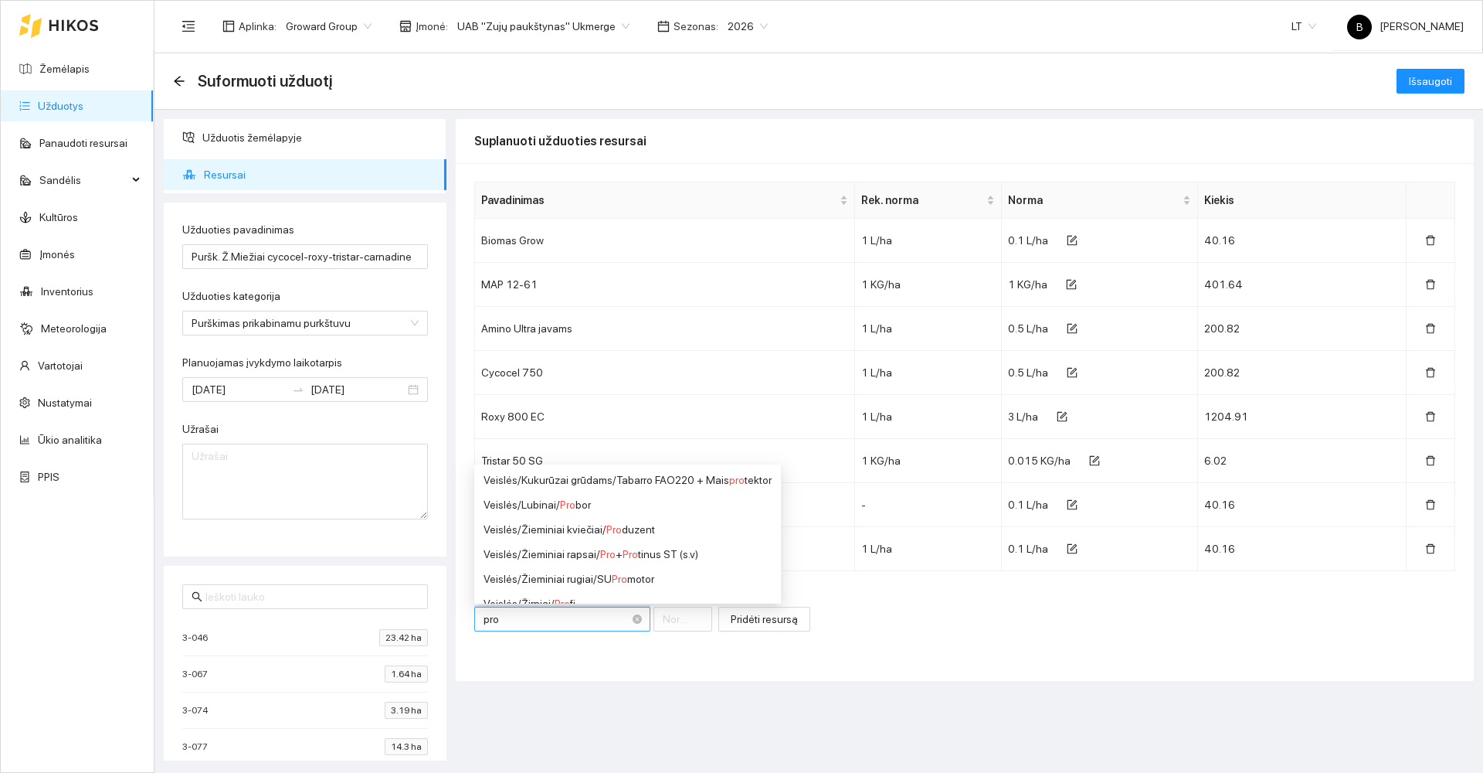
type input "proa"
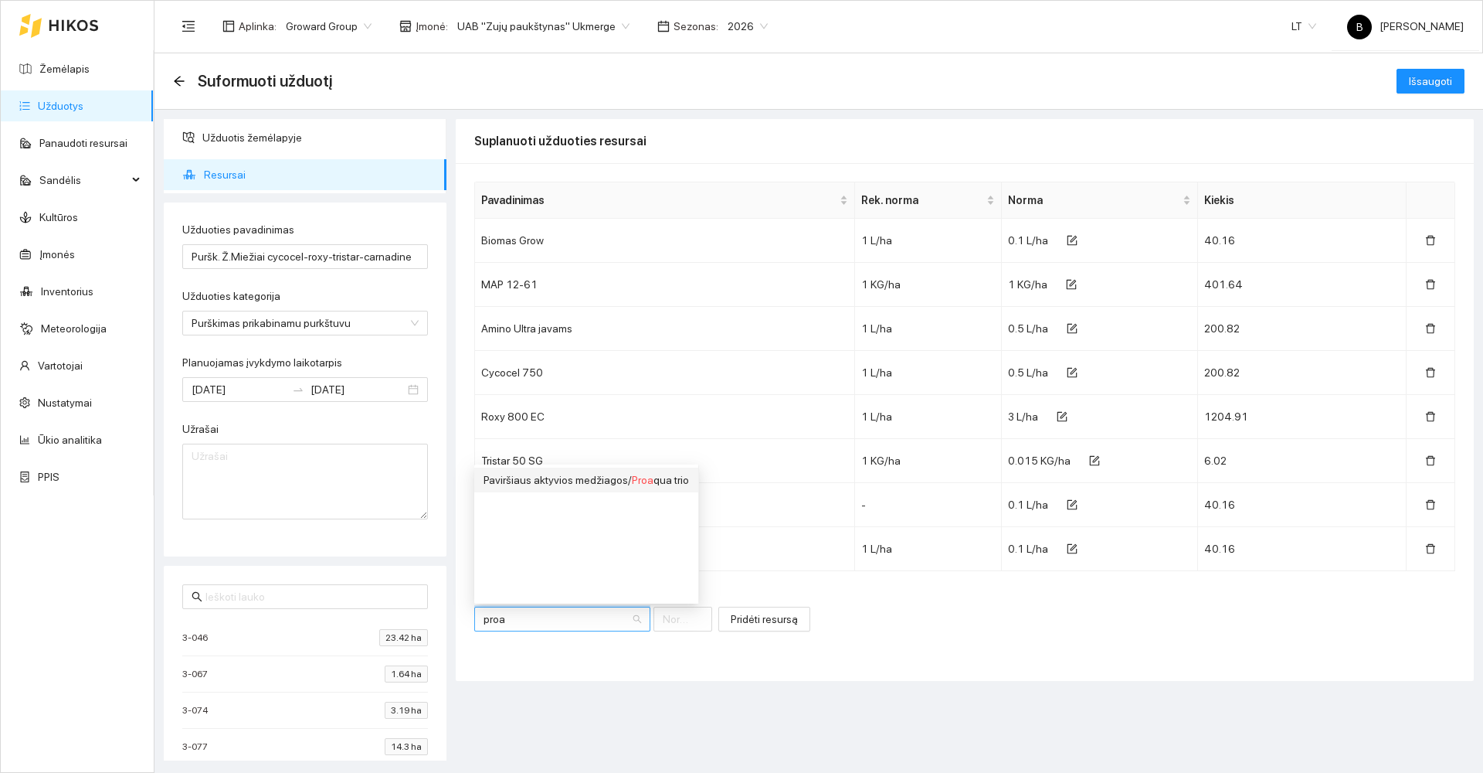
click at [641, 477] on span "Proa" at bounding box center [643, 480] width 22 height 12
type input "1"
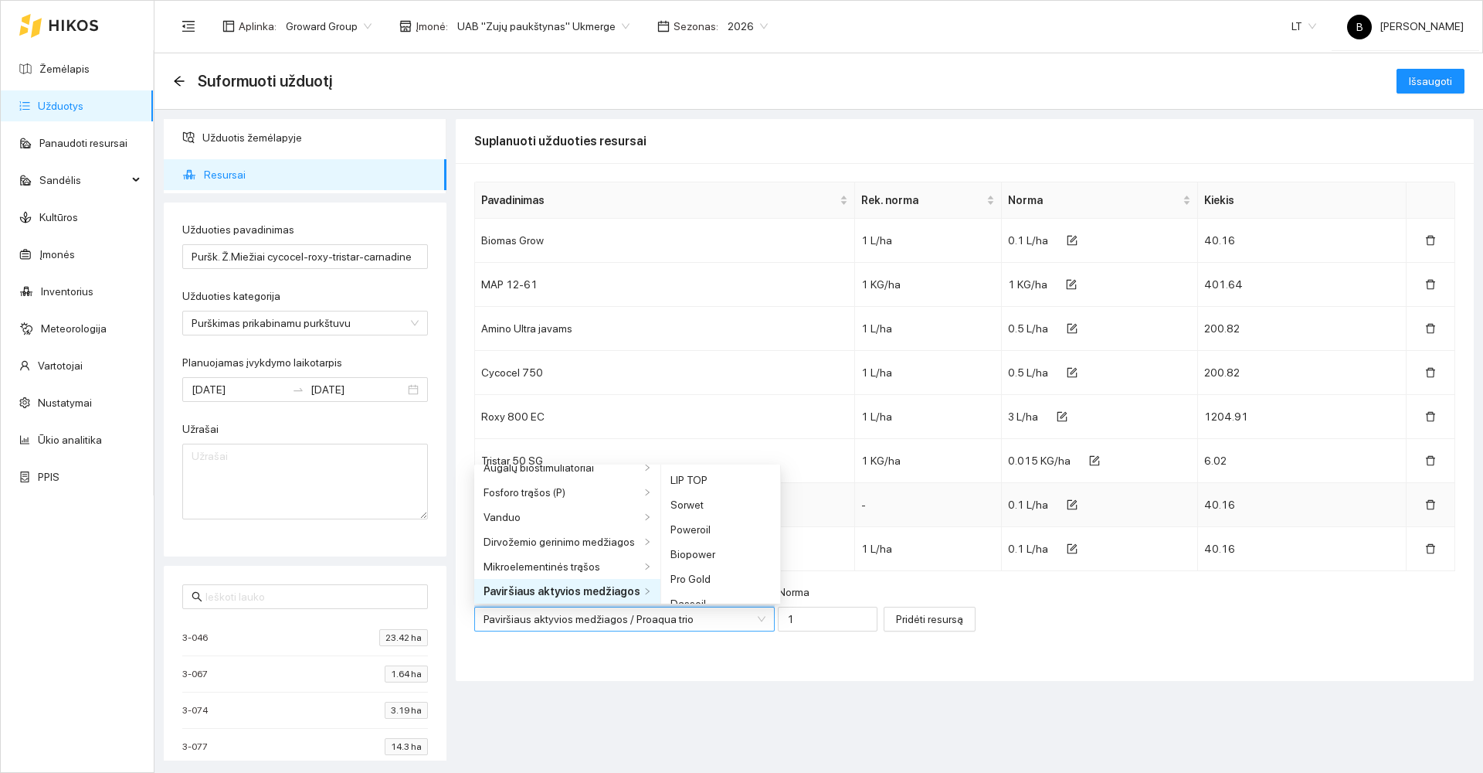
scroll to position [408, 0]
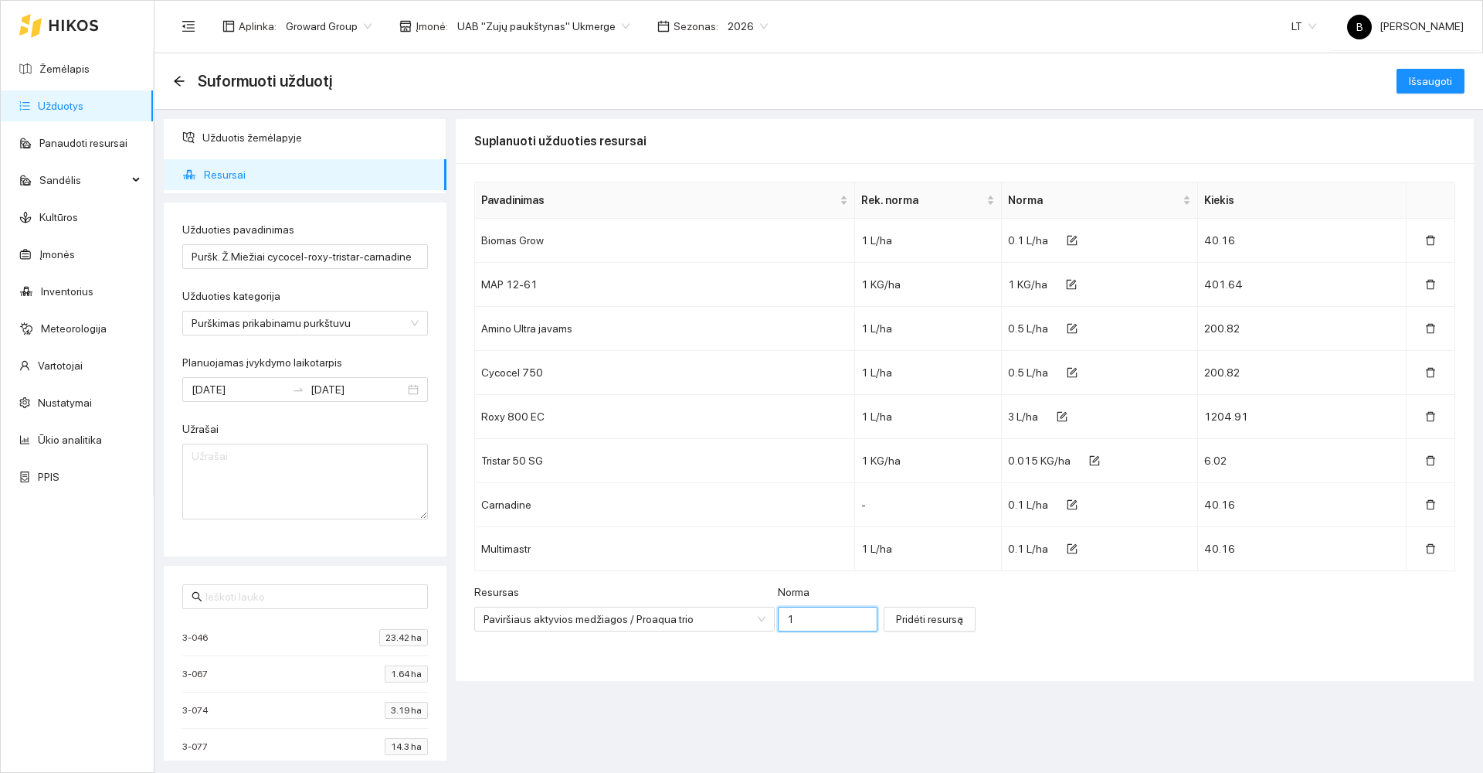
click at [782, 620] on input "1" at bounding box center [828, 619] width 100 height 25
type input "0.1"
click at [896, 620] on span "Pridėti resursą" at bounding box center [929, 618] width 67 height 17
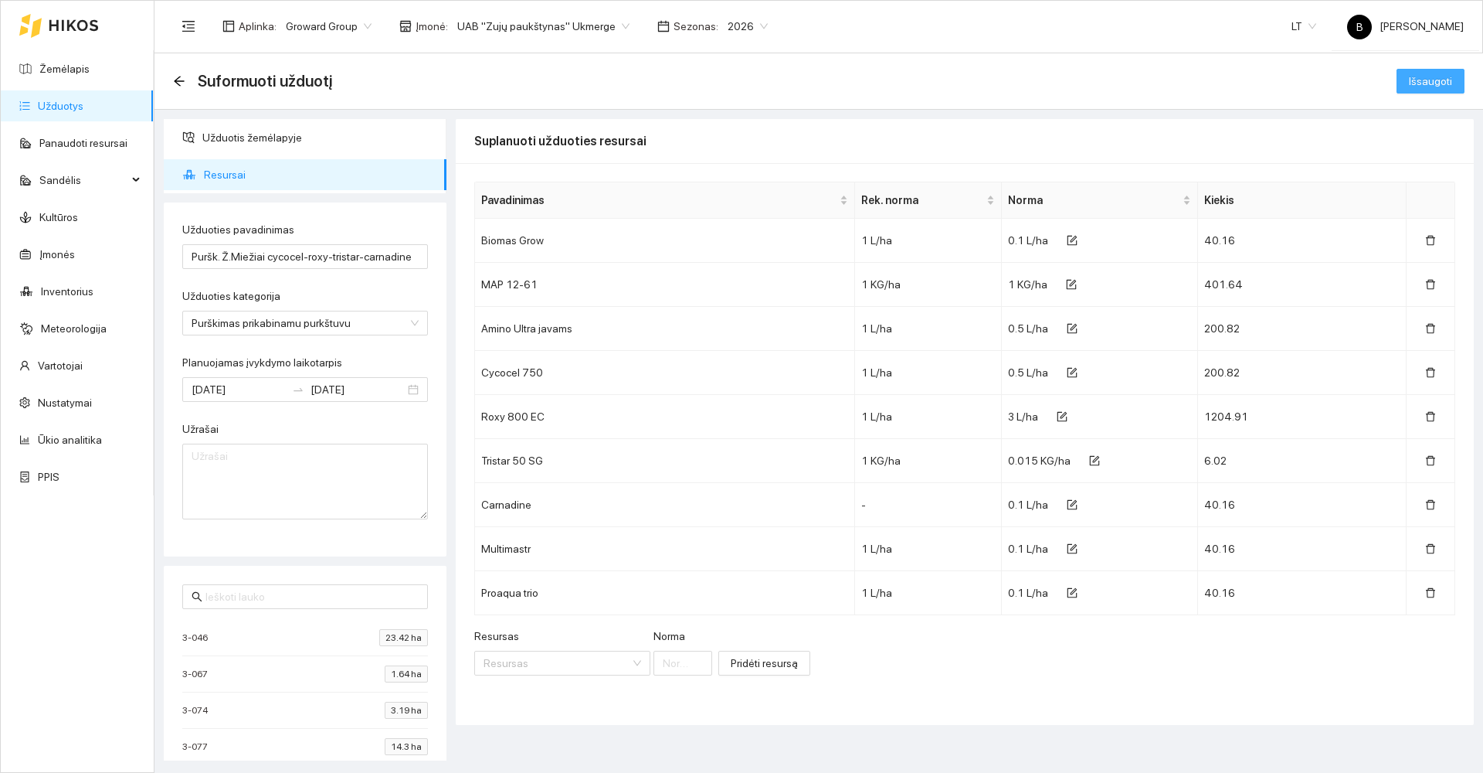
click at [1423, 83] on span "Išsaugoti" at bounding box center [1430, 81] width 43 height 17
